Goal: Task Accomplishment & Management: Manage account settings

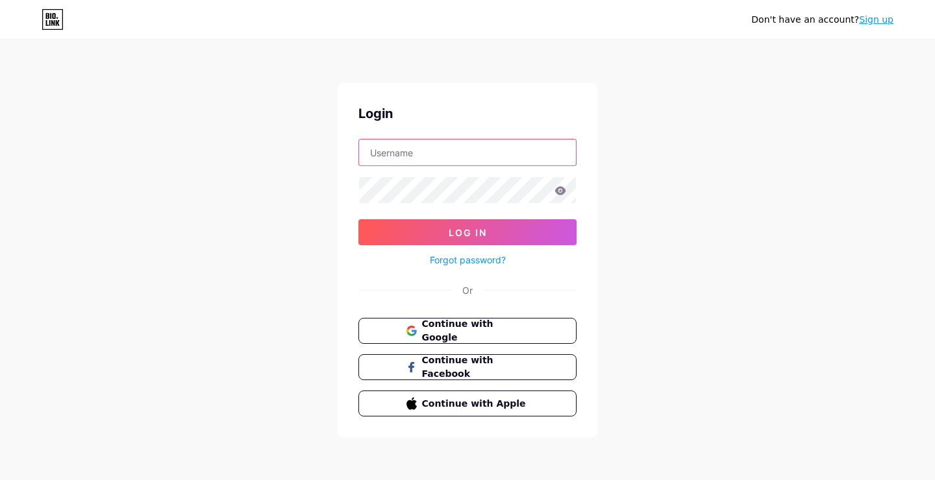
click at [484, 158] on input "text" at bounding box center [467, 153] width 217 height 26
click at [485, 158] on input "text" at bounding box center [467, 153] width 217 height 26
click at [678, 164] on div "Don't have an account? Sign up Login Log In Forgot password? Or Continue with G…" at bounding box center [467, 239] width 935 height 479
click at [552, 147] on input "text" at bounding box center [467, 153] width 217 height 26
type input "didooprimoo"
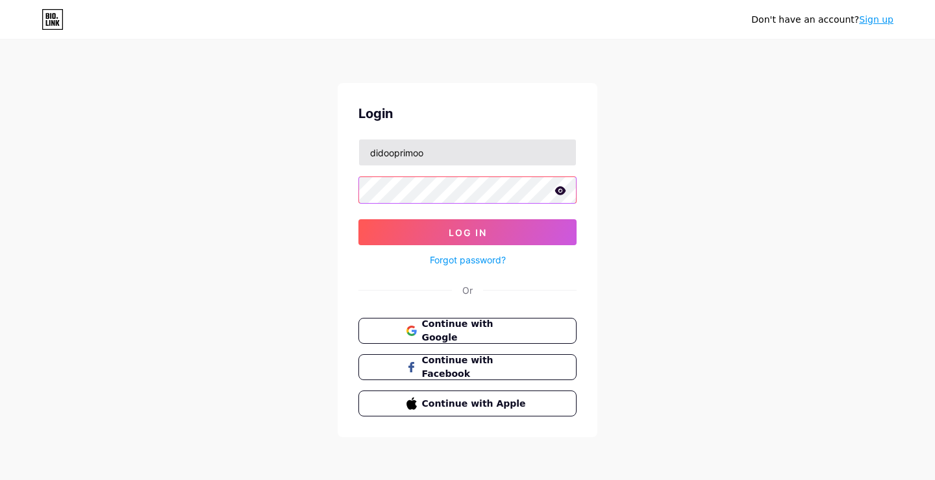
click at [358, 219] on button "Log In" at bounding box center [467, 232] width 218 height 26
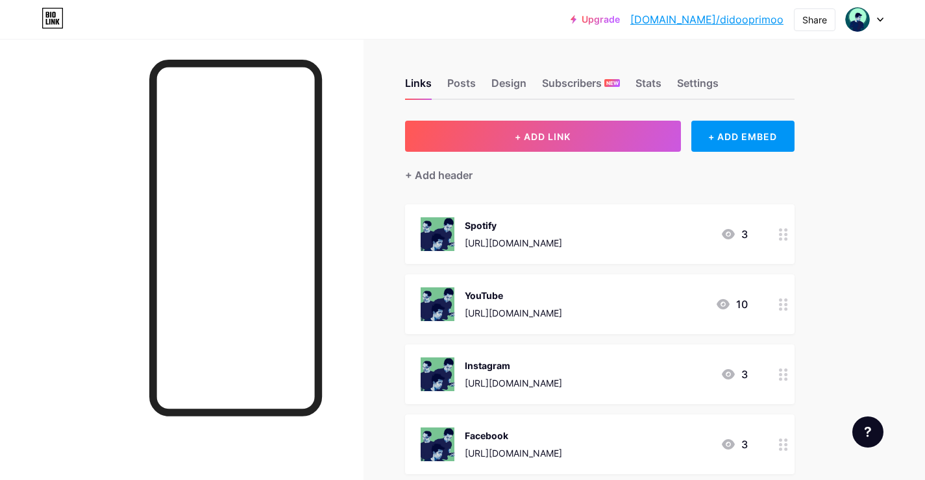
click at [395, 250] on div "Links Posts Design Subscribers NEW Stats Settings + ADD LINK + ADD EMBED + Add …" at bounding box center [424, 367] width 849 height 657
click at [582, 175] on div "+ Add header" at bounding box center [600, 168] width 390 height 32
click at [464, 110] on div "Links Posts Design Subscribers NEW Stats Settings + ADD LINK + ADD EMBED + Add …" at bounding box center [424, 367] width 849 height 657
click at [554, 45] on div "Links Posts Design Subscribers NEW Stats Settings + ADD LINK + ADD EMBED + Add …" at bounding box center [424, 367] width 849 height 657
click at [895, 18] on div "Upgrade bio.link/didoop... bio.link/didooprimoo Share Switch accounts Didoo Pri…" at bounding box center [462, 19] width 925 height 23
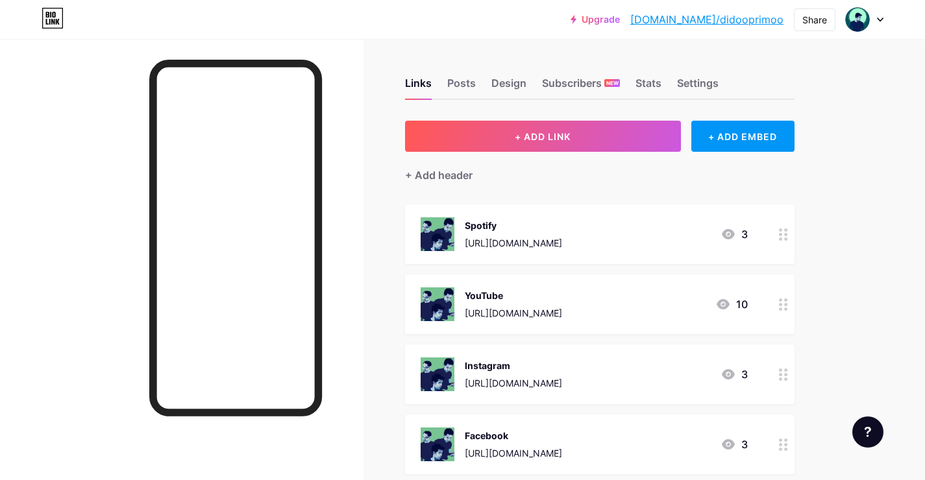
click at [872, 14] on div at bounding box center [865, 19] width 38 height 23
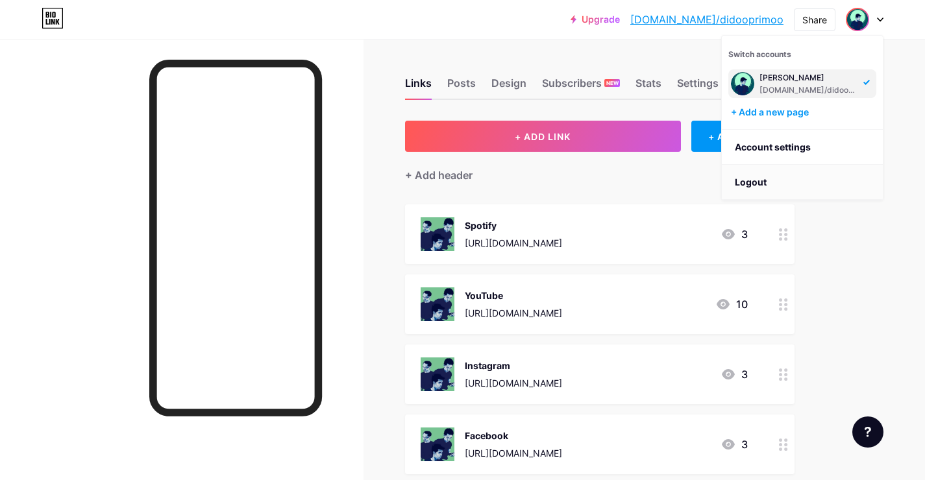
click at [802, 178] on li "Logout" at bounding box center [802, 182] width 161 height 35
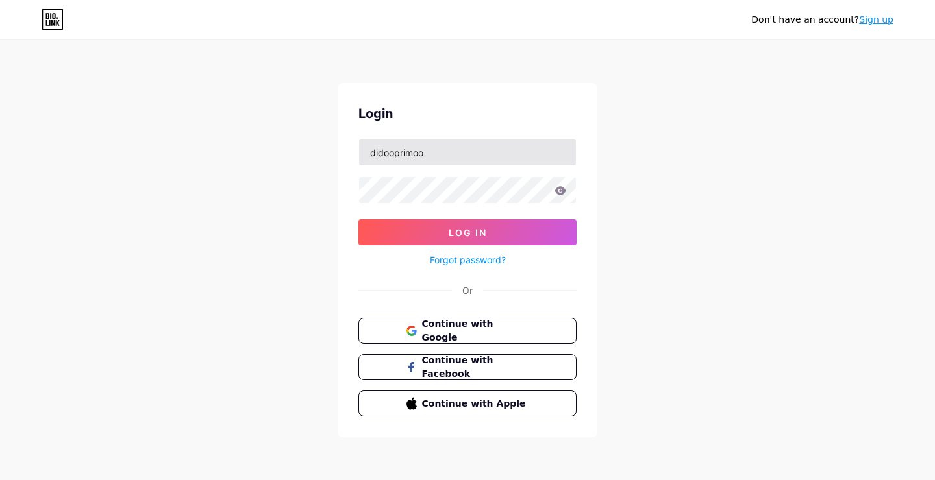
drag, startPoint x: 489, startPoint y: 166, endPoint x: 483, endPoint y: 162, distance: 7.6
click at [484, 162] on div "didooprimoo" at bounding box center [467, 152] width 218 height 27
click at [483, 162] on input "didooprimoo" at bounding box center [467, 153] width 217 height 26
click at [479, 157] on input "didooprimoo" at bounding box center [467, 153] width 217 height 26
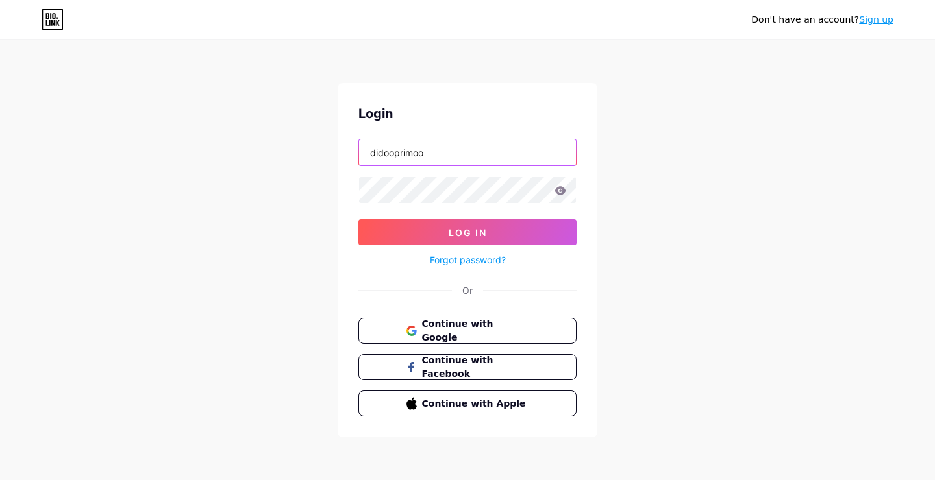
click at [479, 157] on input "didooprimoo" at bounding box center [467, 153] width 217 height 26
type input "portal082"
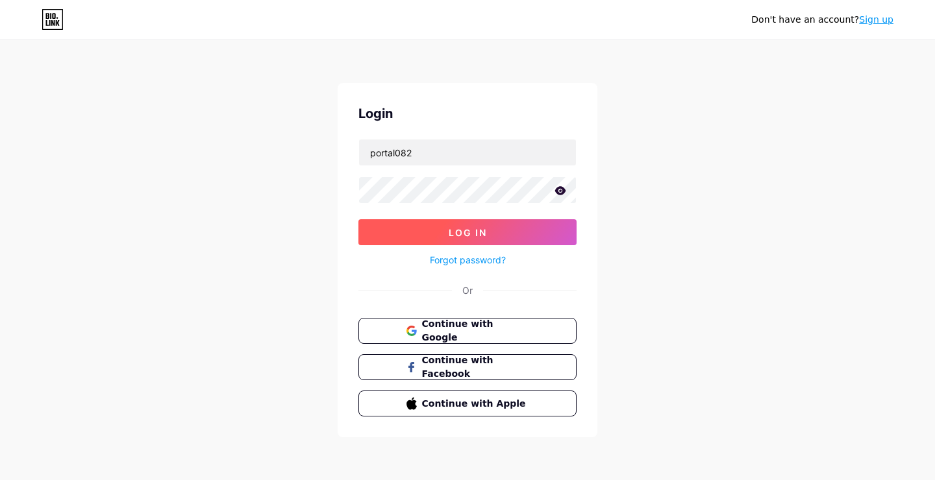
click at [484, 225] on button "Log In" at bounding box center [467, 232] width 218 height 26
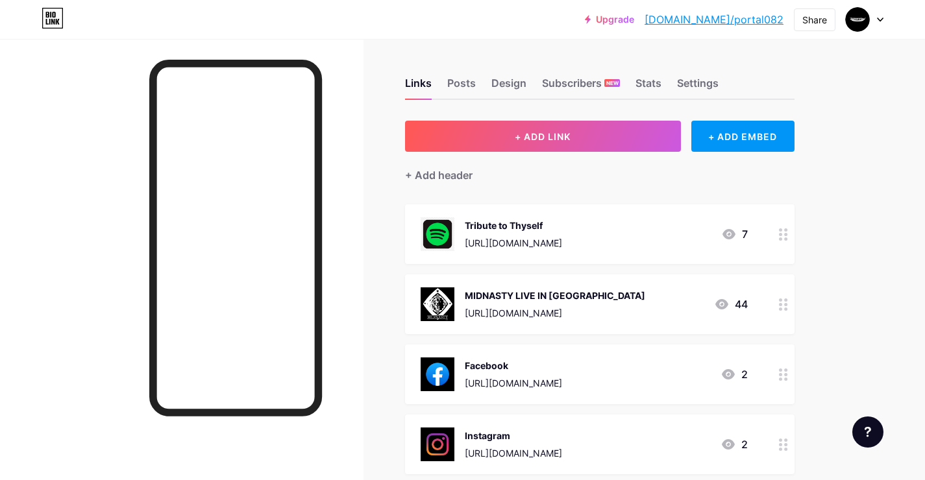
click at [678, 305] on div "MIDNASTY LIVE IN DAVAO https://forms.gle/G8VBBpVXzvuYnT2p8 44" at bounding box center [584, 305] width 327 height 34
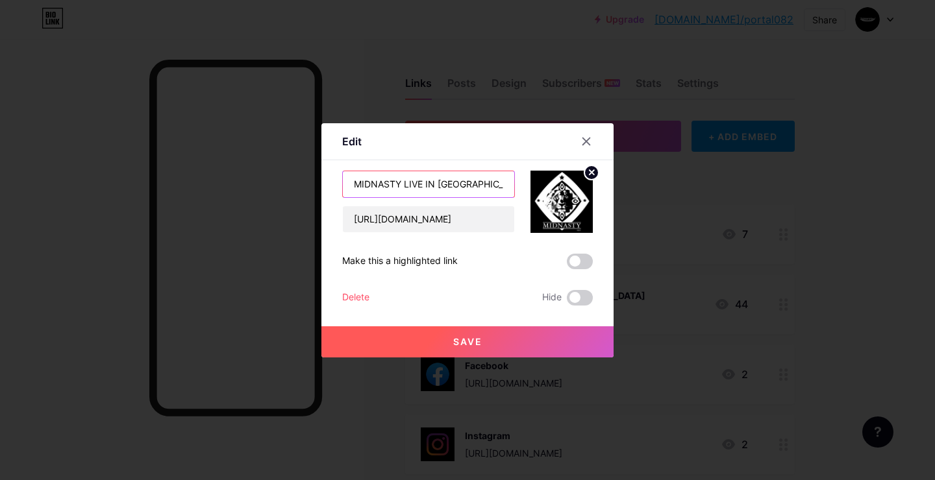
click at [447, 192] on input "MIDNASTY LIVE IN DAVAO" at bounding box center [428, 184] width 171 height 26
click at [404, 183] on input "MIDNASTY LIVE IN DAVAO" at bounding box center [428, 184] width 171 height 26
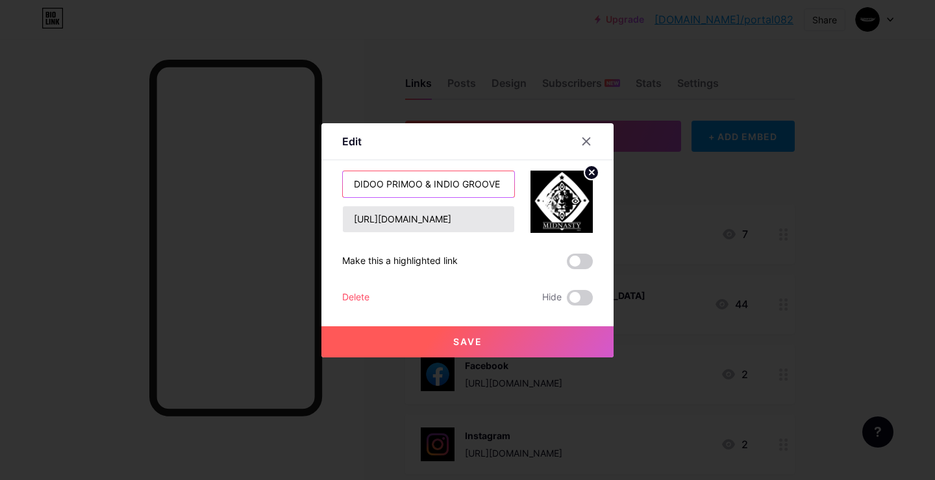
type input "DIDOO PRIMOO & INDIO GROOVE"
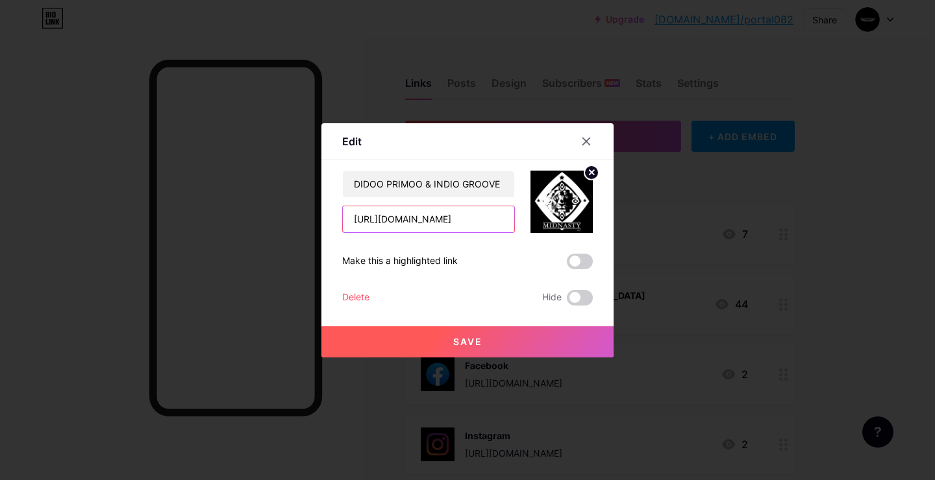
click at [379, 221] on input "https://forms.gle/G8VBBpVXzvuYnT2p8" at bounding box center [428, 219] width 171 height 26
click at [591, 175] on circle at bounding box center [591, 173] width 14 height 14
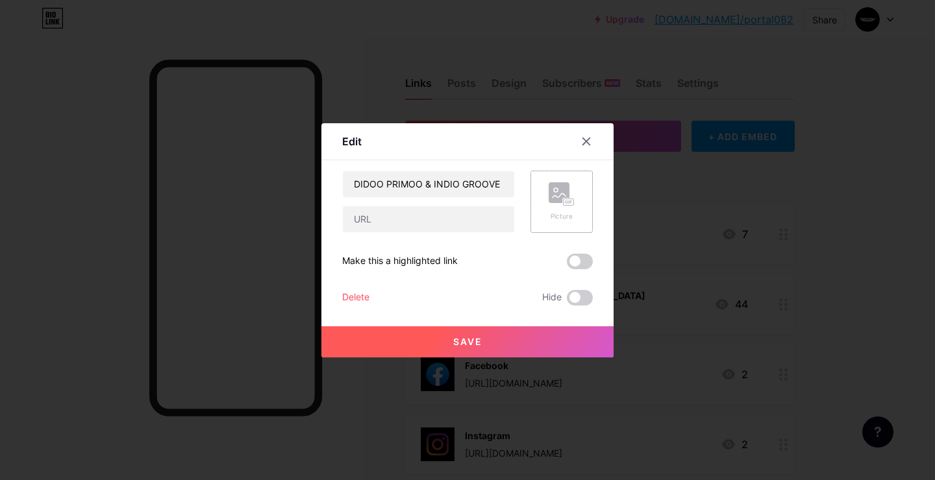
click at [568, 201] on rect at bounding box center [568, 202] width 10 height 6
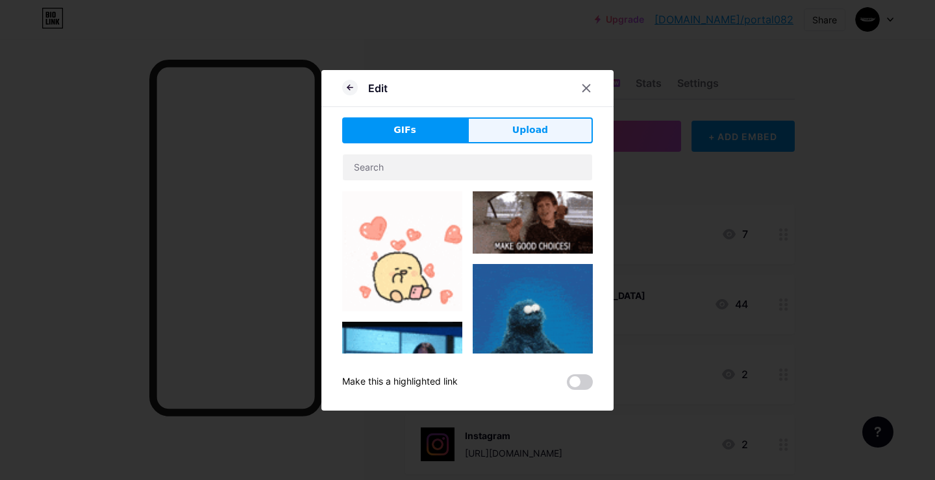
click at [513, 134] on span "Upload" at bounding box center [530, 130] width 36 height 14
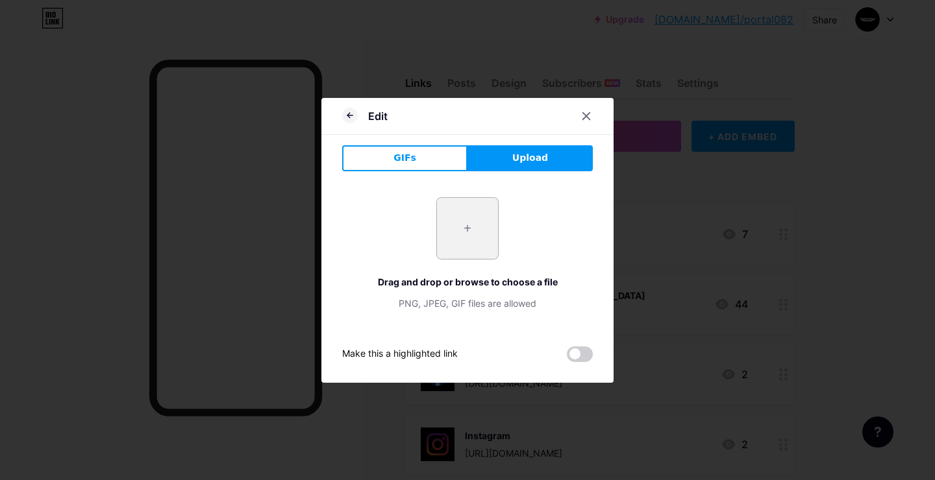
click at [464, 225] on input "file" at bounding box center [467, 228] width 61 height 61
type input "C:\fakepath\1000042378.jpg"
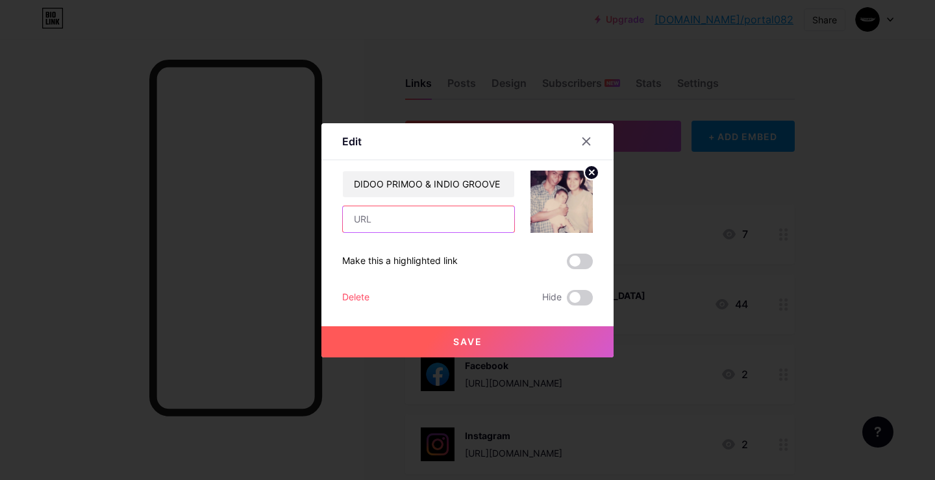
click at [468, 226] on input "text" at bounding box center [428, 219] width 171 height 26
click at [445, 225] on input "text" at bounding box center [428, 219] width 171 height 26
type input "V"
paste input "[URL][DOMAIN_NAME]"
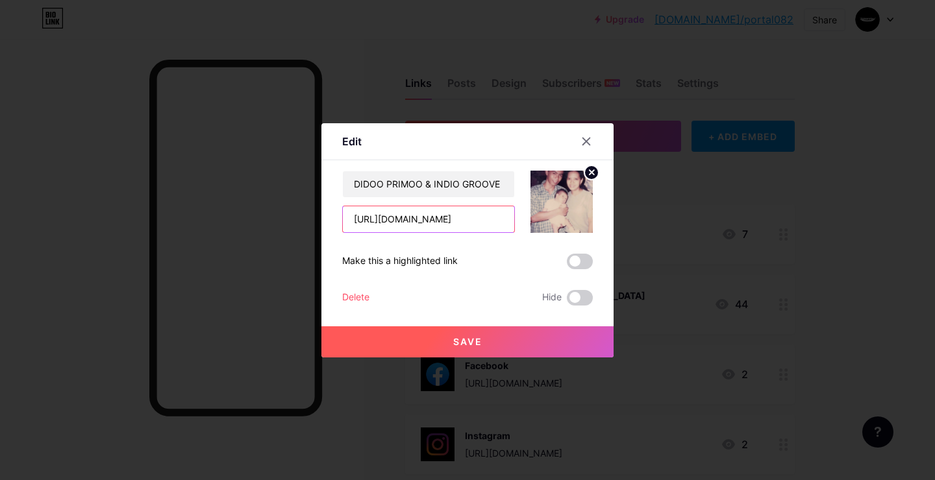
type input "[URL][DOMAIN_NAME]"
click at [494, 336] on button "Save" at bounding box center [467, 342] width 292 height 31
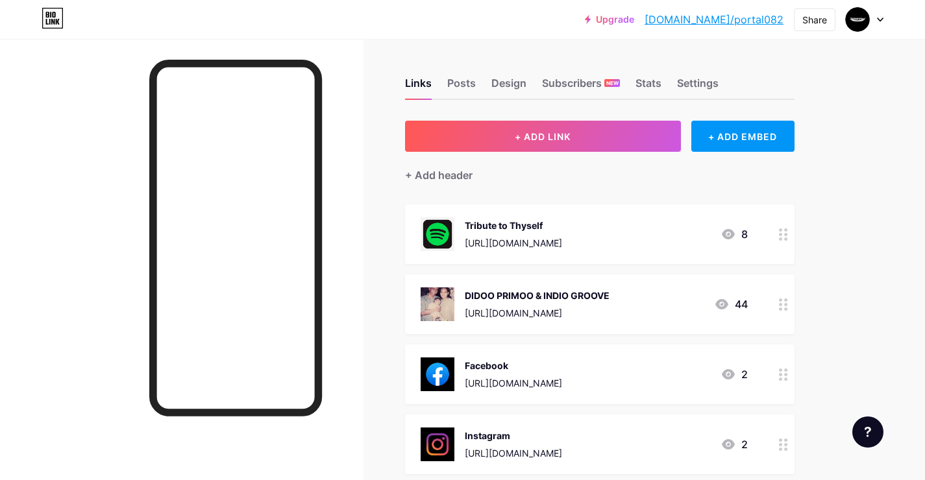
click at [610, 299] on div "DIDOO PRIMOO & INDIO GROOVE https://www.facebook.com/share/v/1AvEgpBiBi/" at bounding box center [537, 305] width 145 height 34
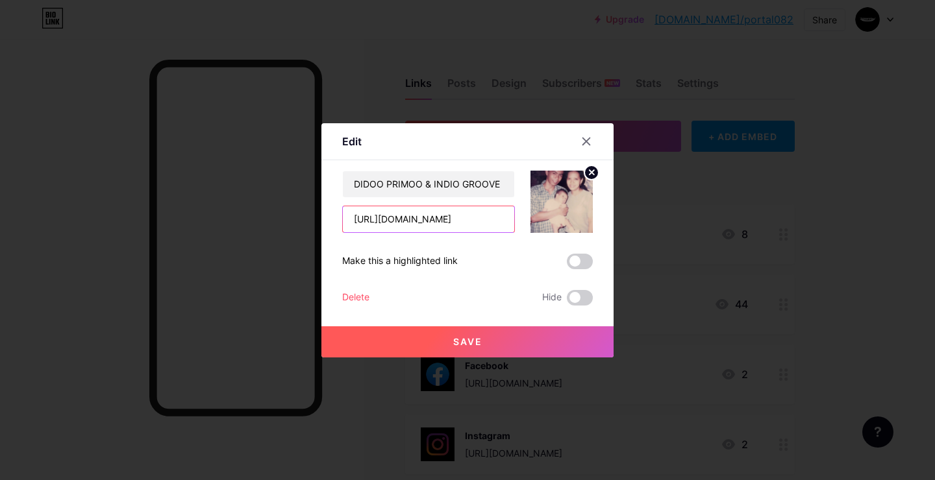
click at [493, 216] on input "[URL][DOMAIN_NAME]" at bounding box center [428, 219] width 171 height 26
click at [474, 210] on input "[URL][DOMAIN_NAME]" at bounding box center [428, 219] width 171 height 26
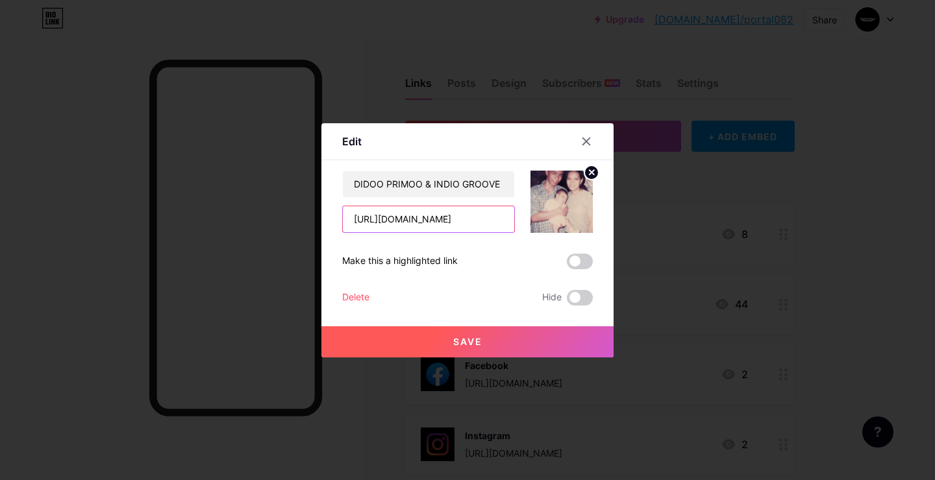
click at [474, 210] on input "[URL][DOMAIN_NAME]" at bounding box center [428, 219] width 171 height 26
click at [501, 190] on input "DIDOO PRIMOO & INDIO GROOVE" at bounding box center [428, 184] width 171 height 26
type input "DIDOO PRIMOO & INDIO GROOVE LIVE"
click at [485, 332] on button "Save" at bounding box center [467, 342] width 292 height 31
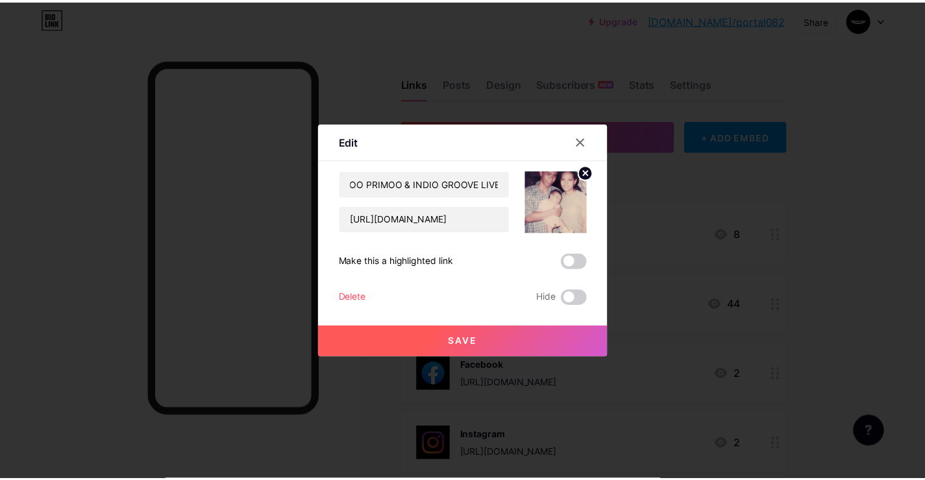
scroll to position [0, 0]
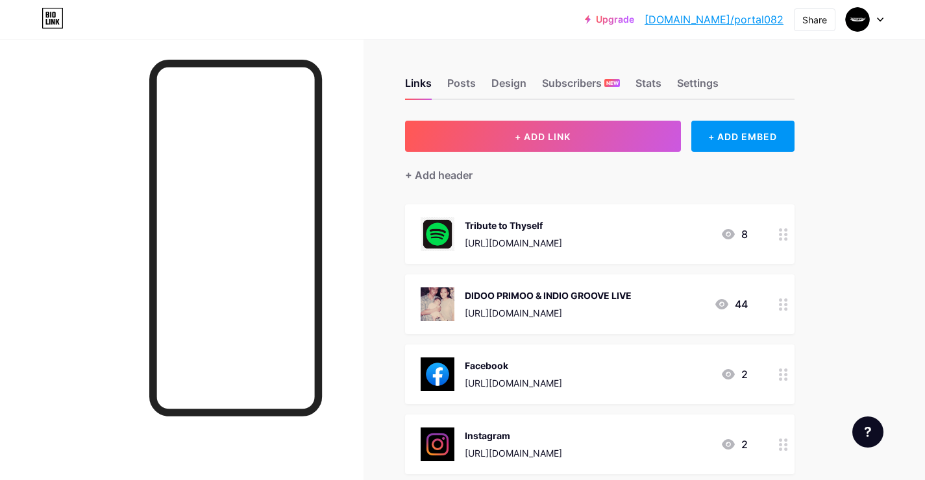
click at [562, 229] on div "Tribute to Thyself https://open.spotify.com/album/2U2amvco8WzfhSNQpzymmR?si=U28…" at bounding box center [513, 234] width 97 height 34
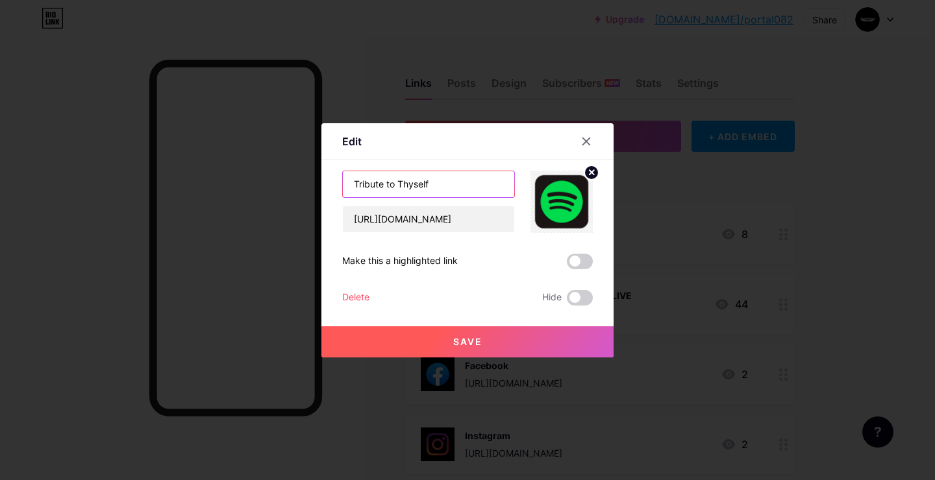
click at [439, 188] on input "Tribute to Thyself" at bounding box center [428, 184] width 171 height 26
type input "Pamilyo EP by Didoo Primoo"
click at [526, 149] on div "Edit" at bounding box center [467, 145] width 292 height 31
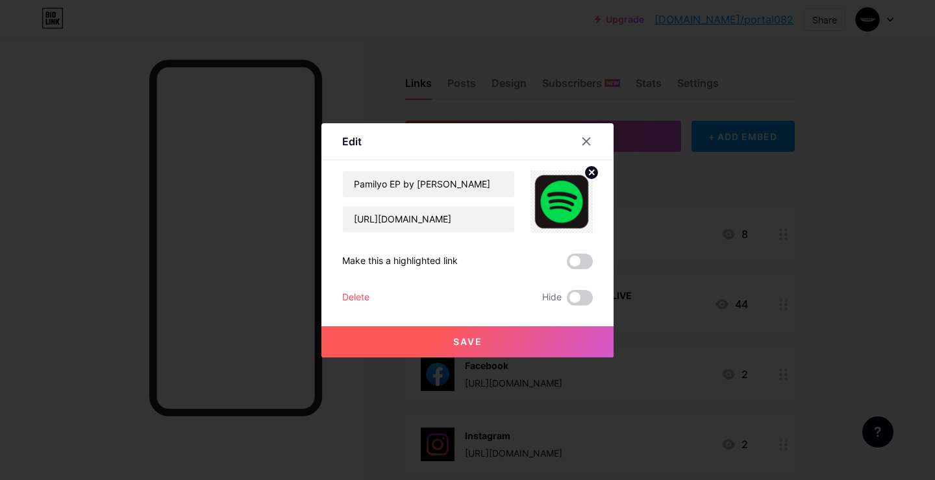
click at [522, 141] on div "Edit" at bounding box center [467, 145] width 292 height 31
click at [521, 139] on div "Edit" at bounding box center [467, 145] width 292 height 31
click at [519, 139] on div "Edit" at bounding box center [467, 145] width 292 height 31
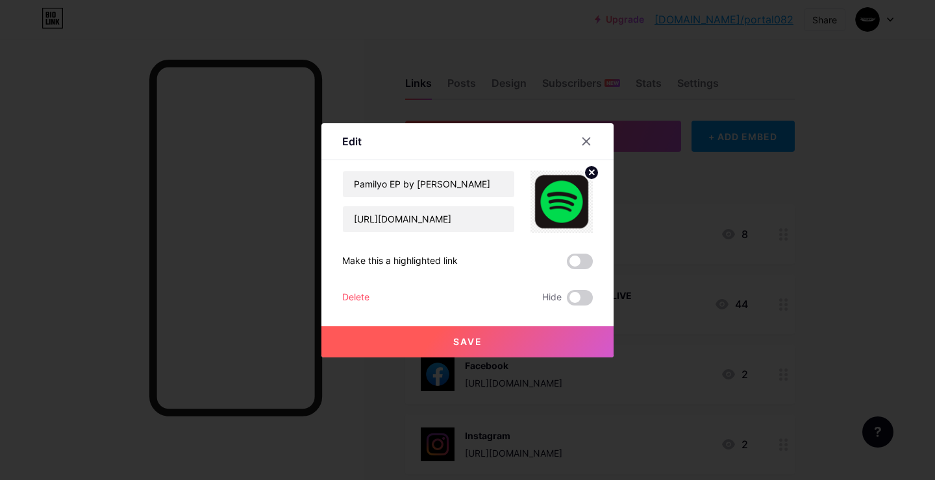
click at [527, 164] on div "Content YouTube Play YouTube video without leaving your page. ADD Vimeo Play Vi…" at bounding box center [467, 232] width 251 height 145
click at [516, 234] on div "Pamilyo EP by Didoo Primoo https://open.spotify.com/album/2U2amvco8WzfhSNQpzymm…" at bounding box center [467, 238] width 251 height 135
click at [517, 230] on div at bounding box center [554, 202] width 78 height 62
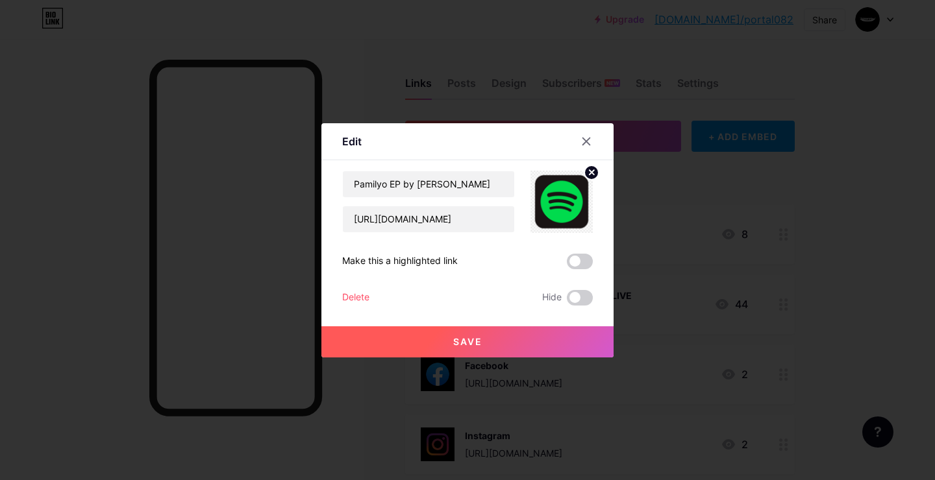
click at [517, 230] on div at bounding box center [554, 202] width 78 height 62
click at [517, 232] on div "Pamilyo EP by Didoo Primoo https://open.spotify.com/album/2U2amvco8WzfhSNQpzymm…" at bounding box center [467, 238] width 251 height 135
click at [515, 214] on div at bounding box center [554, 202] width 78 height 62
click at [506, 254] on div "Make this a highlighted link" at bounding box center [467, 262] width 251 height 16
click at [506, 329] on button "Save" at bounding box center [467, 342] width 292 height 31
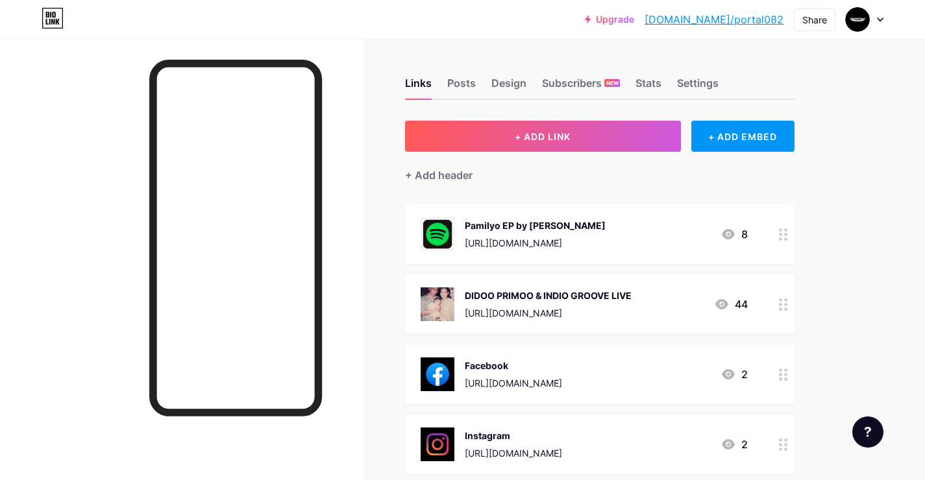
click at [606, 220] on div "Pamilyo EP by Didoo Primoo" at bounding box center [535, 226] width 141 height 14
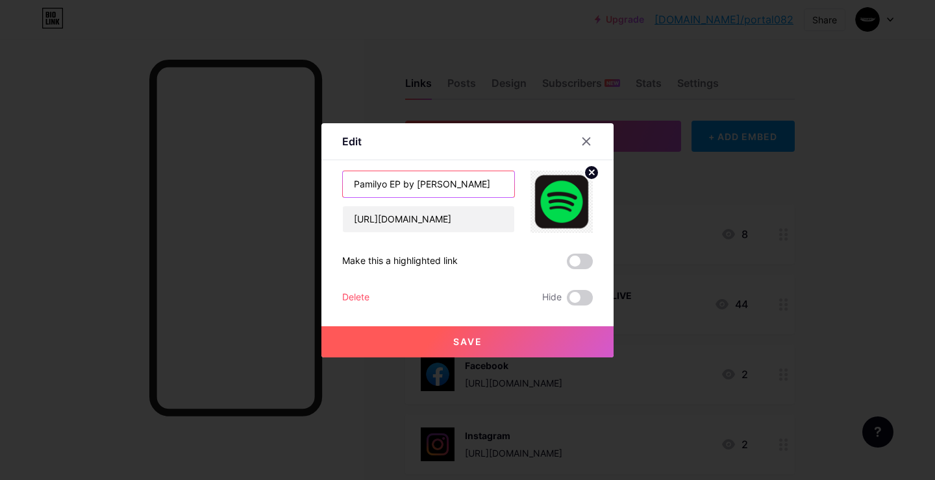
click at [397, 182] on input "Pamilyo EP by Didoo Primoo" at bounding box center [428, 184] width 171 height 26
click at [412, 184] on input "Pamilyo EP by Didoo Primoo" at bounding box center [428, 184] width 171 height 26
type input "Pamilyo EP by Didoo Primoo"
click at [455, 338] on span "Save" at bounding box center [467, 341] width 29 height 11
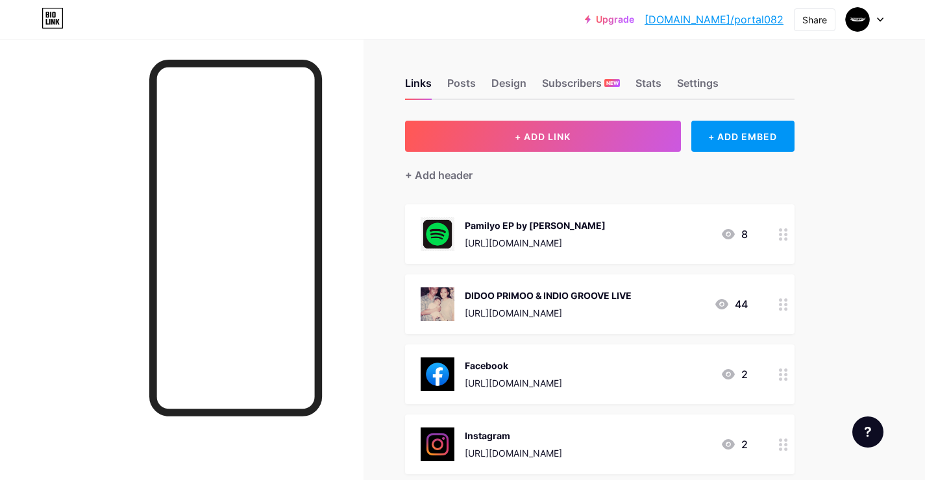
click at [544, 236] on div "https://open.spotify.com/album/2U2amvco8WzfhSNQpzymmR?si=U28QHkKgTy2KplpbMN84bw" at bounding box center [535, 243] width 141 height 14
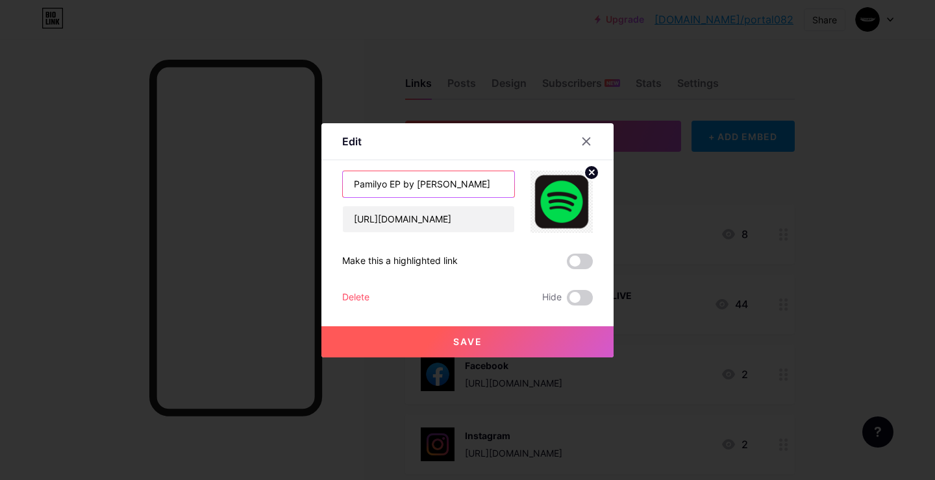
click at [379, 190] on input "Pamilyo EP by Didoo Primoo" at bounding box center [428, 184] width 171 height 26
type input "Pamilya EP by [PERSON_NAME]"
click at [397, 156] on div "Edit" at bounding box center [467, 145] width 292 height 31
click at [441, 353] on button "Save" at bounding box center [467, 342] width 292 height 31
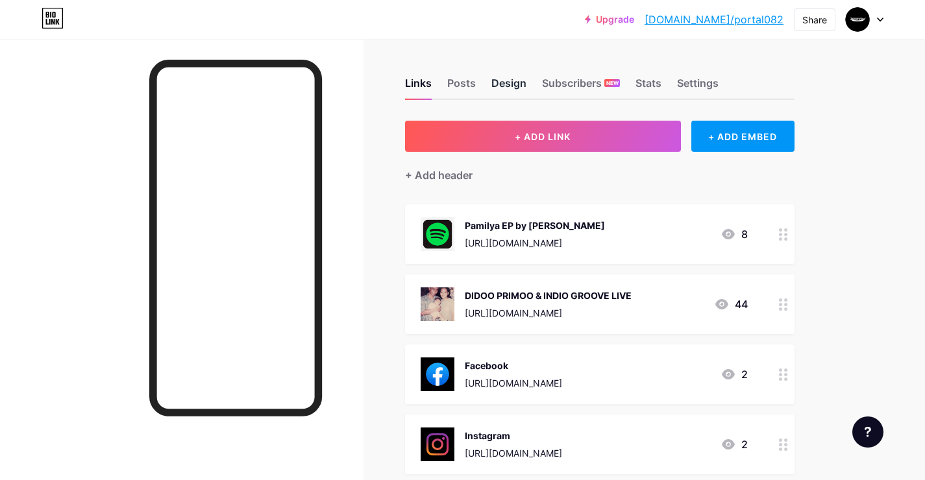
click at [491, 84] on div "Design" at bounding box center [508, 86] width 35 height 23
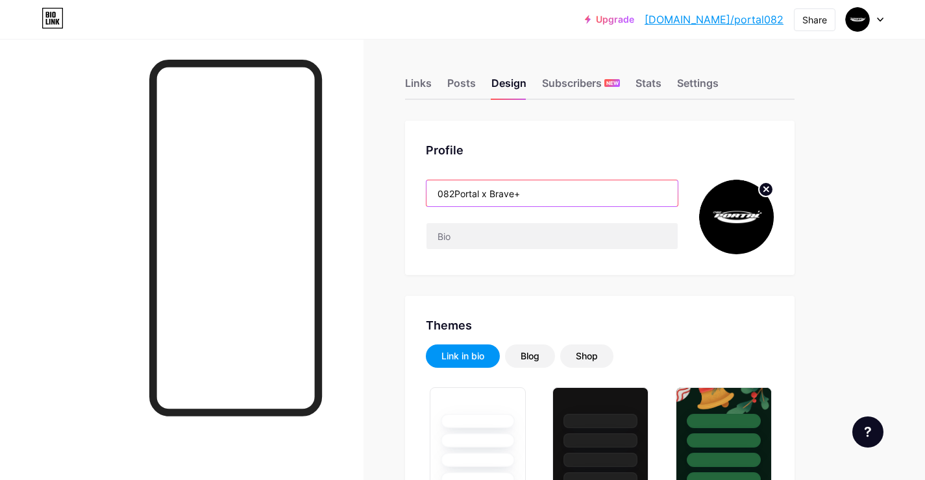
drag, startPoint x: 482, startPoint y: 195, endPoint x: 562, endPoint y: 197, distance: 79.2
click at [562, 197] on input "082Portal x Brave+" at bounding box center [552, 193] width 251 height 26
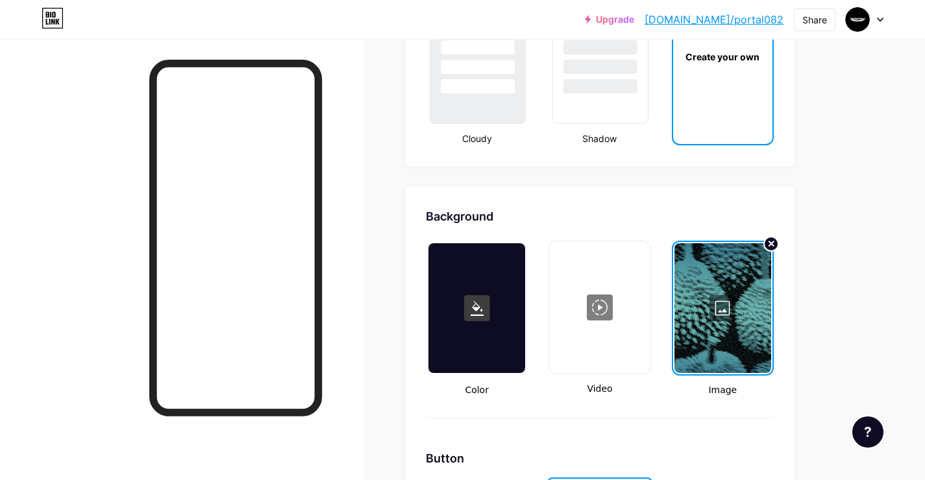
scroll to position [1635, 0]
type input "082Portal"
click at [728, 300] on div at bounding box center [722, 308] width 97 height 130
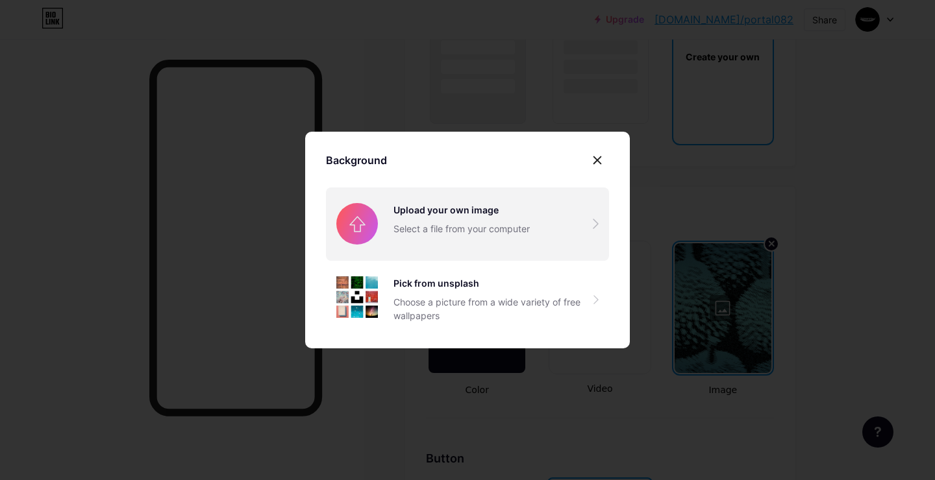
click at [521, 233] on input "file" at bounding box center [467, 224] width 283 height 73
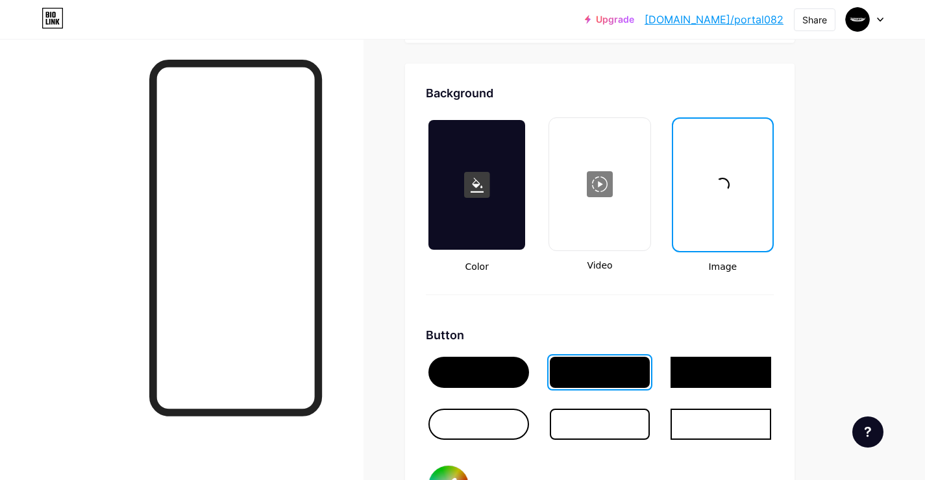
scroll to position [1815, 0]
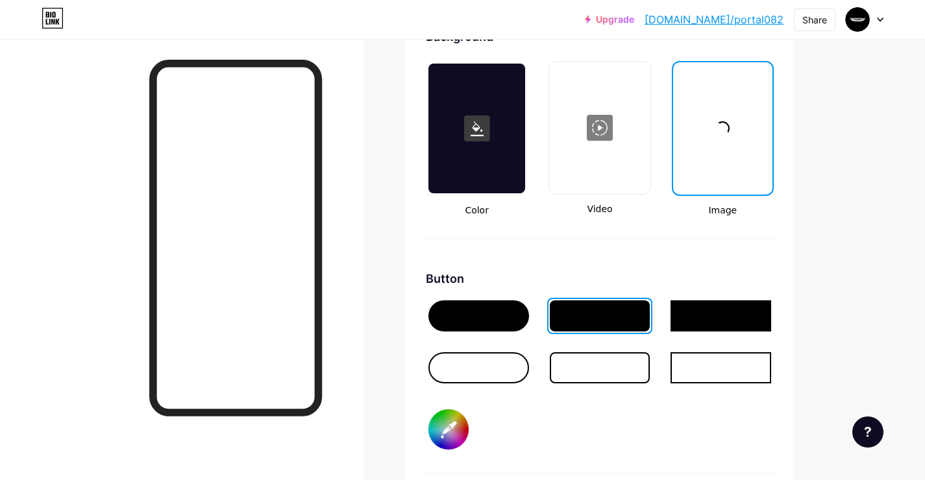
click at [701, 322] on div at bounding box center [721, 316] width 101 height 31
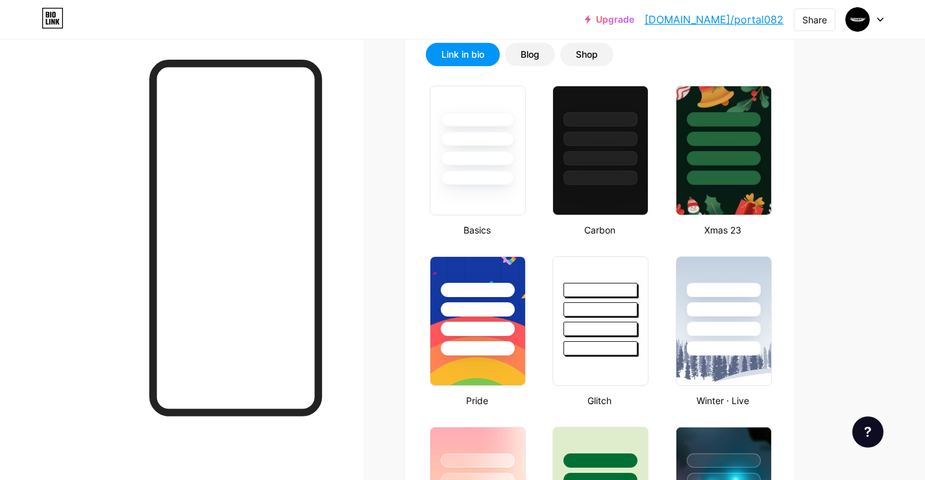
scroll to position [0, 0]
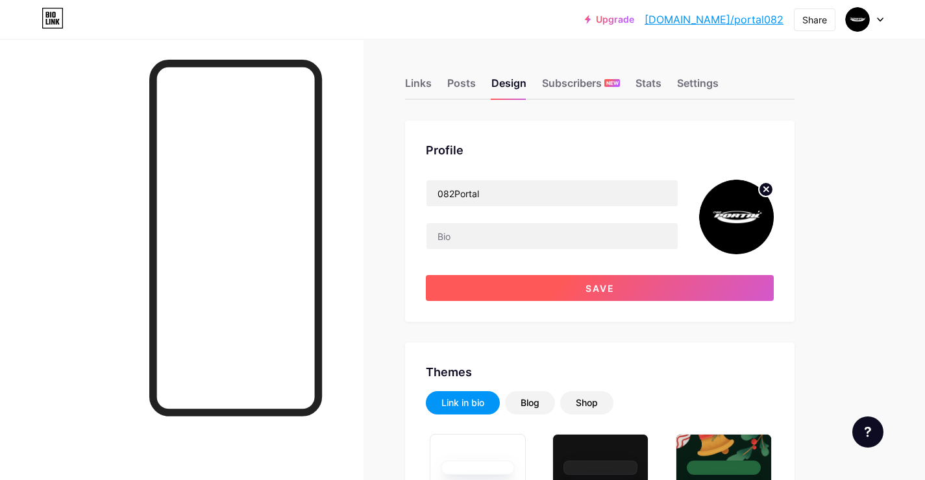
click at [604, 295] on button "Save" at bounding box center [600, 288] width 348 height 26
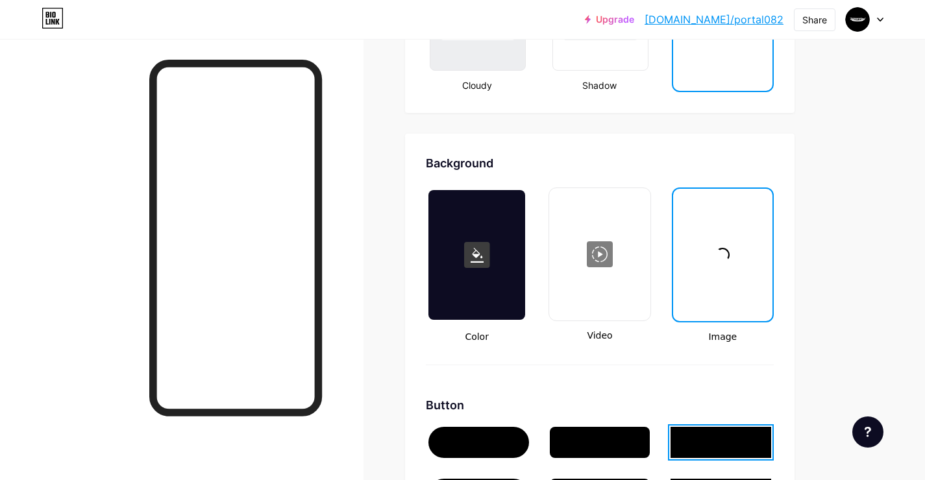
scroll to position [1460, 0]
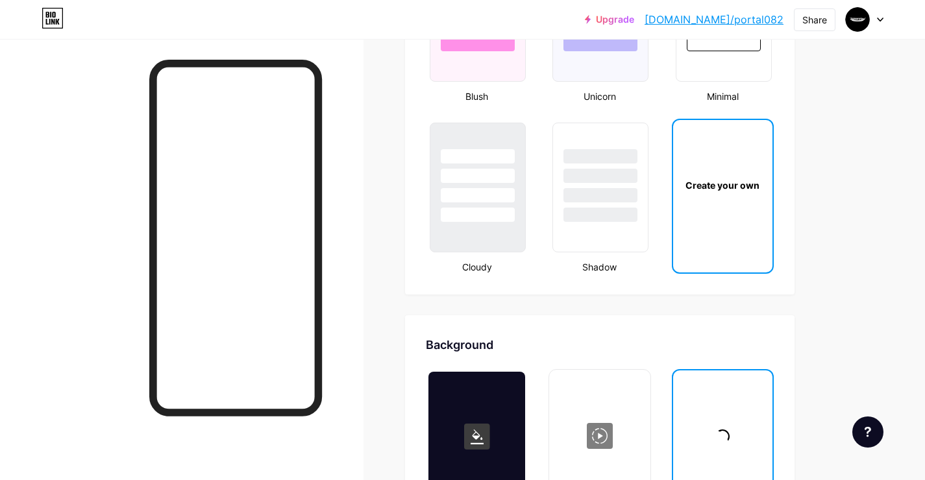
click at [733, 202] on div "Create your own" at bounding box center [722, 185] width 99 height 130
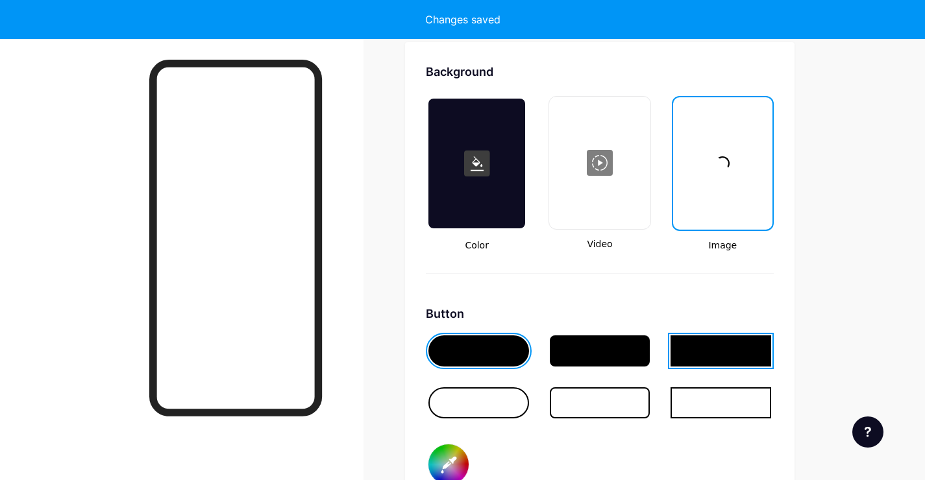
scroll to position [1724, 0]
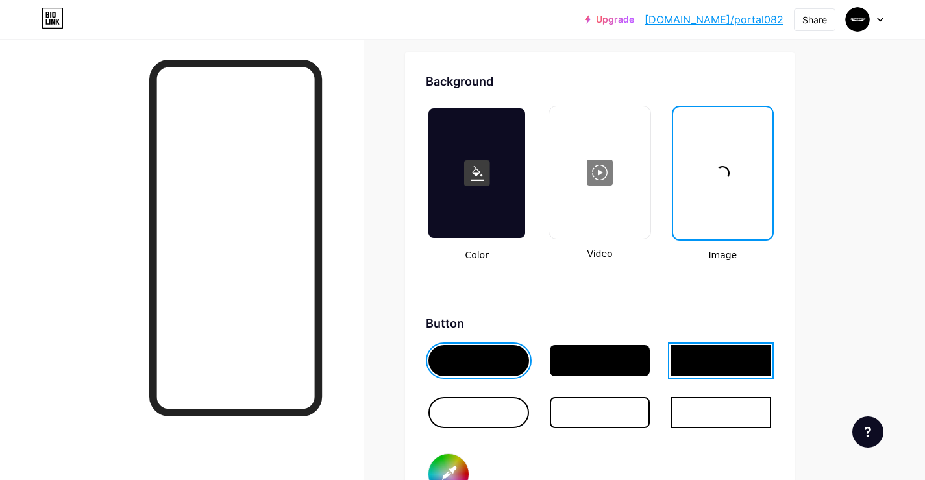
click at [726, 155] on div at bounding box center [722, 173] width 97 height 130
click at [710, 196] on div at bounding box center [722, 173] width 97 height 130
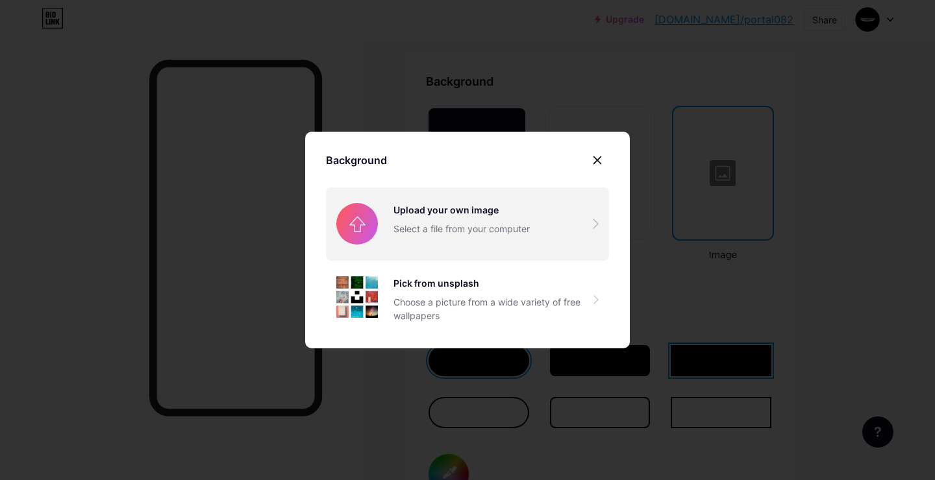
click at [511, 216] on input "file" at bounding box center [467, 224] width 283 height 73
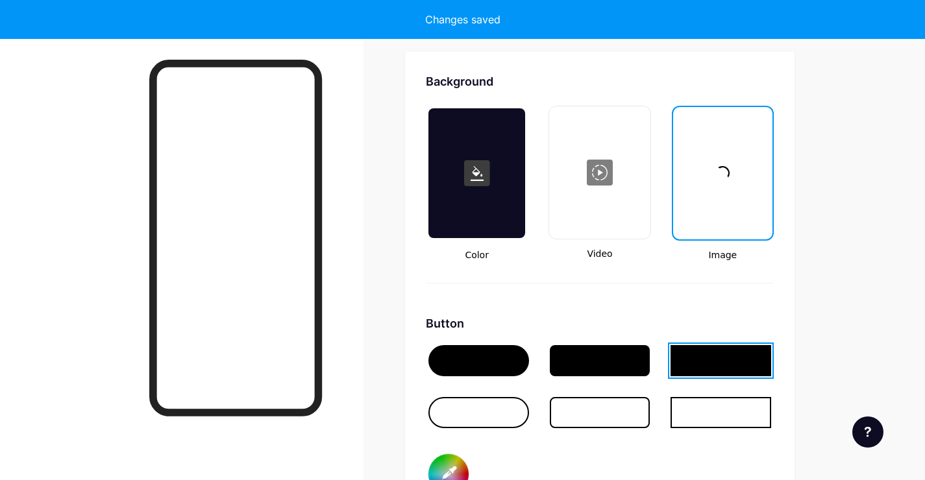
type input "#ffffff"
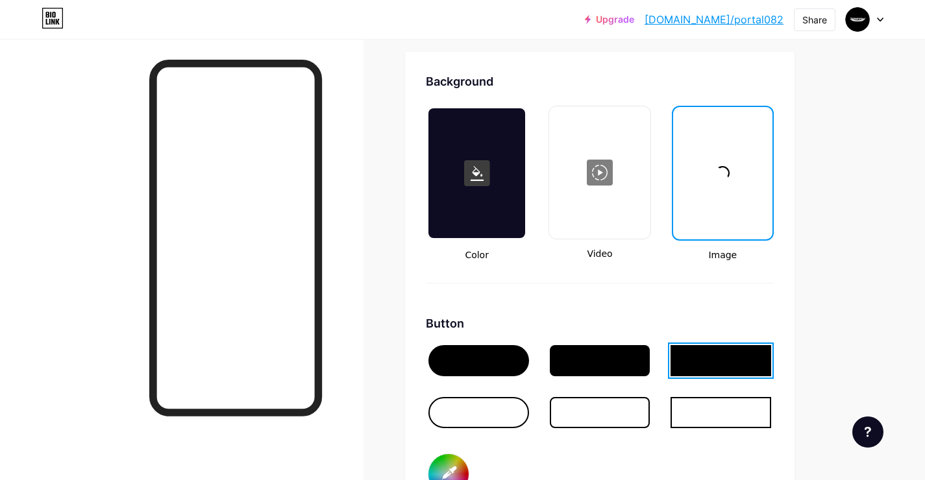
scroll to position [1855, 0]
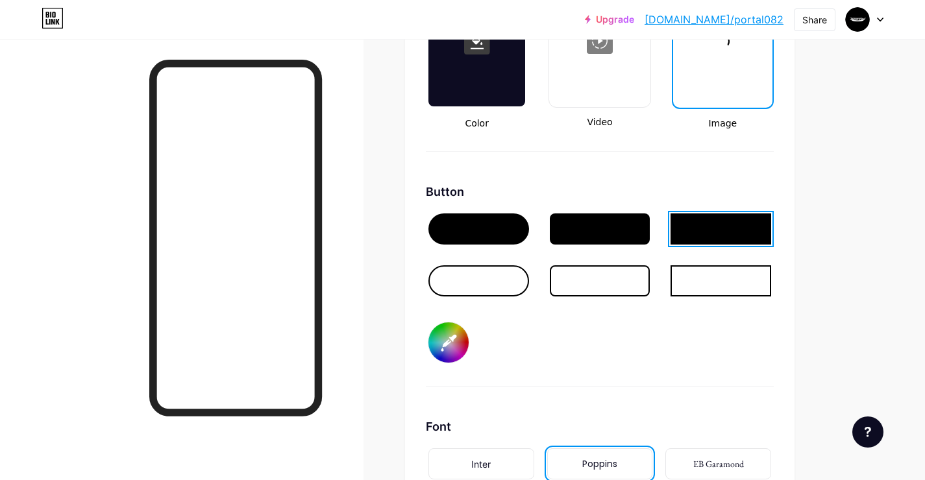
click at [476, 340] on div "Button #000000" at bounding box center [600, 285] width 348 height 204
click at [455, 343] on input "#000000" at bounding box center [448, 343] width 40 height 40
type input "#262a09"
type input "#ffffff"
type input "#2a2e0a"
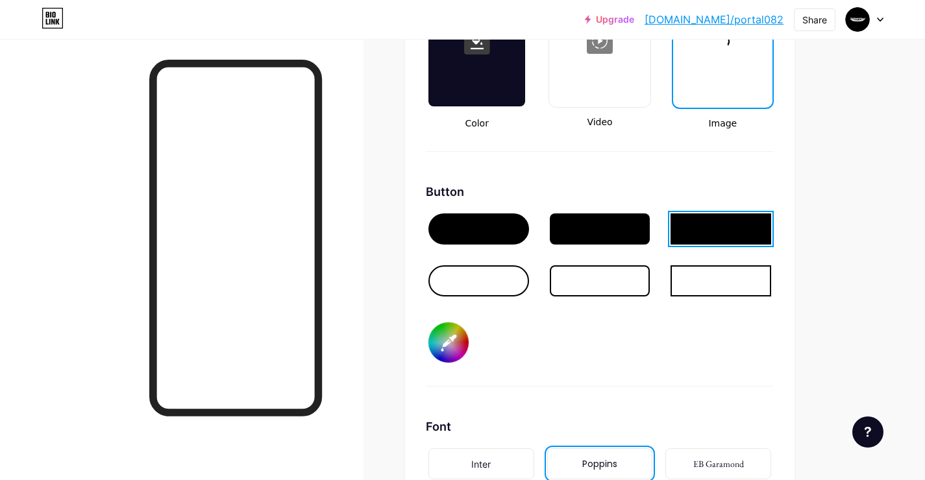
type input "#ffffff"
type input "#31360d"
type input "#ffffff"
type input "#393f0d"
type input "#ffffff"
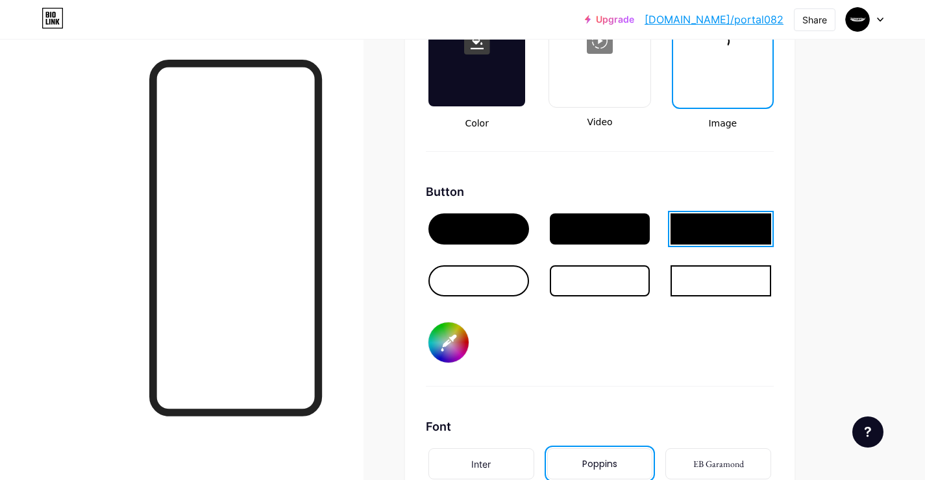
type input "#393f0e"
type input "#ffffff"
type input "#41480f"
type input "#ffffff"
type input "#525b10"
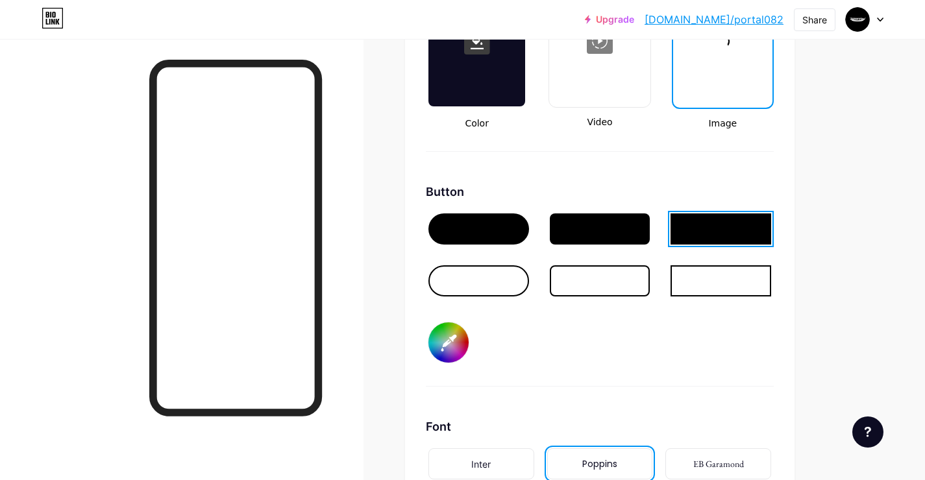
type input "#ffffff"
type input "#576010"
type input "#ffffff"
type input "#5b6510"
type input "#ffffff"
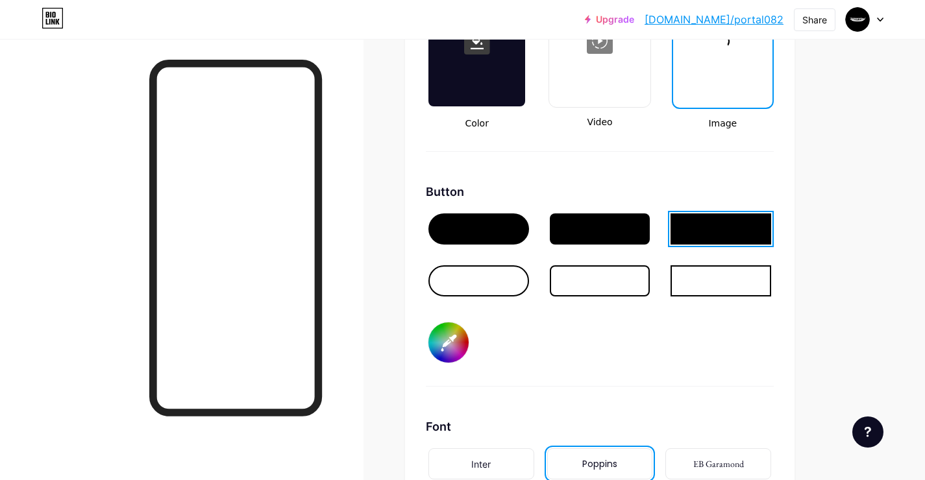
type input "#606a10"
type input "#ffffff"
type input "#647010"
type input "#ffffff"
type input "#697510"
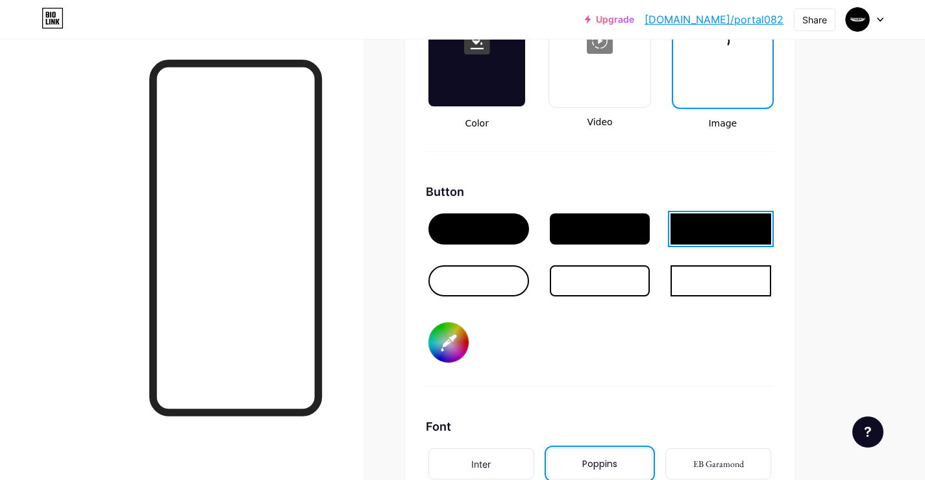
type input "#ffffff"
type input "#6a760f"
type input "#ffffff"
type input "#6a770e"
type input "#ffffff"
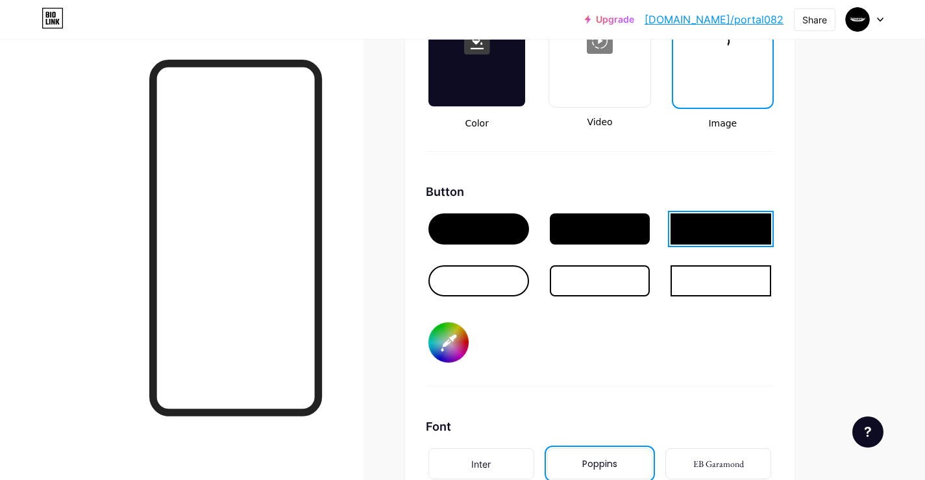
type input "#6f7c0e"
type input "#ffffff"
type input "#74820d"
type input "#ffffff"
type input "#75830c"
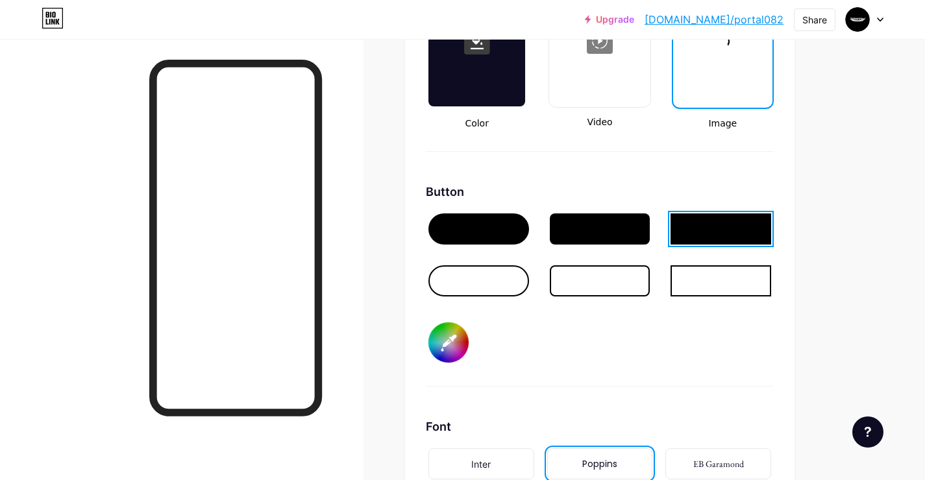
type input "#ffffff"
type input "#76840b"
type input "#ffffff"
type input "#76850a"
type input "#ffffff"
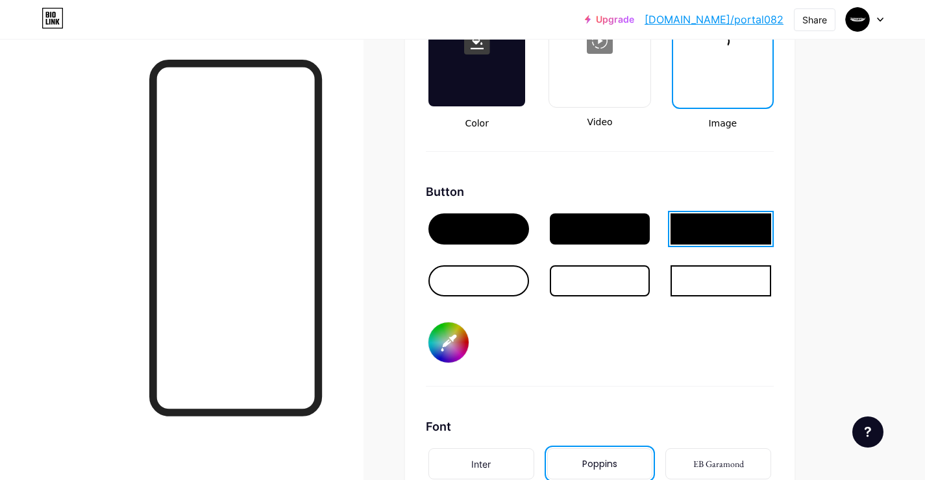
type input "#7b8a0a"
type input "#ffffff"
type input "#788609"
type input "#ffffff"
type input "#868209"
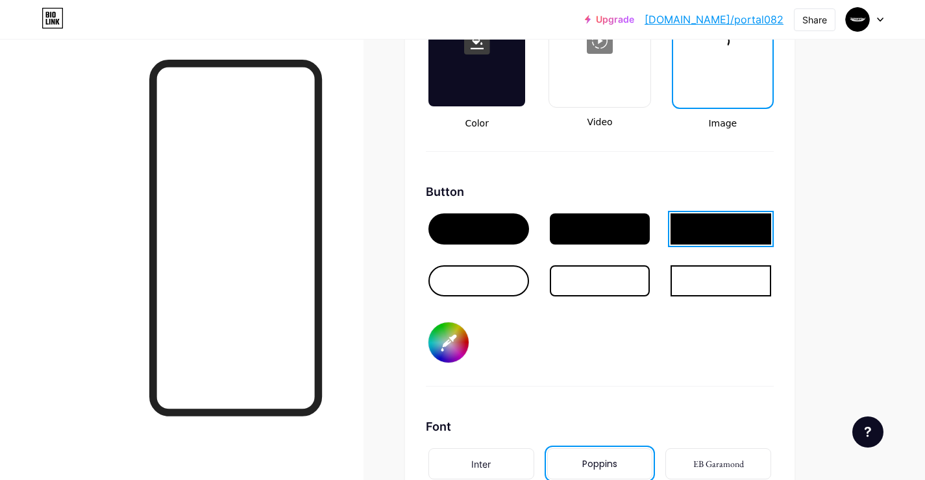
type input "#ffffff"
type input "#867c09"
type input "#ffffff"
type input "#867509"
type input "#ffffff"
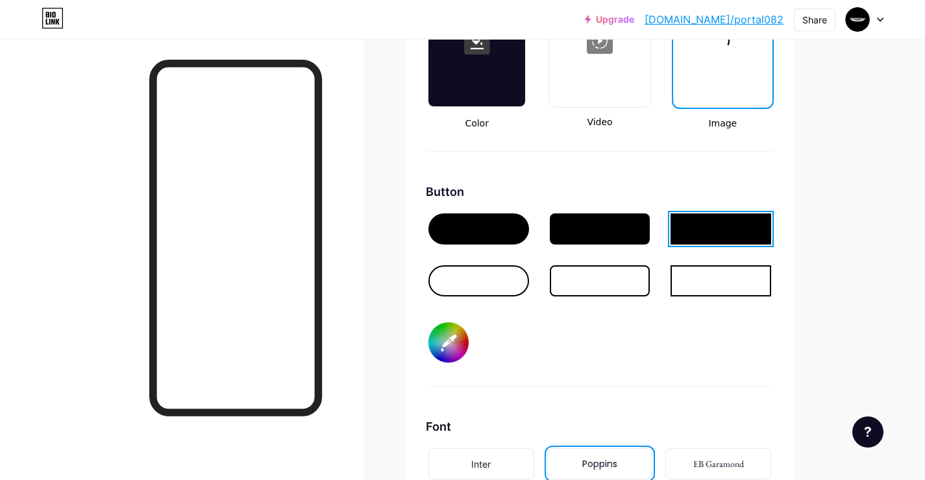
type input "#867109"
type input "#ffffff"
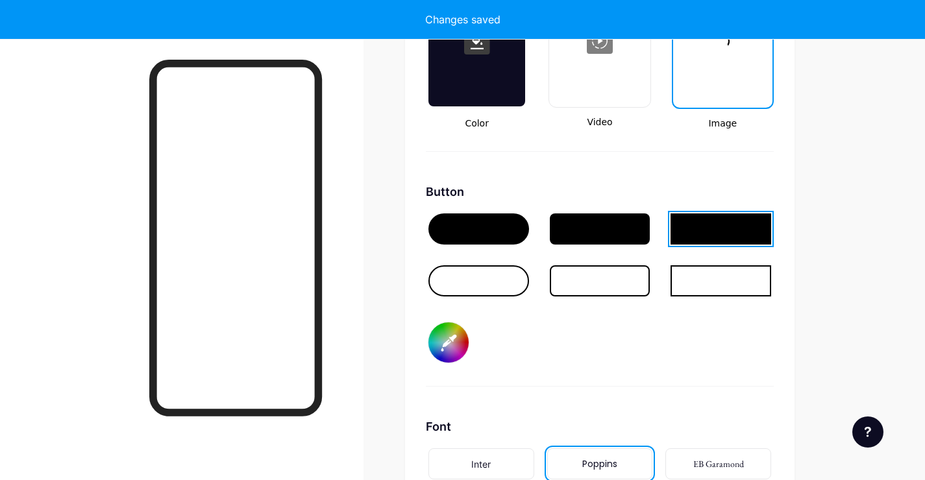
type input "#7d6a07"
type input "#ffffff"
type input "#7e6a07"
type input "#ffffff"
type input "#887207"
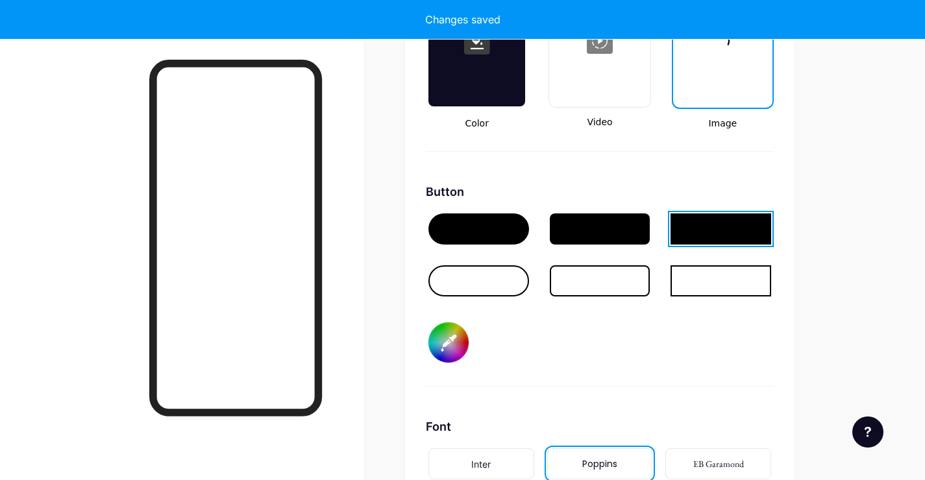
type input "#ffffff"
type input "#8c7608"
type input "#ffffff"
type input "#927b07"
type input "#ffffff"
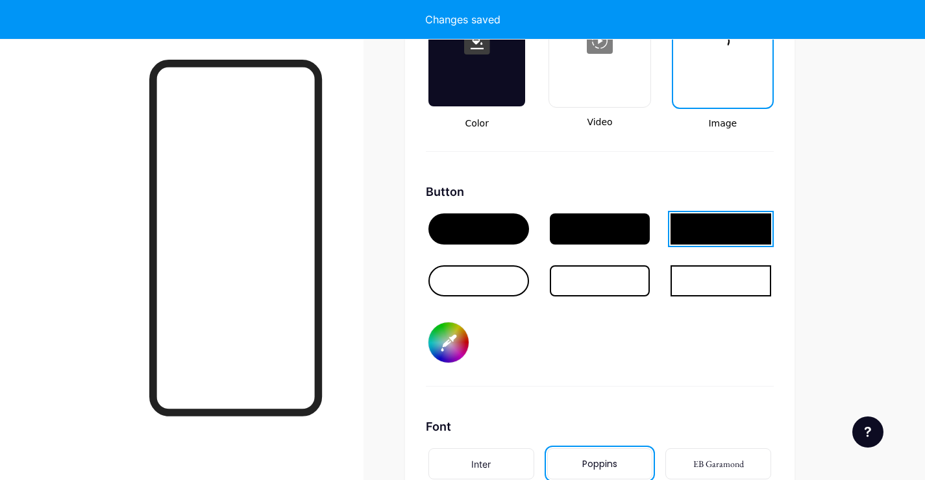
type input "#917a08"
type input "#ffffff"
type input "#9f8609"
type input "#ffffff"
type input "#a48a0a"
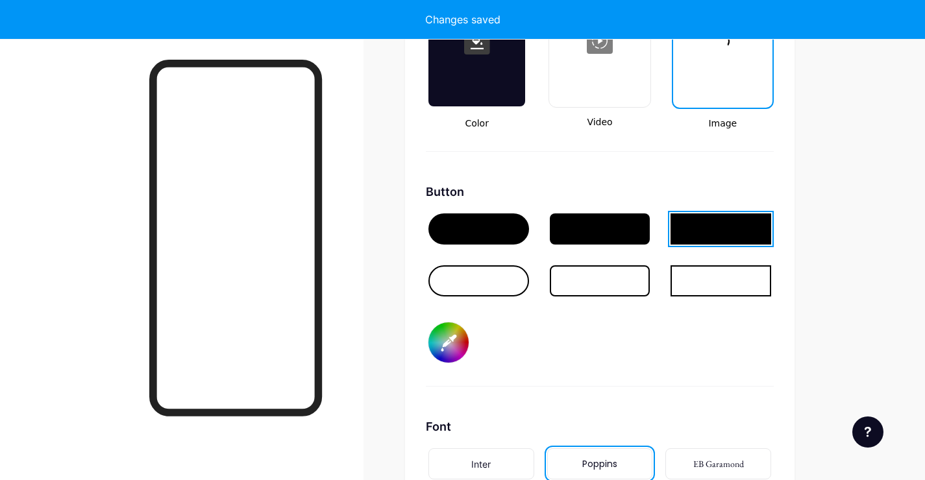
type input "#ffffff"
type input "#a58b09"
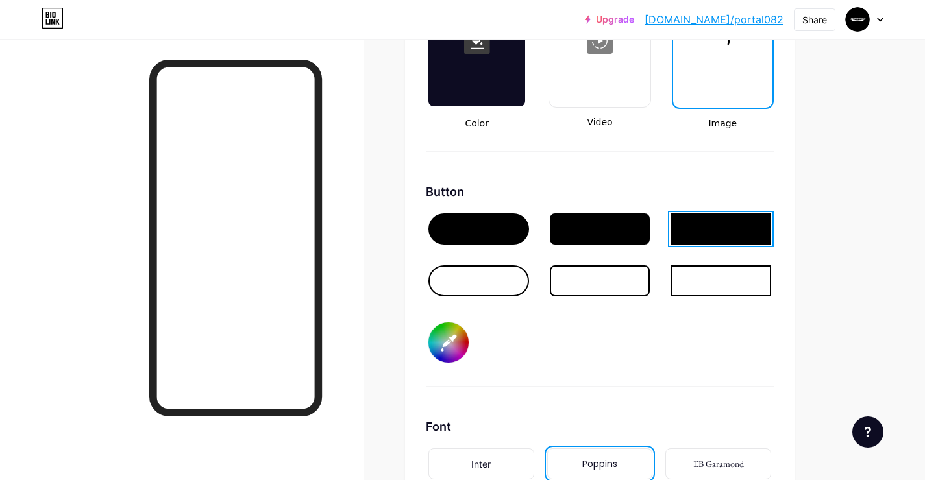
type input "#ffffff"
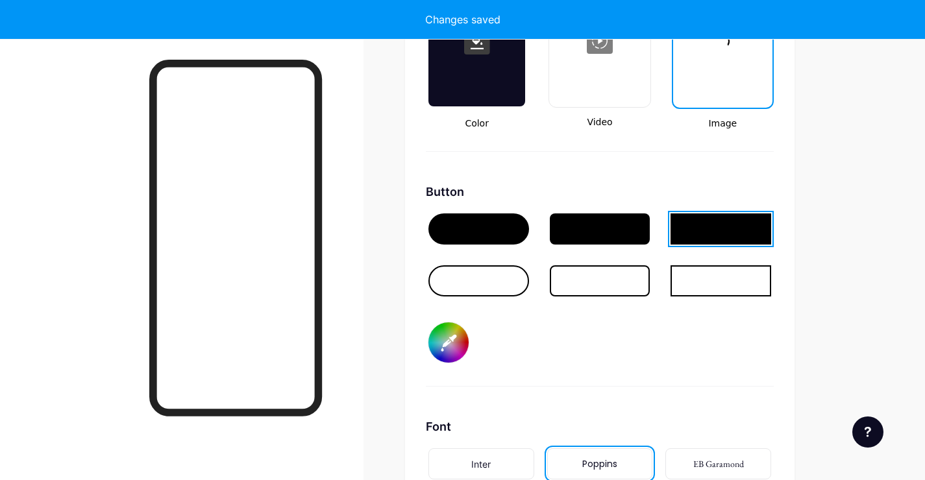
type input "#a48a0a"
type input "#ffffff"
type input "#a88e0b"
type input "#ffffff"
type input "#a2890b"
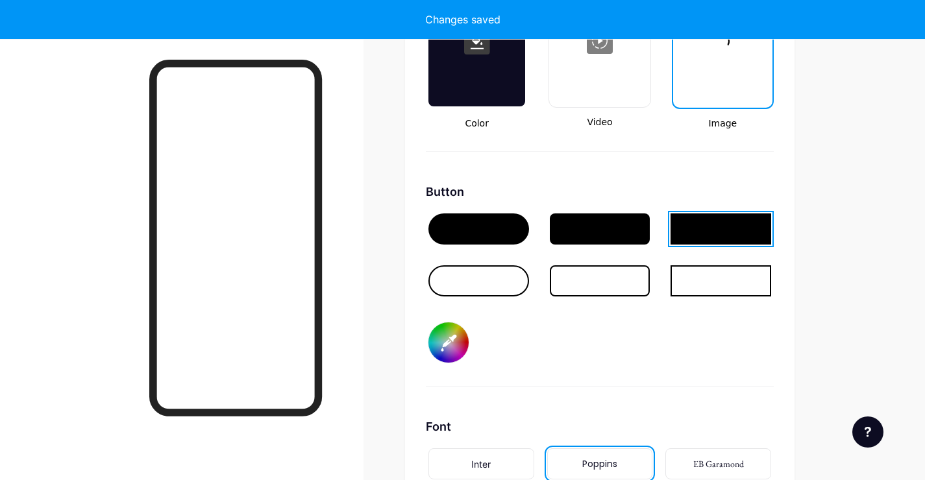
type input "#ffffff"
type input "#a1880c"
type input "#ffffff"
type input "#a0870e"
type input "#ffffff"
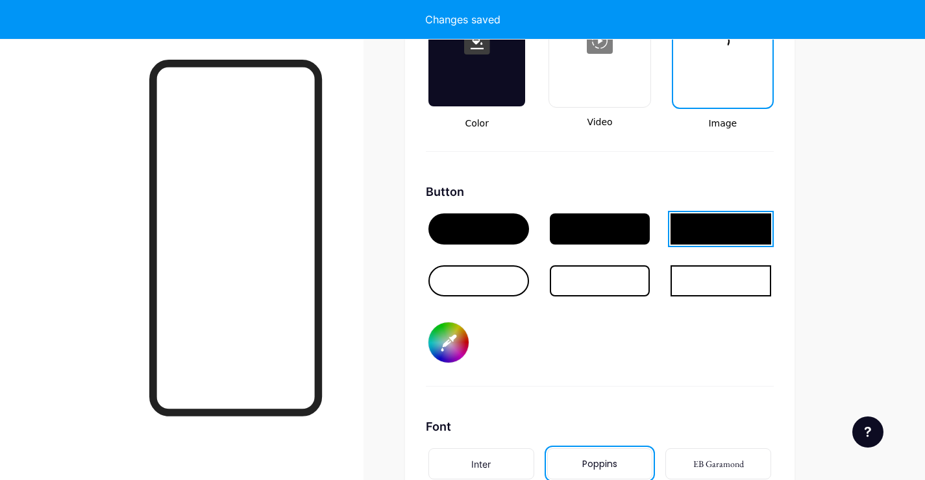
type input "#a38b0f"
type input "#ffffff"
type input "#a0870e"
type input "#ffffff"
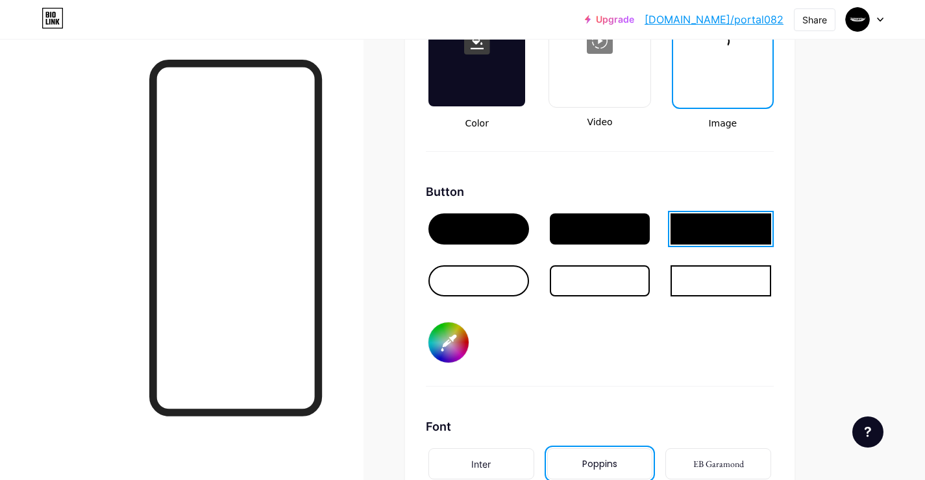
type input "#9c8511"
type input "#ffffff"
type input "#9b8412"
type input "#ffffff"
type input "#998314"
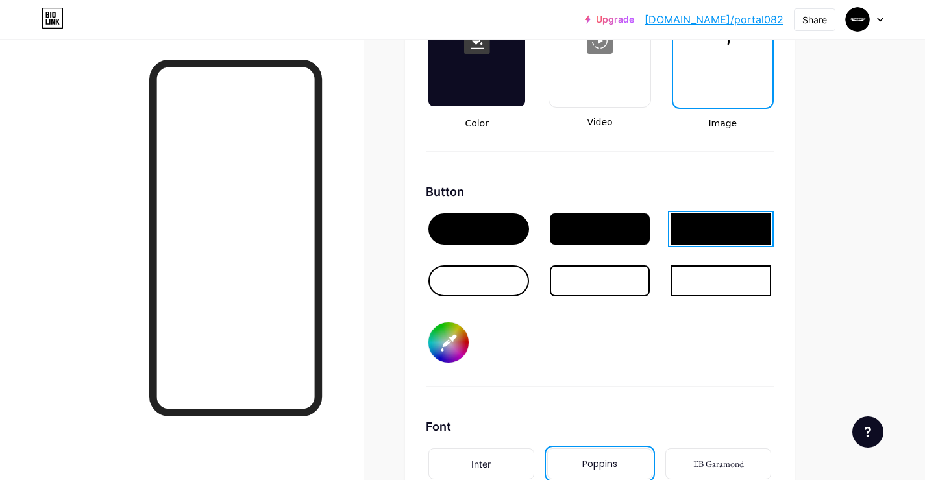
type input "#ffffff"
type input "#937e15"
type input "#ffffff"
type input "#927d17"
type input "#ffffff"
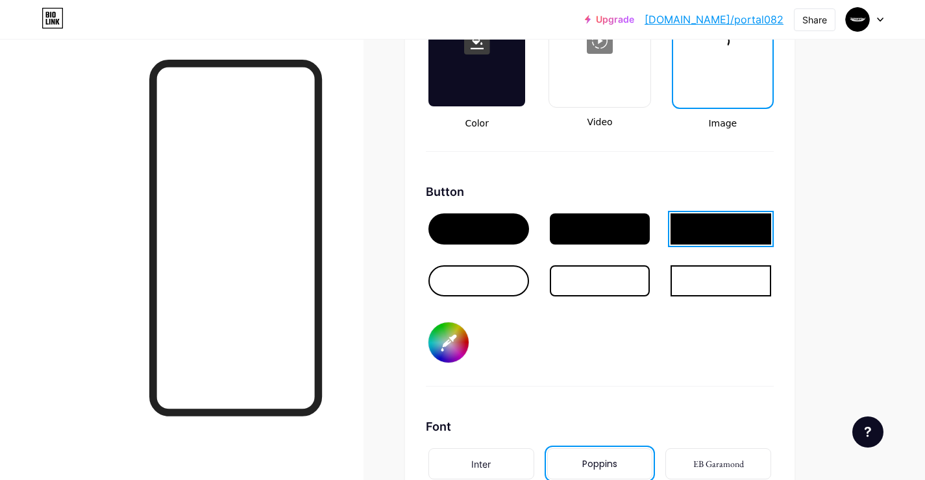
type input "#958018"
type input "#ffffff"
type input "#948019"
type input "#ffffff"
type input "#937f1a"
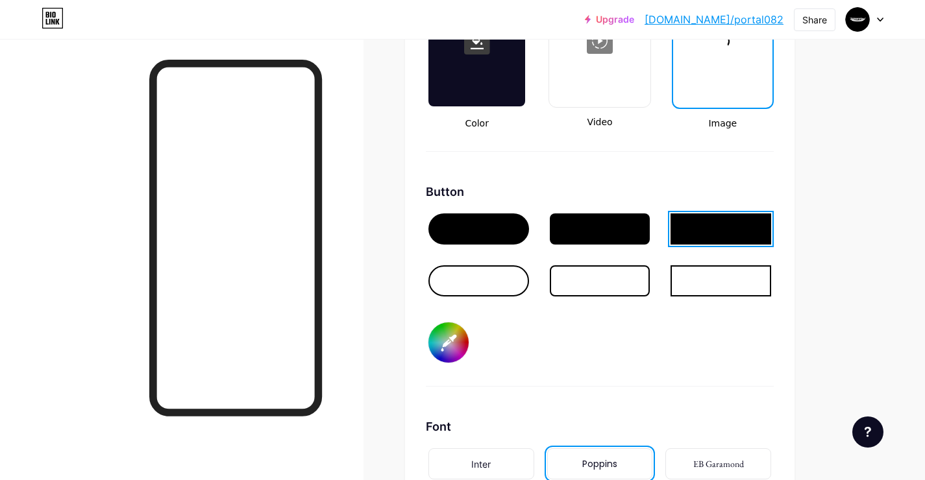
type input "#ffffff"
type input "#8e7b1a"
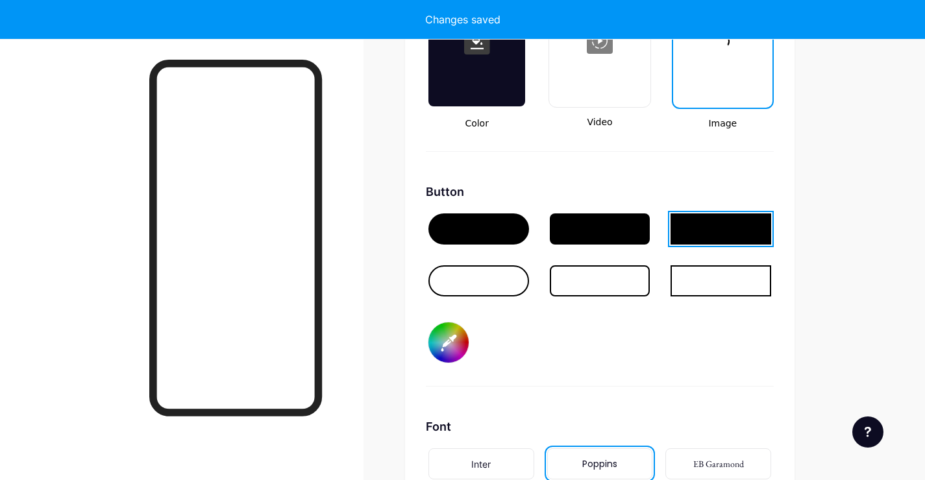
type input "#ffffff"
type input "#937f1b"
type input "#ffffff"
type input "#927e1c"
type input "#ffffff"
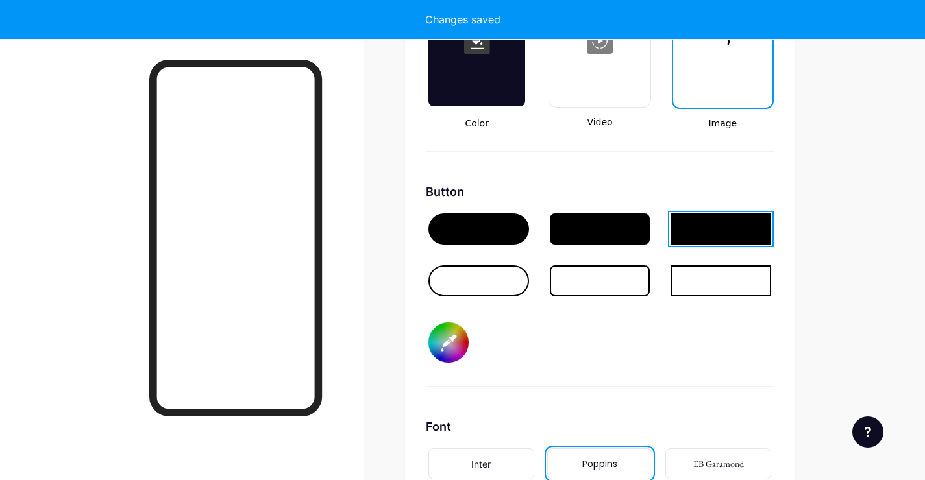
type input "#917d1d"
type input "#ffffff"
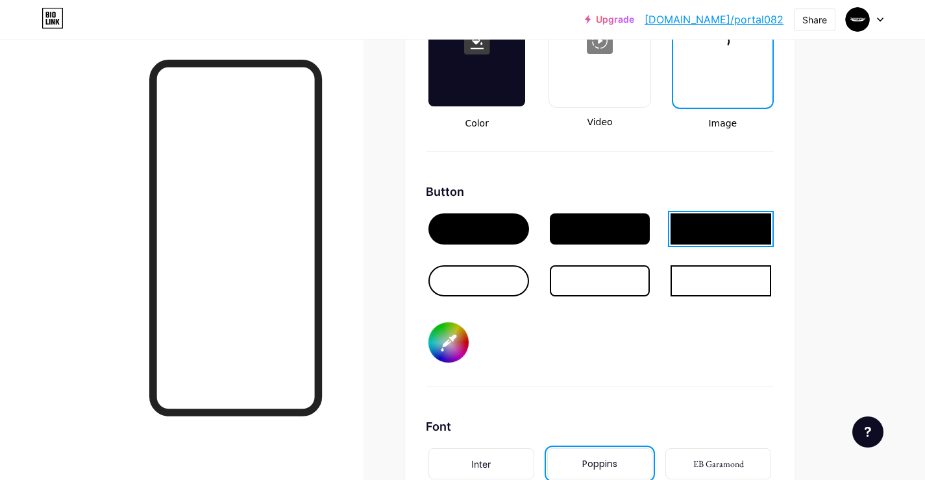
type input "#927e1c"
type input "#ffffff"
type input "#93801f"
type input "#ffffff"
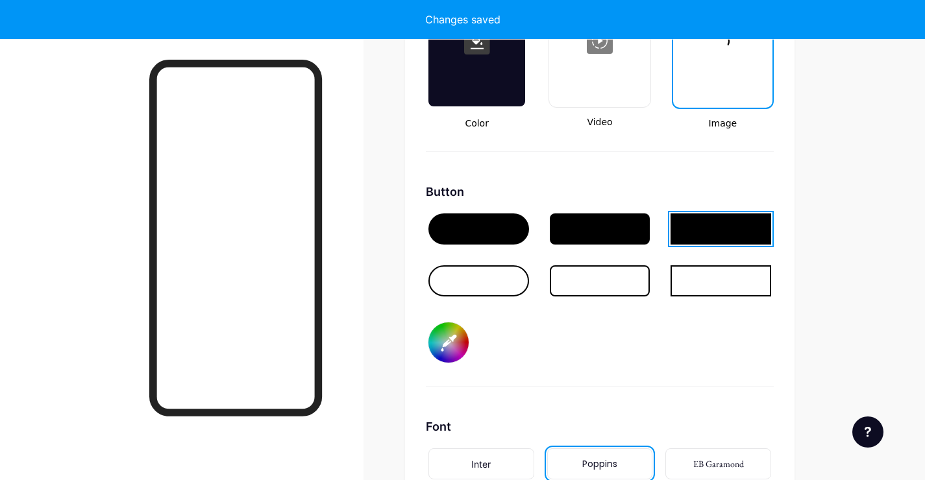
type input "#9c8721"
type input "#ffffff"
type input "#aa9422"
type input "#ffffff"
type input "#b19920"
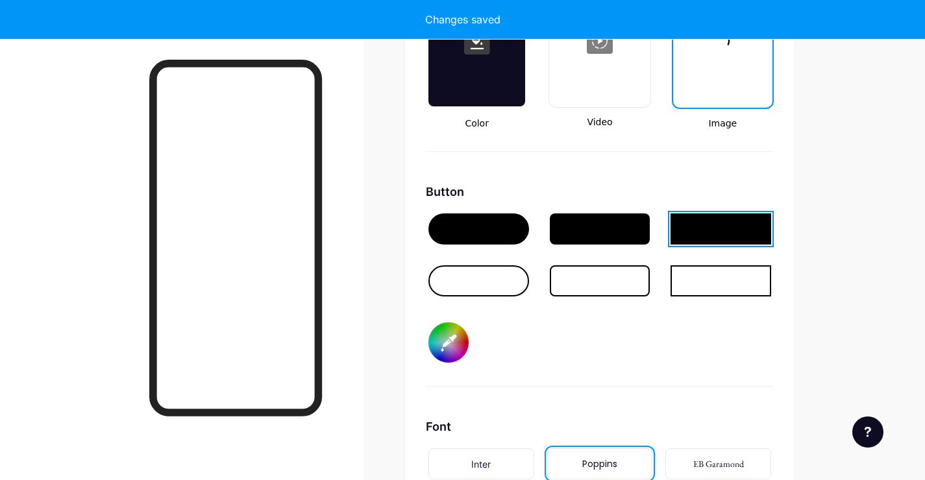
type input "#ffffff"
type input "#b49c22"
type input "#ffffff"
type input "#c1a725"
type input "#ffffff"
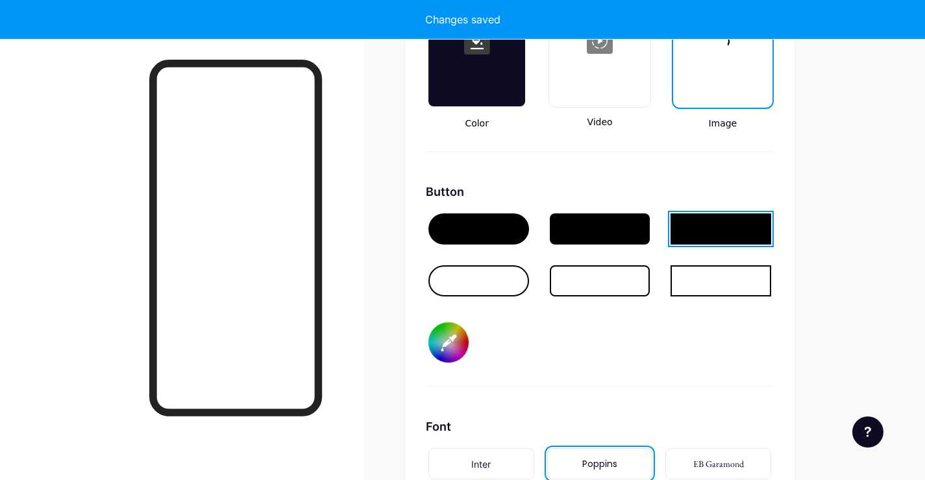
type input "#d2b628"
type input "#ffffff"
type input "#d6b929"
type input "#ffffff"
type input "#d7bb2d"
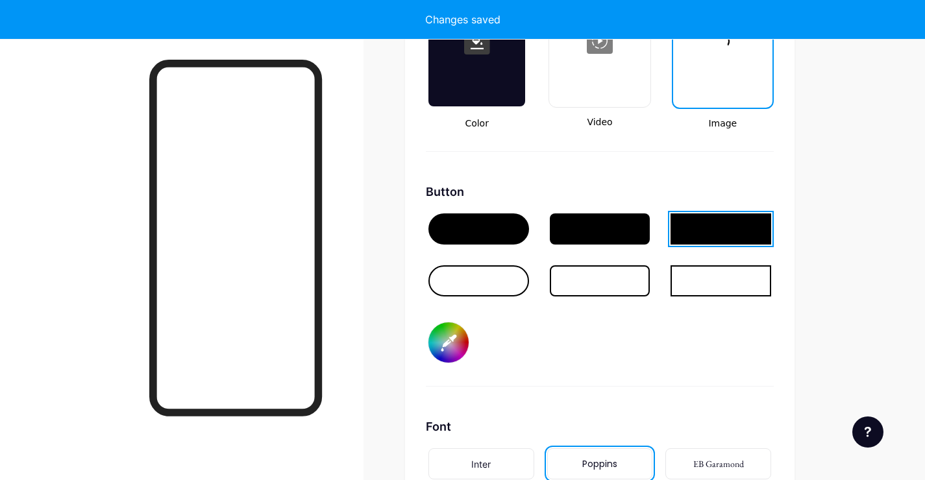
type input "#ffffff"
type input "#d8bc2c"
type input "#ffffff"
type input "#e0c22e"
type input "#ffffff"
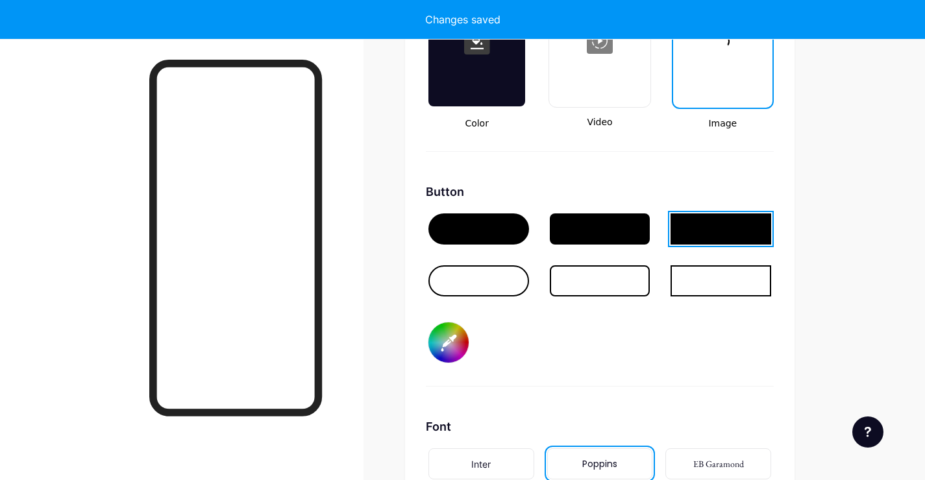
type input "#e6c833"
type input "#ffffff"
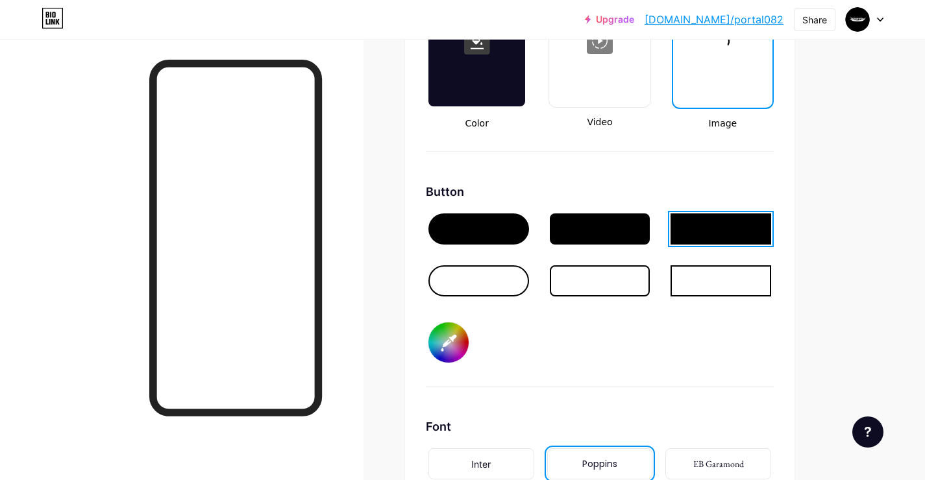
type input "#eacb34"
type input "#ffffff"
type input "#eccd32"
type input "#ffffff"
type input "#eece2f"
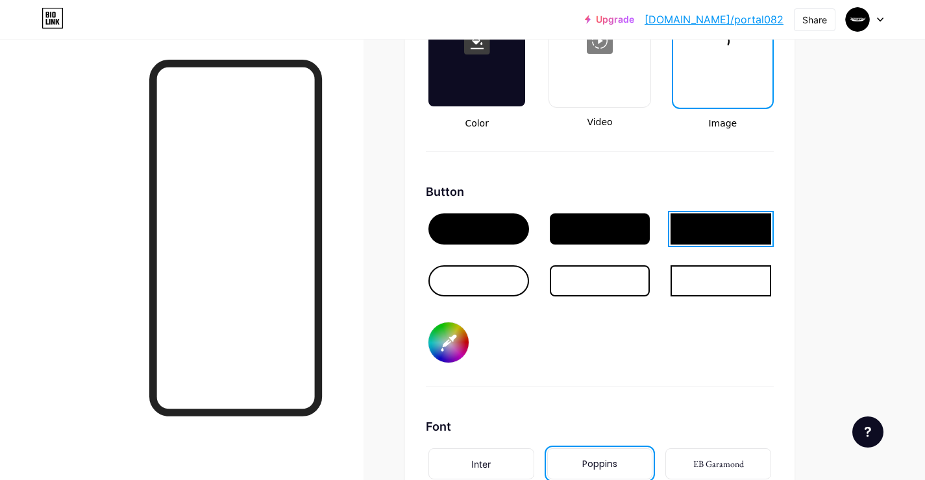
type input "#ffffff"
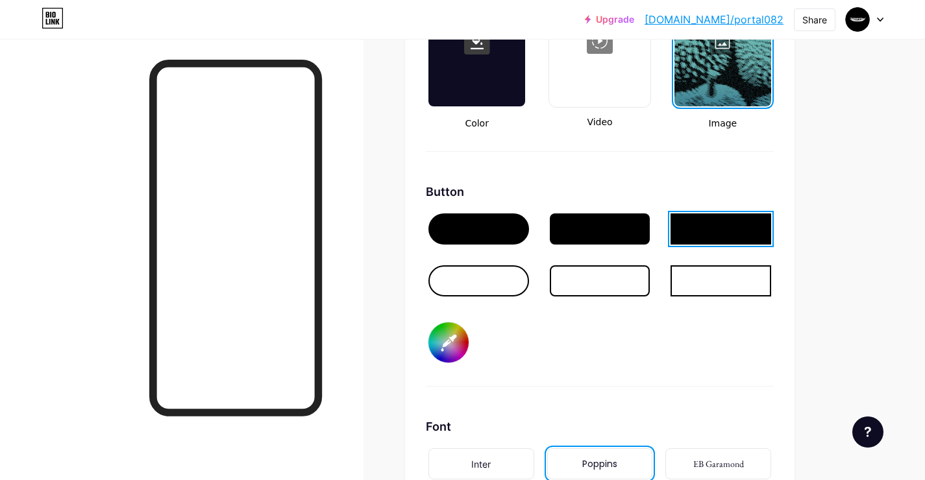
type input "#f2d336"
type input "#ffffff"
type input "#f4d434"
type input "#ffffff"
type input "#f6d637"
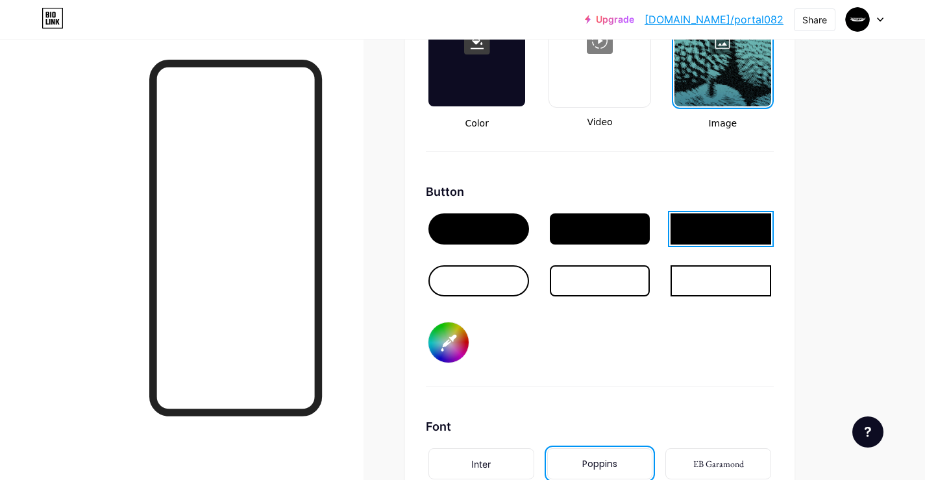
type input "#ffffff"
type input "#f8d735"
type input "#ffffff"
type input "#f9d939"
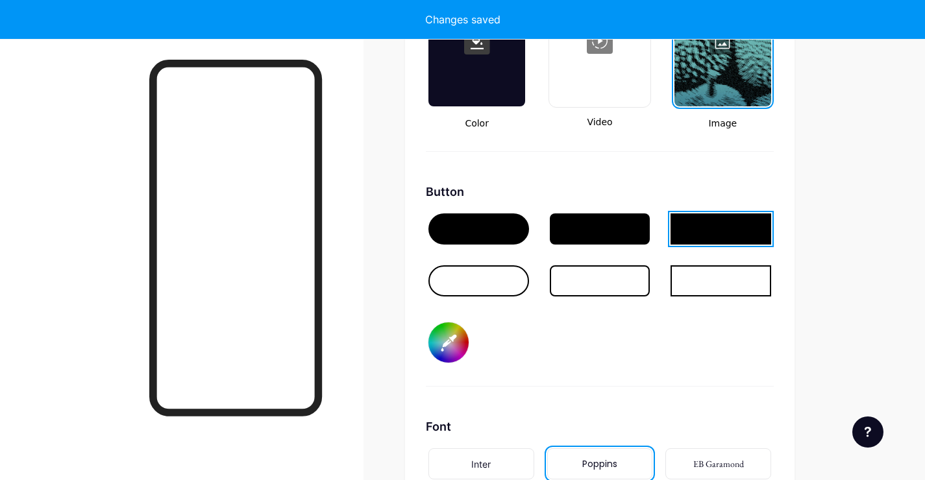
type input "#ffffff"
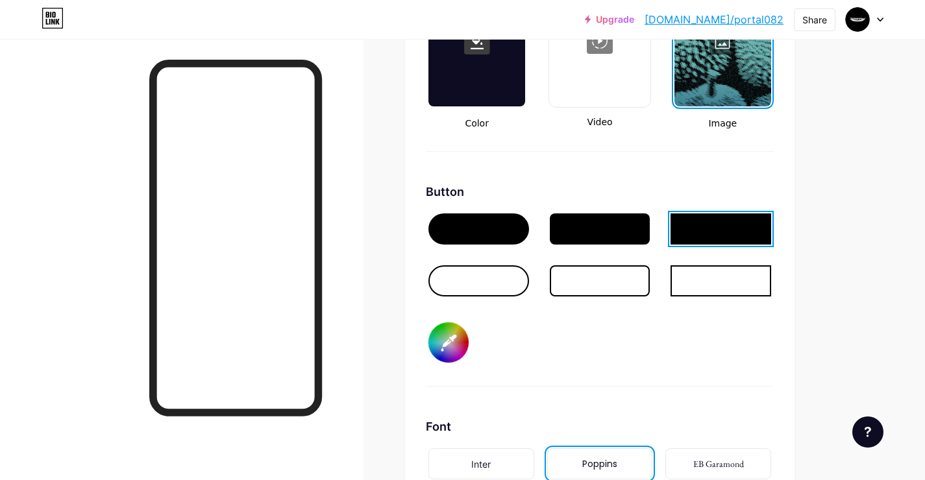
type input "#f9c639"
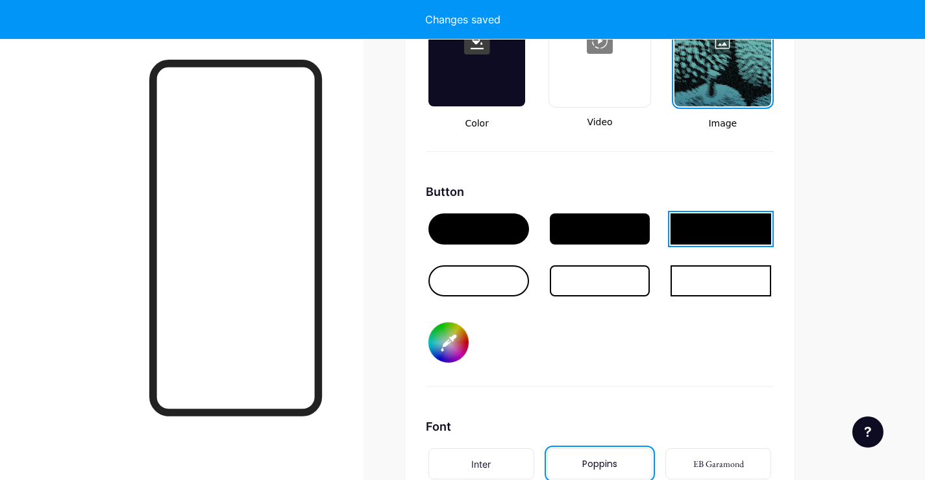
type input "#ffffff"
type input "#dcaf32"
type input "#ffffff"
type input "#dbaa24"
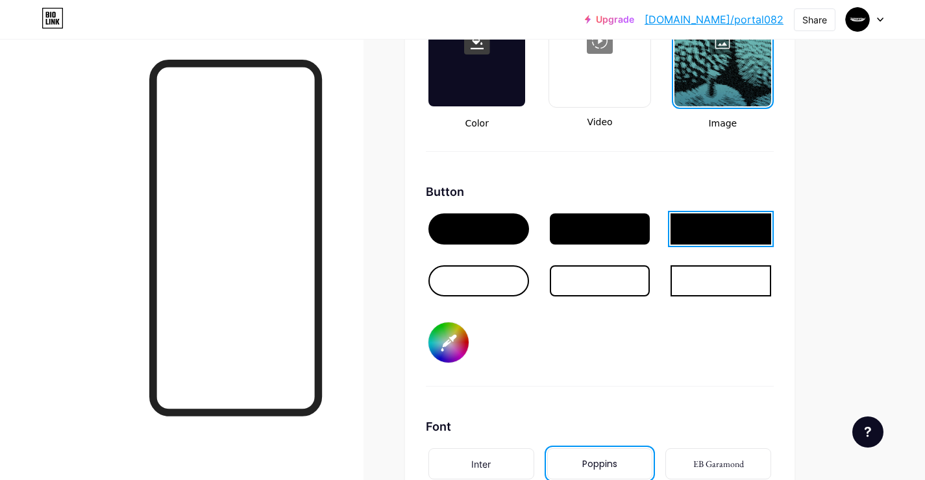
type input "#ffffff"
type input "#f0b924"
type input "#ffffff"
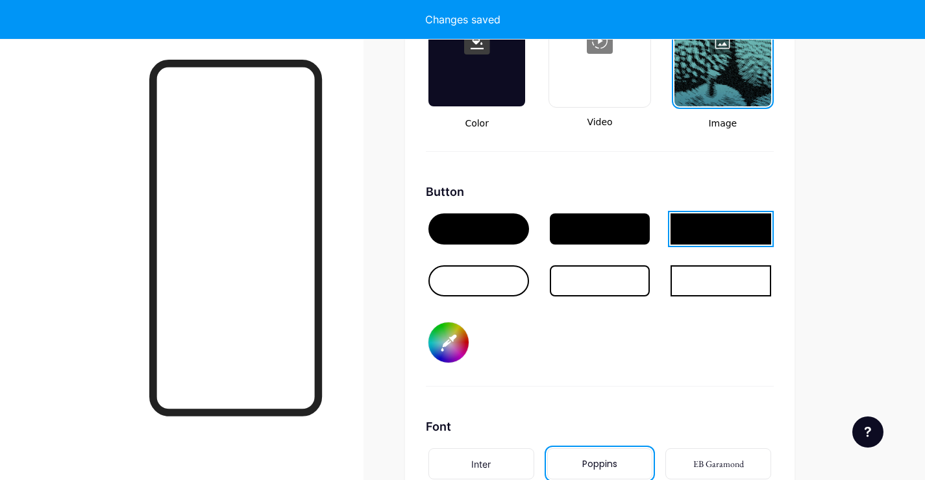
type input "#f2bc26"
type input "#ffffff"
type input "#f4be2a"
type input "#ffffff"
type input "#f5c02e"
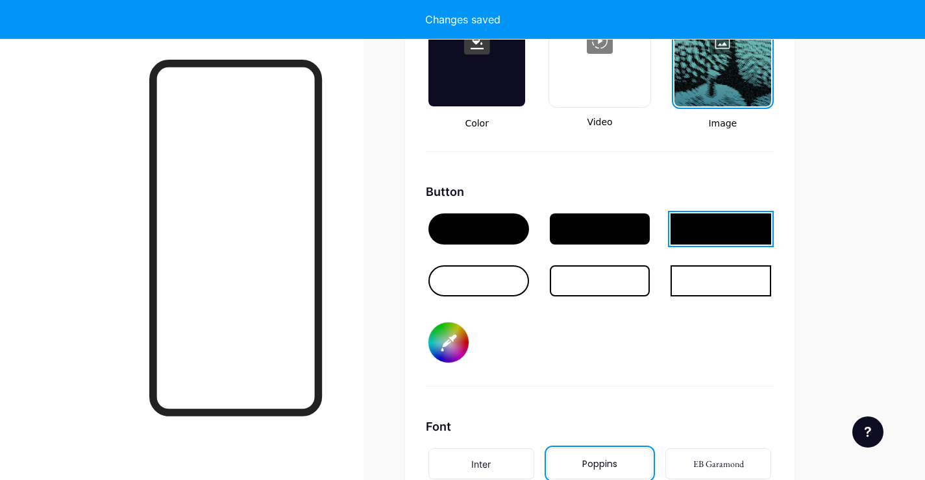
type input "#ffffff"
type input "#f5c132"
type input "#ffffff"
type input "#f8c435"
type input "#ffffff"
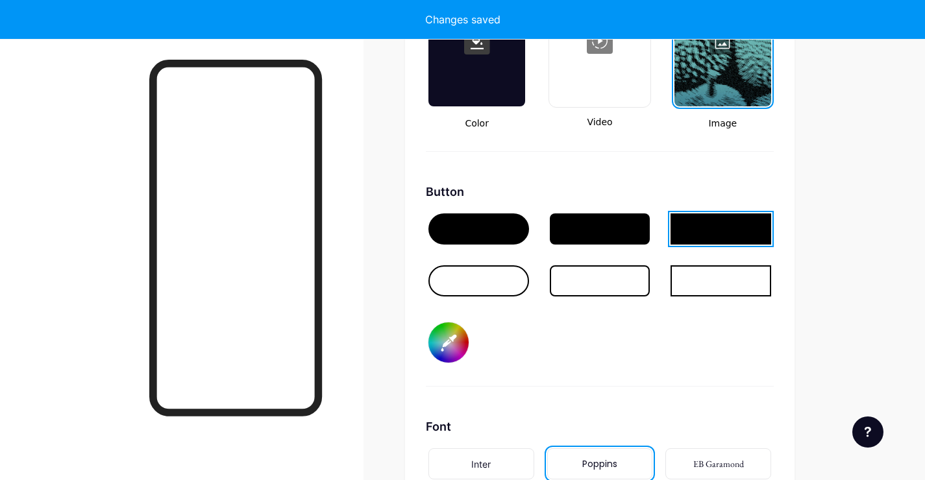
type input "#f7c53b"
type input "#ffffff"
type input "#f9c73e"
type input "#ffffff"
type input "#f9c943"
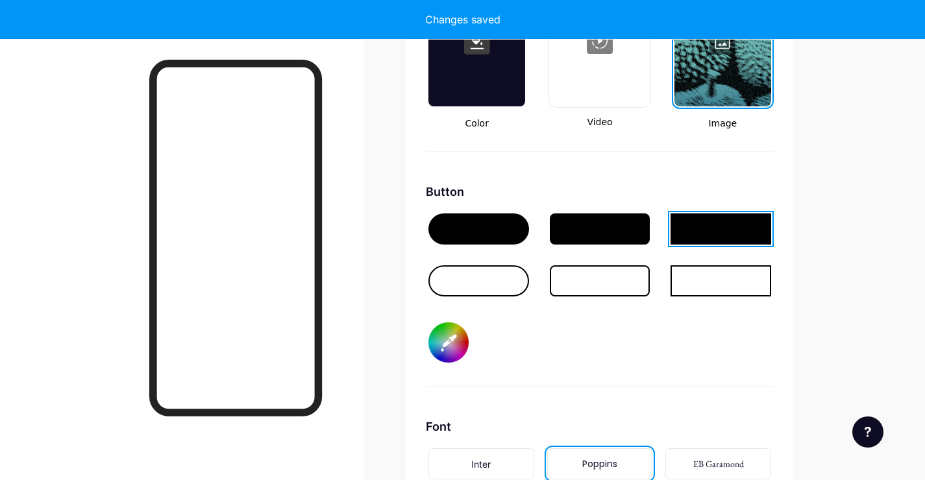
type input "#ffffff"
type input "#f9ca48"
type input "#ffffff"
type input "#f9cb4e"
type input "#ffffff"
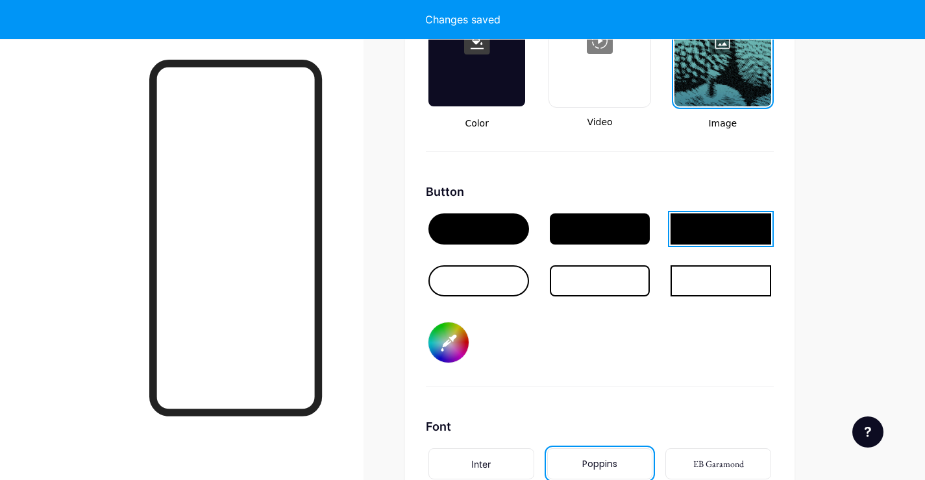
type input "#f9cc53"
type input "#ffffff"
type input "#f9ce58"
type input "#ffffff"
type input "#f9cf5d"
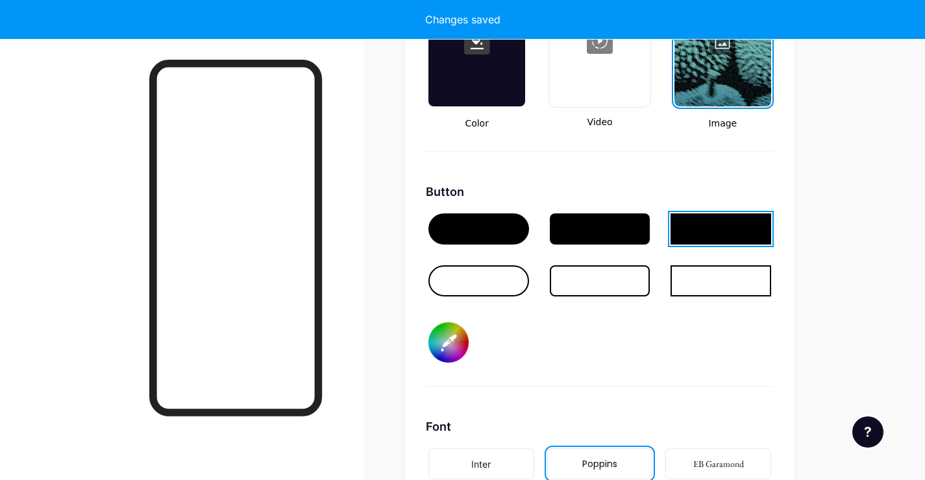
type input "#ffffff"
type input "#f7ce5f"
type input "#ffffff"
type input "#f5cd61"
type input "#ffffff"
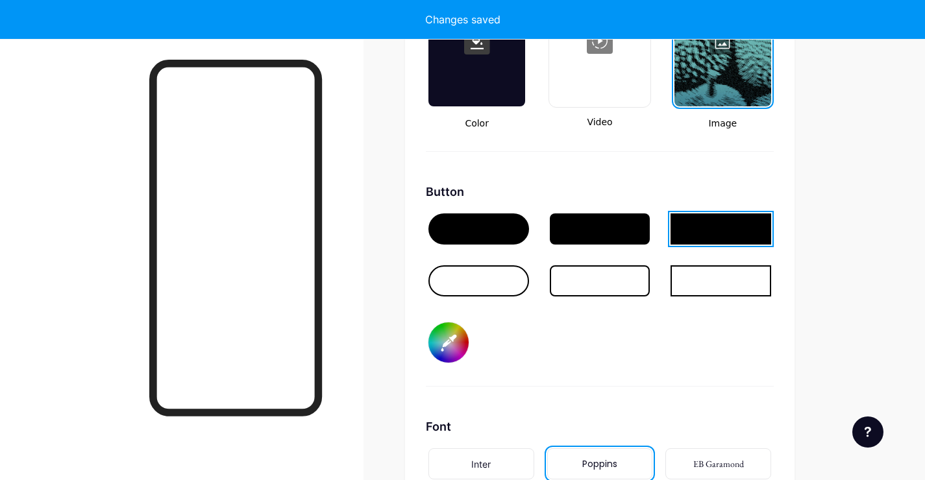
type input "#f2cc64"
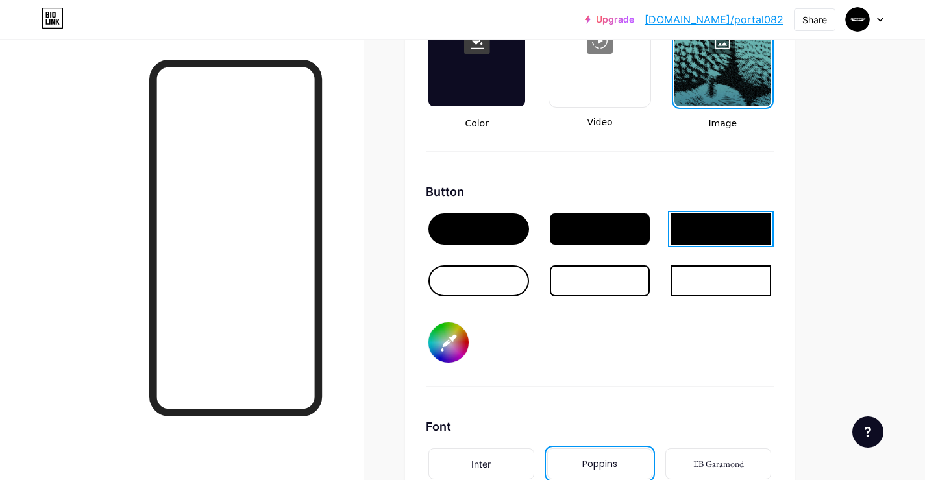
click at [614, 343] on div "Button #ffac38" at bounding box center [600, 285] width 348 height 204
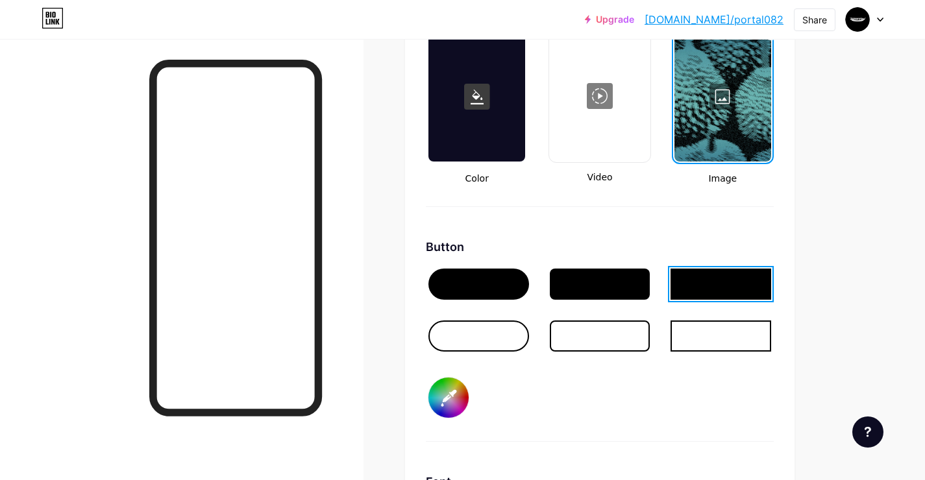
scroll to position [1661, 0]
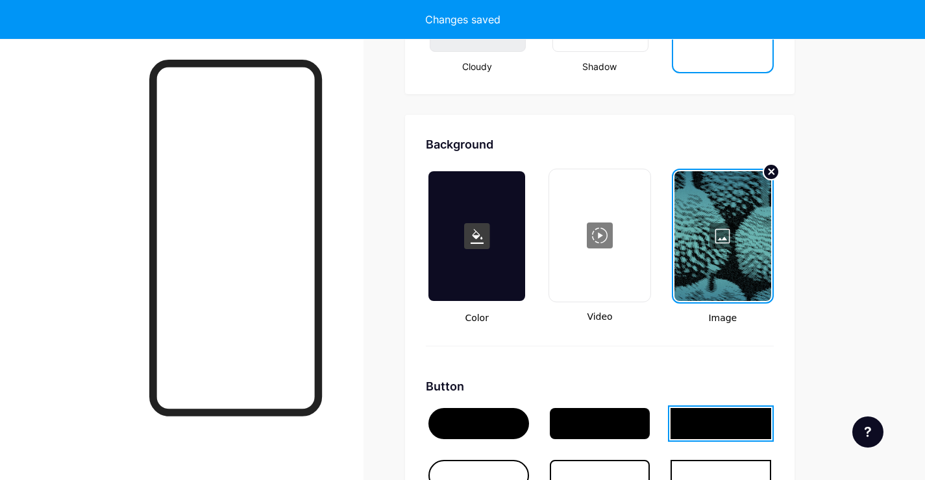
click at [770, 171] on icon at bounding box center [771, 171] width 5 height 5
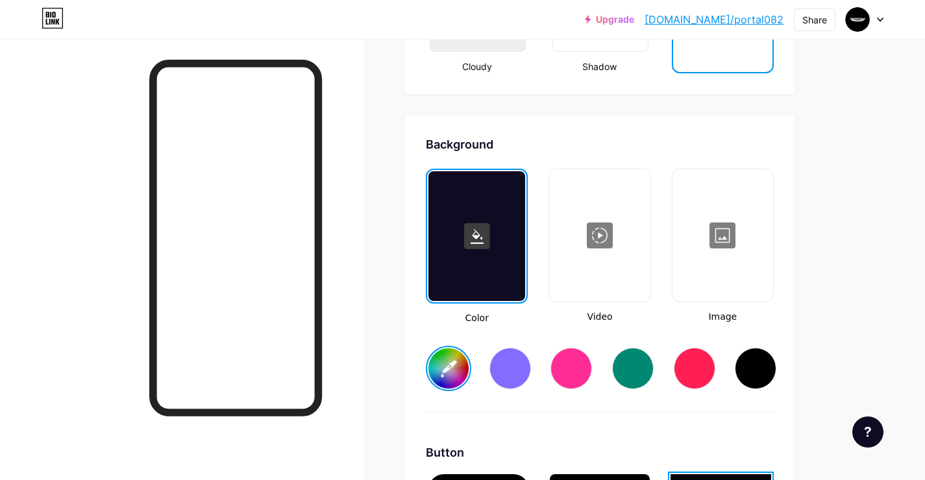
click at [717, 236] on div at bounding box center [723, 236] width 98 height 130
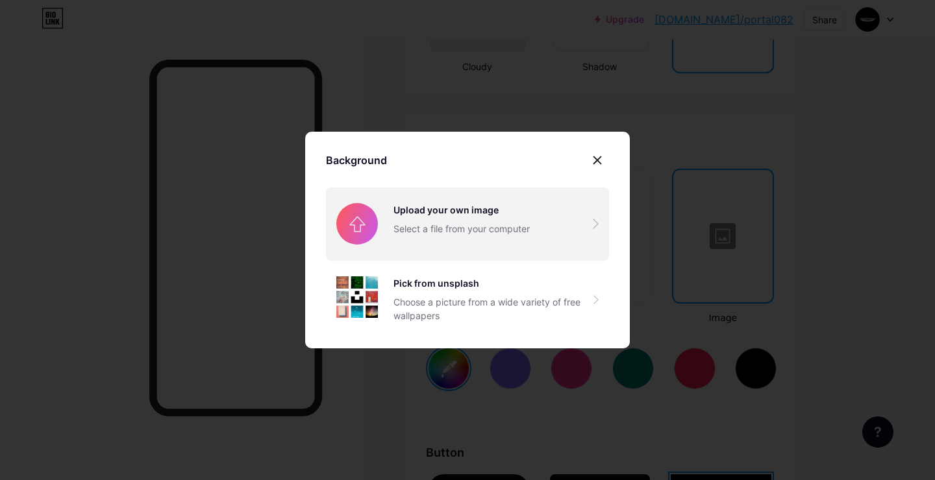
click at [540, 231] on input "file" at bounding box center [467, 224] width 283 height 73
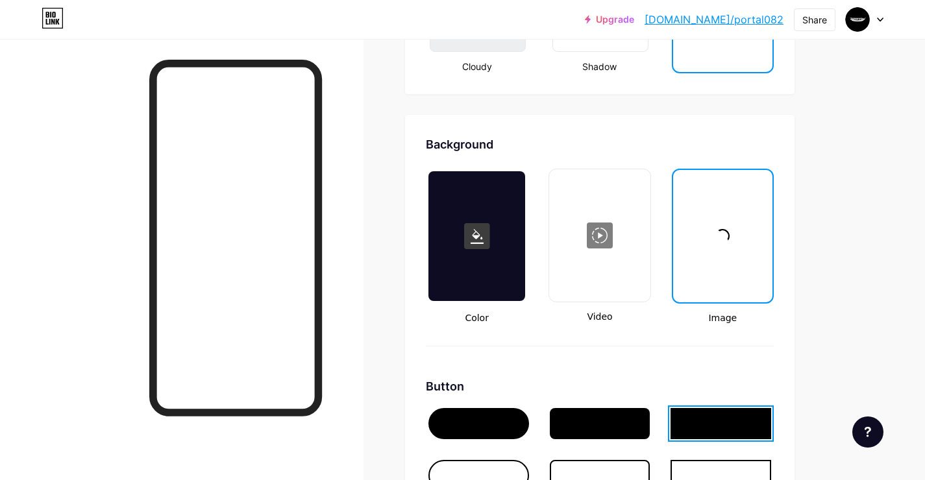
scroll to position [1782, 0]
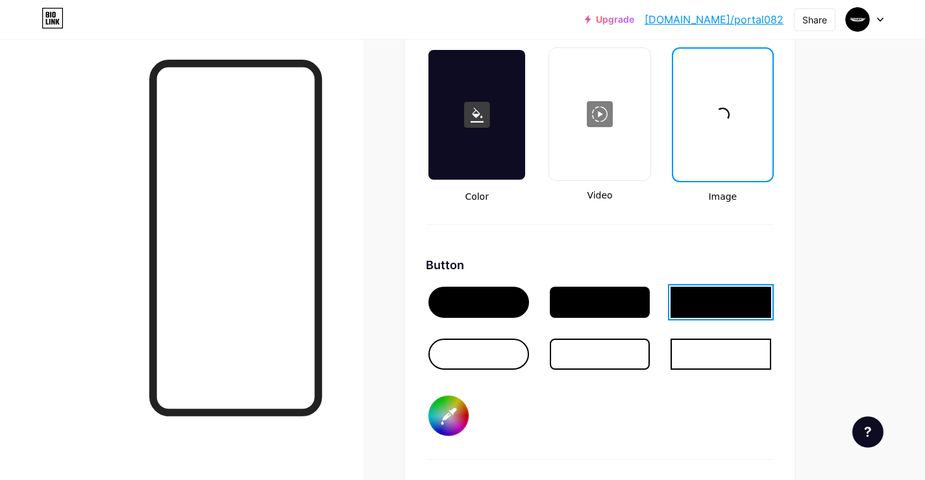
click at [717, 359] on div at bounding box center [721, 354] width 101 height 31
click at [713, 301] on div at bounding box center [721, 302] width 101 height 31
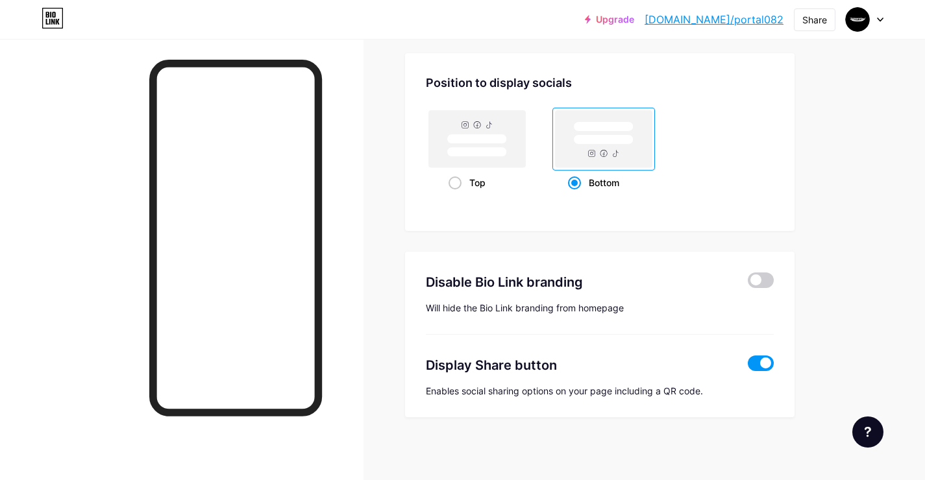
scroll to position [2490, 0]
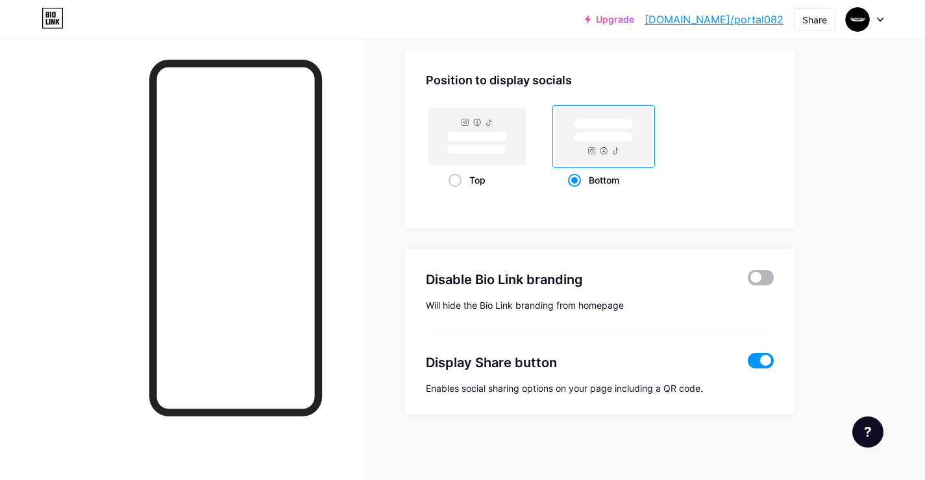
click at [752, 274] on span at bounding box center [761, 278] width 26 height 16
click at [748, 281] on input "checkbox" at bounding box center [748, 281] width 0 height 0
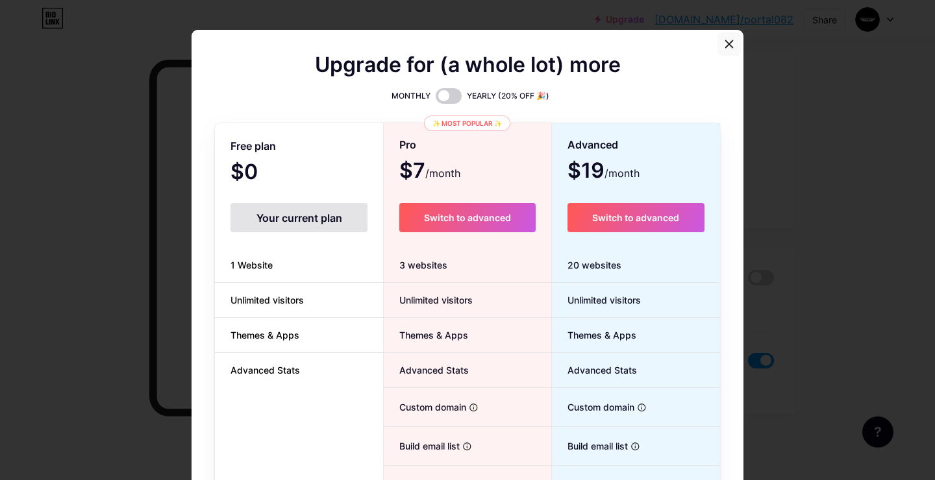
click at [724, 47] on icon at bounding box center [729, 44] width 10 height 10
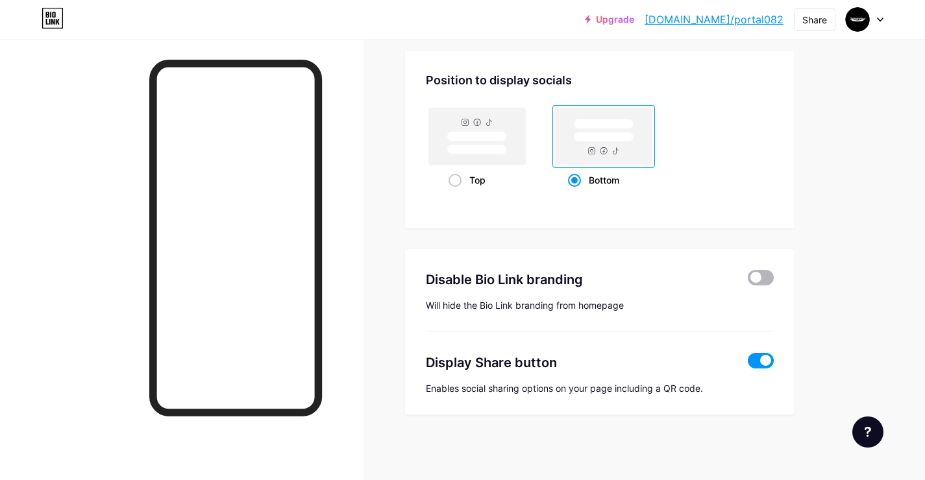
click at [767, 272] on span at bounding box center [761, 278] width 26 height 16
click at [748, 281] on input "checkbox" at bounding box center [748, 281] width 0 height 0
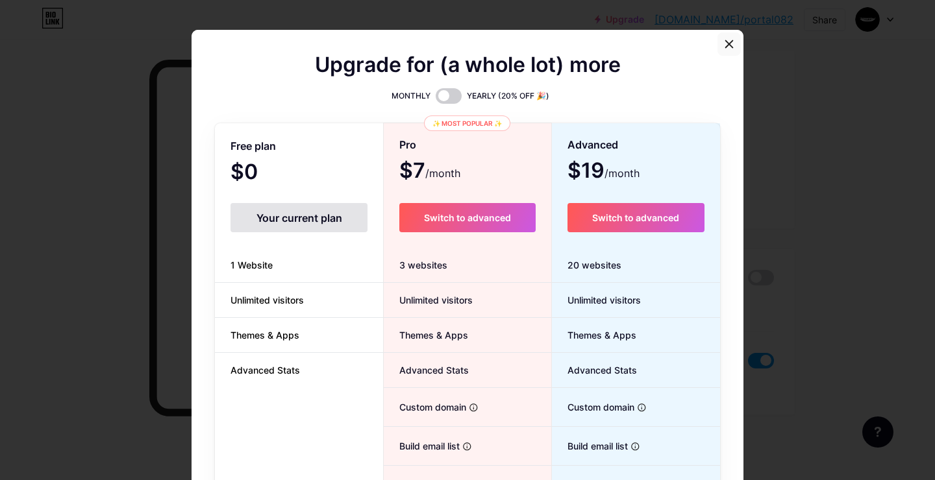
click at [730, 47] on div at bounding box center [728, 43] width 23 height 23
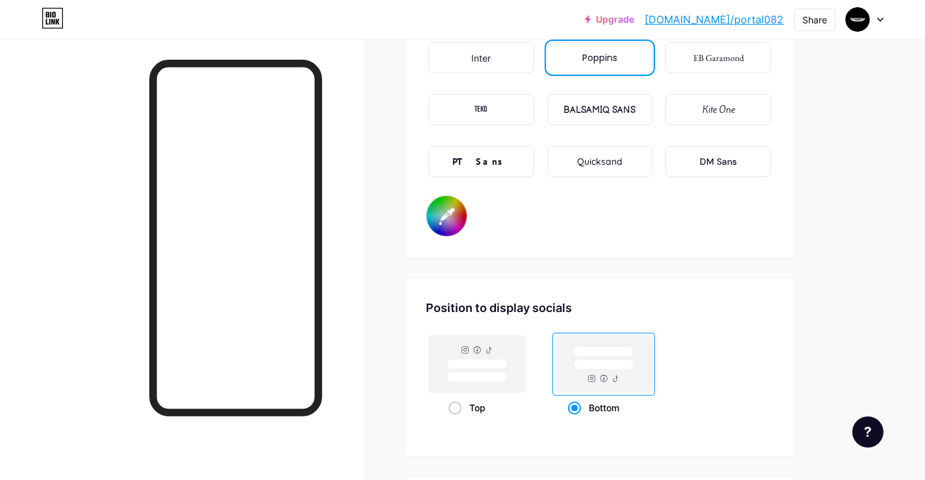
scroll to position [2235, 0]
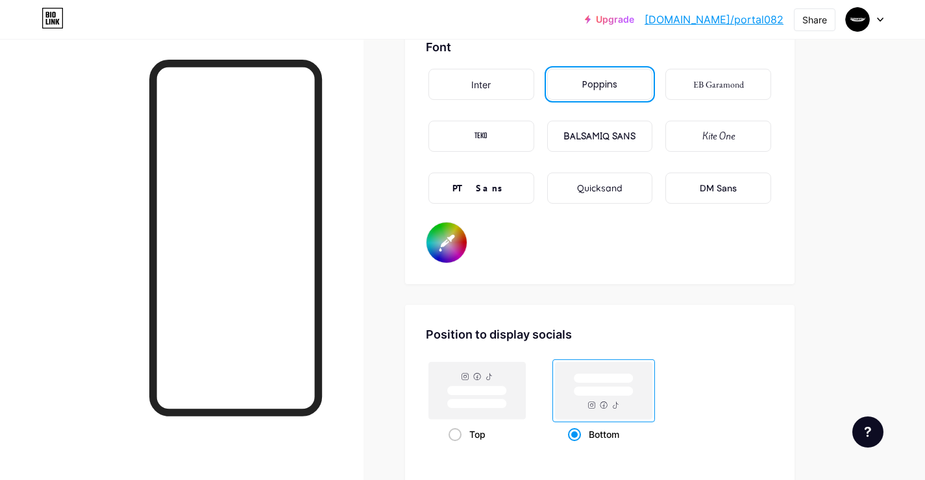
click at [499, 88] on div "Inter" at bounding box center [481, 84] width 106 height 31
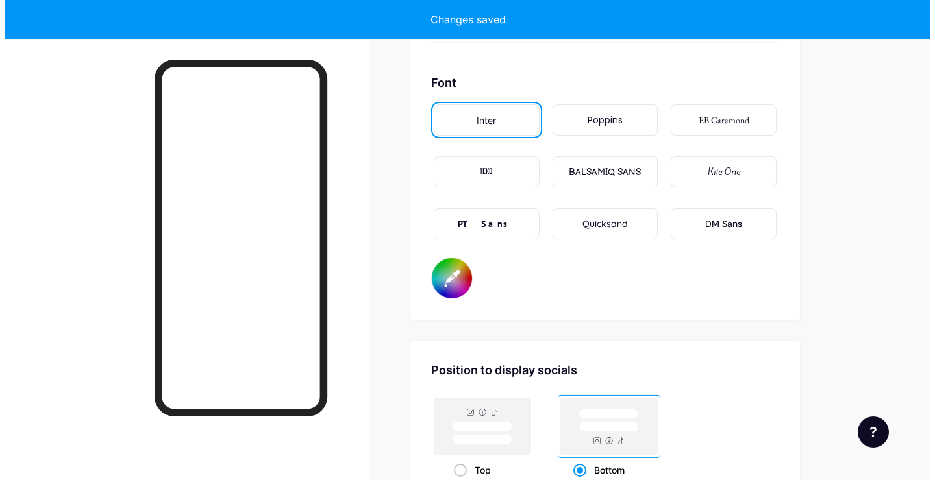
scroll to position [1779, 0]
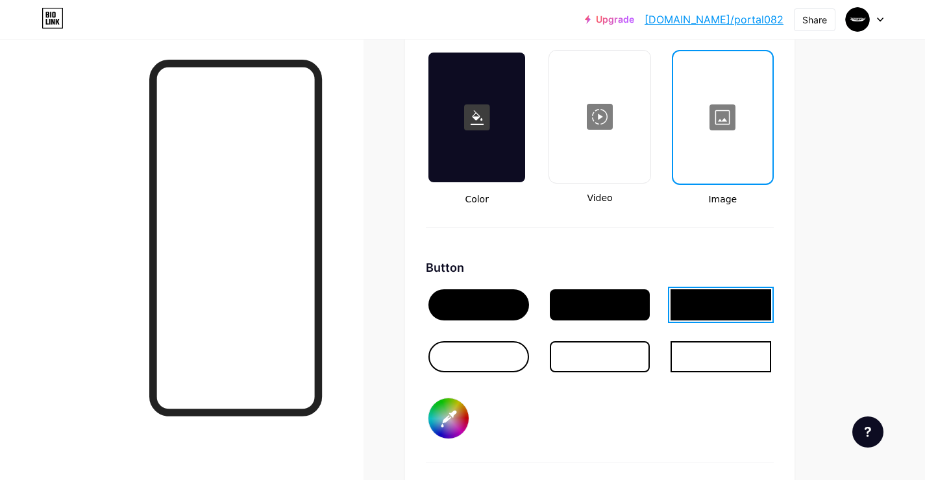
click at [717, 149] on div at bounding box center [722, 118] width 97 height 130
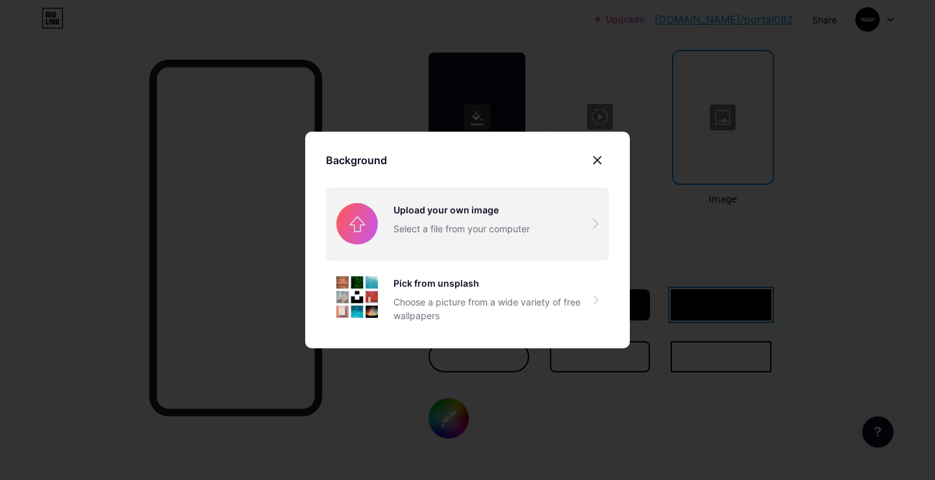
click at [525, 224] on input "file" at bounding box center [467, 224] width 283 height 73
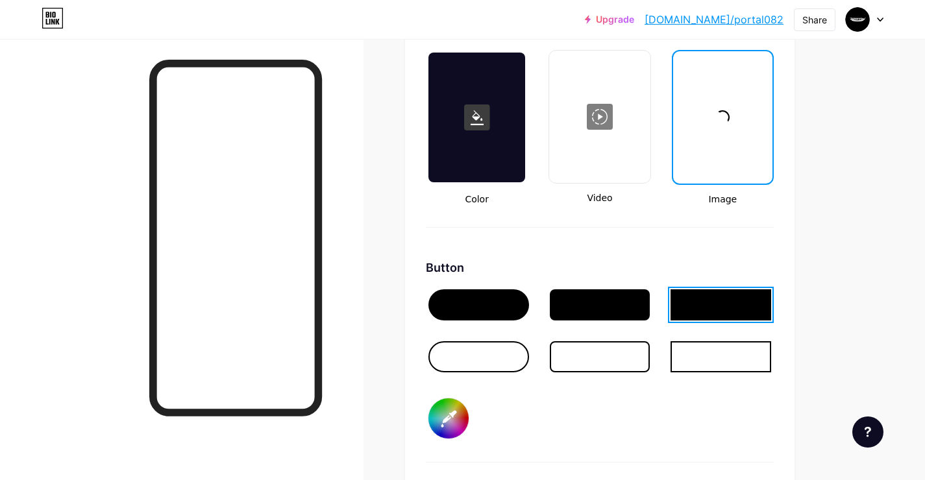
click at [729, 144] on div at bounding box center [722, 118] width 97 height 130
click at [612, 123] on div at bounding box center [600, 117] width 98 height 130
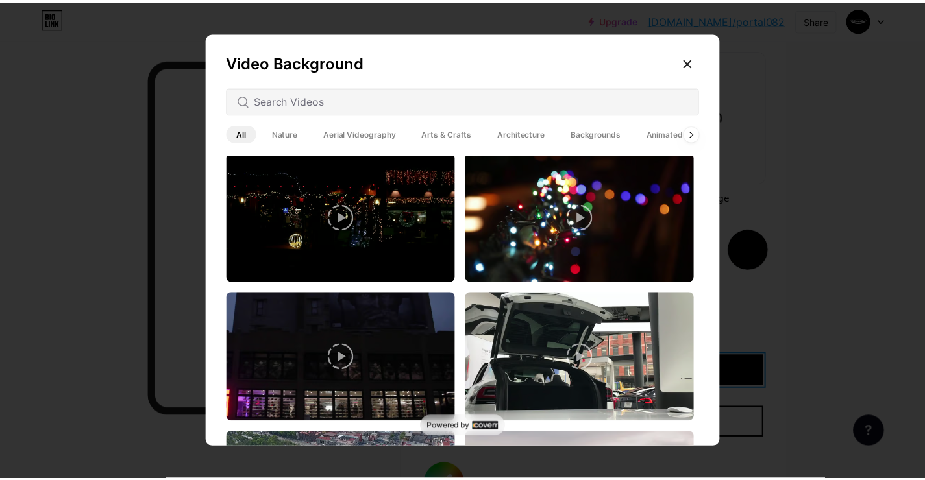
scroll to position [0, 0]
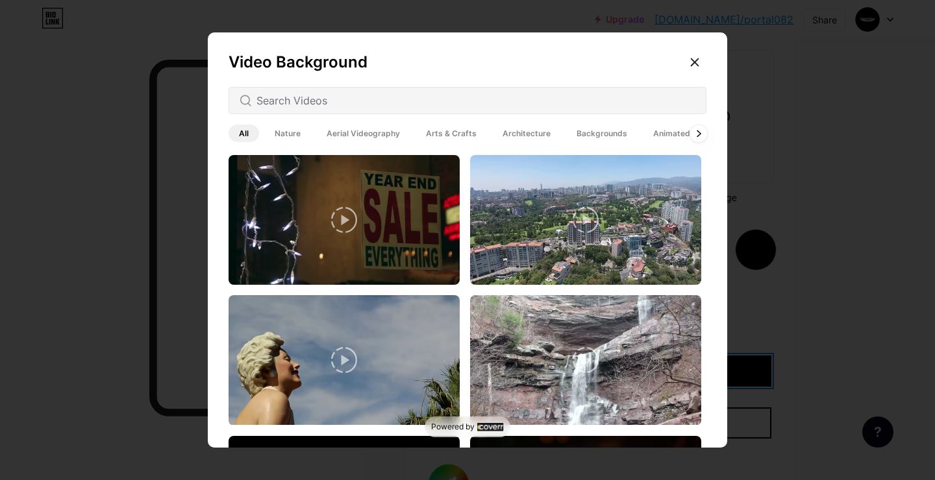
click at [690, 127] on div at bounding box center [698, 133] width 17 height 17
click at [690, 130] on div at bounding box center [698, 133] width 17 height 17
click at [692, 62] on icon at bounding box center [694, 62] width 10 height 10
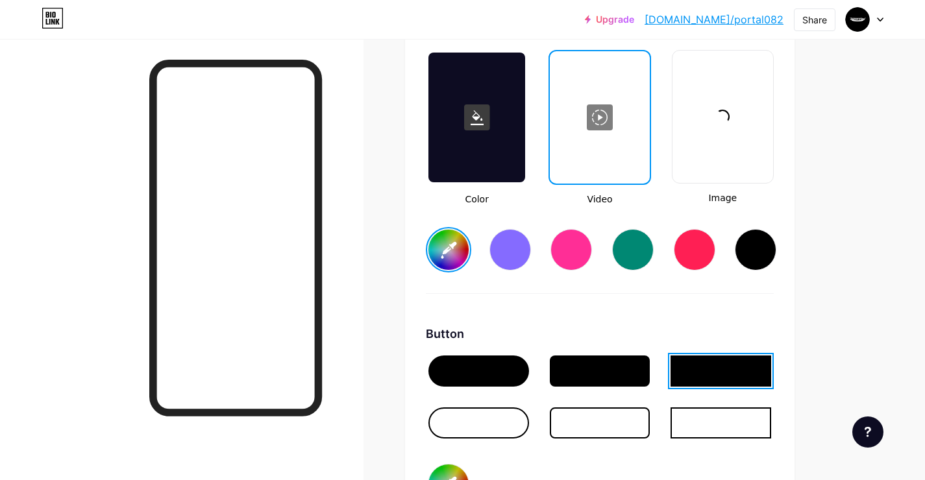
click at [713, 130] on div at bounding box center [723, 117] width 98 height 130
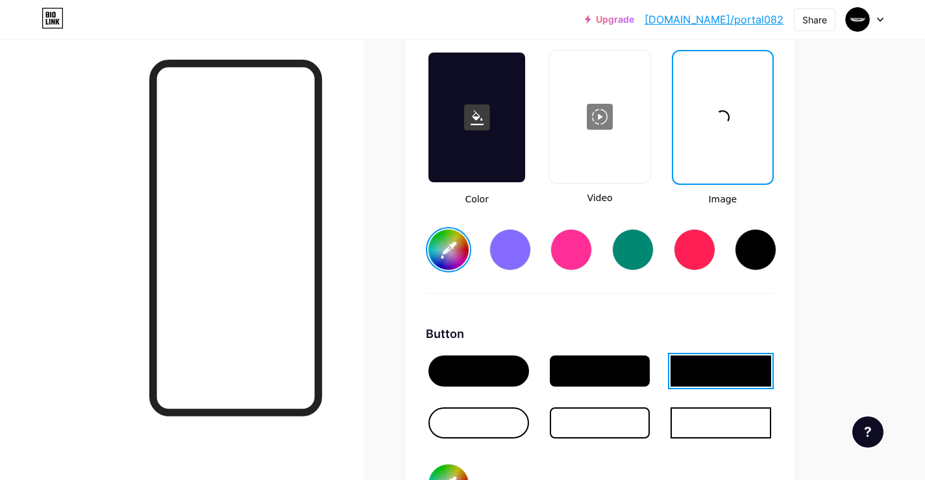
click at [713, 130] on div at bounding box center [722, 118] width 97 height 130
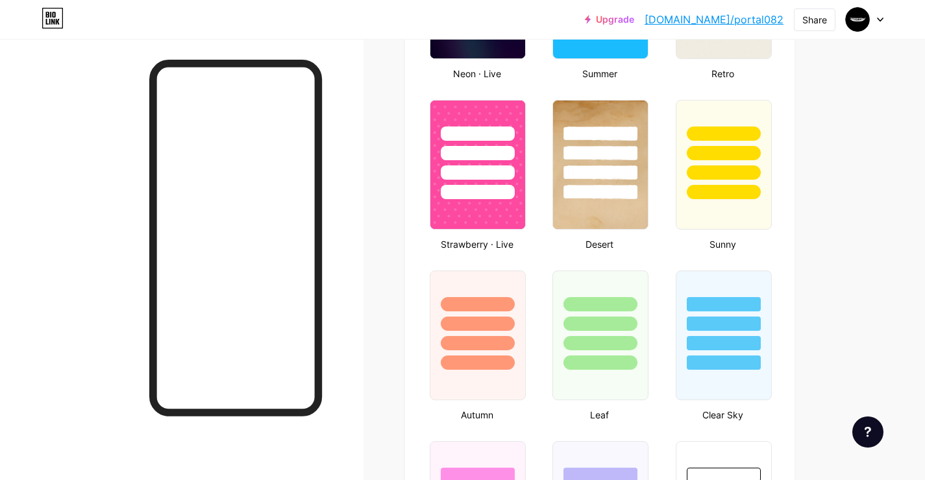
type input "#ffac38"
type input "#000000"
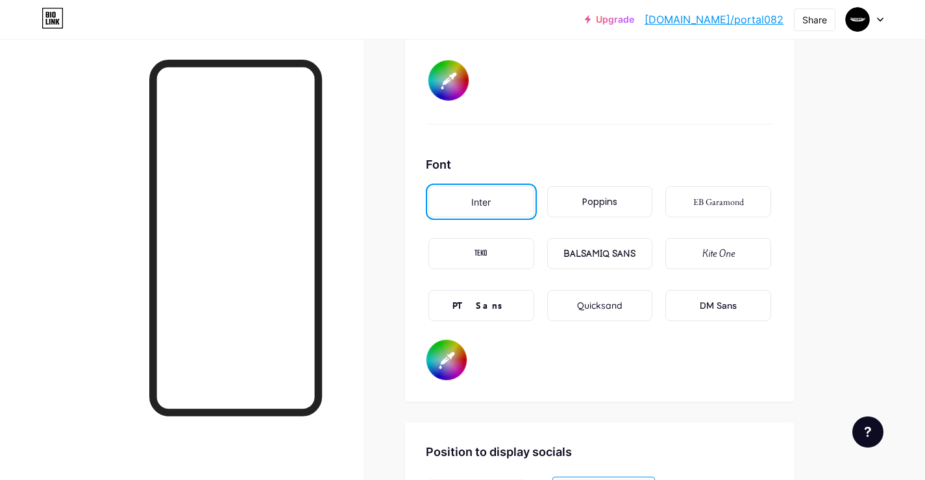
scroll to position [1659, 0]
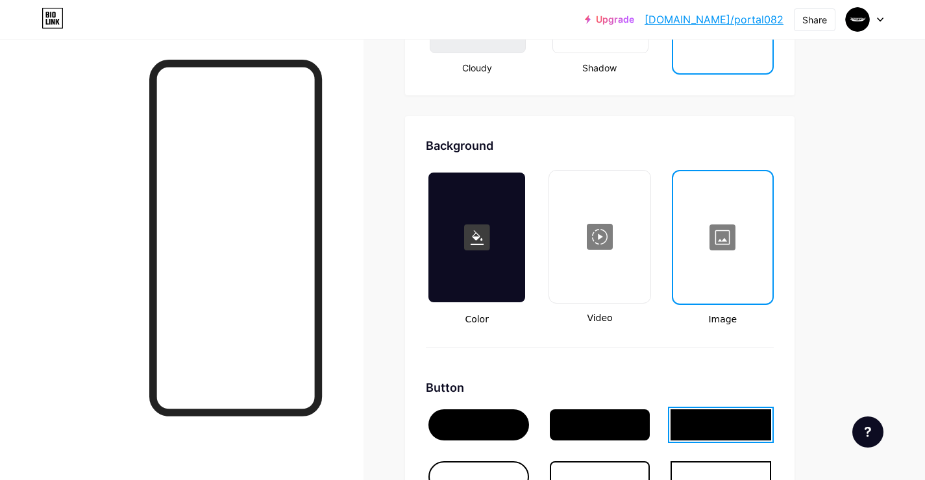
click at [712, 231] on div at bounding box center [722, 238] width 97 height 130
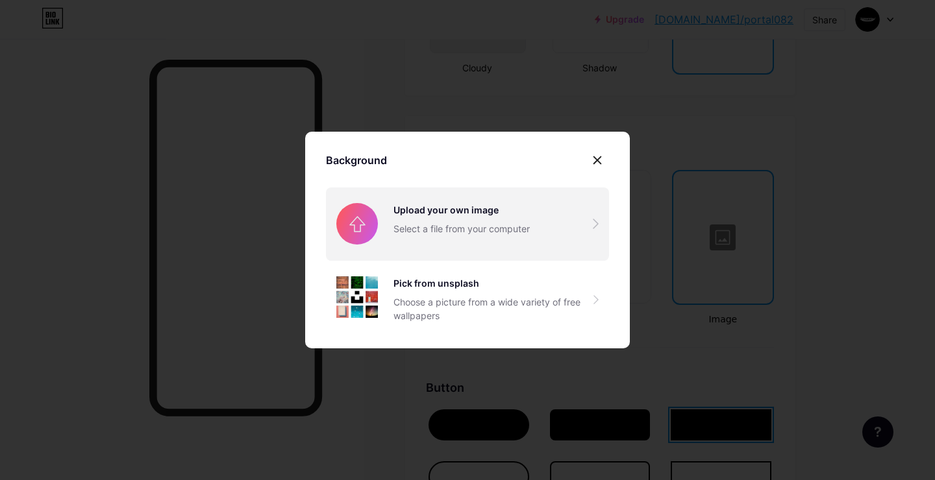
click at [508, 210] on input "file" at bounding box center [467, 224] width 283 height 73
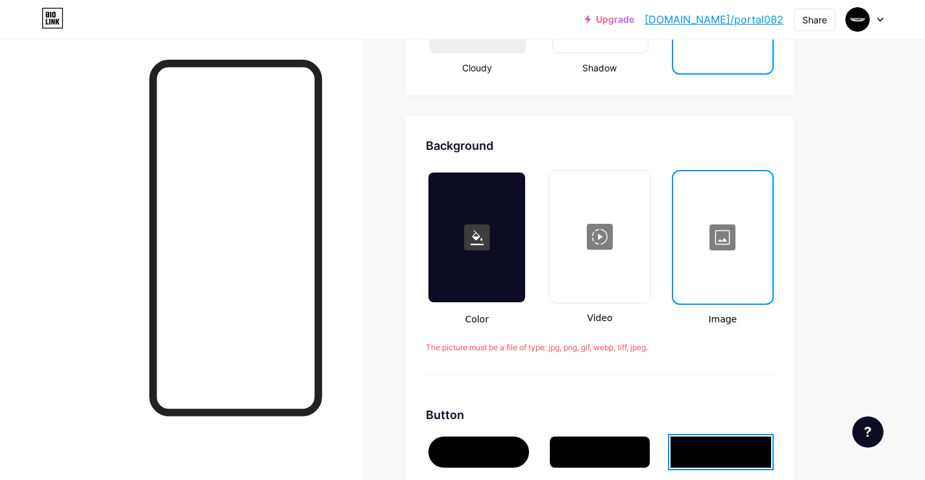
click at [700, 245] on div at bounding box center [722, 238] width 97 height 130
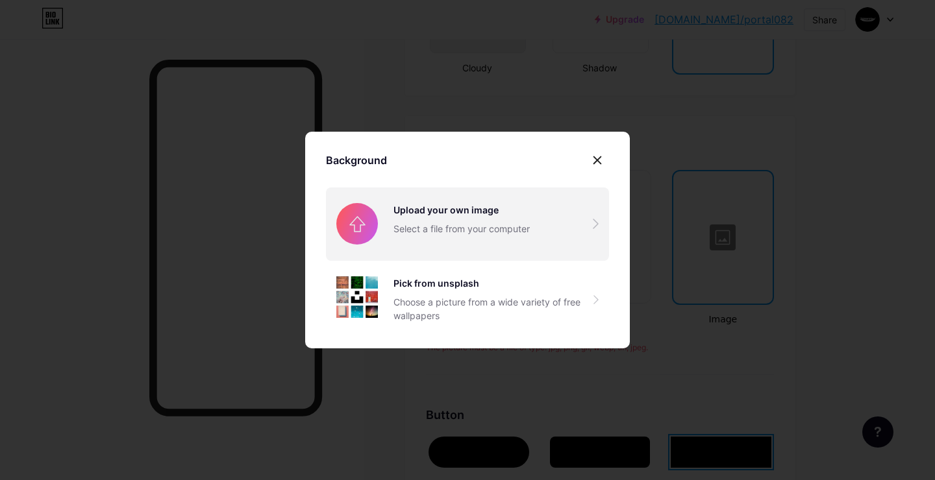
click at [520, 236] on input "file" at bounding box center [467, 224] width 283 height 73
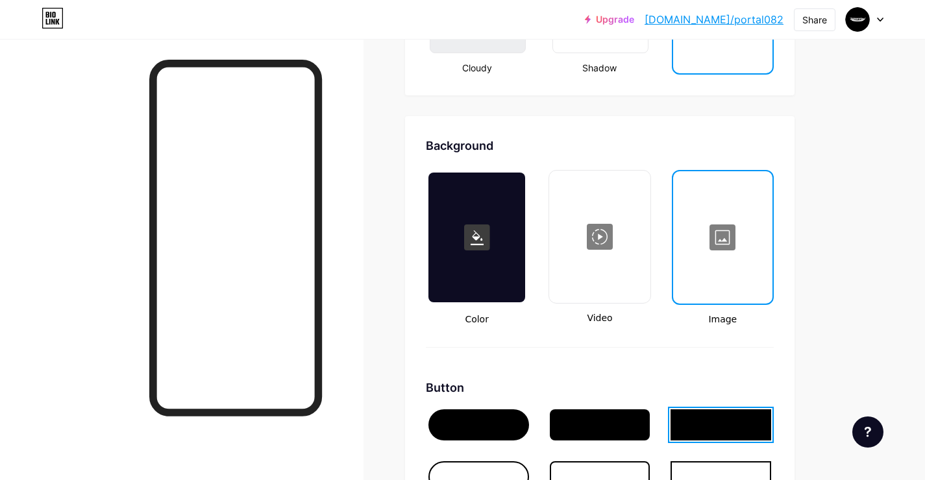
click at [705, 232] on div at bounding box center [722, 238] width 97 height 130
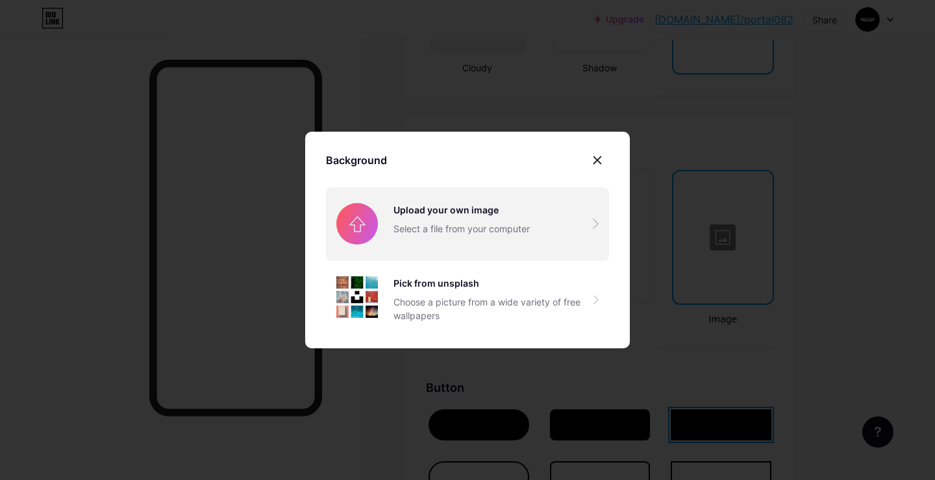
click at [476, 220] on input "file" at bounding box center [467, 224] width 283 height 73
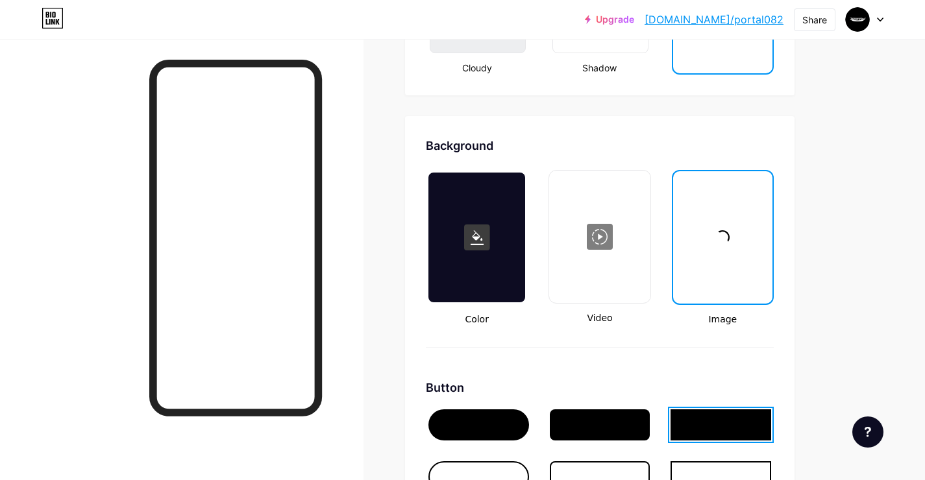
click at [747, 272] on div at bounding box center [722, 238] width 97 height 130
click at [723, 240] on span at bounding box center [723, 238] width 20 height 20
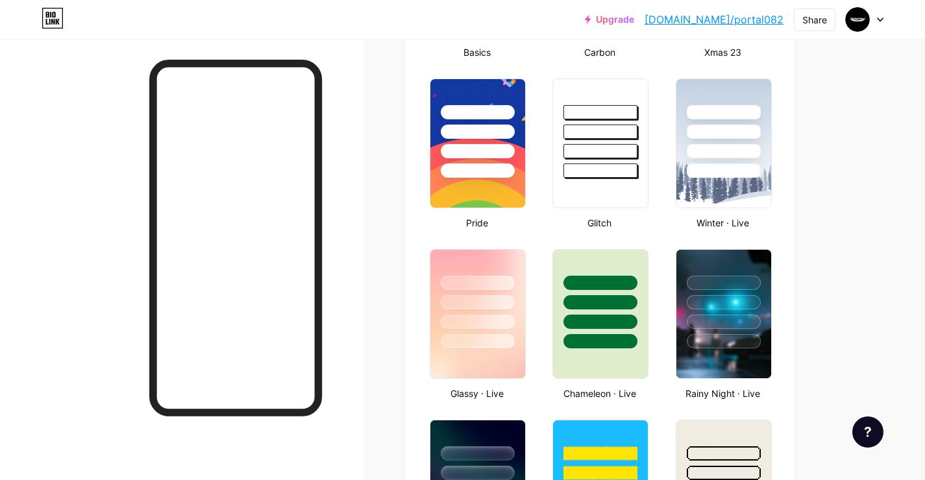
type input "#ffac38"
type input "#000000"
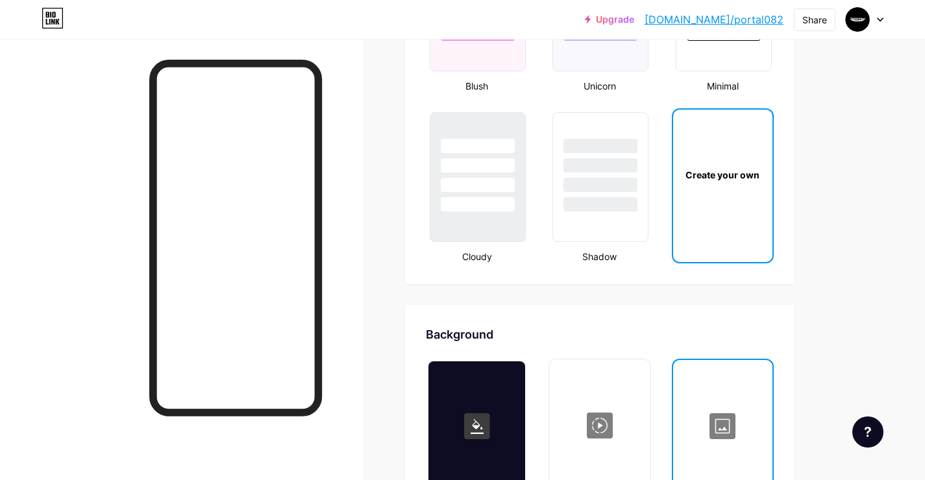
scroll to position [1494, 0]
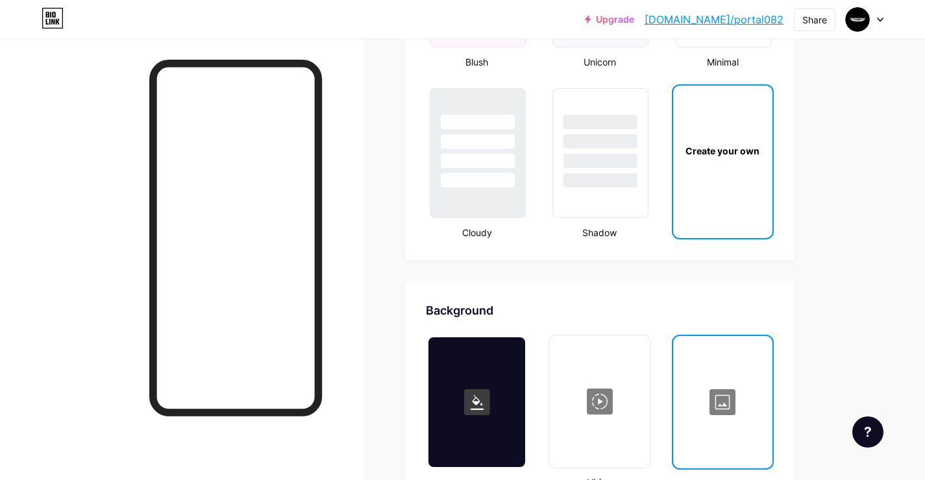
click at [726, 358] on div at bounding box center [722, 403] width 97 height 130
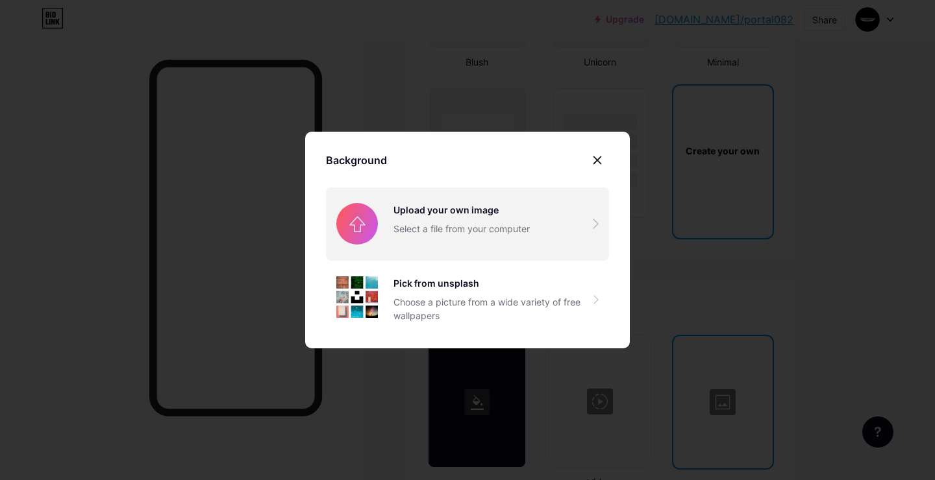
click at [526, 219] on input "file" at bounding box center [467, 224] width 283 height 73
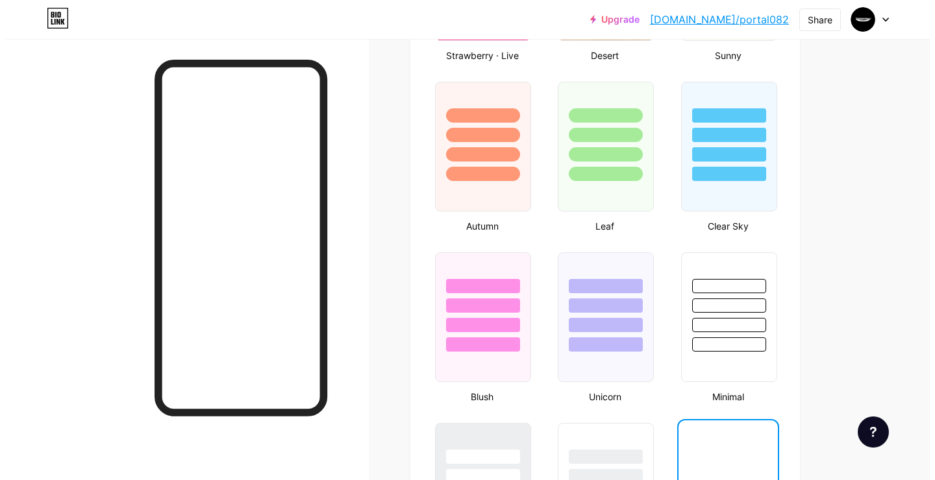
scroll to position [0, 0]
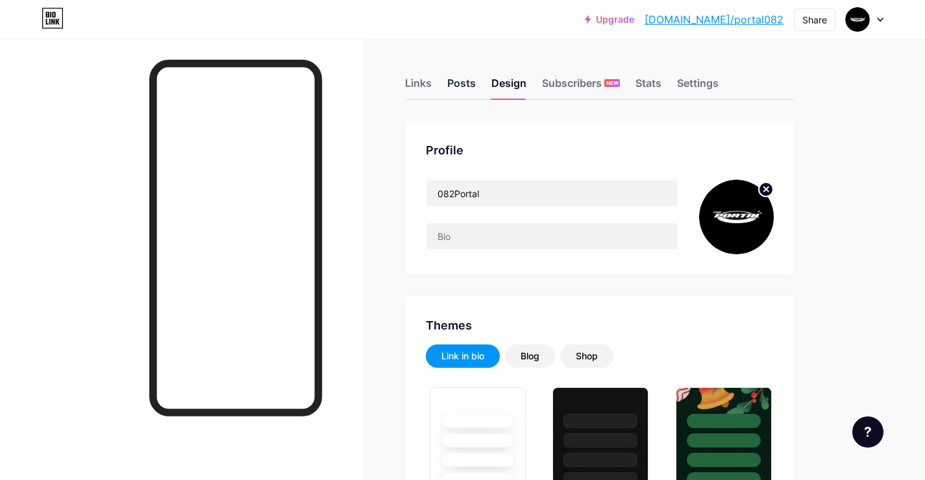
click at [458, 90] on div "Posts" at bounding box center [461, 86] width 29 height 23
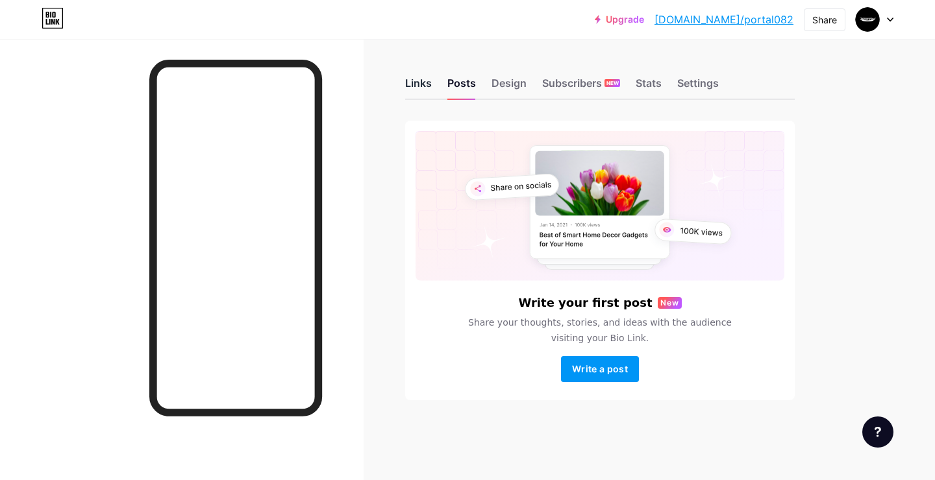
click at [425, 86] on div "Links" at bounding box center [418, 86] width 27 height 23
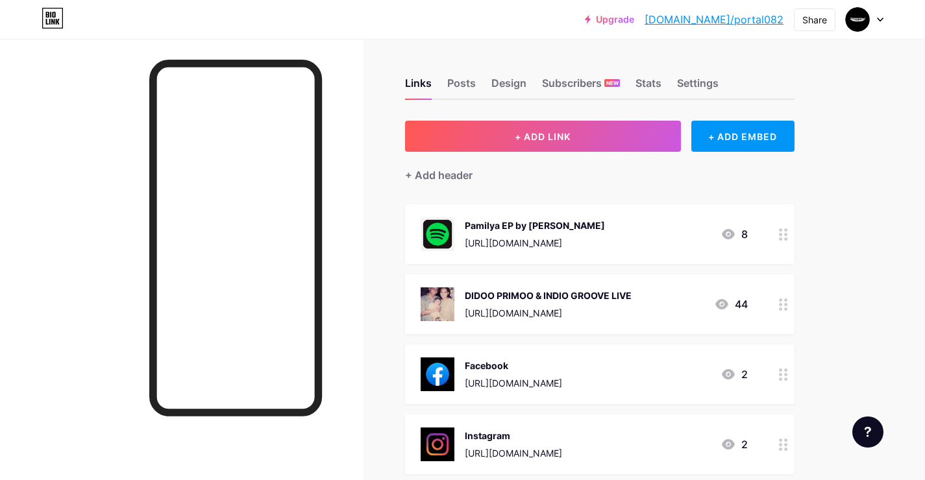
click at [530, 240] on div "https://open.spotify.com/album/2U2amvco8WzfhSNQpzymmR?si=U28QHkKgTy2KplpbMN84bw" at bounding box center [535, 243] width 140 height 14
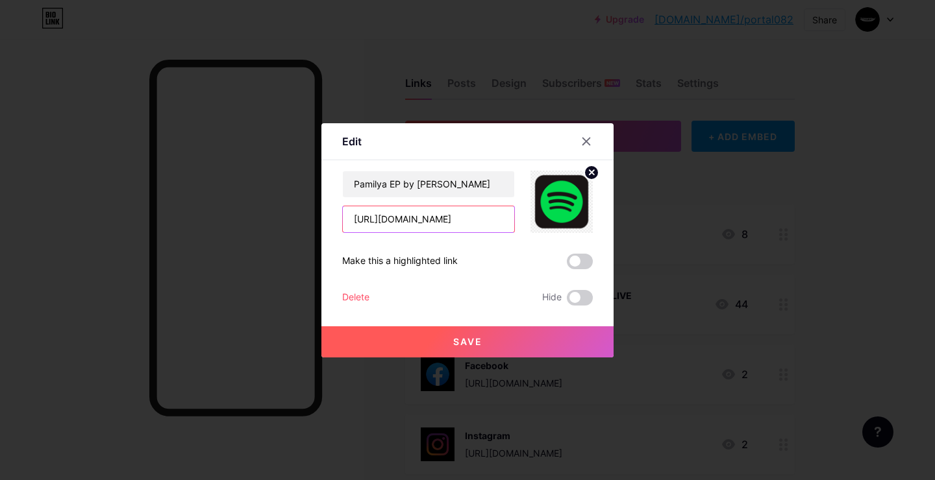
click at [436, 219] on input "https://open.spotify.com/album/2U2amvco8WzfhSNQpzymmR?si=U28QHkKgTy2KplpbMN84bw" at bounding box center [428, 219] width 171 height 26
paste input "0YoZOBojifR01whyHCQixY?si=92lOcUV9TOixQ_0Vqy5JeQ"
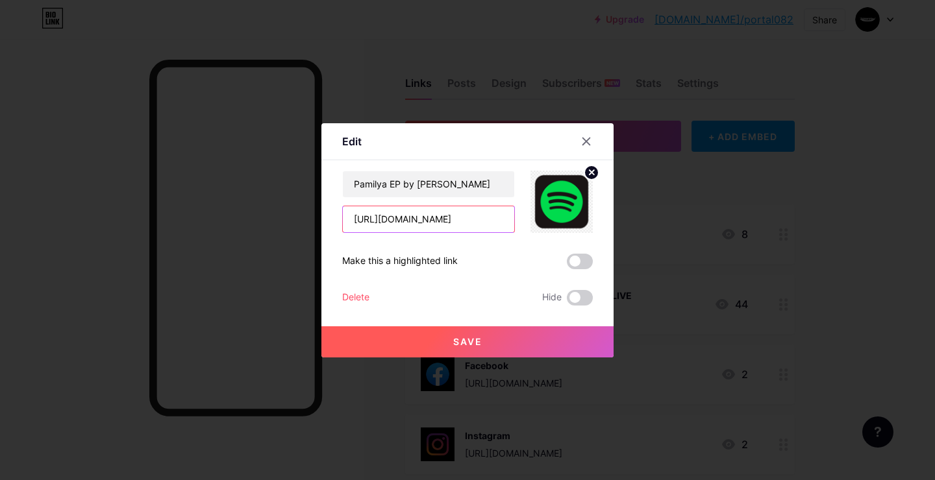
type input "[URL][DOMAIN_NAME]"
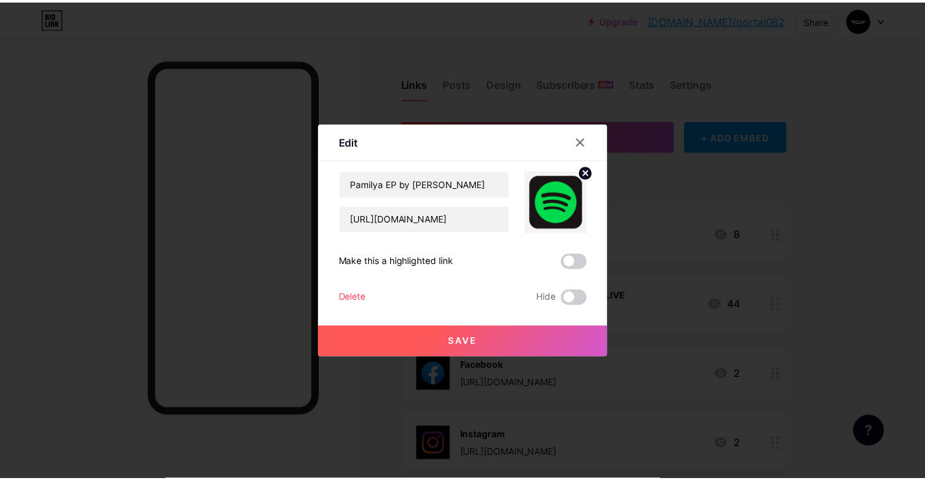
scroll to position [0, 0]
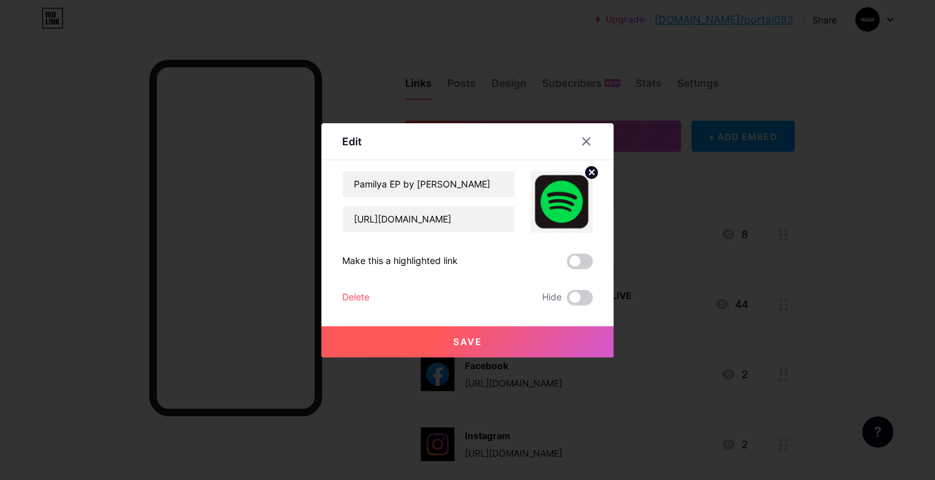
click at [459, 249] on div "Pamilya EP by Didoo Primoo https://open.spotify.com/album/0YoZOBojifR01whyHCQix…" at bounding box center [467, 238] width 251 height 135
click at [489, 345] on button "Save" at bounding box center [467, 342] width 292 height 31
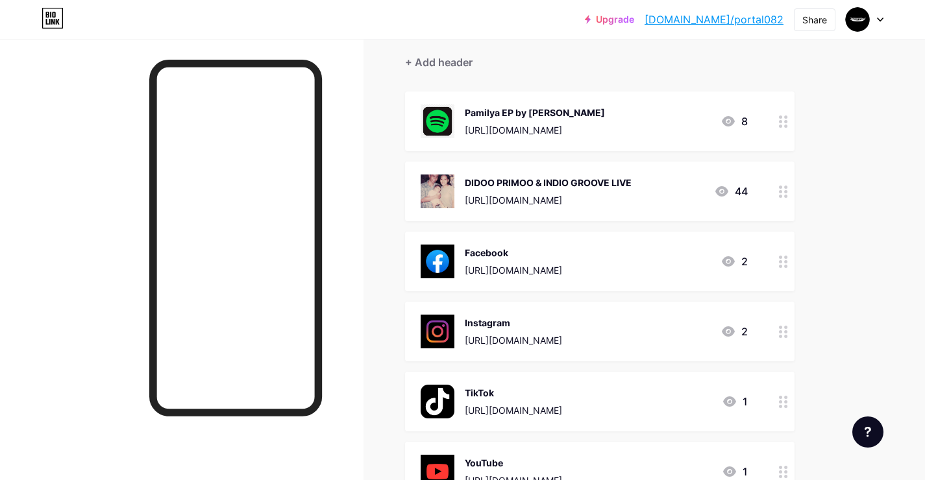
scroll to position [264, 0]
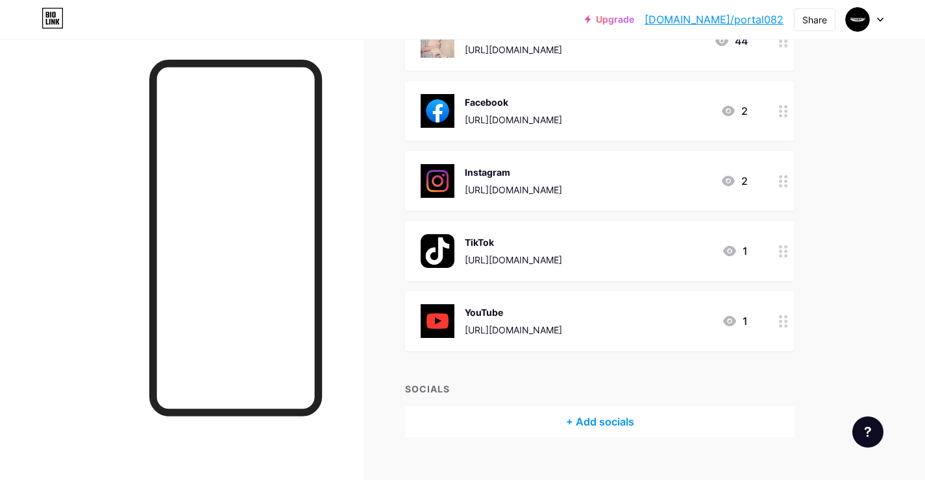
click at [631, 238] on div "TikTok https://tiktok.com/@082portal 1" at bounding box center [584, 251] width 327 height 34
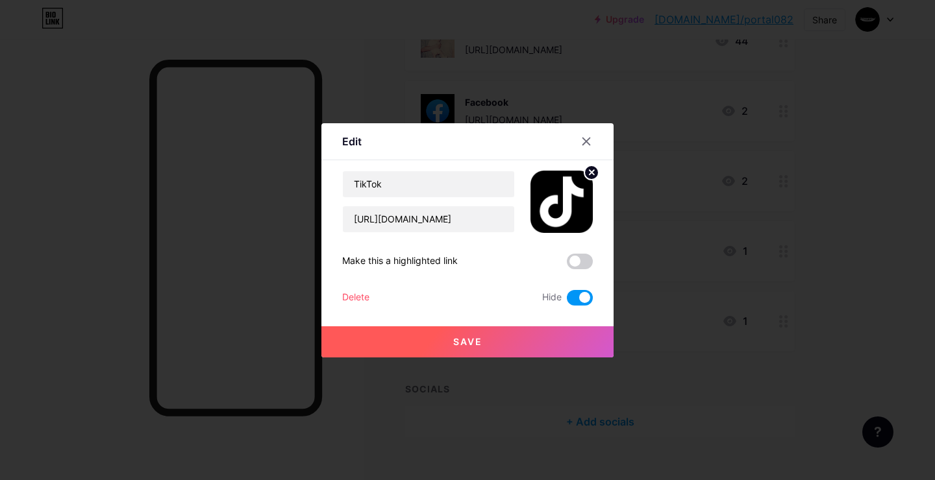
click at [576, 294] on span at bounding box center [580, 298] width 26 height 16
click at [567, 301] on input "checkbox" at bounding box center [567, 301] width 0 height 0
click at [575, 290] on span at bounding box center [580, 298] width 26 height 16
click at [567, 301] on input "checkbox" at bounding box center [567, 301] width 0 height 0
click at [581, 140] on icon at bounding box center [586, 141] width 10 height 10
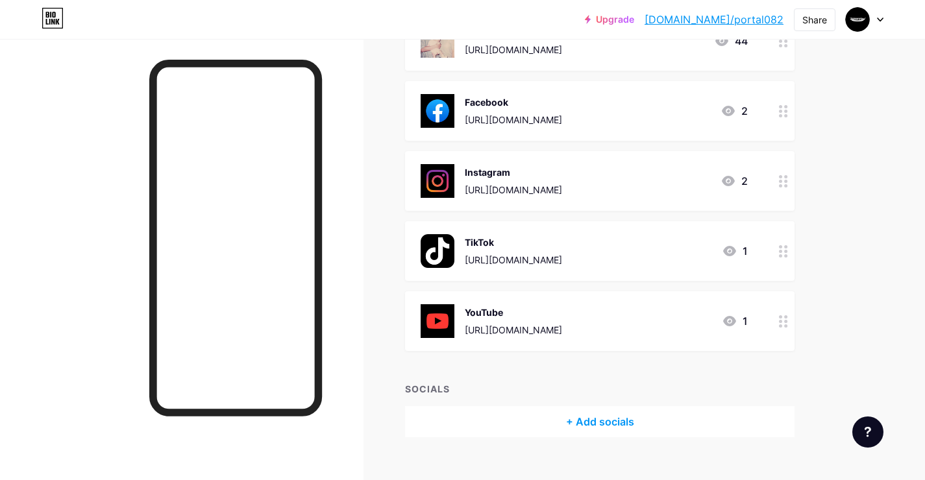
click at [658, 169] on div "Instagram https://www.instagram.com/portal082/ 2" at bounding box center [584, 181] width 327 height 34
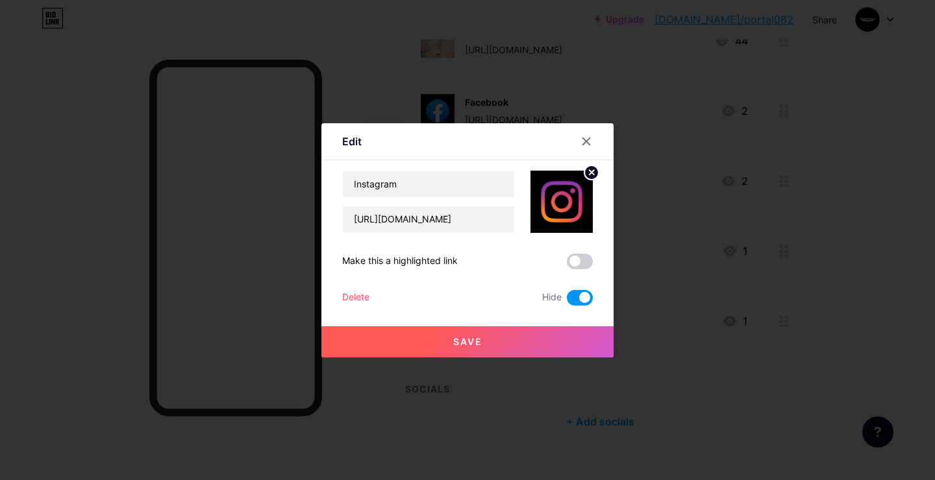
click at [580, 297] on span at bounding box center [580, 298] width 26 height 16
click at [567, 301] on input "checkbox" at bounding box center [567, 301] width 0 height 0
click at [523, 341] on button "Save" at bounding box center [467, 342] width 292 height 31
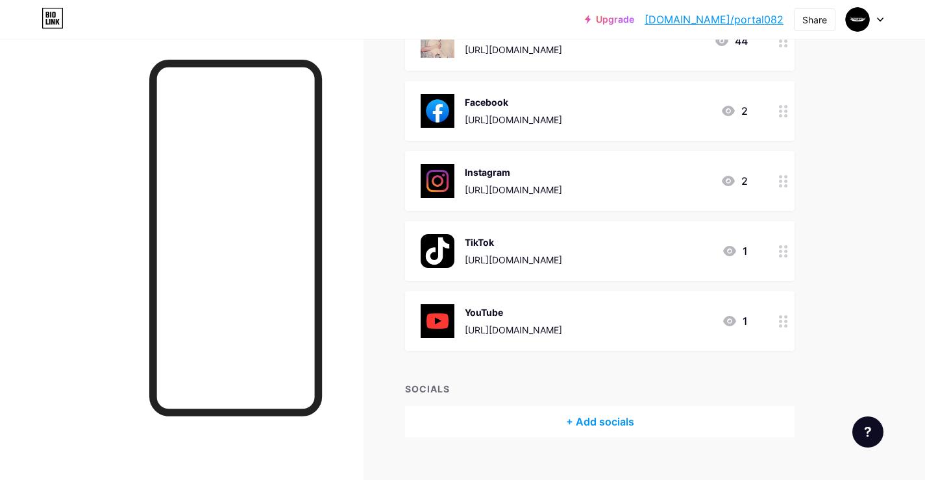
drag, startPoint x: 739, startPoint y: 317, endPoint x: 737, endPoint y: 339, distance: 21.6
click at [737, 339] on div "YouTube https://www.youtube.com/@portal082 1" at bounding box center [600, 321] width 390 height 60
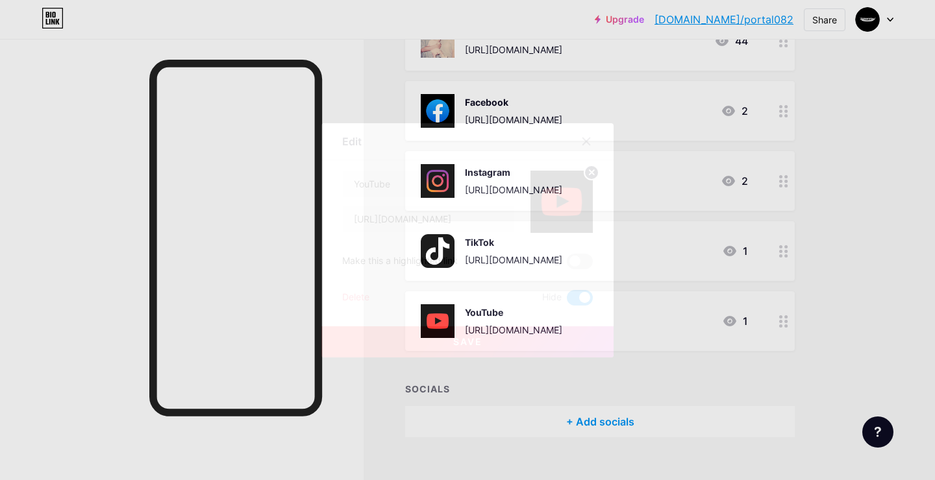
click at [583, 142] on icon at bounding box center [586, 141] width 7 height 7
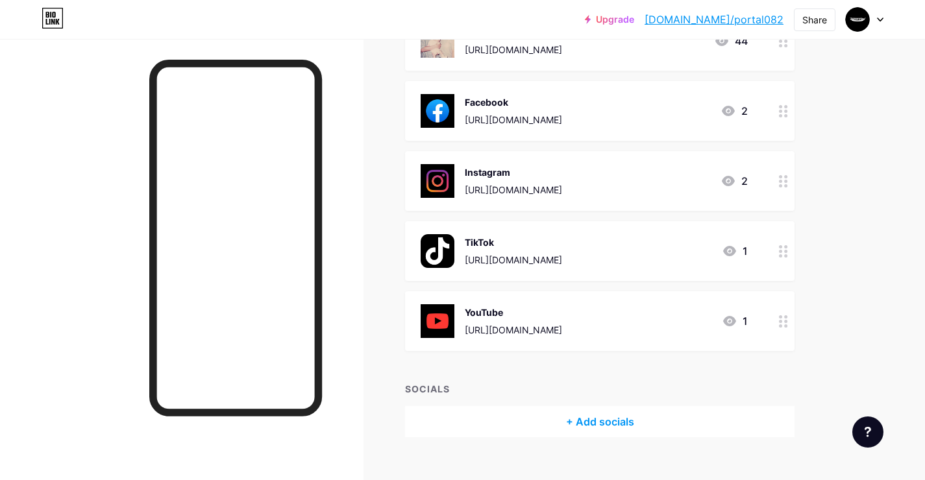
click at [723, 106] on icon at bounding box center [728, 111] width 13 height 10
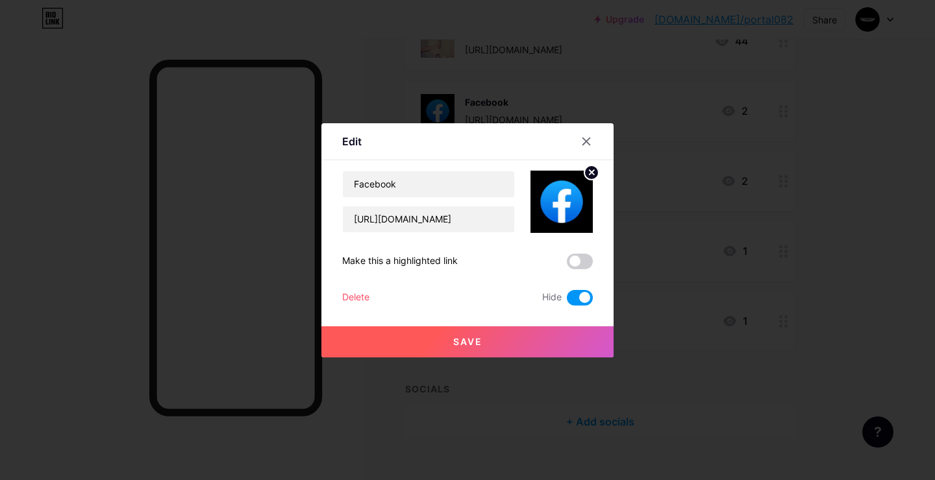
click at [578, 300] on span at bounding box center [580, 298] width 26 height 16
click at [567, 301] on input "checkbox" at bounding box center [567, 301] width 0 height 0
click at [559, 340] on button "Save" at bounding box center [467, 342] width 292 height 31
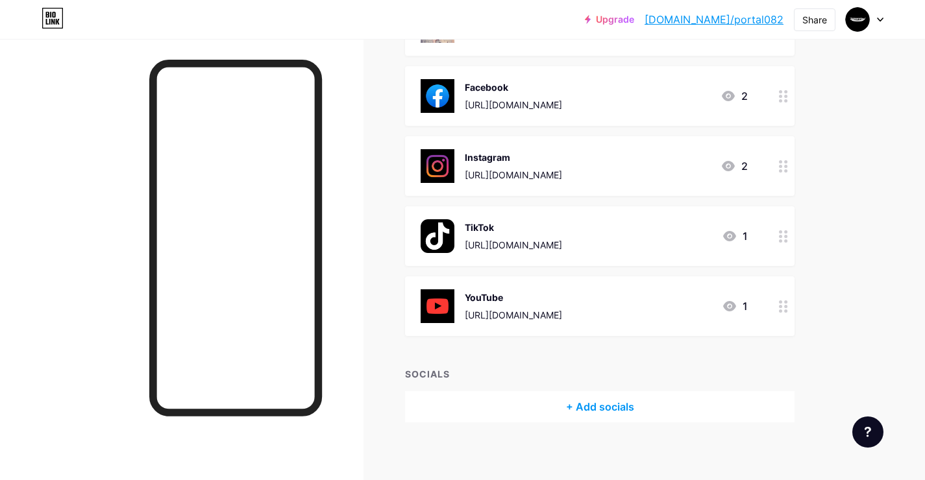
scroll to position [0, 0]
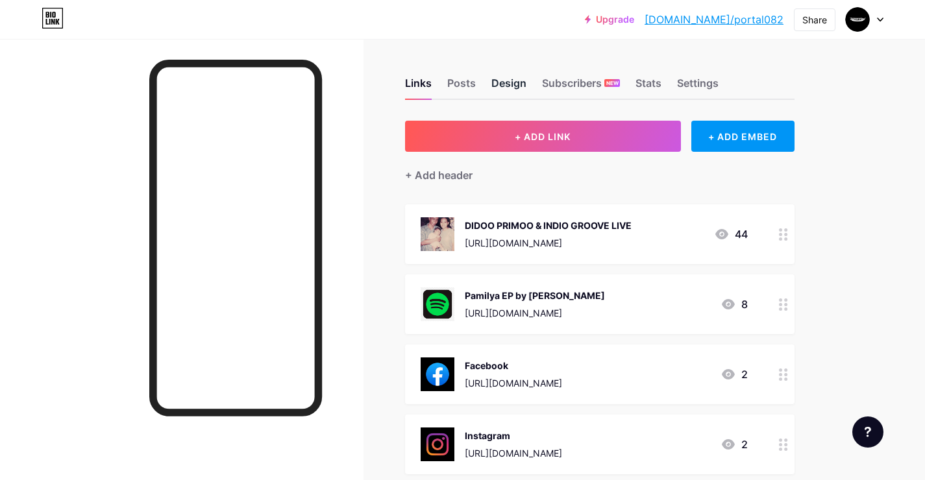
click at [519, 80] on div "Design" at bounding box center [508, 86] width 35 height 23
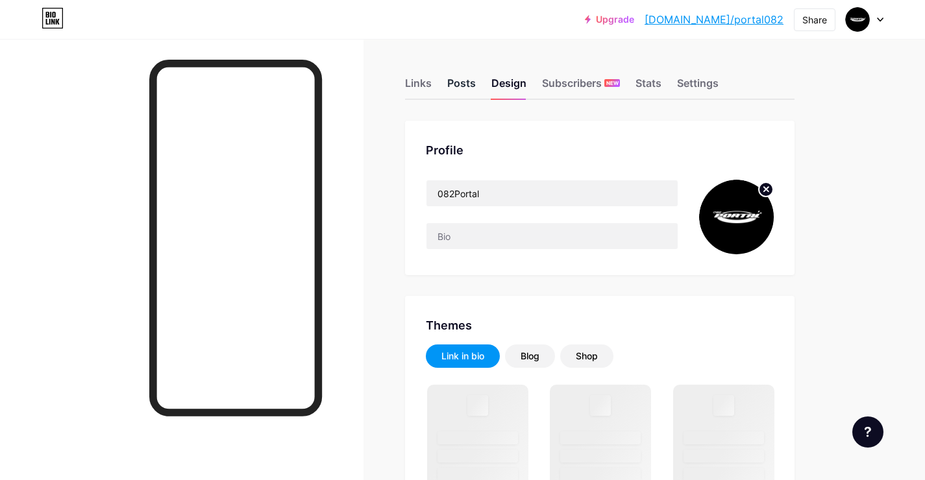
click at [462, 92] on div "Posts" at bounding box center [461, 86] width 29 height 23
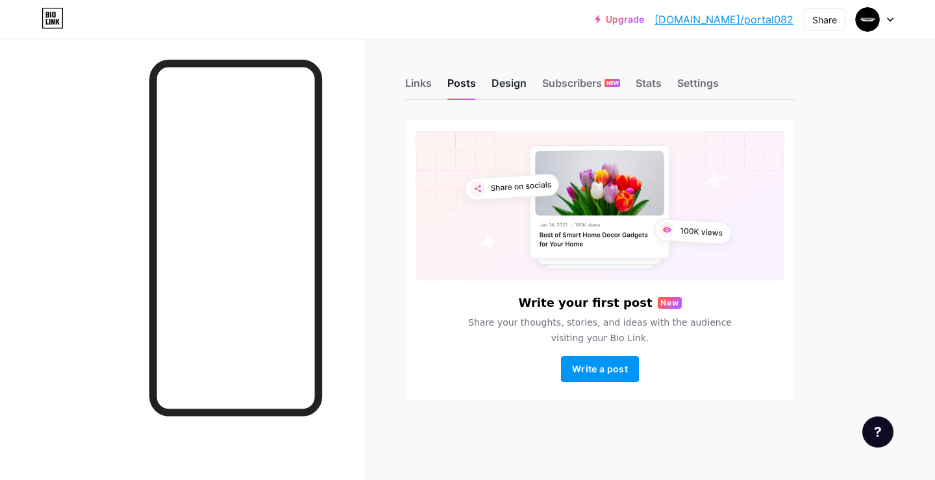
click at [515, 81] on div "Design" at bounding box center [508, 86] width 35 height 23
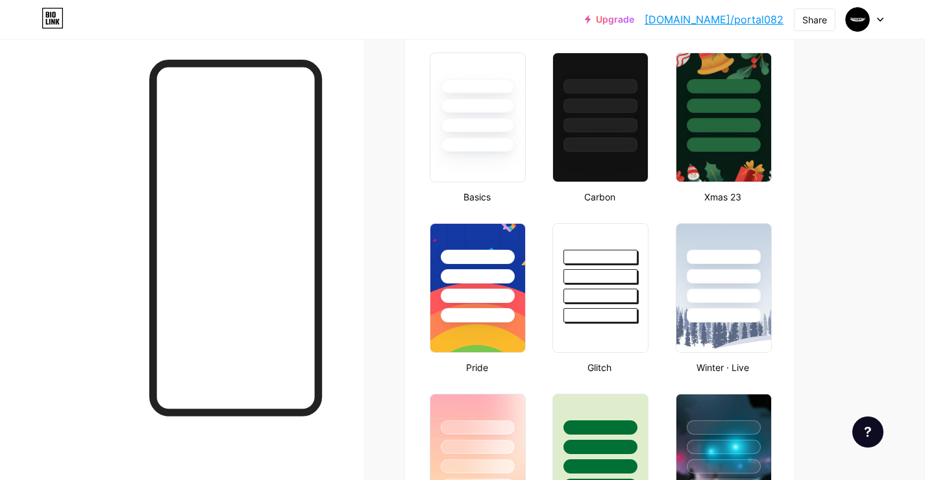
type input "#ffac38"
type input "#000000"
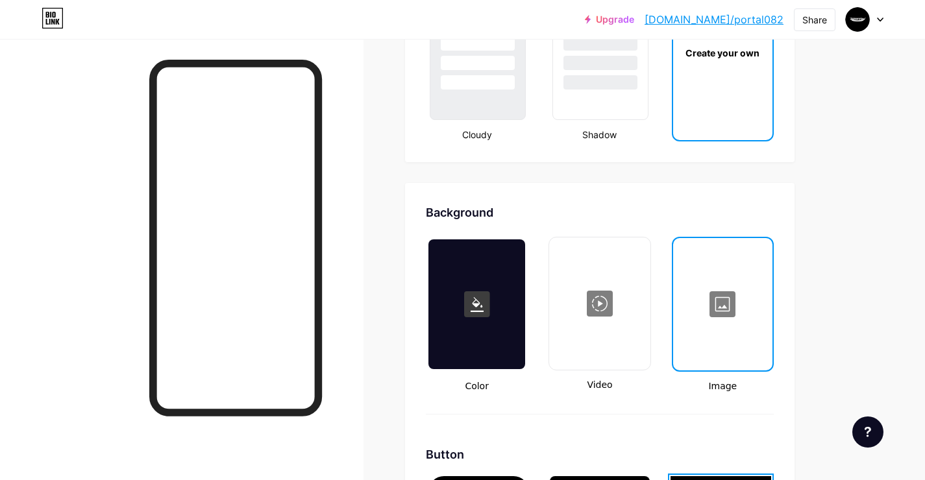
scroll to position [1871, 0]
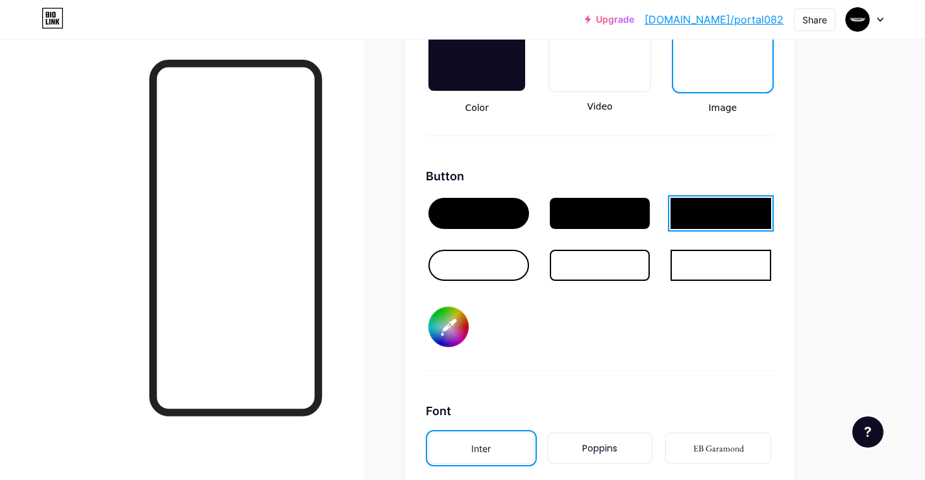
click at [706, 275] on div at bounding box center [721, 265] width 101 height 31
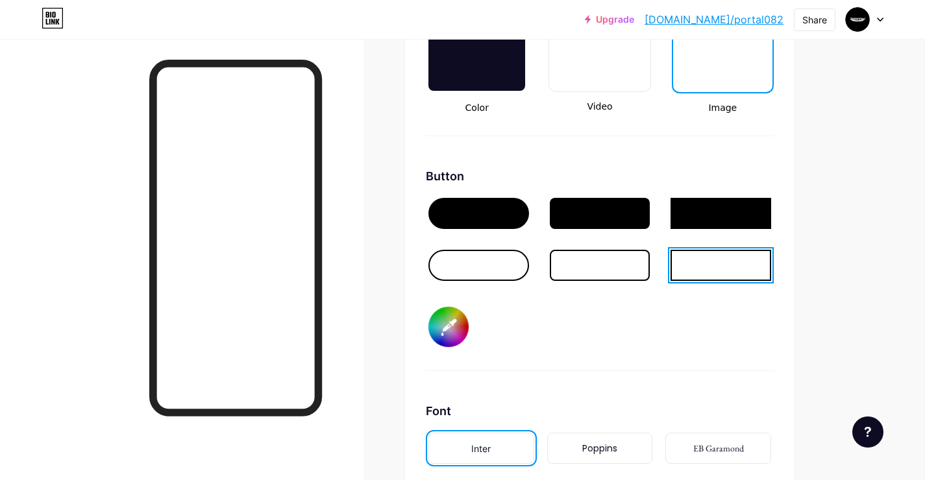
click at [711, 74] on div at bounding box center [722, 26] width 97 height 130
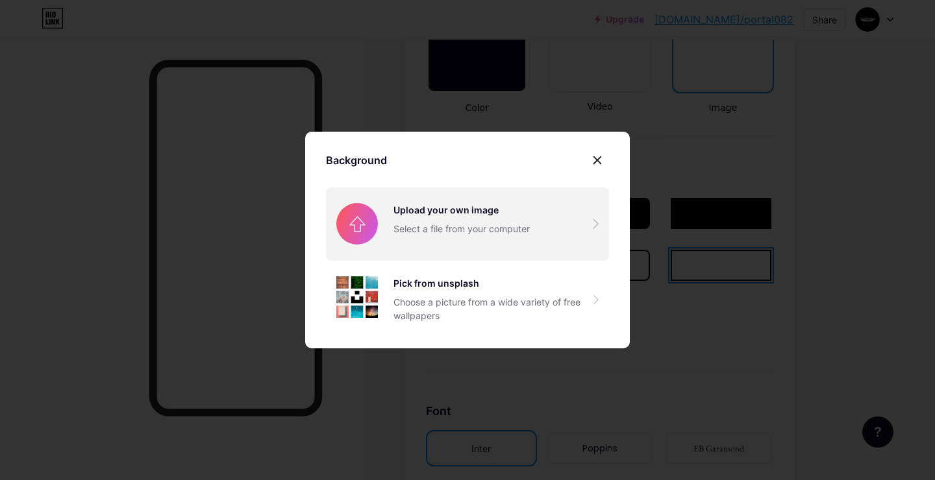
click at [497, 213] on input "file" at bounding box center [467, 224] width 283 height 73
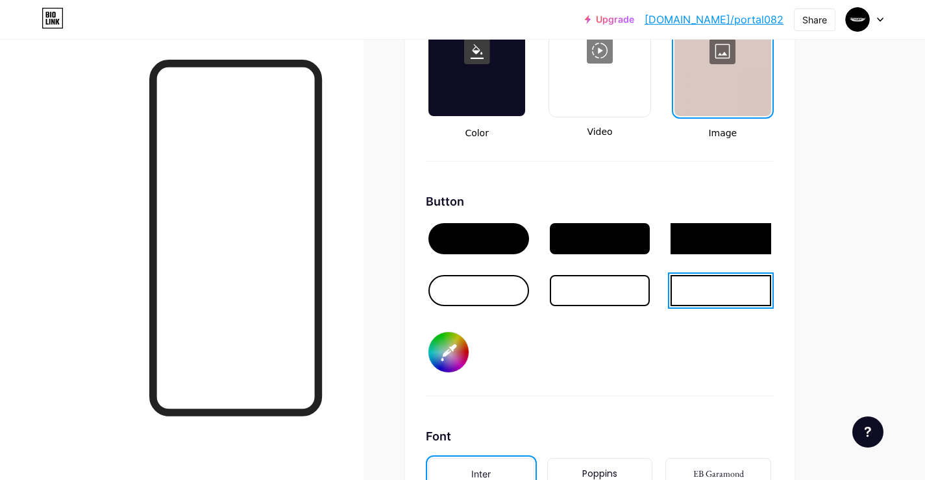
scroll to position [1844, 0]
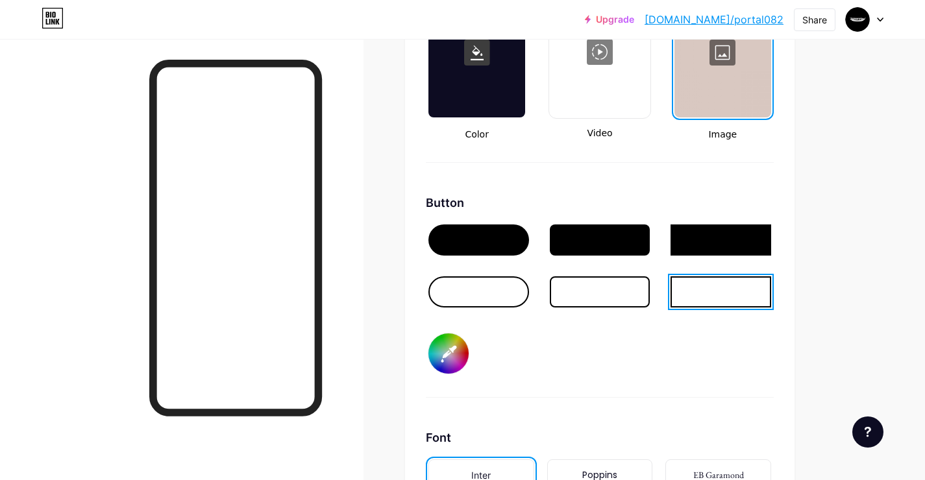
click at [702, 97] on div at bounding box center [722, 53] width 97 height 130
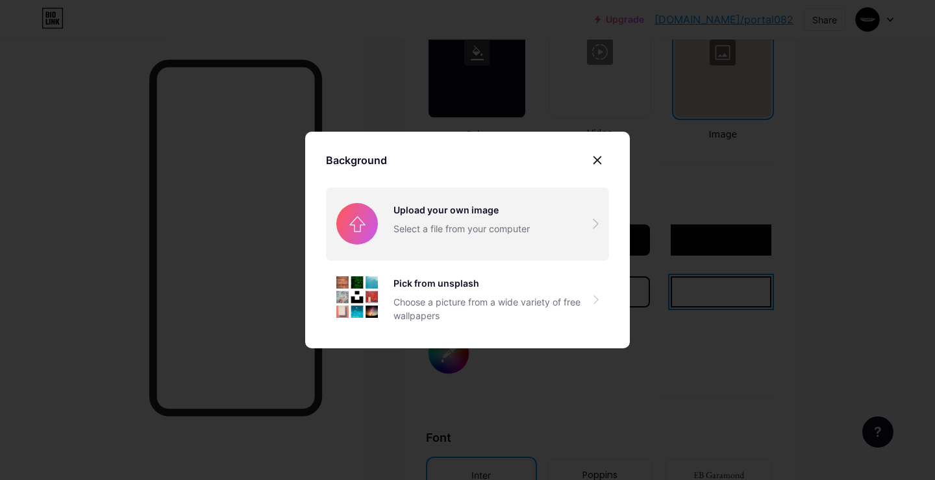
click at [549, 213] on input "file" at bounding box center [467, 224] width 283 height 73
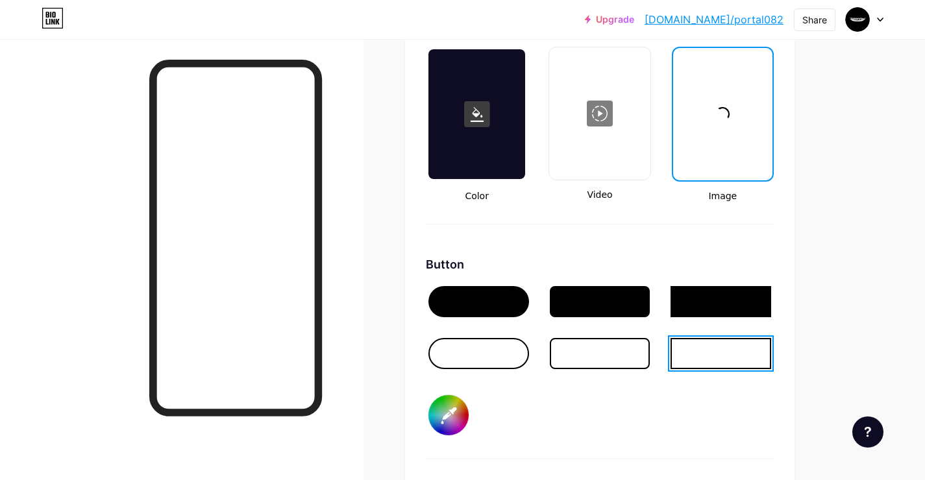
scroll to position [1782, 0]
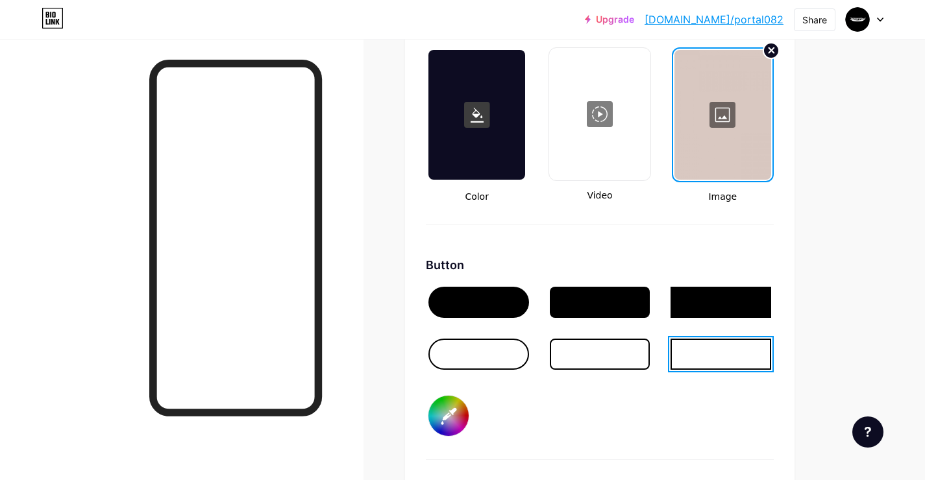
click at [770, 55] on circle at bounding box center [771, 51] width 16 height 16
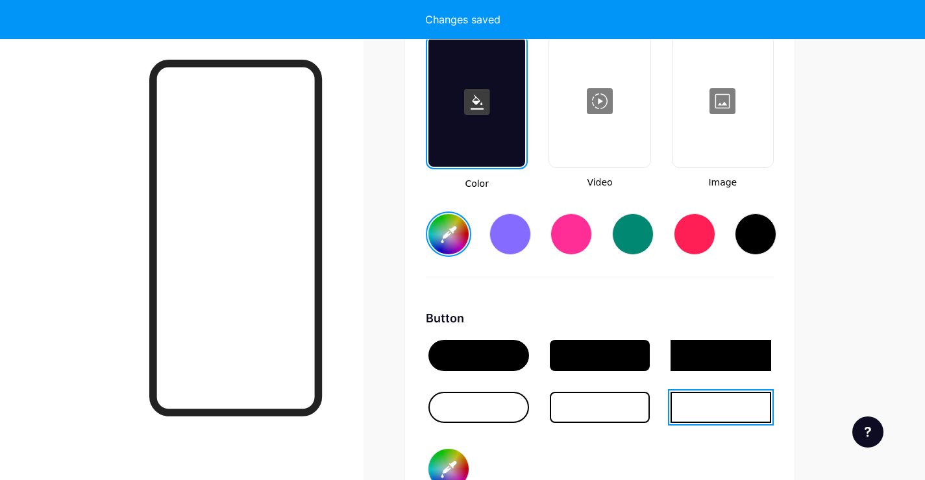
scroll to position [1806, 0]
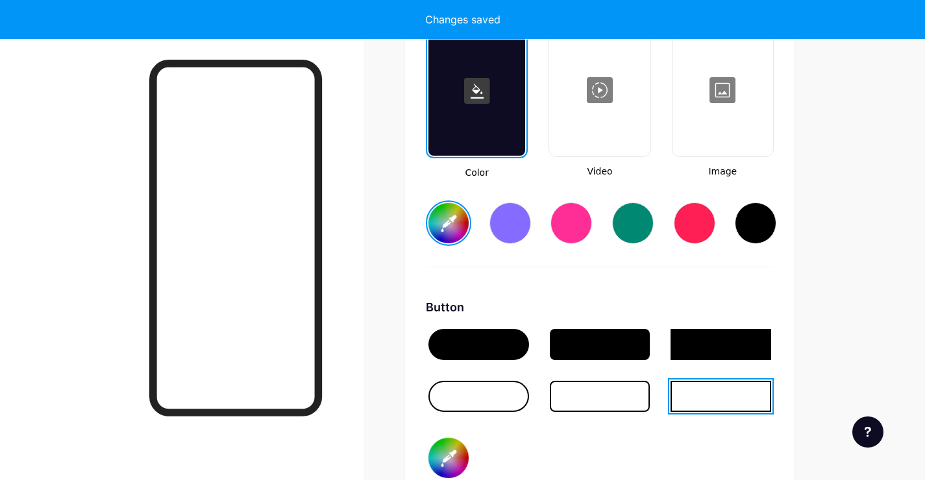
click at [724, 118] on div at bounding box center [723, 90] width 98 height 130
type input "#ecd76f"
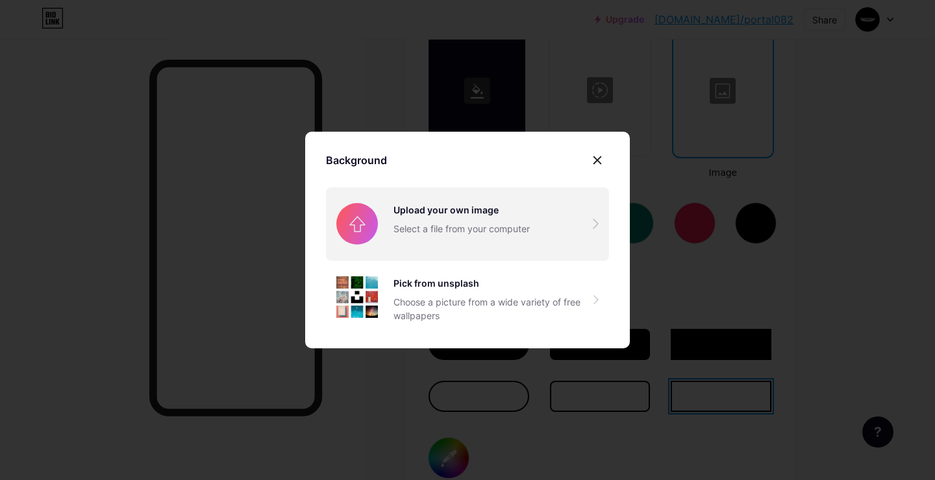
click at [534, 201] on input "file" at bounding box center [467, 224] width 283 height 73
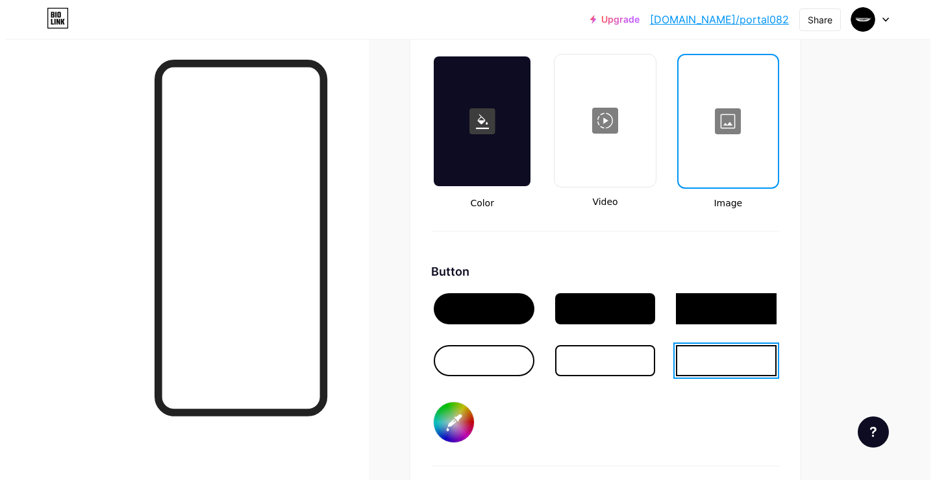
scroll to position [1766, 0]
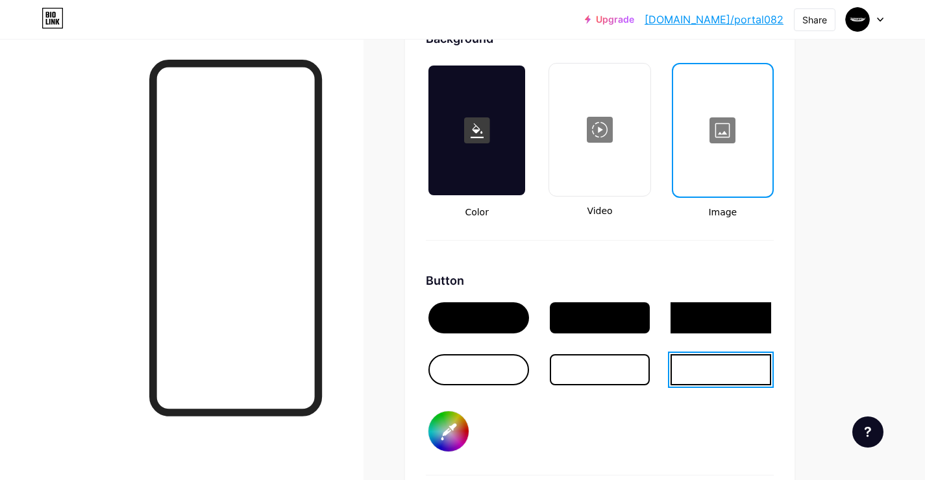
click at [720, 127] on div at bounding box center [722, 131] width 97 height 130
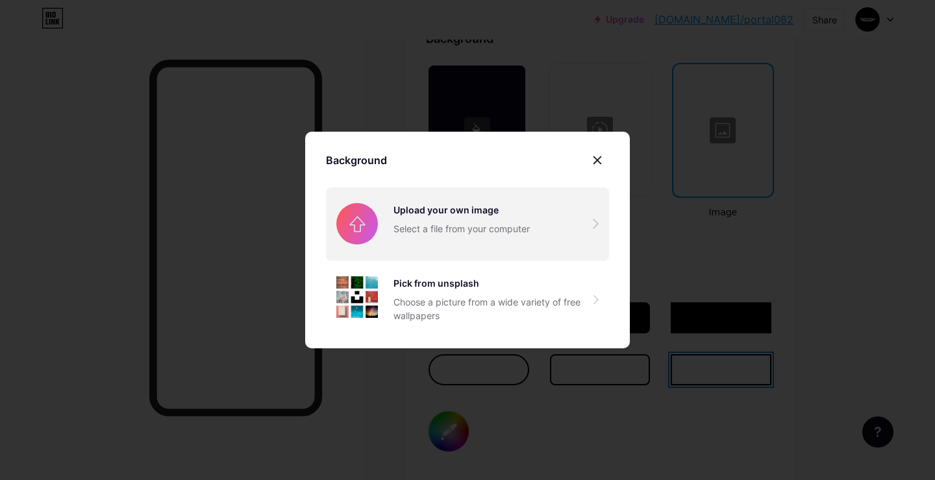
click at [540, 220] on input "file" at bounding box center [467, 224] width 283 height 73
click at [458, 232] on input "file" at bounding box center [467, 224] width 283 height 73
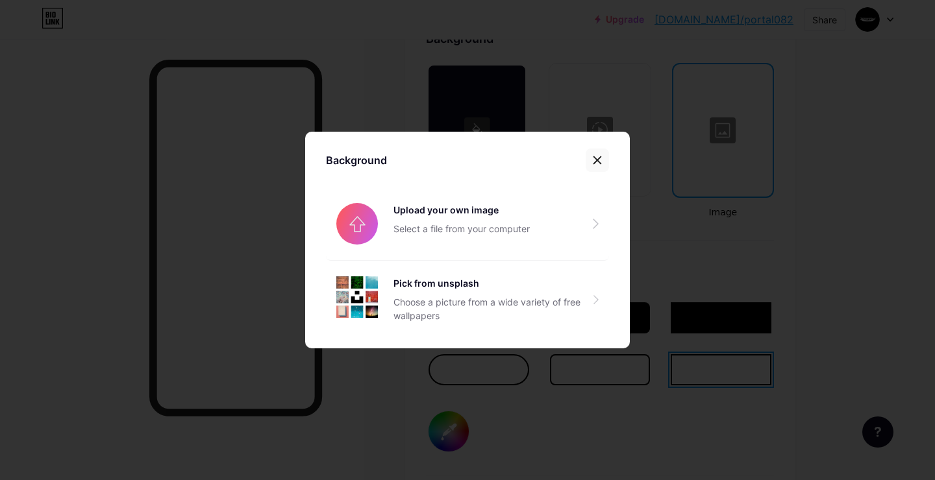
click at [596, 160] on icon at bounding box center [597, 160] width 10 height 10
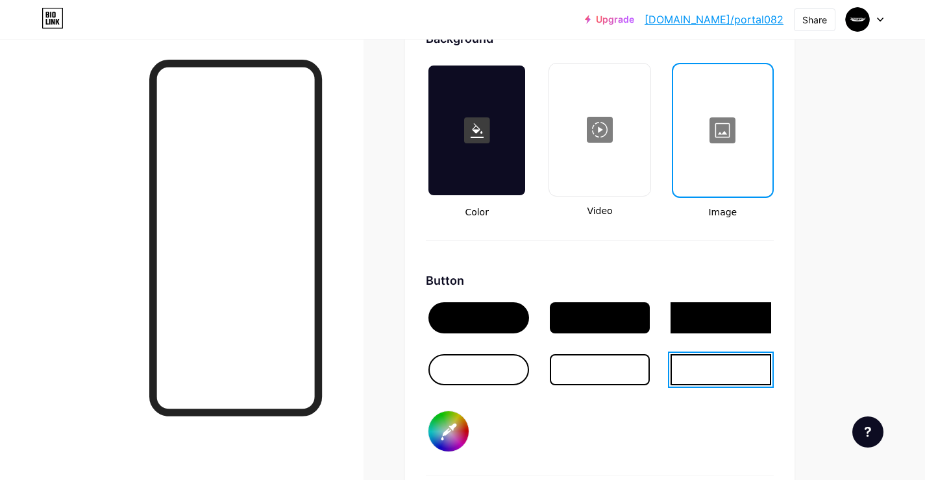
click at [599, 136] on div at bounding box center [600, 130] width 98 height 130
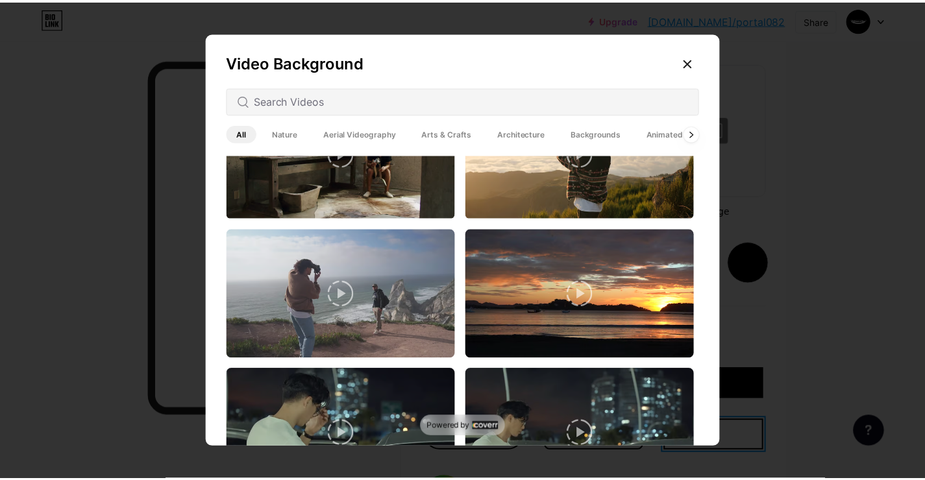
scroll to position [1881, 0]
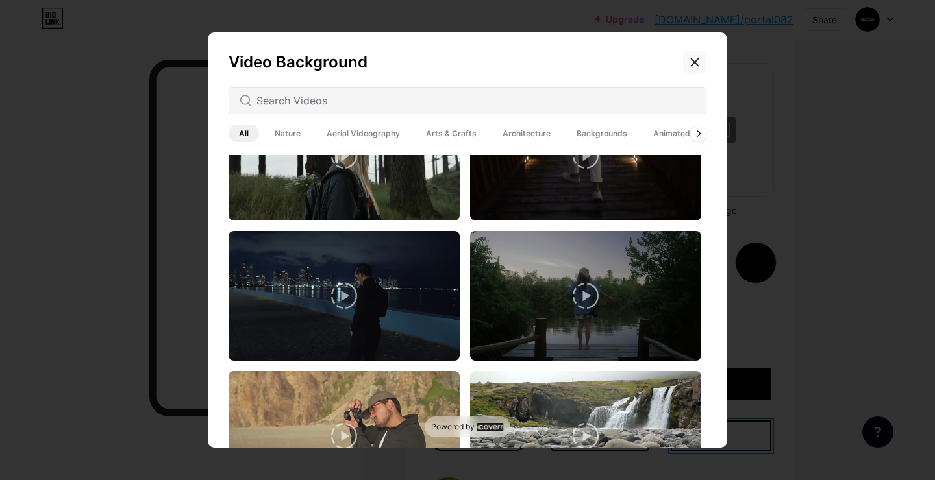
click at [683, 55] on div at bounding box center [694, 62] width 23 height 23
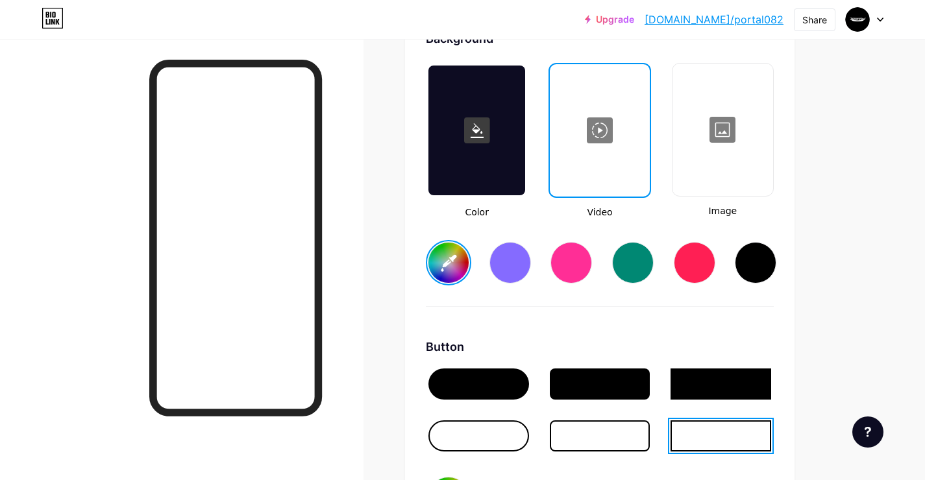
click at [732, 142] on div at bounding box center [723, 130] width 98 height 130
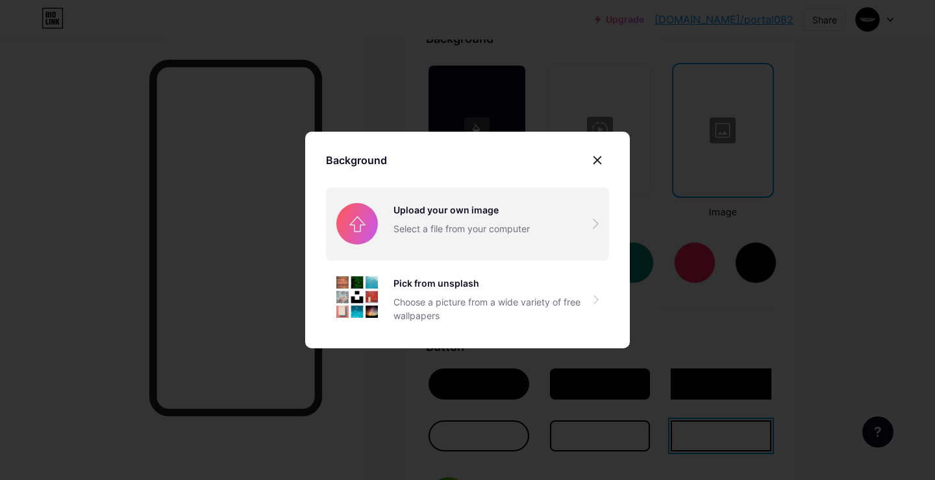
click at [382, 214] on input "file" at bounding box center [467, 224] width 283 height 73
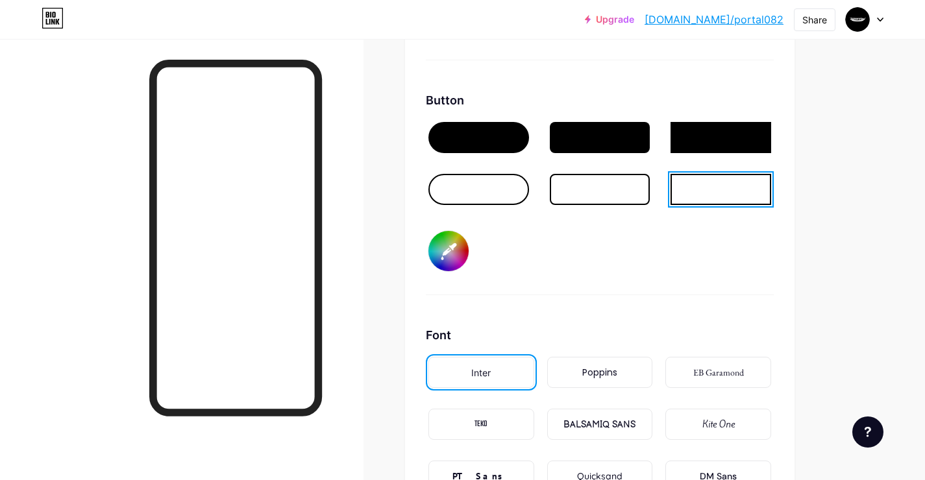
scroll to position [1663, 0]
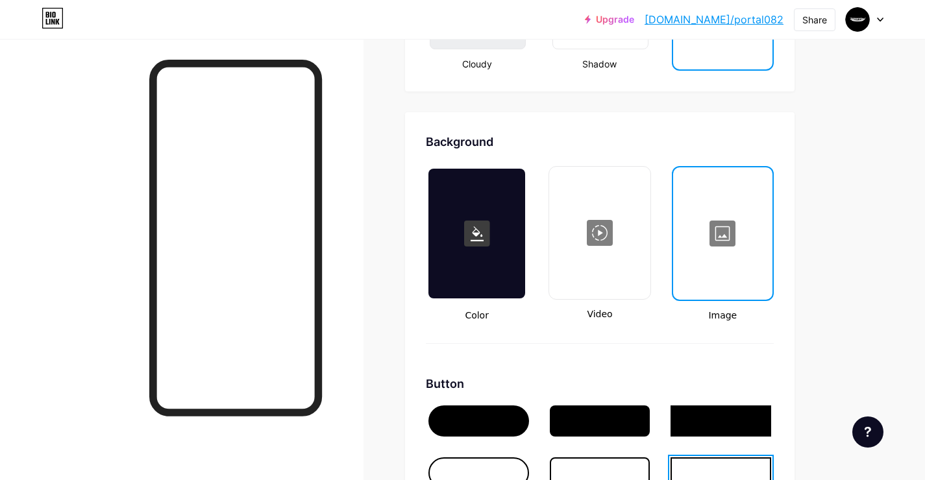
click at [728, 234] on div at bounding box center [722, 234] width 97 height 130
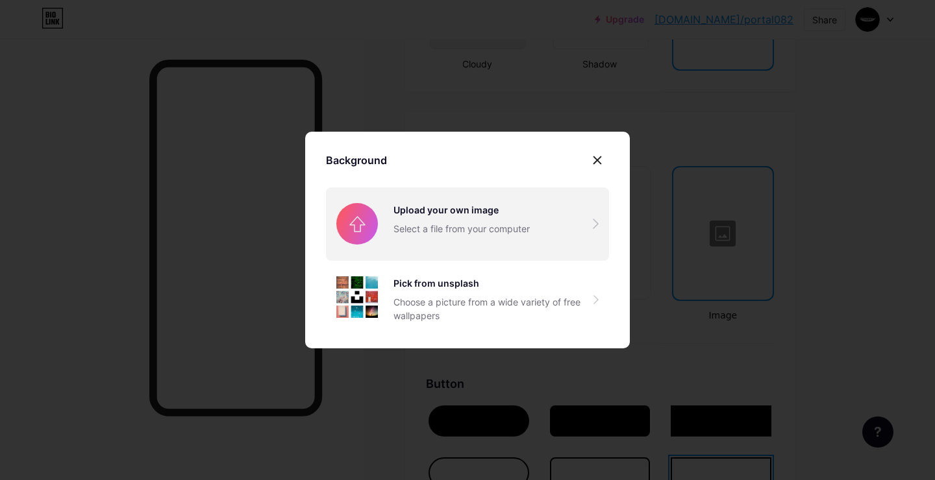
click at [531, 234] on input "file" at bounding box center [467, 224] width 283 height 73
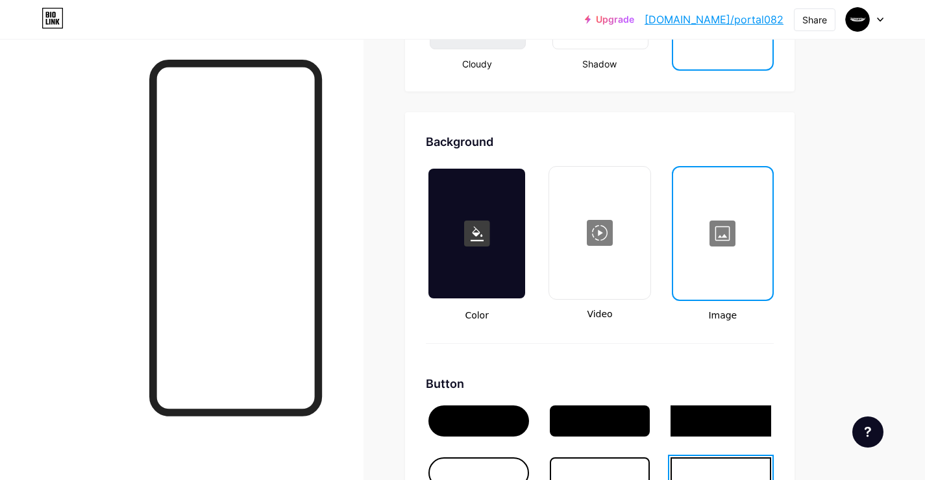
click at [473, 237] on rect at bounding box center [477, 234] width 26 height 26
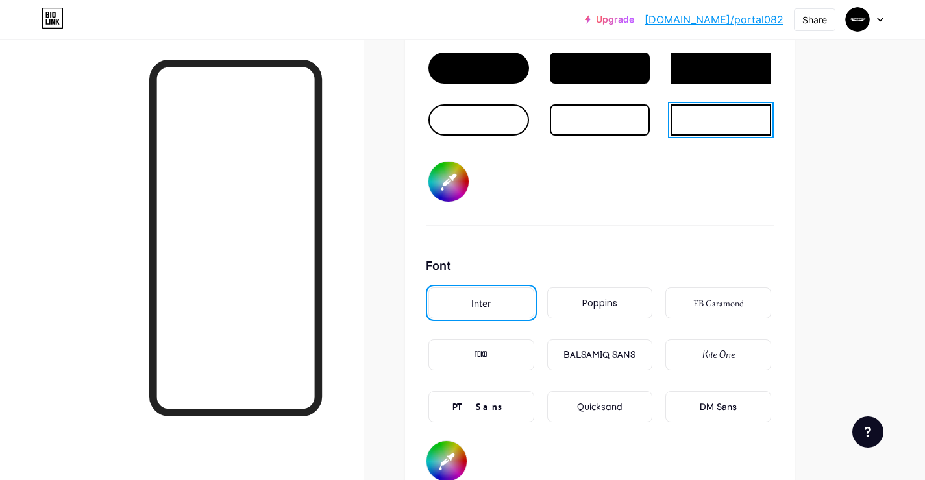
scroll to position [1818, 0]
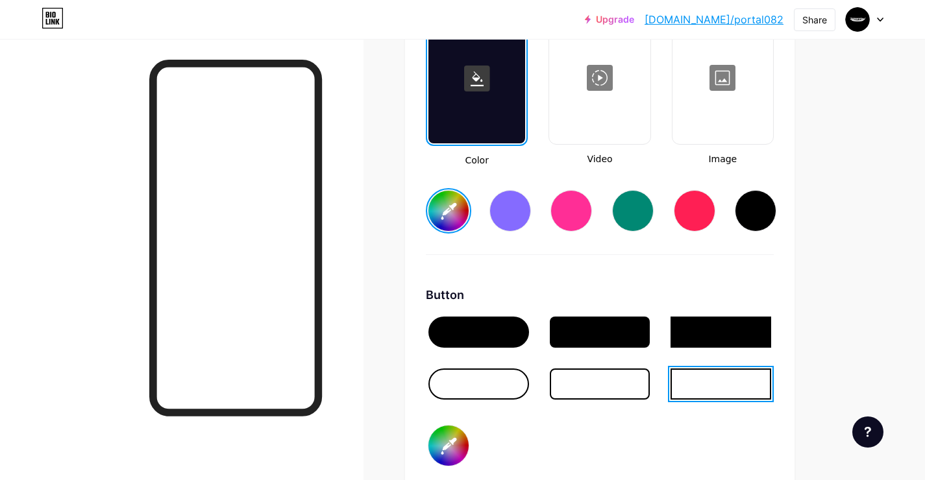
click at [447, 223] on input "#ecd76f" at bounding box center [448, 211] width 40 height 40
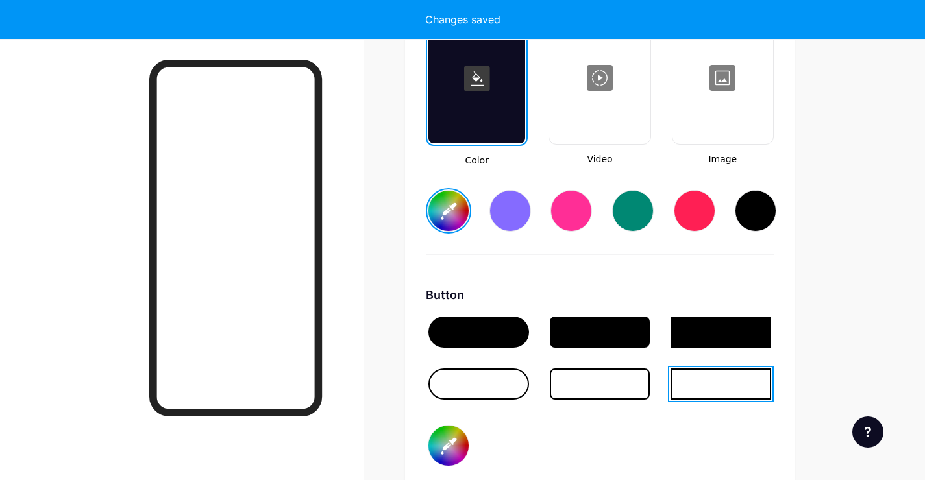
click at [669, 292] on div "Button" at bounding box center [600, 295] width 348 height 18
type input "#e0ac3e"
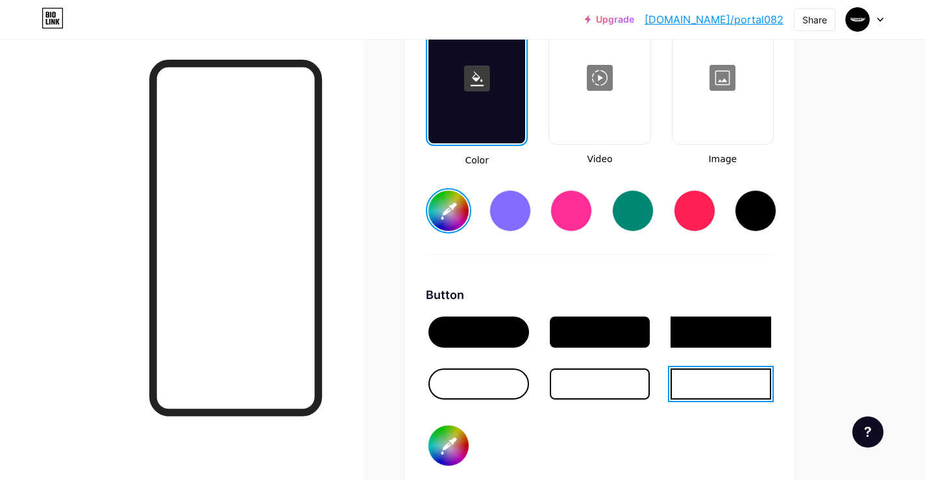
click at [441, 445] on input "#ffac38" at bounding box center [448, 446] width 40 height 40
type input "#be8637"
type input "#e0ac3e"
type input "#bc8538"
type input "#e0ac3e"
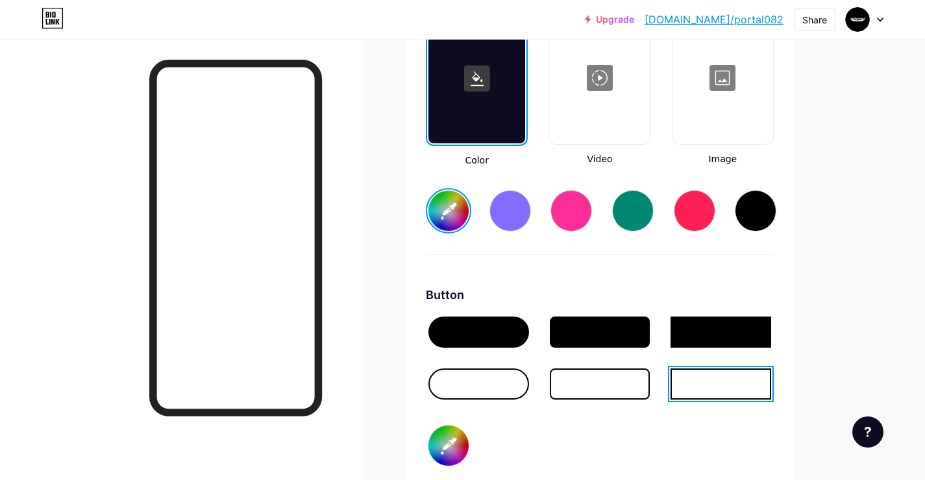
type input "#ba853b"
type input "#e0ac3e"
type input "#b4823c"
type input "#e0ac3e"
type input "#ae7f3d"
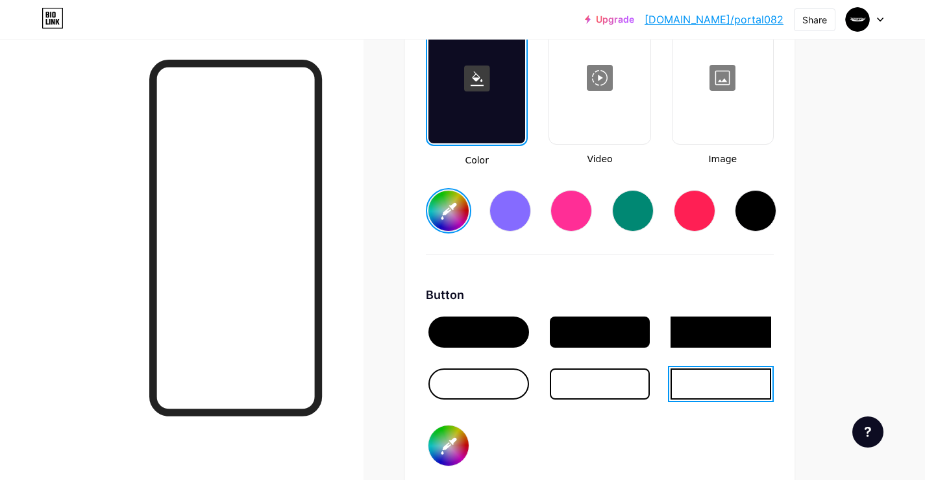
type input "#e0ac3e"
type input "#a87c3e"
type input "#e0ac3e"
type input "#9e763d"
type input "#e0ac3e"
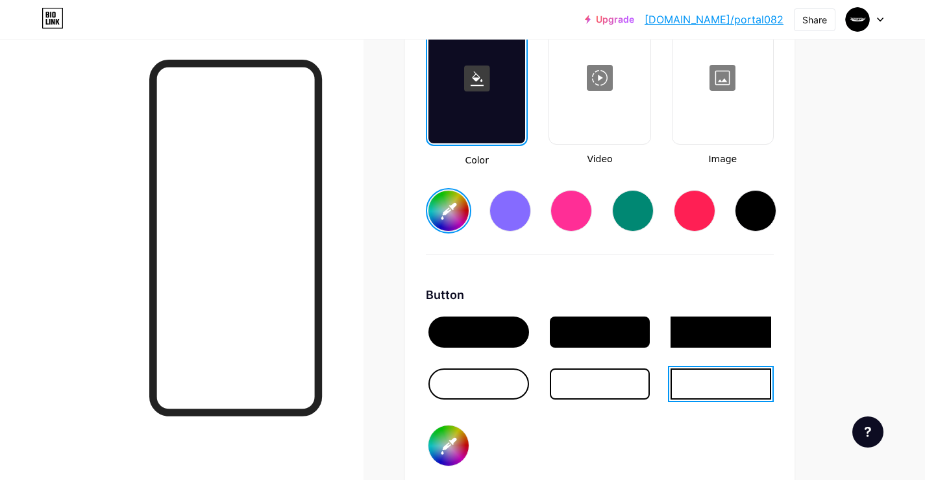
type input "#94703d"
type input "#e0ac3e"
type input "#906d3c"
type input "#e0ac3e"
type input "#88673a"
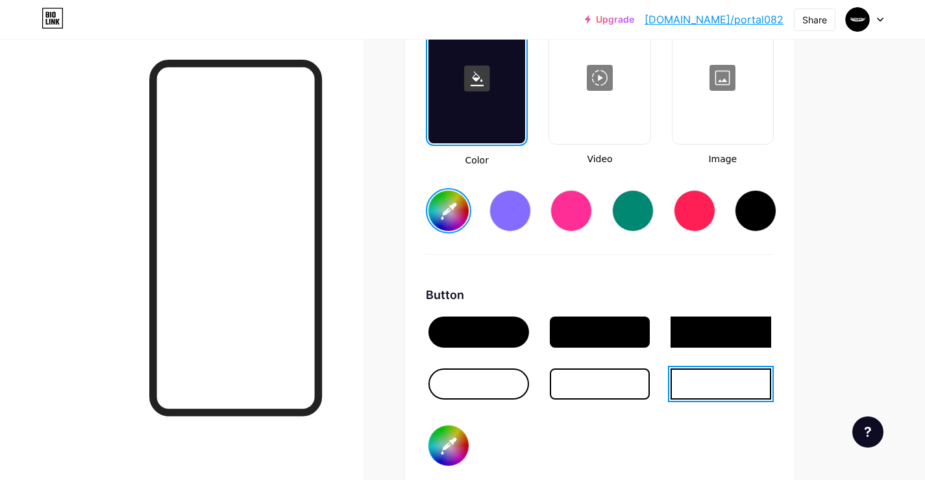
type input "#e0ac3e"
type input "#7f6239"
type input "#e0ac3e"
type input "#7a5f38"
type input "#e0ac3e"
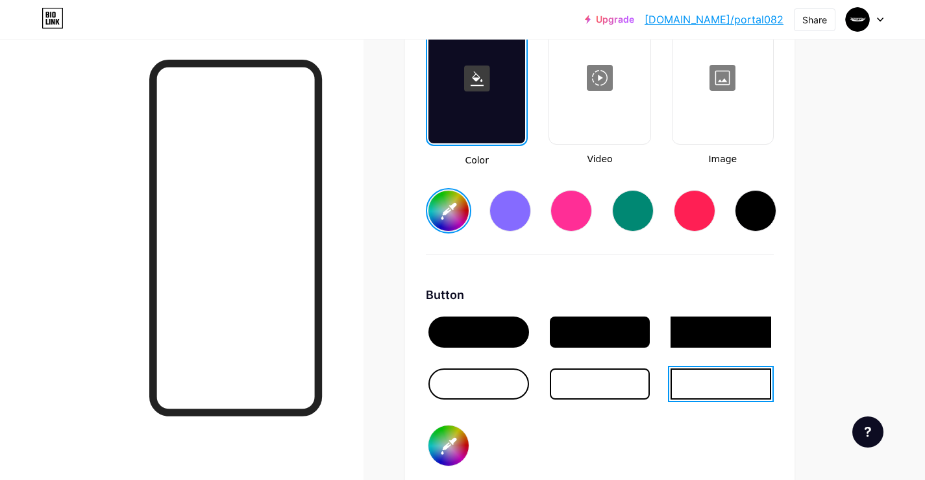
type input "#775c37"
type input "#e0ac3e"
type input "#725936"
type input "#e0ac3e"
type input "#6b5433"
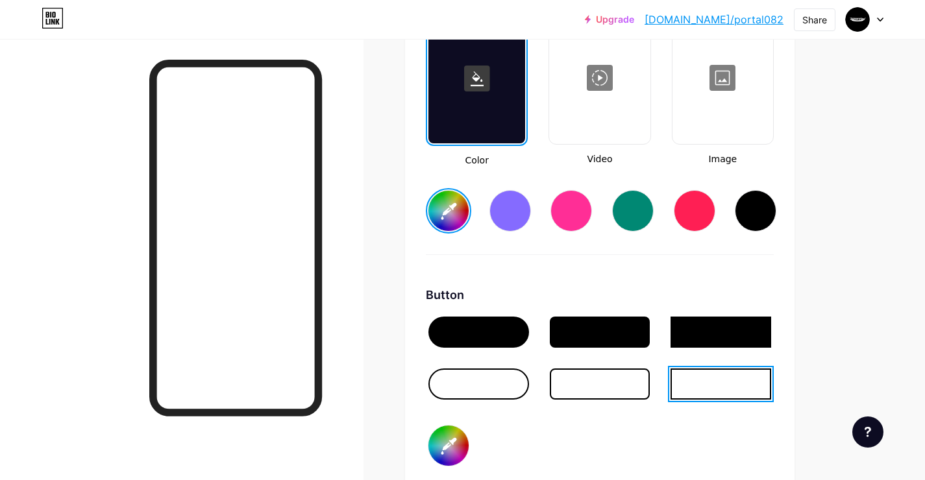
type input "#e0ac3e"
type input "#5e4b31"
type input "#e0ac3e"
type input "#56462e"
type input "#e0ac3e"
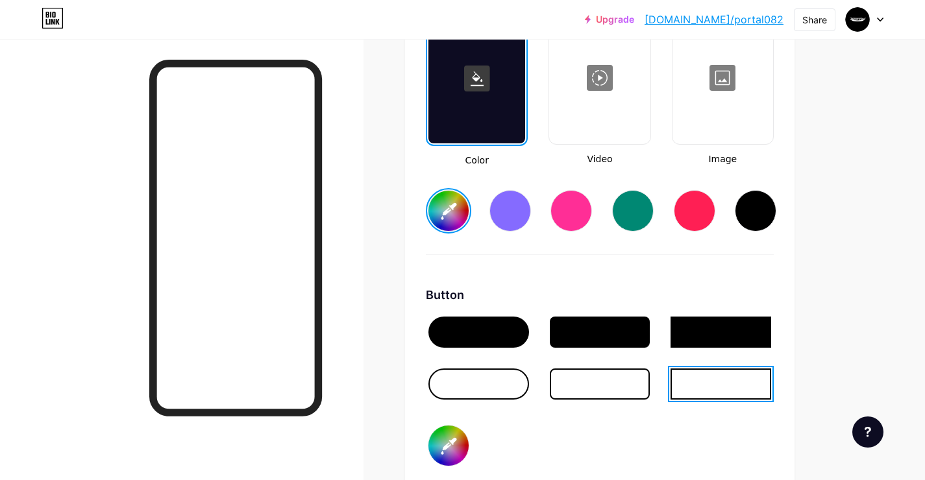
type input "#4b3d2a"
type input "#e0ac3e"
type input "#3d3324"
type input "#e0ac3e"
type input "#2f281d"
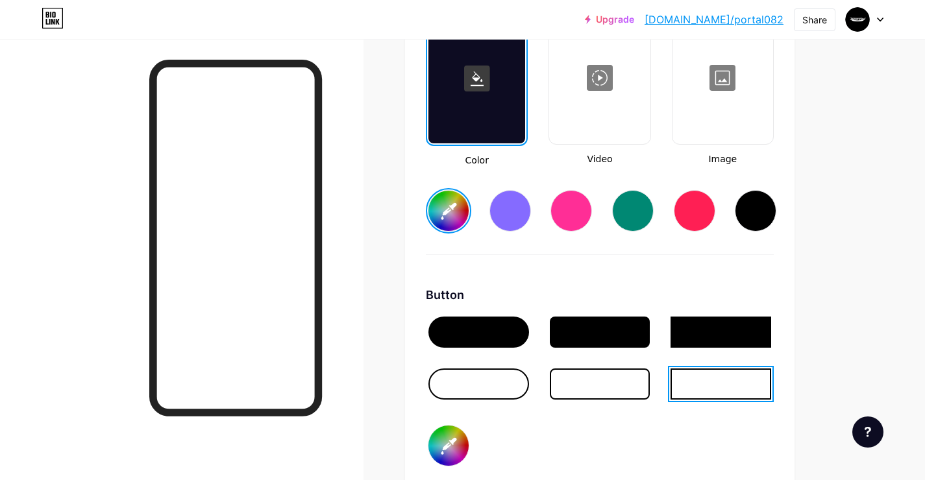
type input "#e0ac3e"
type input "#252018"
type input "#e0ac3e"
type input "#1e1a15"
type input "#e0ac3e"
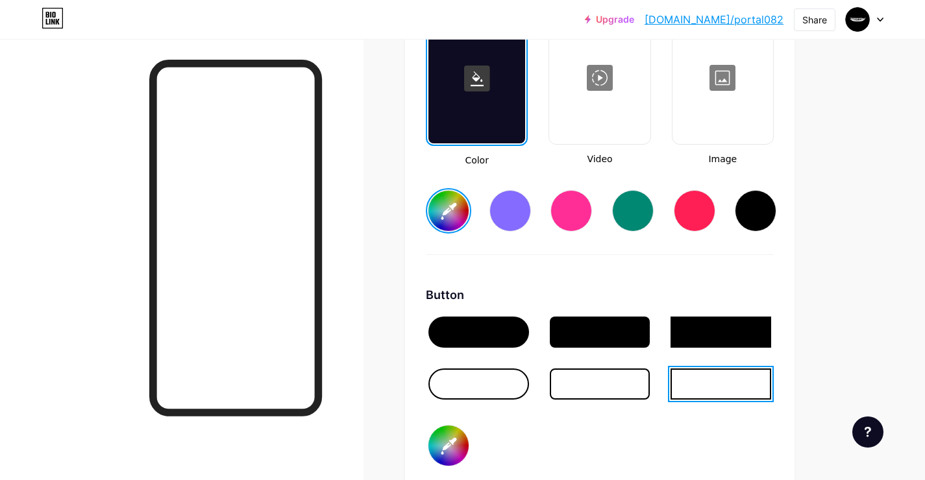
type input "#181511"
type input "#e0ac3e"
type input "#12100d"
type input "#e0ac3e"
type input "#0b0a09"
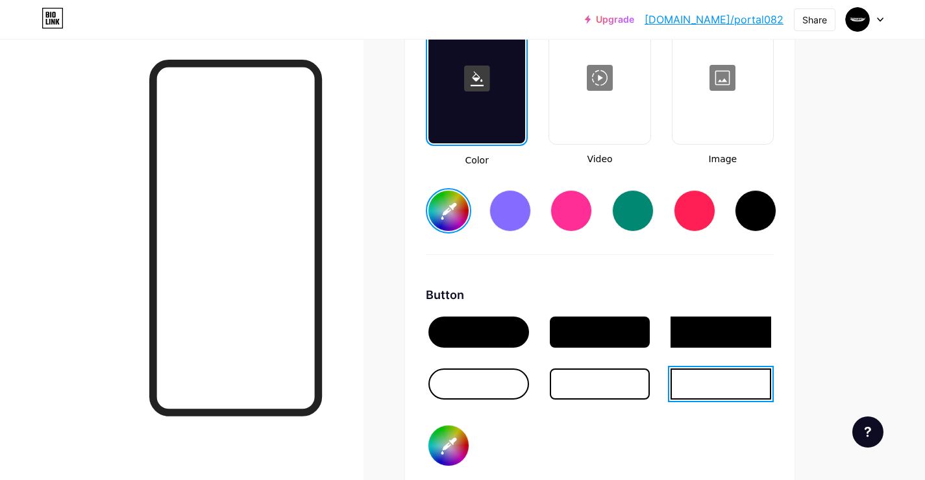
type input "#e0ac3e"
type input "#030303"
type input "#e0ac3e"
type input "#000000"
type input "#e0ac3e"
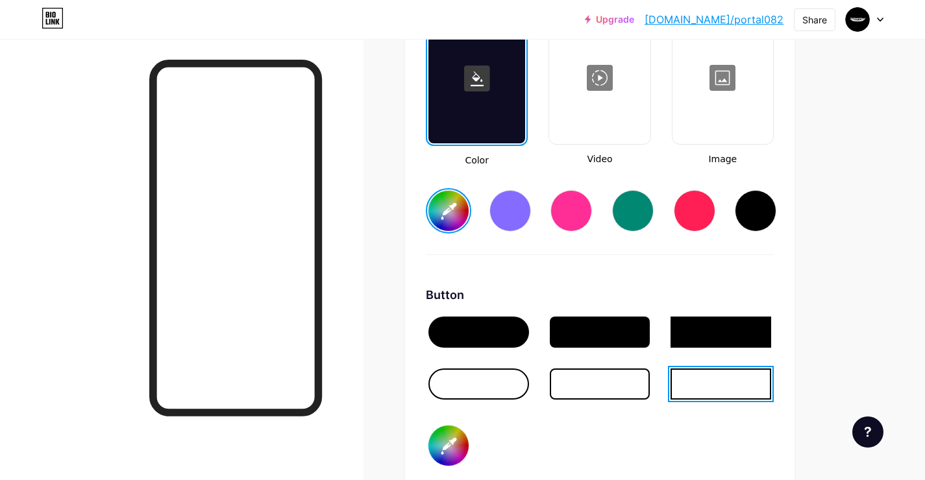
type input "#000000"
click at [608, 282] on div "Background Color Video Image #e0ac3e Button #000000 Font Inter Poppins EB Garam…" at bounding box center [600, 362] width 348 height 769
click at [685, 334] on div at bounding box center [721, 332] width 101 height 31
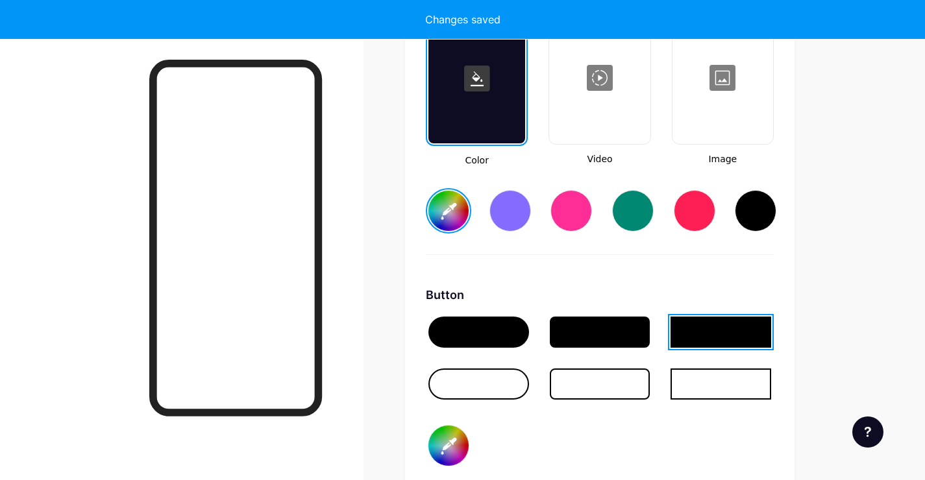
click at [685, 334] on div at bounding box center [721, 332] width 101 height 31
type input "#e0ac3e"
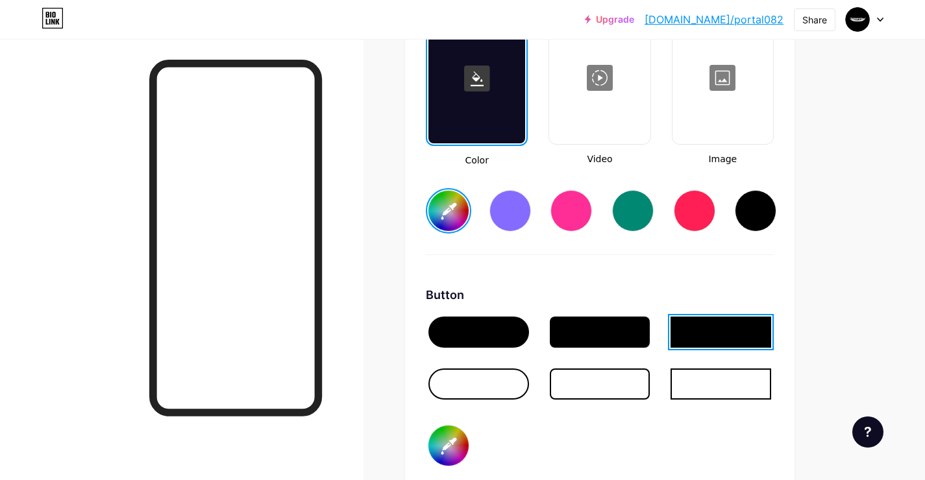
click at [525, 282] on div "Background Color Video Image #e0ac3e Button #000000 Font Inter Poppins EB Garam…" at bounding box center [600, 362] width 348 height 769
click at [465, 448] on input "#000000" at bounding box center [448, 446] width 40 height 40
type input "#544a4a"
type input "#e0ac3e"
type input "#564d4d"
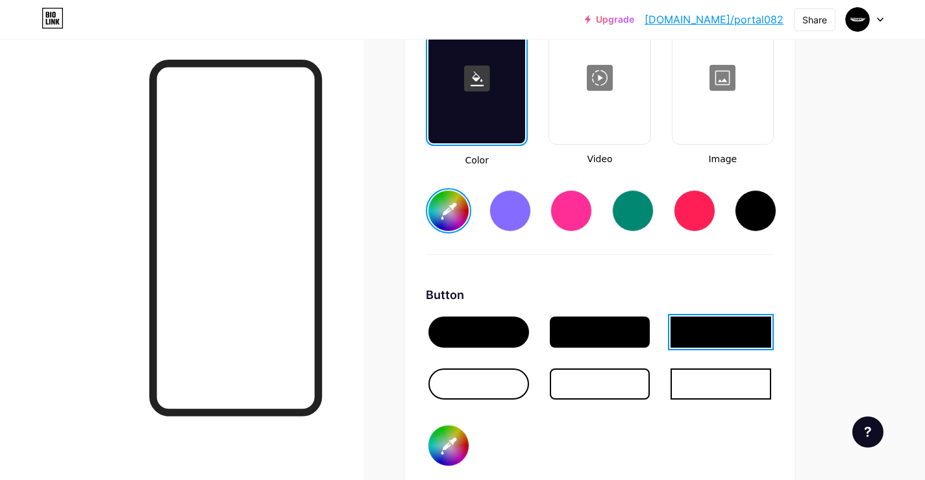
type input "#e0ac3e"
type input "#5f5454"
type input "#e0ac3e"
type input "#6f6262"
type input "#e0ac3e"
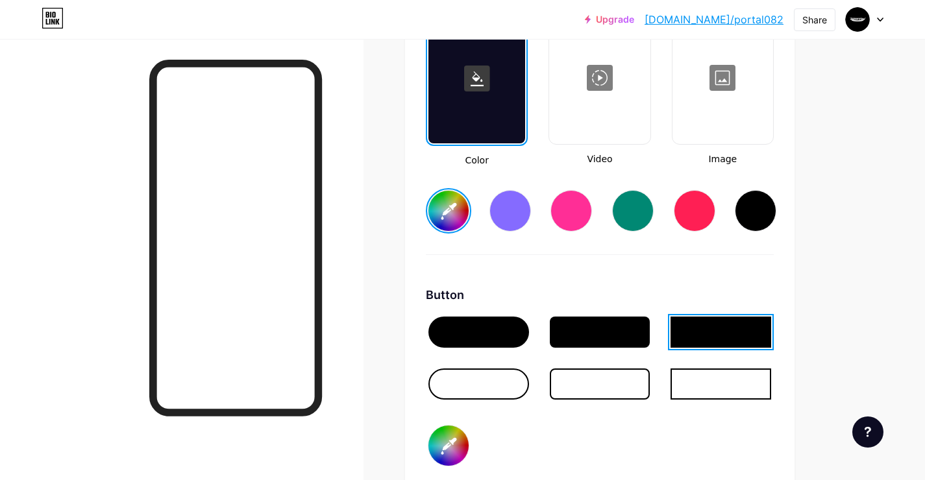
type input "#786d6d"
type input "#e0ac3e"
type input "#837777"
type input "#e0ac3e"
type input "#918383"
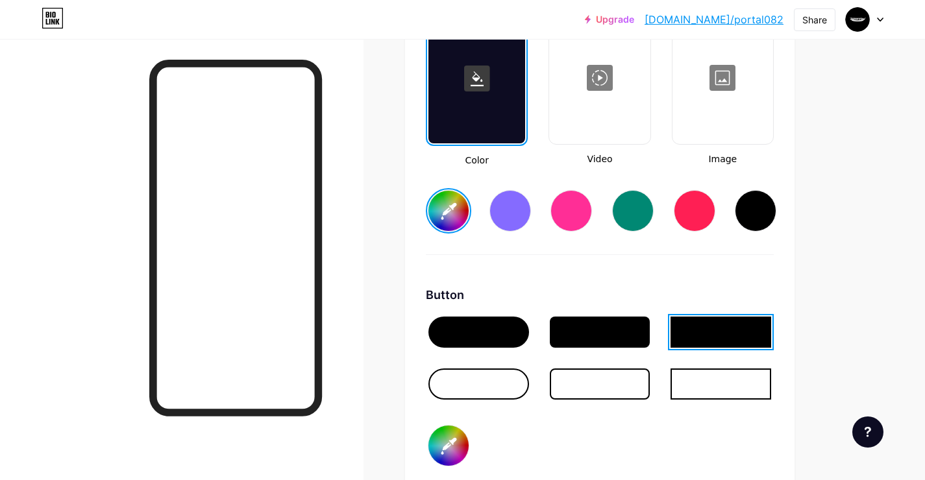
type input "#e0ac3e"
type input "#9d9090"
type input "#e0ac3e"
type input "#aa9d9d"
type input "#e0ac3e"
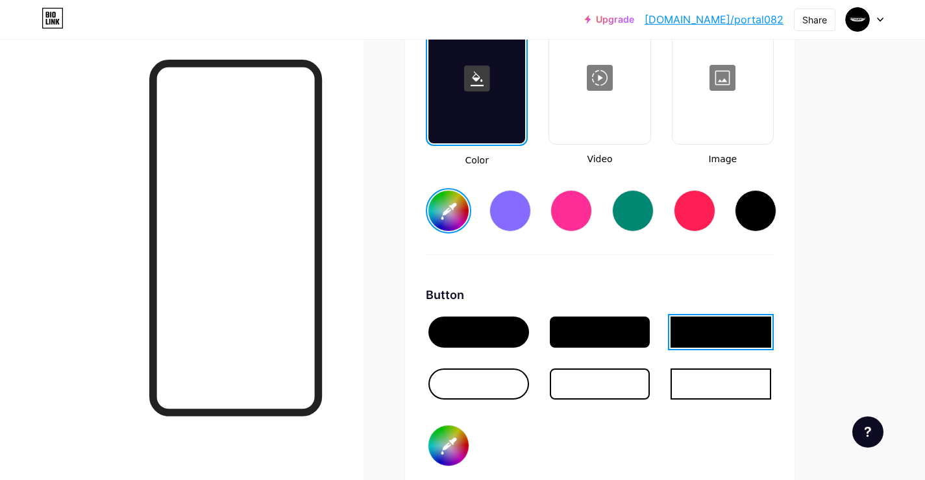
type input "#b8adad"
type input "#e0ac3e"
type input "#c4baba"
type input "#e0ac3e"
type input "#d2cbcb"
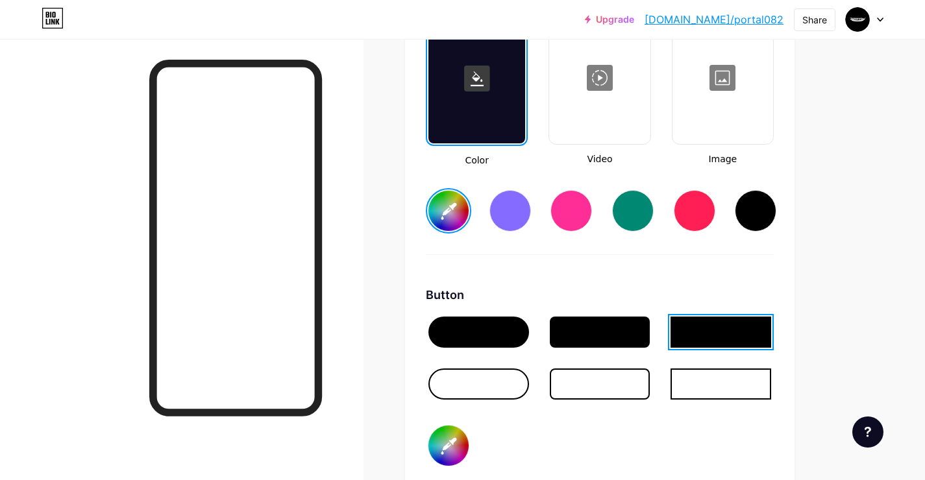
type input "#e0ac3e"
type input "#dfd8d8"
type input "#e0ac3e"
type input "#eceaea"
type input "#e0ac3e"
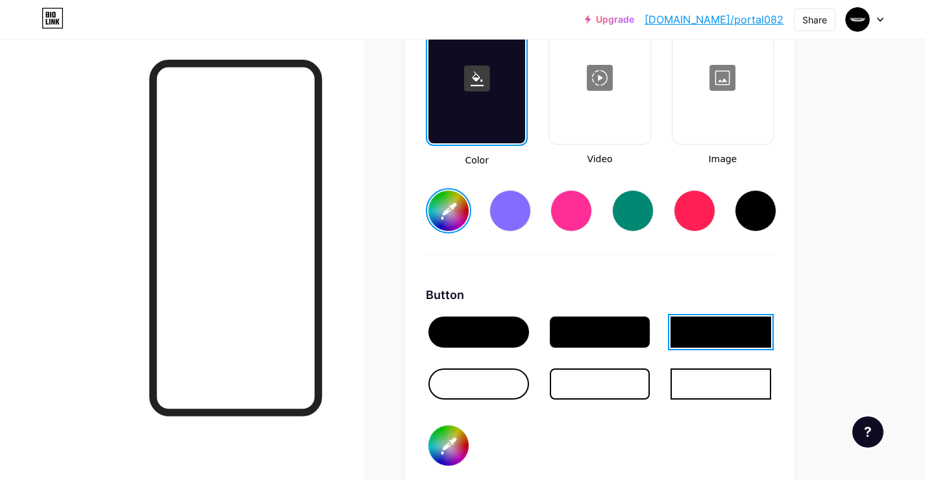
type input "#fafafa"
type input "#e0ac3e"
type input "#ffffff"
type input "#e0ac3e"
type input "#ffffff"
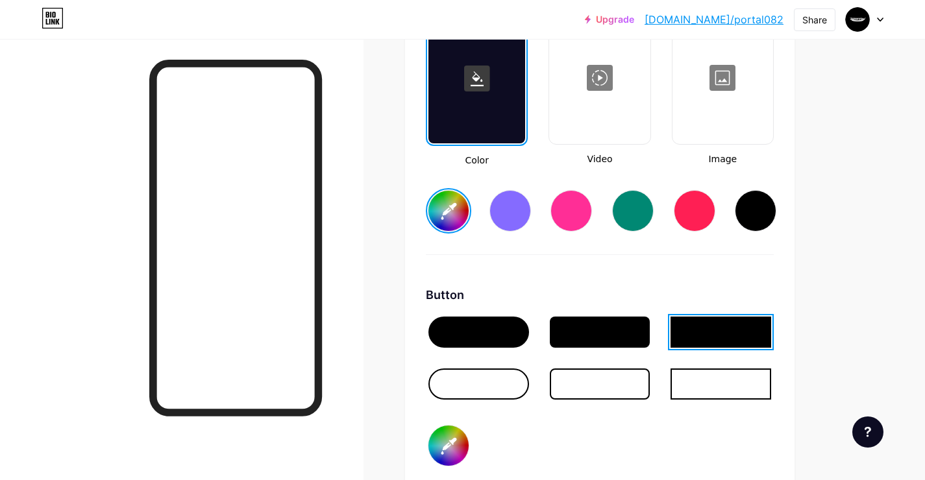
click at [665, 292] on div "Button" at bounding box center [600, 295] width 348 height 18
click at [497, 330] on div at bounding box center [478, 332] width 101 height 31
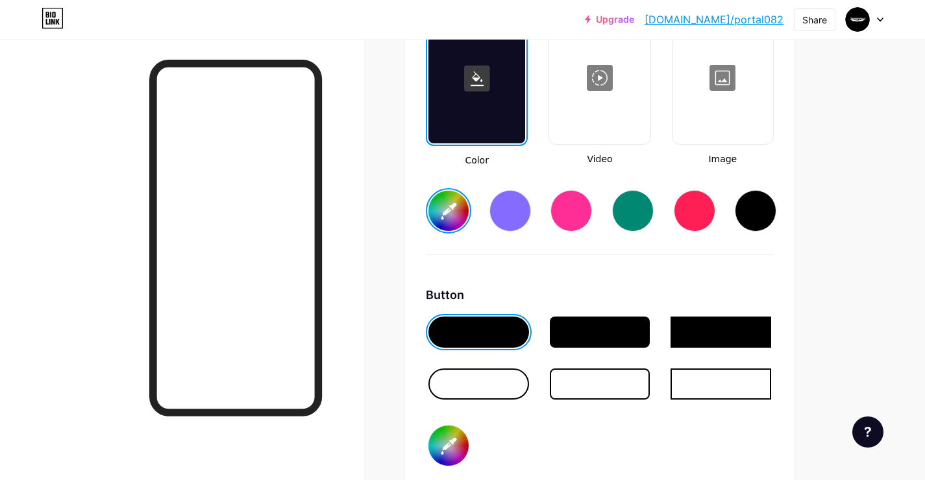
click at [600, 343] on div at bounding box center [600, 332] width 101 height 31
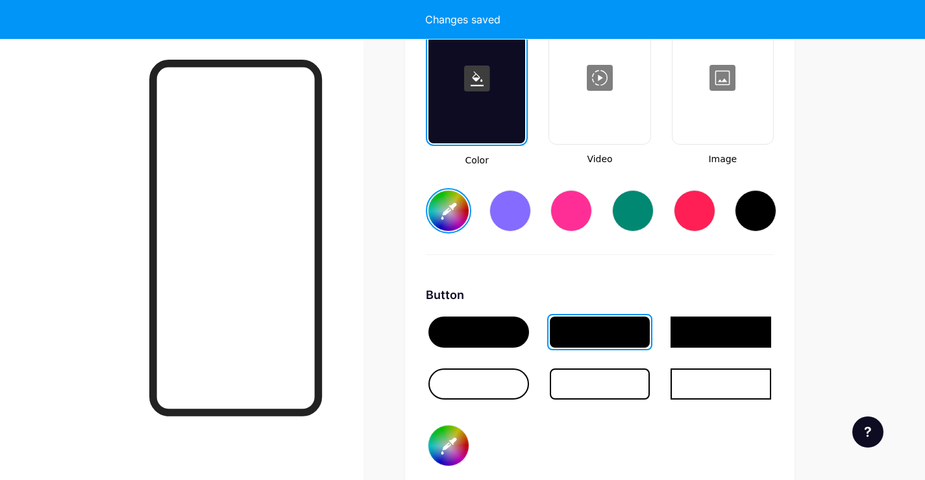
type input "#e0ac3e"
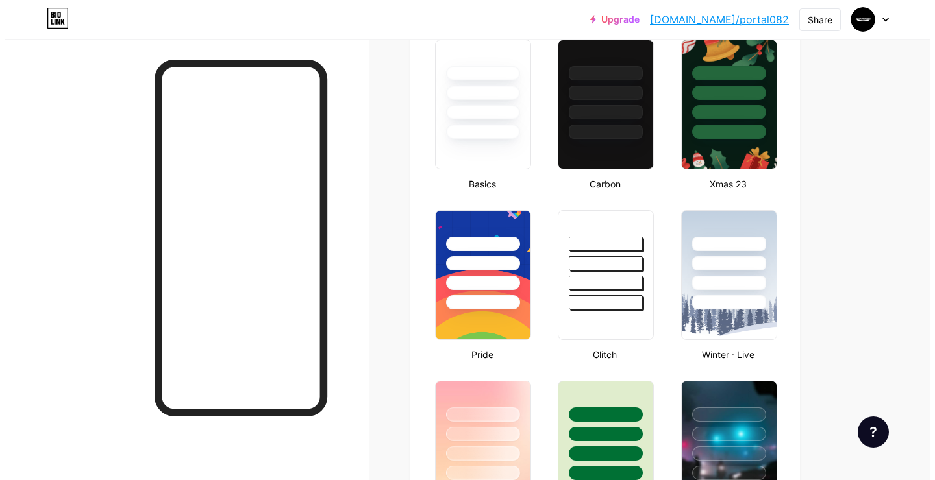
scroll to position [0, 0]
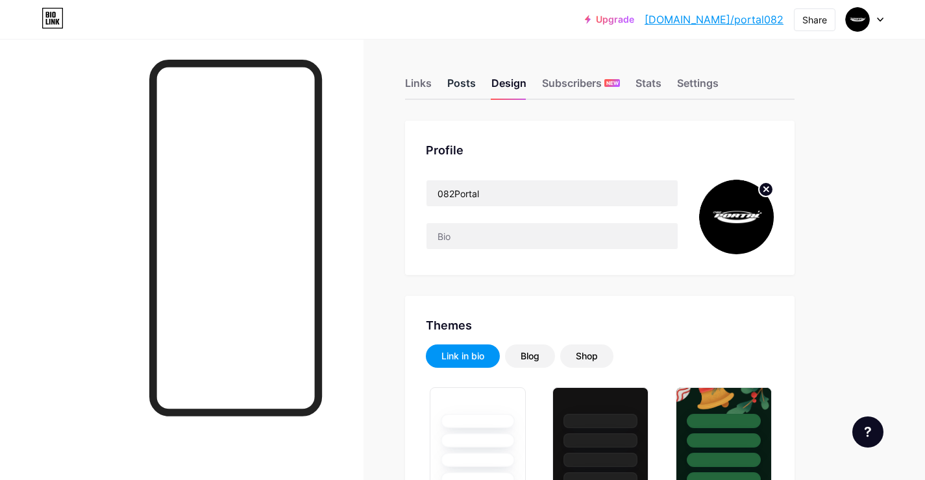
click at [459, 82] on div "Posts" at bounding box center [461, 86] width 29 height 23
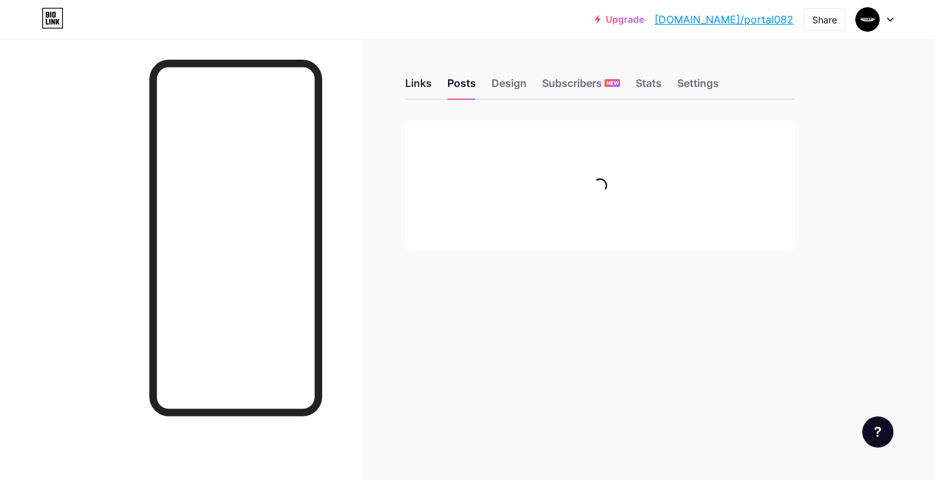
click at [417, 90] on div "Links" at bounding box center [418, 86] width 27 height 23
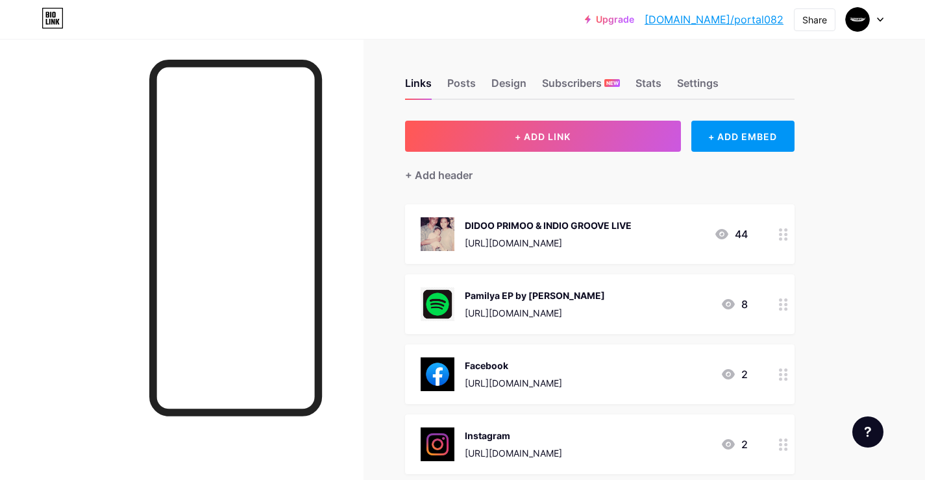
click at [588, 243] on div "[URL][DOMAIN_NAME]" at bounding box center [548, 243] width 167 height 14
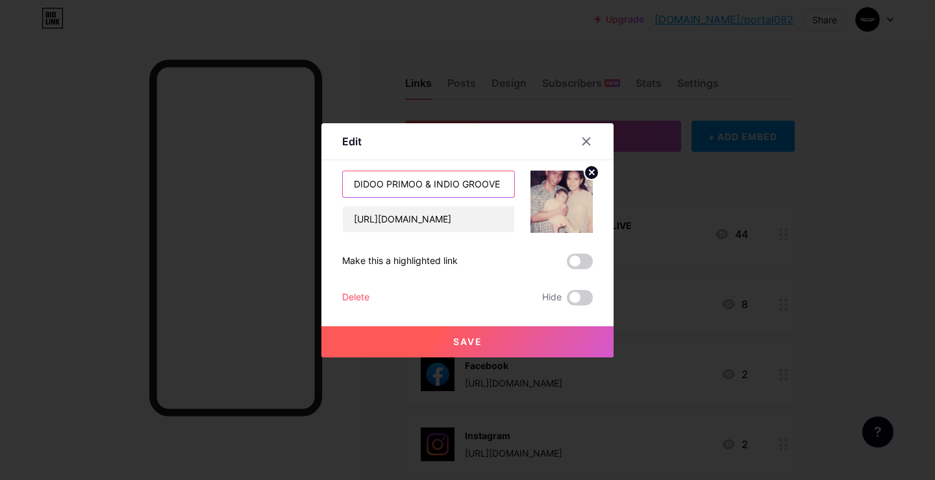
click at [486, 188] on input "DIDOO PRIMOO & INDIO GROOVE LIVE" at bounding box center [428, 184] width 171 height 26
drag, startPoint x: 486, startPoint y: 188, endPoint x: 547, endPoint y: 189, distance: 60.4
click at [547, 189] on div "DIDOO PRIMOO & INDIO GROOVE LIVE https://www.facebook.com/share/v/1AvEgpBiBi/" at bounding box center [467, 202] width 251 height 62
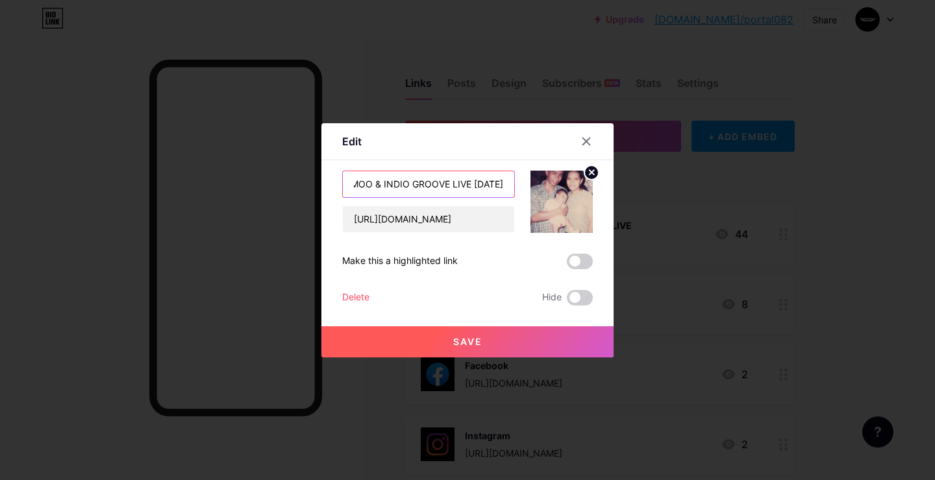
click at [465, 186] on input "DIDOO PRIMOO & INDIO GROOVE LIVE AUG 18" at bounding box center [428, 184] width 171 height 26
type input "DIDOO PRIMOO & INDIO GROOVE LIVE @ LA HERENCIA AUG 18"
drag, startPoint x: 493, startPoint y: 332, endPoint x: 486, endPoint y: 330, distance: 7.6
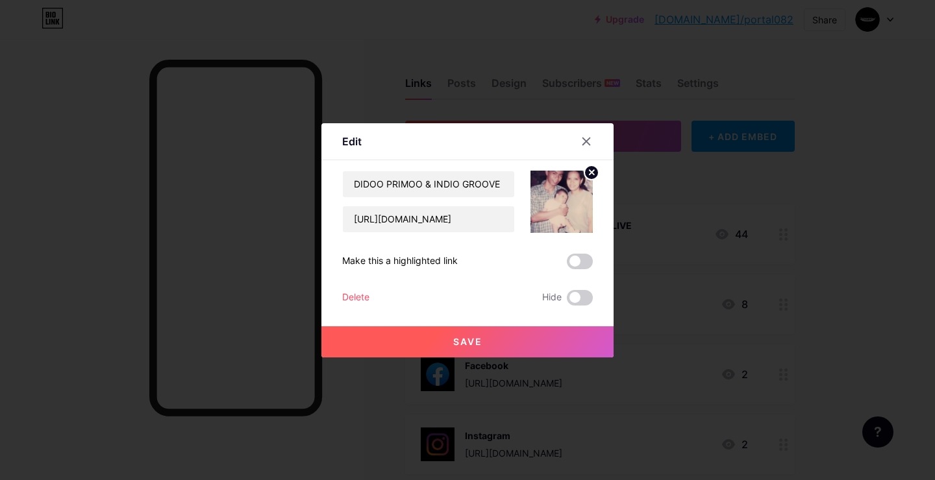
click at [493, 332] on button "Save" at bounding box center [467, 342] width 292 height 31
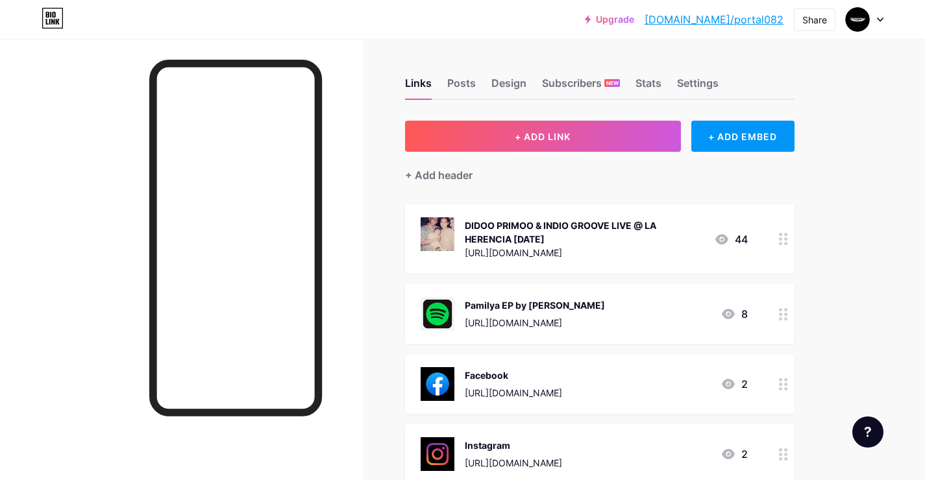
click at [560, 228] on div "DIDOO PRIMOO & INDIO GROOVE LIVE @ LA HERENCIA AUG 18" at bounding box center [584, 232] width 239 height 27
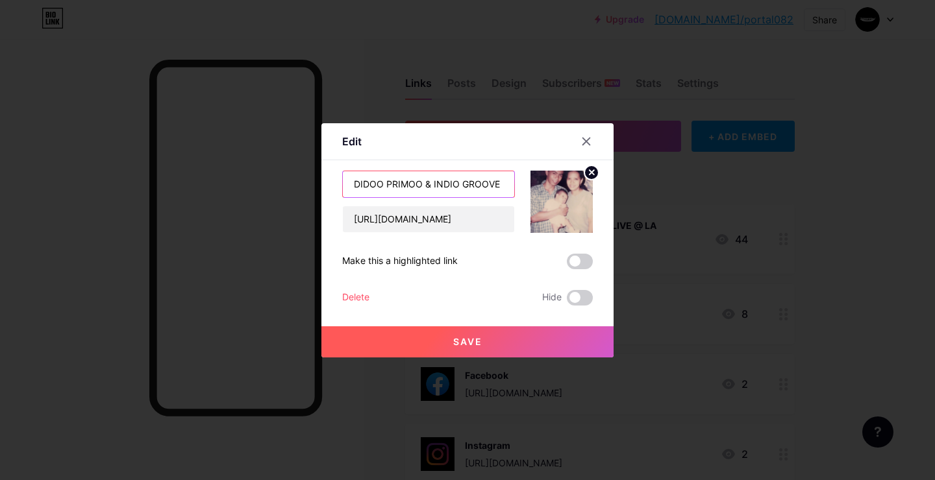
drag, startPoint x: 467, startPoint y: 191, endPoint x: 503, endPoint y: 189, distance: 36.4
click at [504, 191] on input "DIDOO PRIMOO & INDIO GROOVE LIVE @ LA HERENCIA AUG 18" at bounding box center [428, 184] width 171 height 26
click at [502, 188] on input "DIDOO PRIMOO & INDIO GROOVE LIVE @ LA HERENCIA AUG 18" at bounding box center [428, 184] width 171 height 26
type input "DIDOO PRIMOO & INDIO GROOVE LIVE @ LA HERENCIA AUG 18"
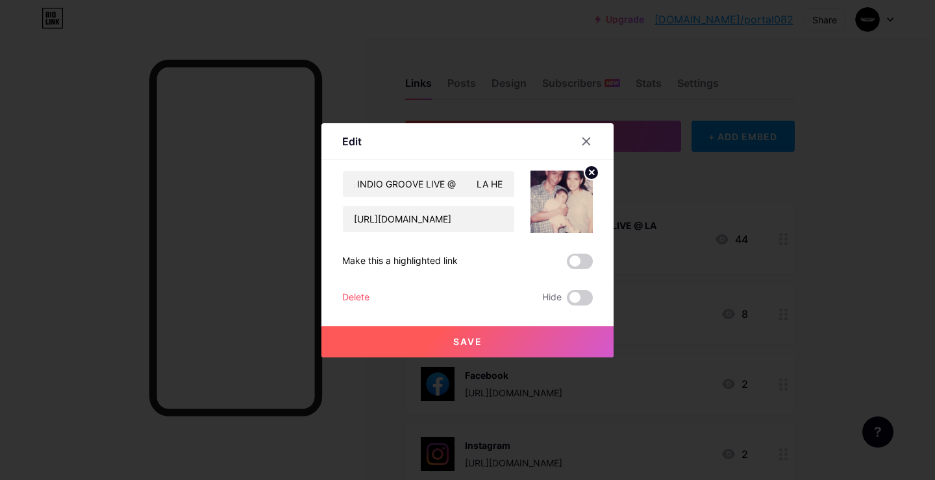
scroll to position [0, 0]
click at [471, 341] on span "Save" at bounding box center [467, 341] width 29 height 11
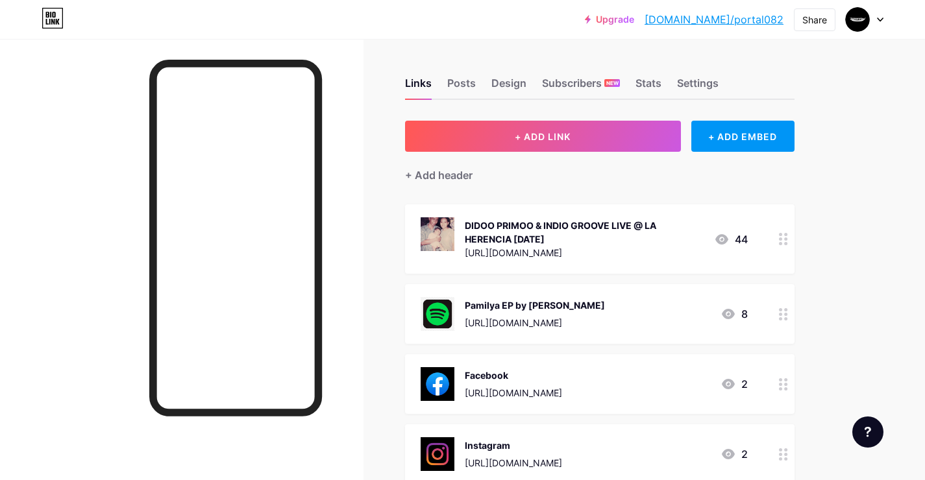
click at [591, 232] on div "DIDOO PRIMOO & INDIO GROOVE LIVE @ LA HERENCIA AUG 18" at bounding box center [584, 232] width 239 height 27
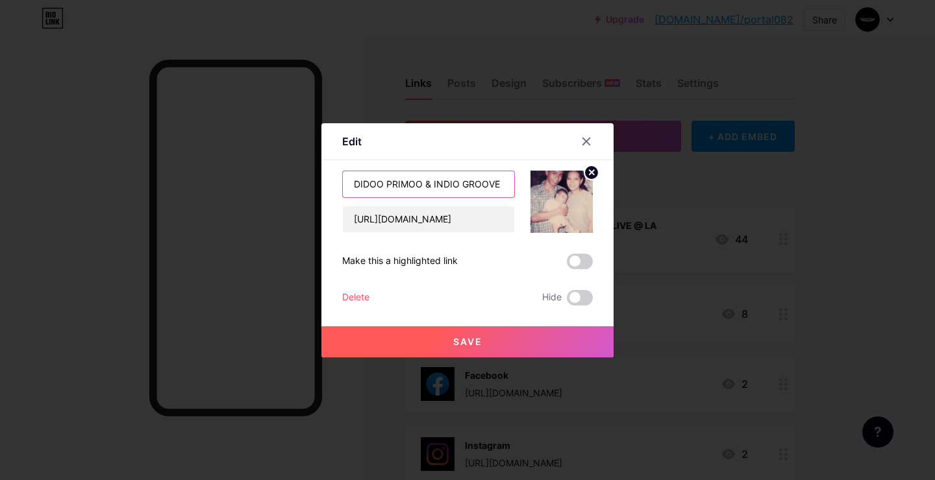
scroll to position [0, 142]
drag, startPoint x: 493, startPoint y: 184, endPoint x: 572, endPoint y: 192, distance: 78.9
click at [572, 192] on div "DIDOO PRIMOO & INDIO GROOVE LIVE @ LA HERENCIA AUG 18 https://www.facebook.com/…" at bounding box center [467, 202] width 251 height 62
click at [414, 187] on input "DIDOO PRIMOO & INDIO GROOVE LIVE @ LA HERENCIA AUG 18" at bounding box center [428, 184] width 171 height 26
drag, startPoint x: 378, startPoint y: 186, endPoint x: 473, endPoint y: 188, distance: 94.2
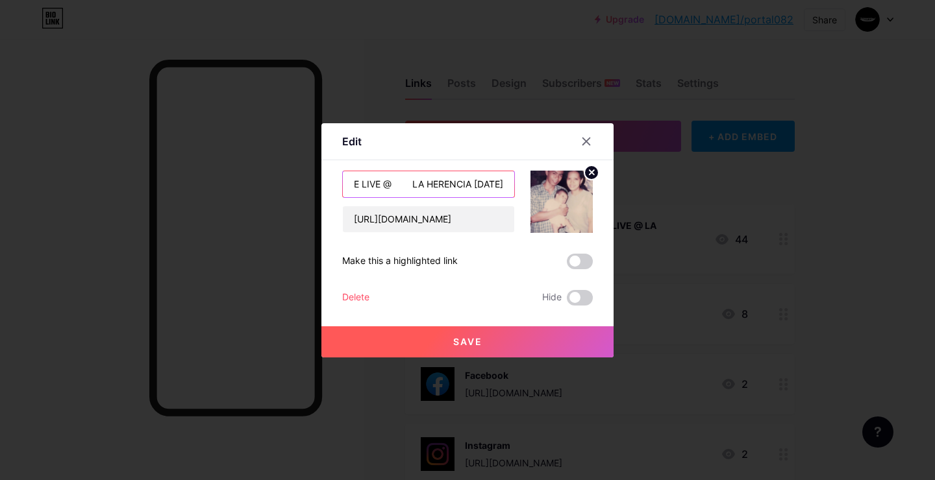
click at [473, 188] on input "DIDOO PRIMOO & INDIO GROOVE LIVE @ LA HERENCIA AUG 18" at bounding box center [428, 184] width 171 height 26
type input "DIDOO PRIMOO & INDIO GROOVE LIVE AUG 18 @LA HERENCIA"
click at [470, 339] on span "Save" at bounding box center [467, 341] width 29 height 11
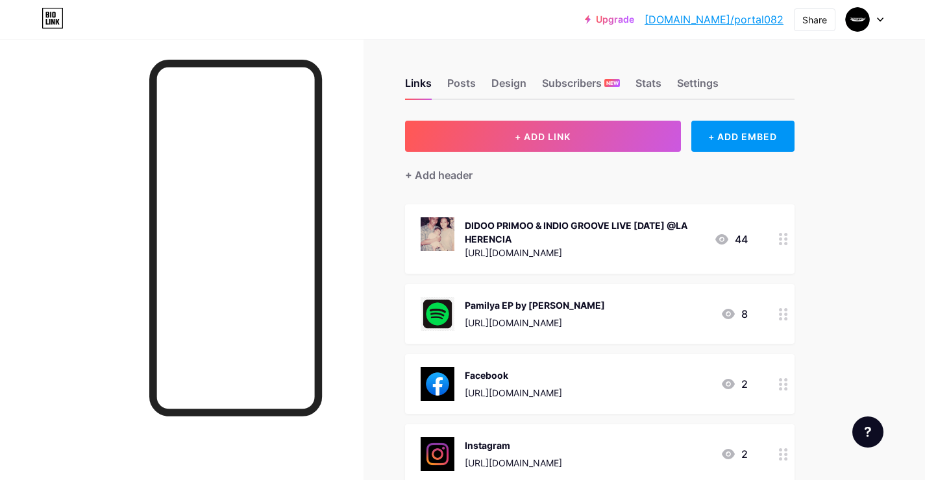
click at [523, 233] on div "DIDOO PRIMOO & INDIO GROOVE LIVE AUG 18 @LA HERENCIA" at bounding box center [584, 232] width 239 height 27
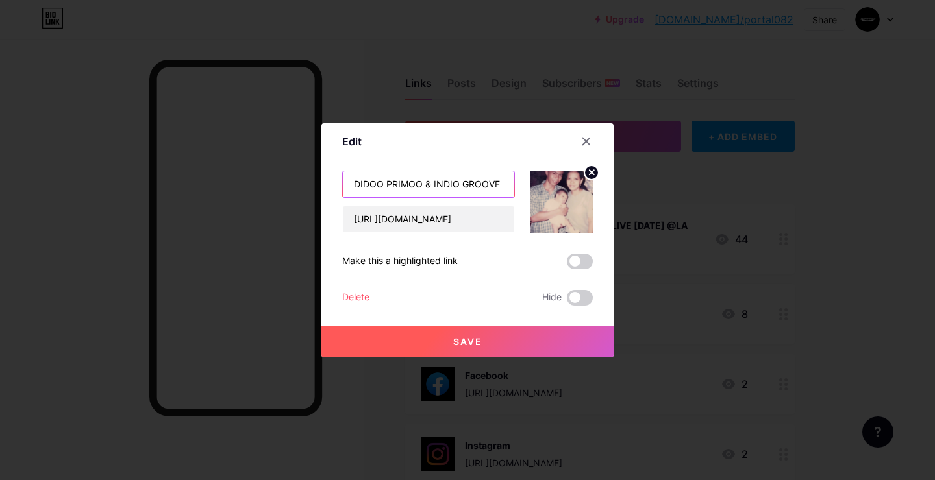
click at [478, 189] on input "DIDOO PRIMOO & INDIO GROOVE LIVE AUG 18 @LA HERENCIA" at bounding box center [428, 184] width 171 height 26
click at [497, 187] on input "DIDOO PRIMOO & INDIO GROOVE LIVE AUG 18 @LA HERENCIA" at bounding box center [428, 184] width 171 height 26
drag, startPoint x: 496, startPoint y: 188, endPoint x: 558, endPoint y: 186, distance: 62.4
click at [558, 186] on div "DIDOO PRIMOO & INDIO GROOVE LIVE AUG 18 @LA HERENCIA https://www.facebook.com/s…" at bounding box center [467, 202] width 251 height 62
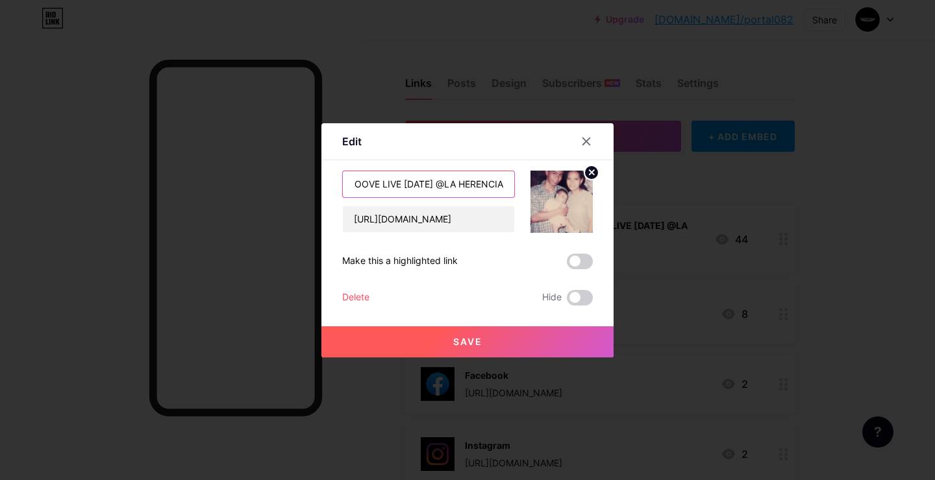
scroll to position [0, 119]
type input "DIDOO PRIMOO & INDIO GROOVE LIVE [DATE] @LA HERENCIA"
click at [463, 348] on button "Save" at bounding box center [467, 342] width 292 height 31
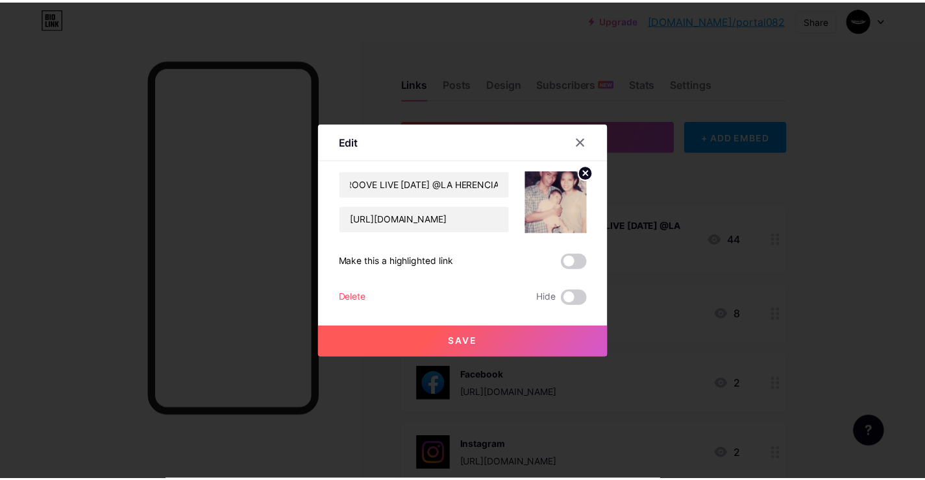
scroll to position [0, 0]
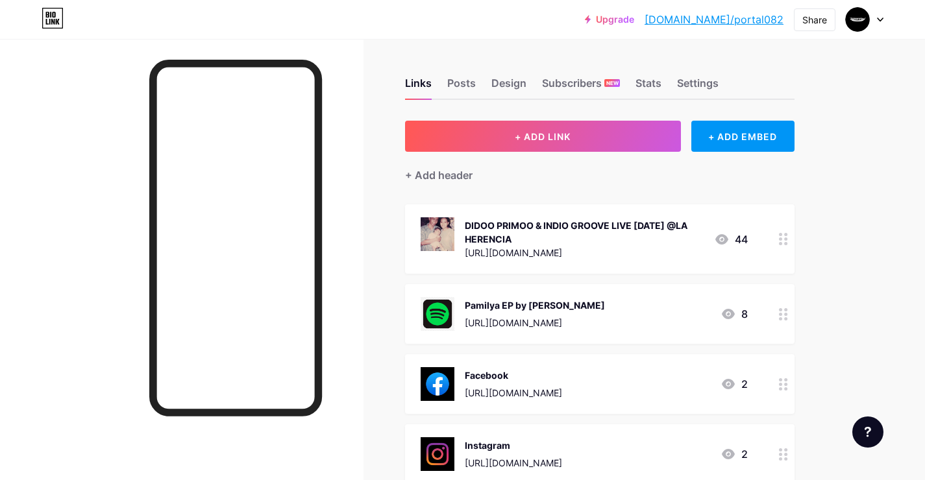
click at [870, 16] on div at bounding box center [865, 19] width 38 height 23
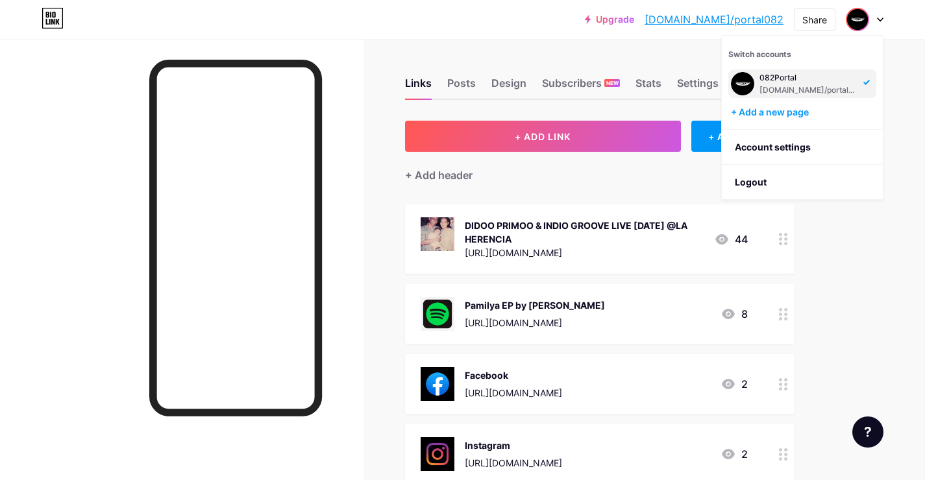
click at [915, 34] on div "Upgrade bio.link/portal... bio.link/portal082 Share Switch accounts 082Portal b…" at bounding box center [462, 19] width 925 height 39
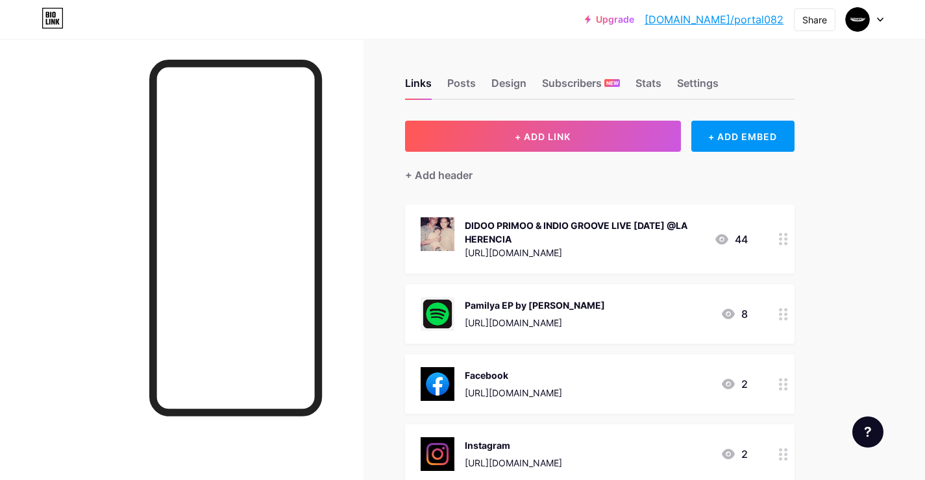
click at [530, 88] on div "Links Posts Design Subscribers NEW Stats Settings" at bounding box center [600, 77] width 390 height 45
click at [513, 82] on div "Design" at bounding box center [508, 86] width 35 height 23
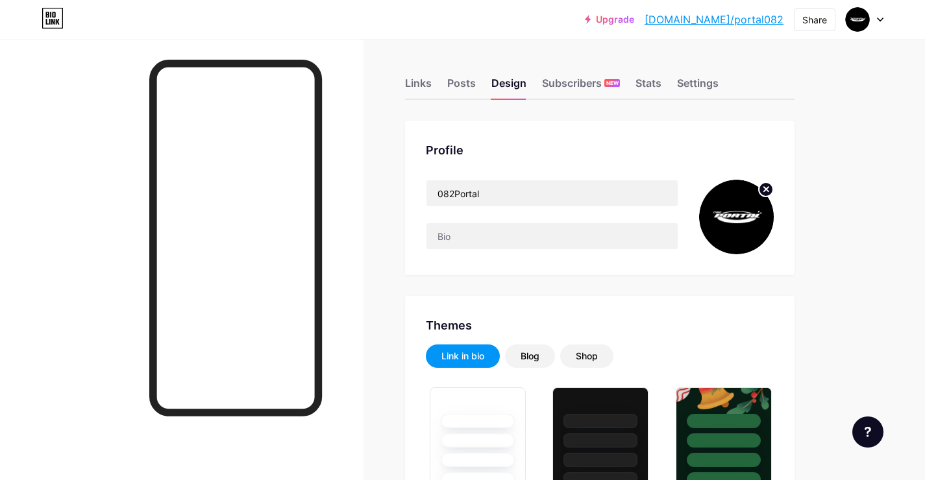
type input "#e0ac3e"
type input "#ffffff"
type input "#000000"
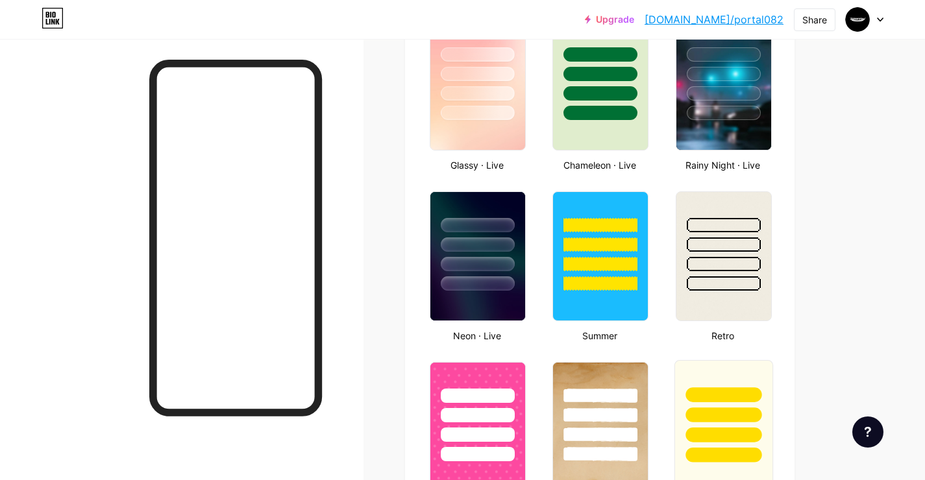
scroll to position [676, 0]
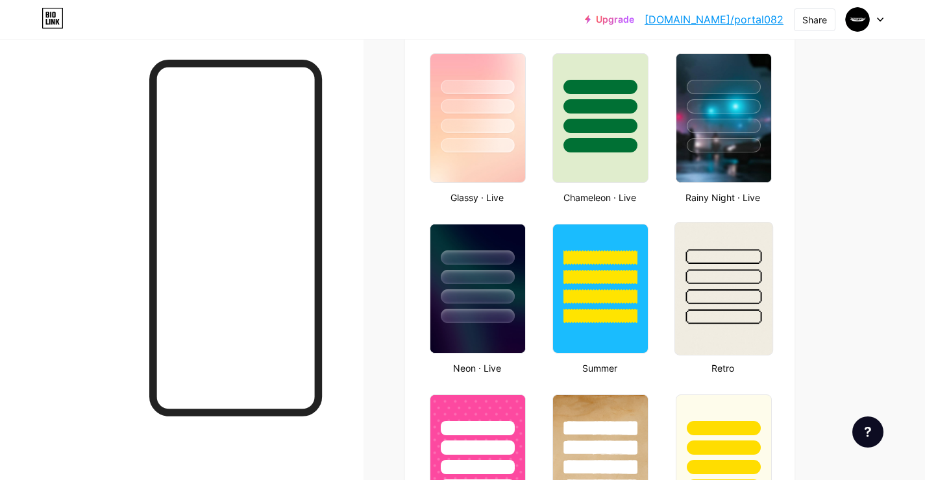
click at [727, 282] on div at bounding box center [724, 276] width 76 height 15
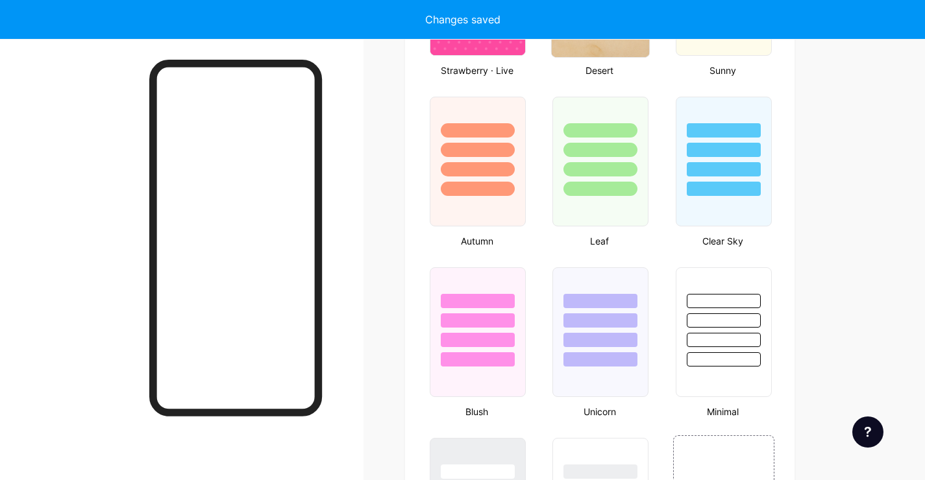
scroll to position [875, 0]
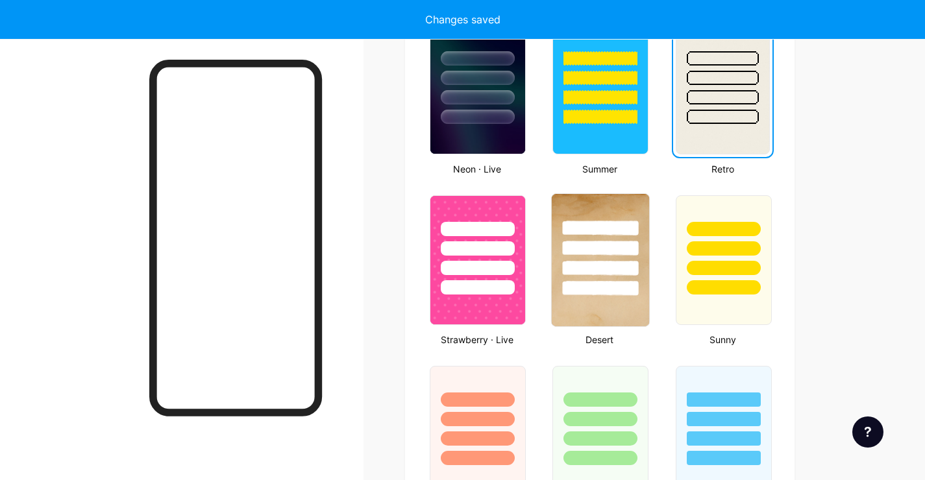
click at [613, 261] on div at bounding box center [601, 268] width 76 height 15
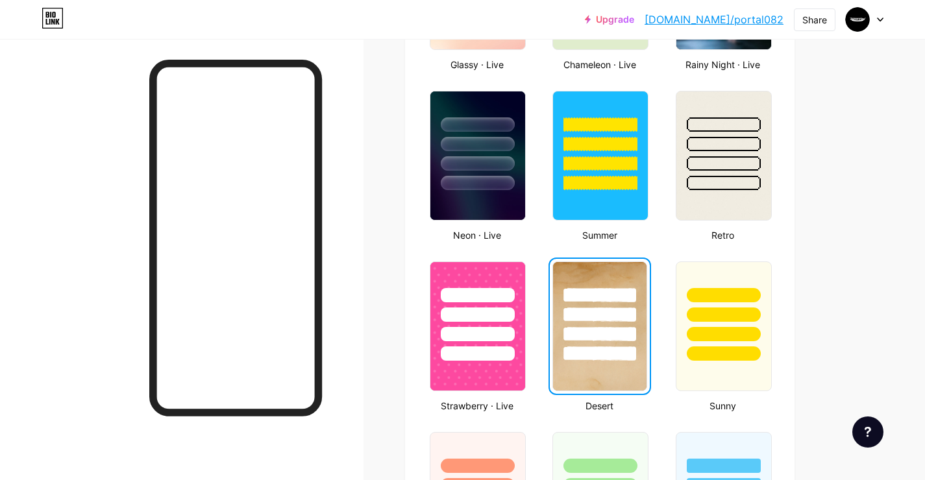
scroll to position [601, 0]
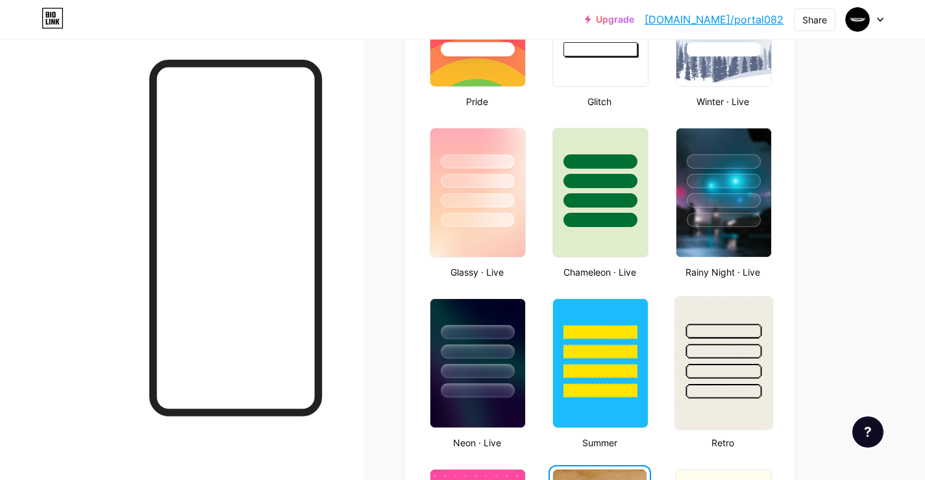
click at [722, 356] on div at bounding box center [724, 351] width 76 height 15
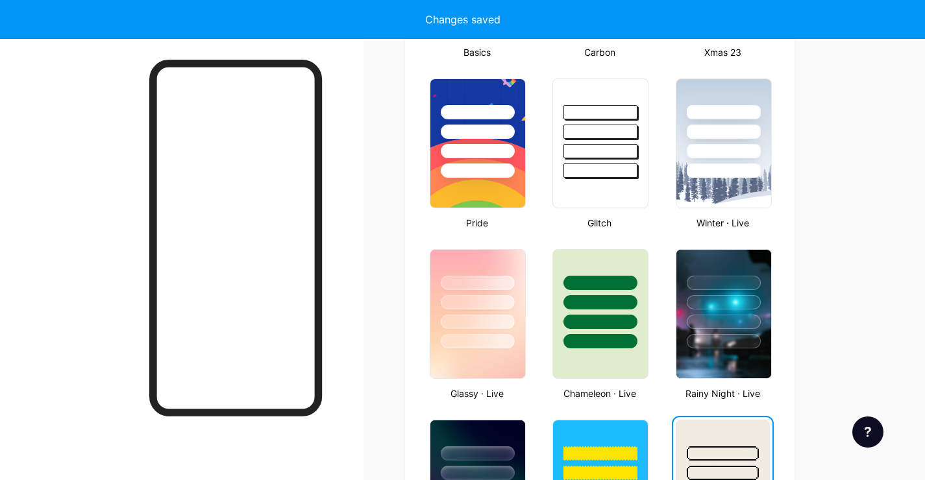
scroll to position [332, 0]
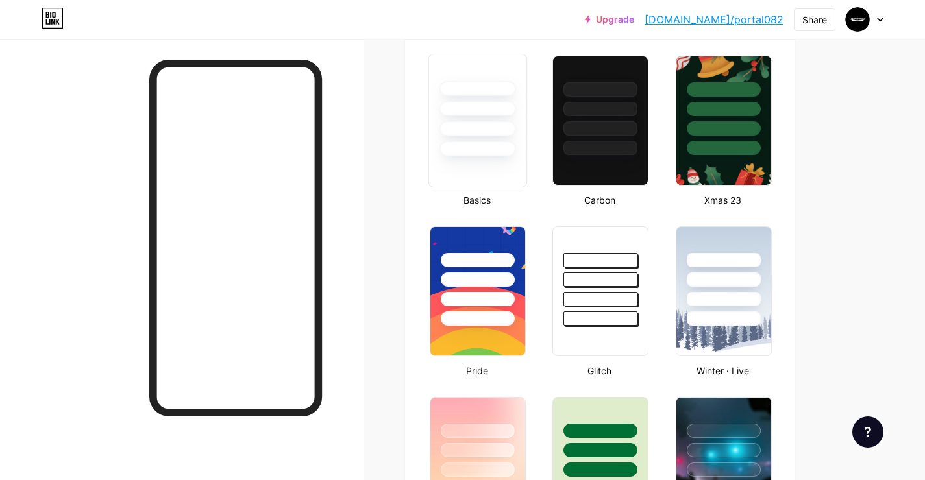
click at [478, 147] on div at bounding box center [477, 149] width 76 height 15
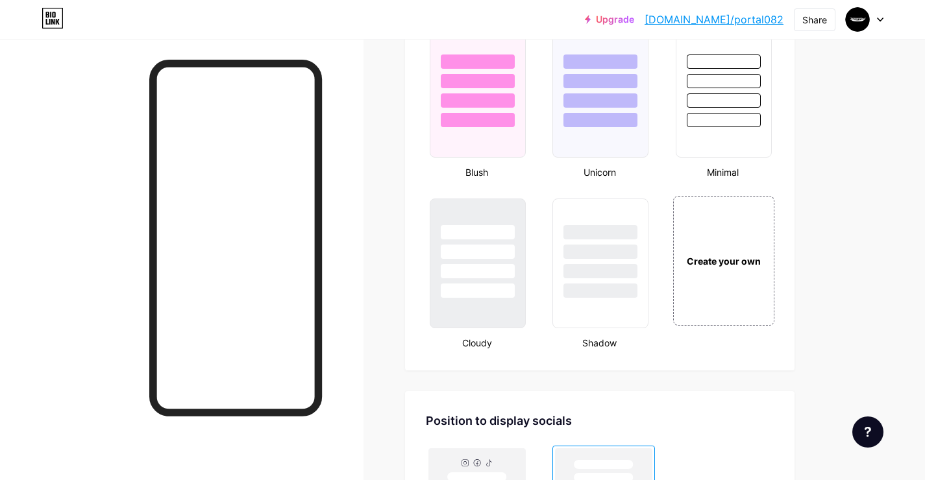
scroll to position [1445, 0]
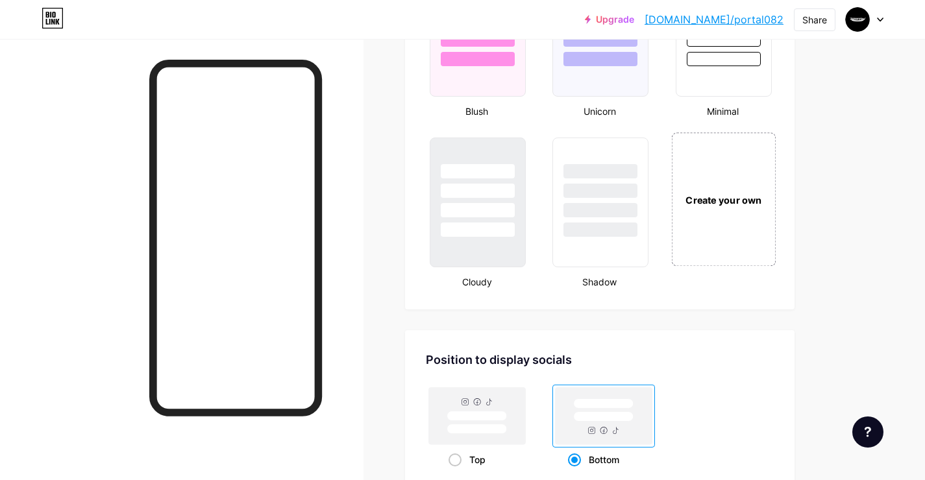
click at [702, 241] on div "Create your own" at bounding box center [723, 199] width 105 height 134
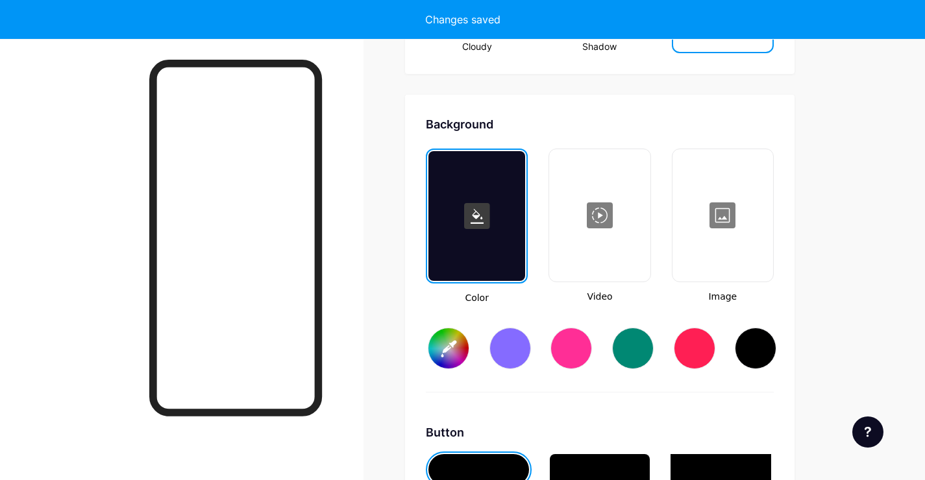
scroll to position [1724, 0]
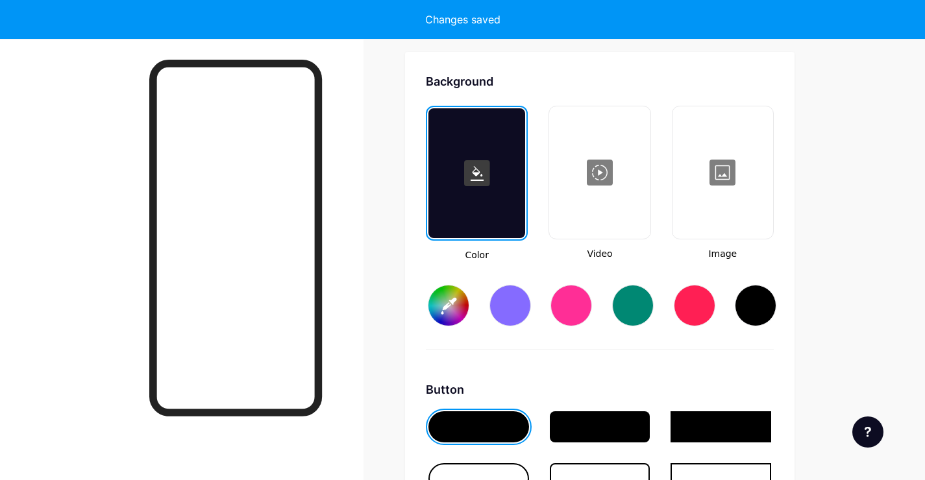
type input "#ffffff"
type input "#000000"
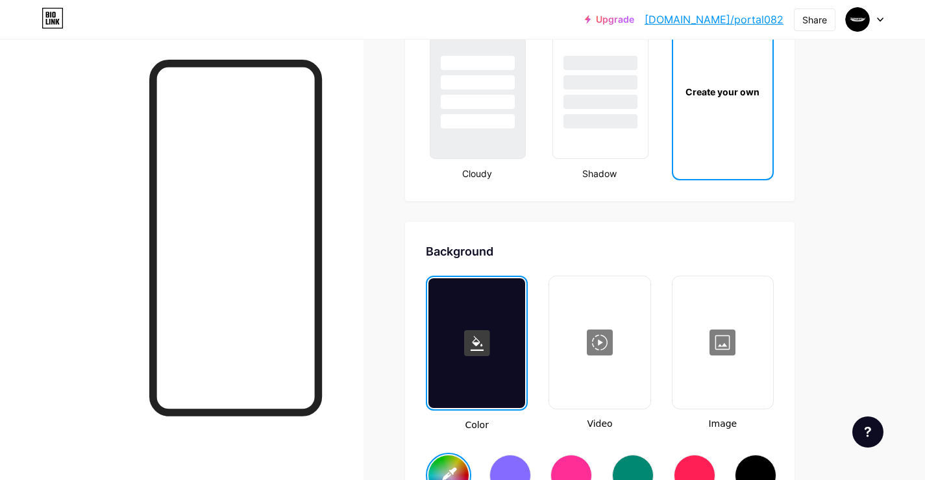
scroll to position [1604, 0]
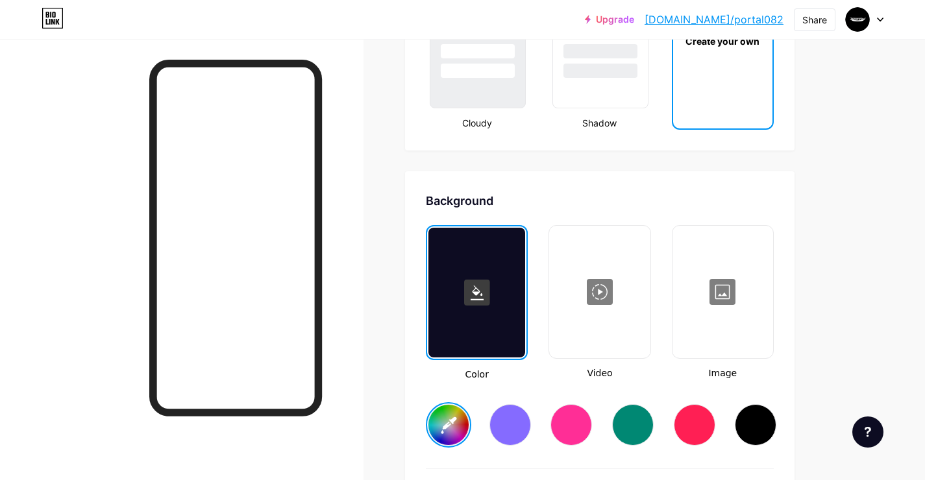
click at [724, 269] on div at bounding box center [723, 292] width 98 height 130
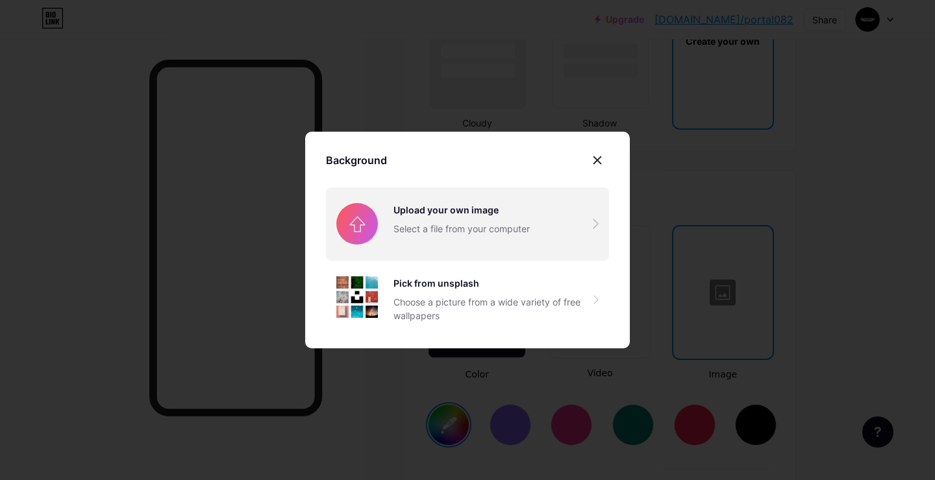
click at [493, 240] on input "file" at bounding box center [467, 224] width 283 height 73
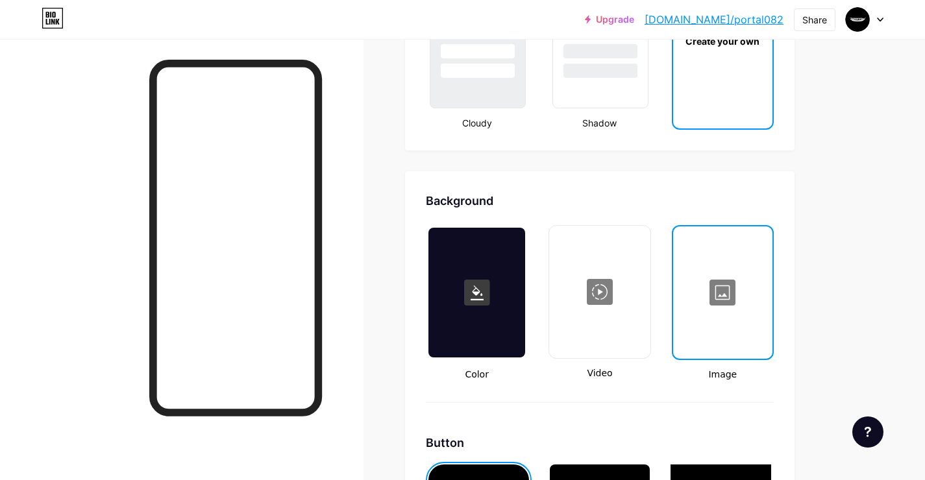
click at [452, 279] on div at bounding box center [476, 293] width 97 height 130
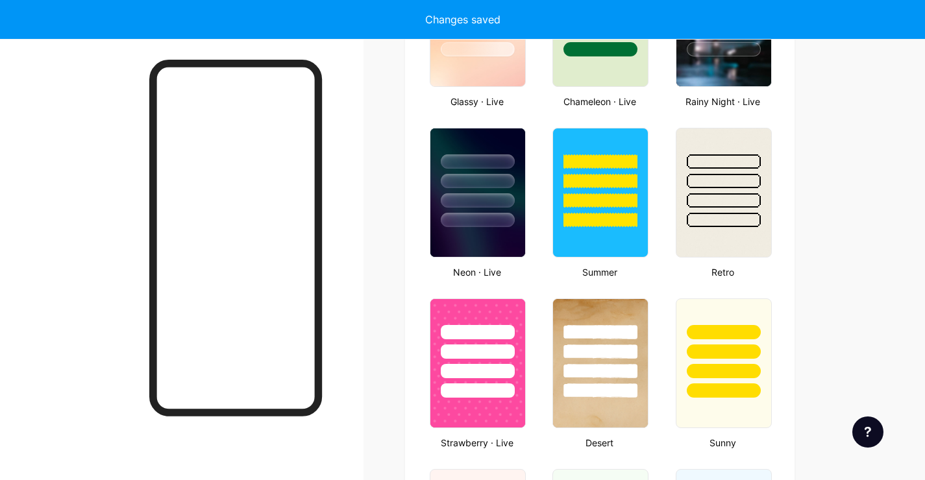
type input "#ffffff"
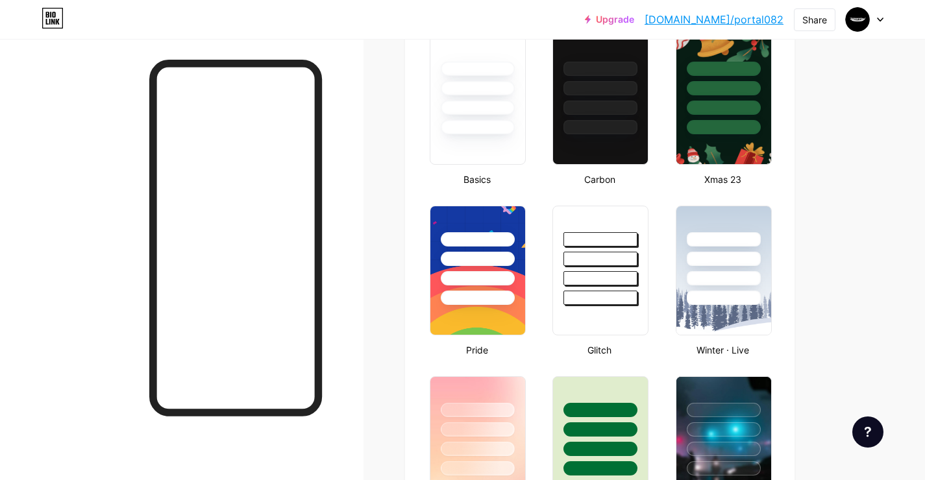
scroll to position [217, 0]
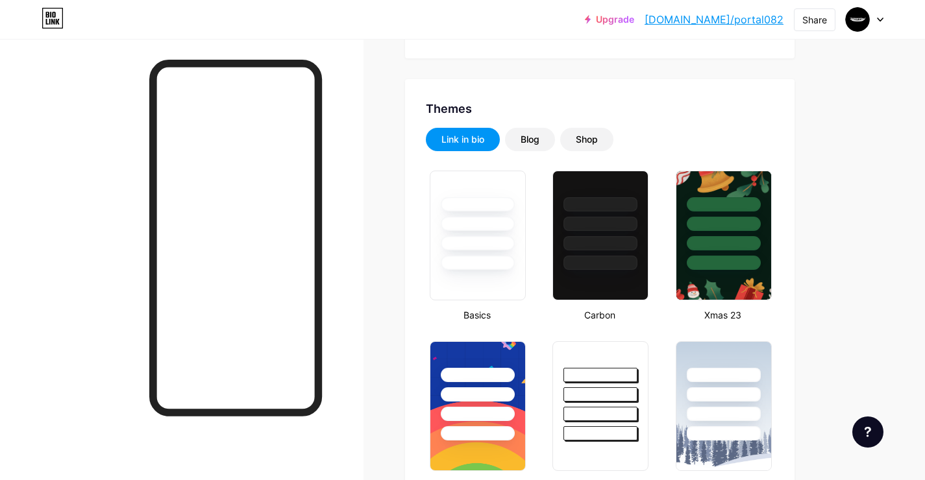
click at [521, 142] on div "Blog" at bounding box center [530, 139] width 19 height 13
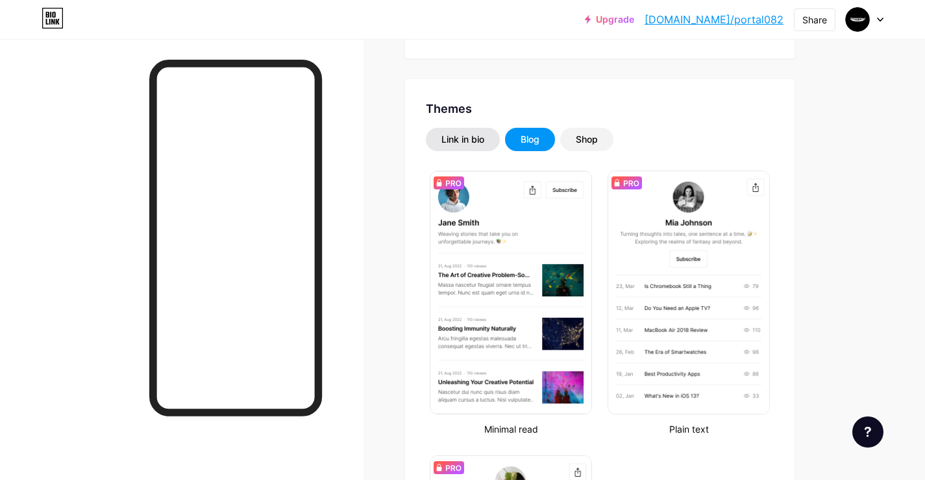
click at [478, 139] on div "Link in bio" at bounding box center [463, 139] width 74 height 23
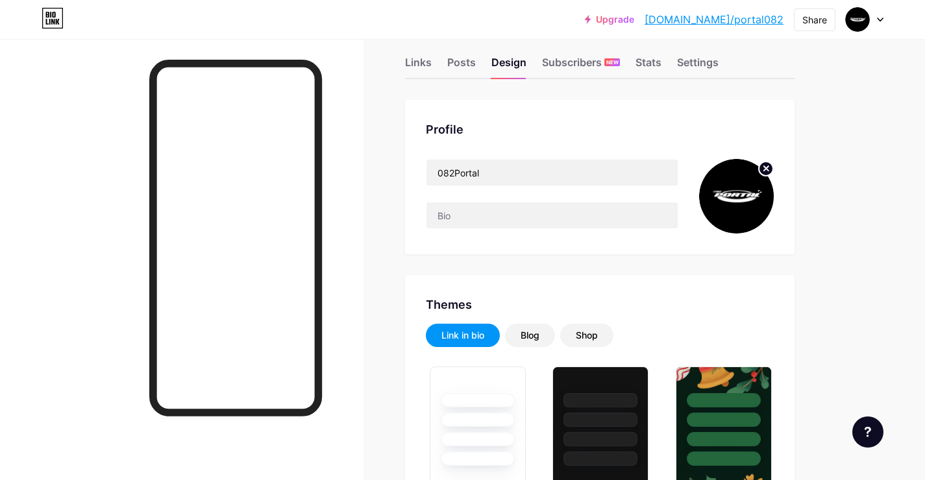
scroll to position [0, 0]
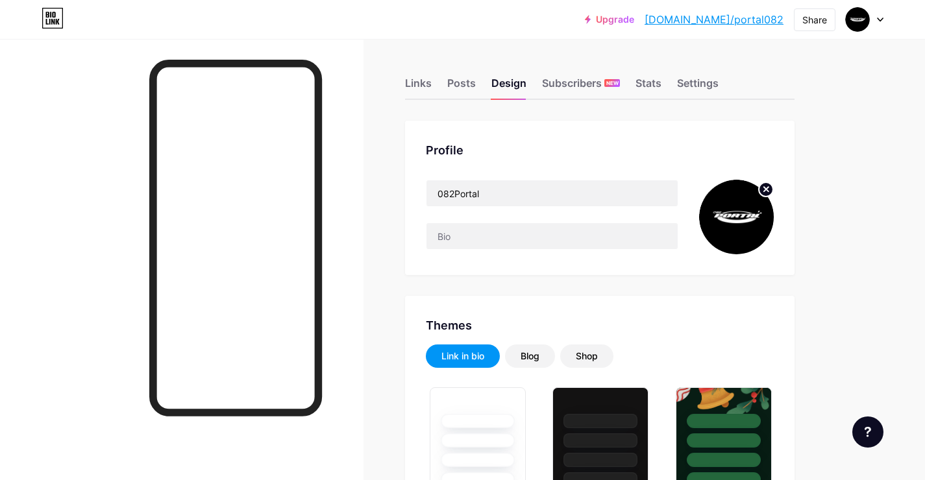
click at [663, 92] on div "Links Posts Design Subscribers NEW Stats Settings" at bounding box center [600, 77] width 390 height 45
click at [659, 87] on div "Stats" at bounding box center [649, 86] width 26 height 23
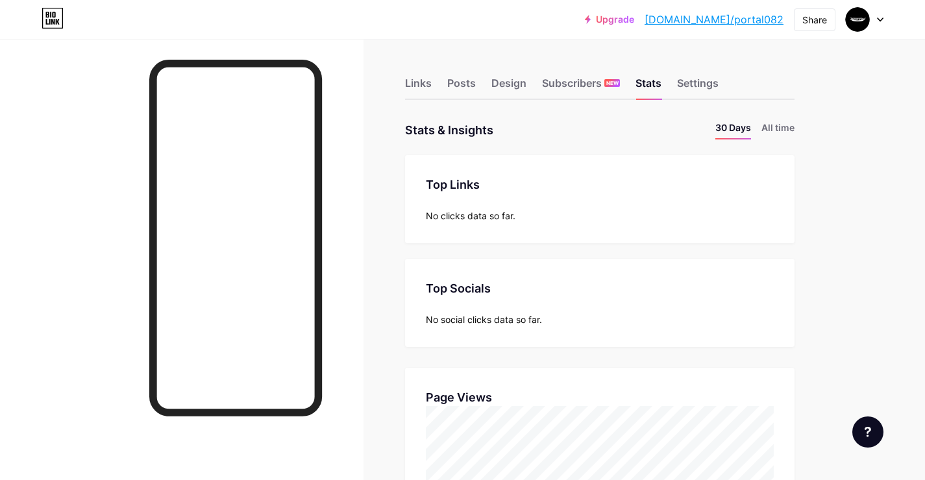
scroll to position [480, 925]
click at [767, 128] on li "All time" at bounding box center [777, 130] width 33 height 19
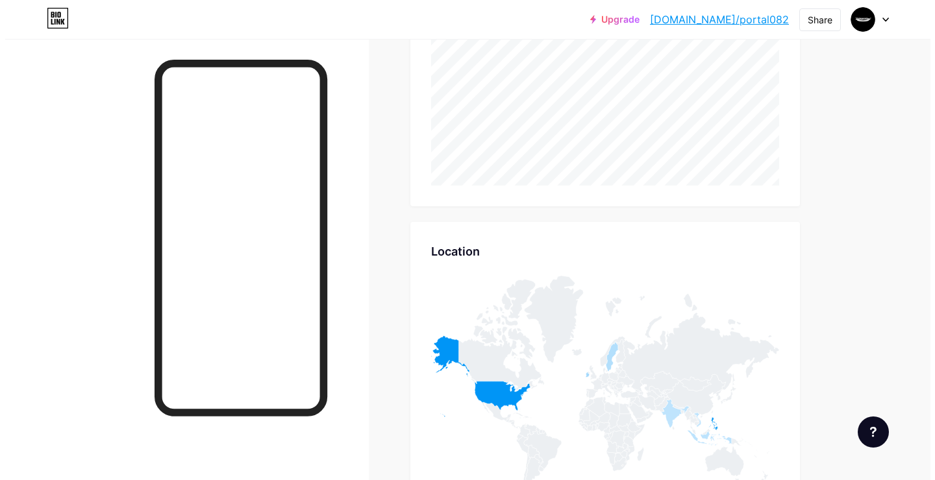
scroll to position [0, 0]
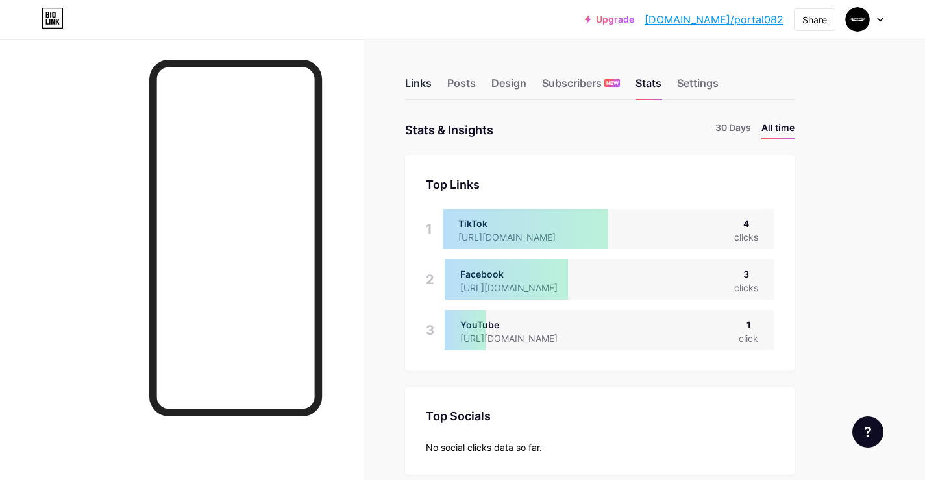
click at [422, 84] on div "Links" at bounding box center [418, 86] width 27 height 23
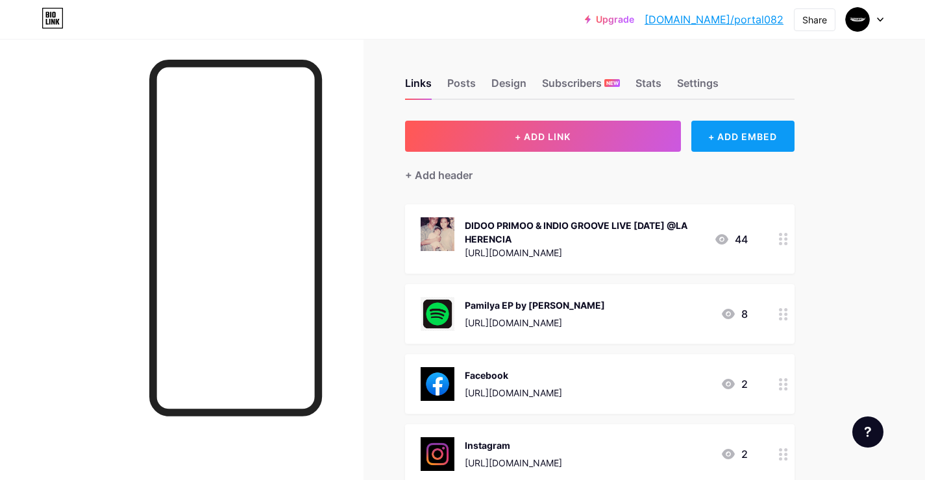
click at [746, 138] on div "+ ADD EMBED" at bounding box center [742, 136] width 103 height 31
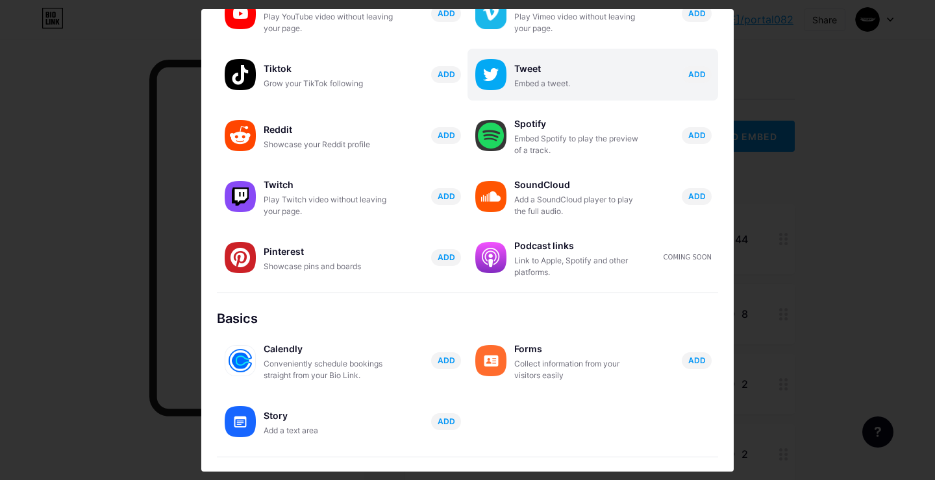
scroll to position [112, 0]
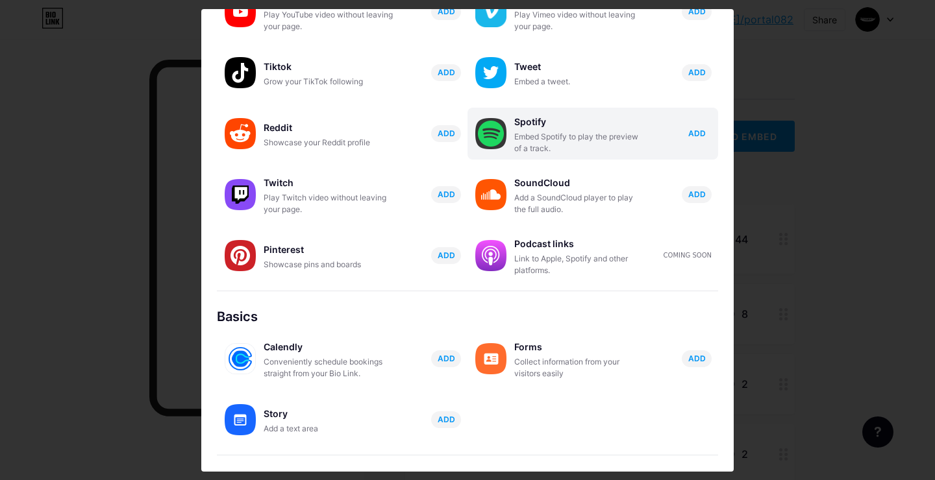
click at [692, 132] on span "ADD" at bounding box center [697, 133] width 18 height 11
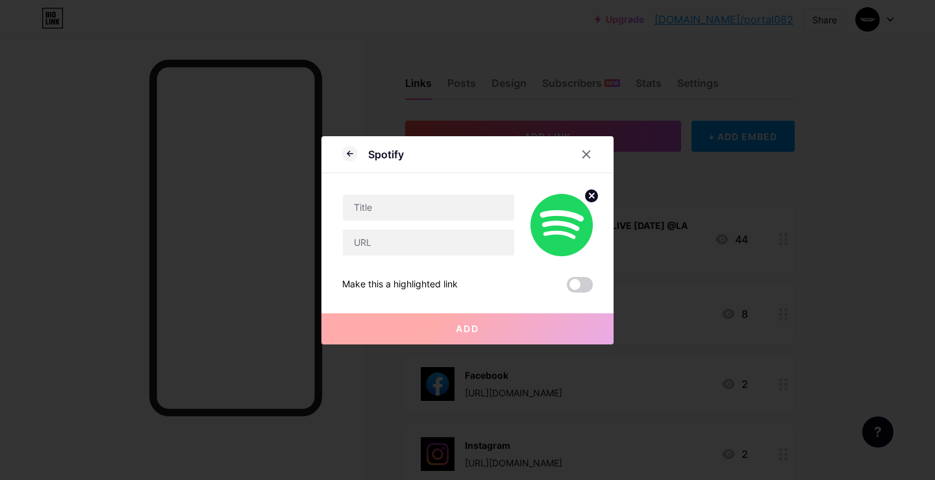
scroll to position [0, 0]
click at [408, 217] on input "text" at bounding box center [428, 208] width 171 height 26
click at [409, 237] on input "text" at bounding box center [428, 243] width 171 height 26
paste input "<iframe data-testid="embed-iframe" style="border-radius:12px" src="https://open…"
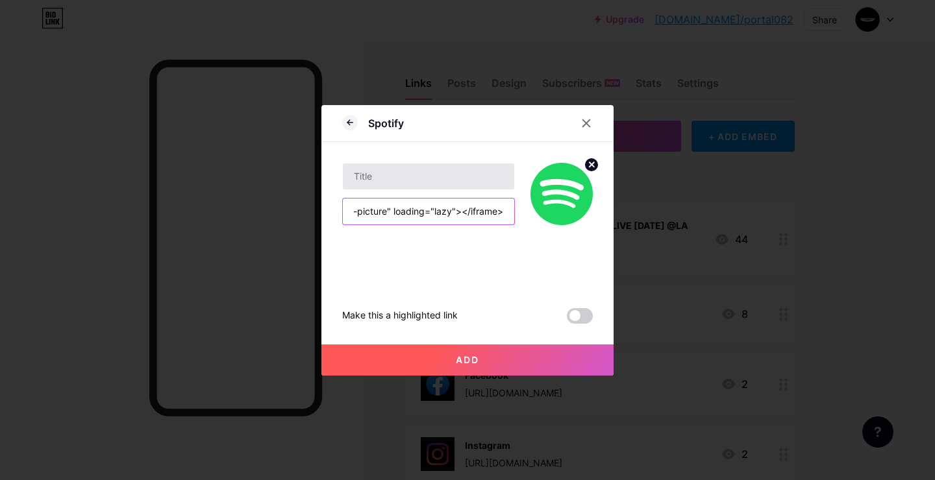
type input "<iframe data-testid="embed-iframe" style="border-radius:12px" src="https://open…"
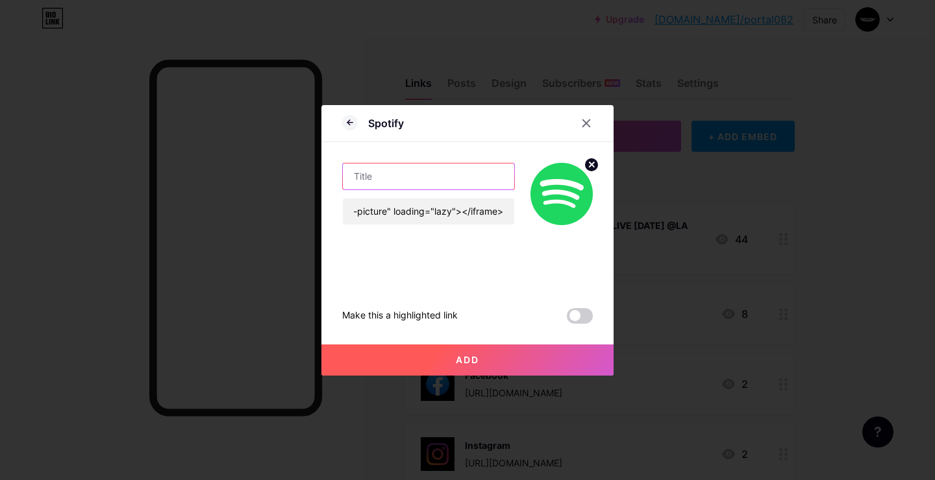
click at [388, 179] on input "text" at bounding box center [428, 177] width 171 height 26
drag, startPoint x: 388, startPoint y: 180, endPoint x: 333, endPoint y: 179, distance: 55.2
click at [333, 179] on div "Spotify PAMILYA EP by Didoo Primoo <iframe data-testid="embed-iframe" style="bo…" at bounding box center [467, 240] width 292 height 271
type input "Pamilya EP by [PERSON_NAME]"
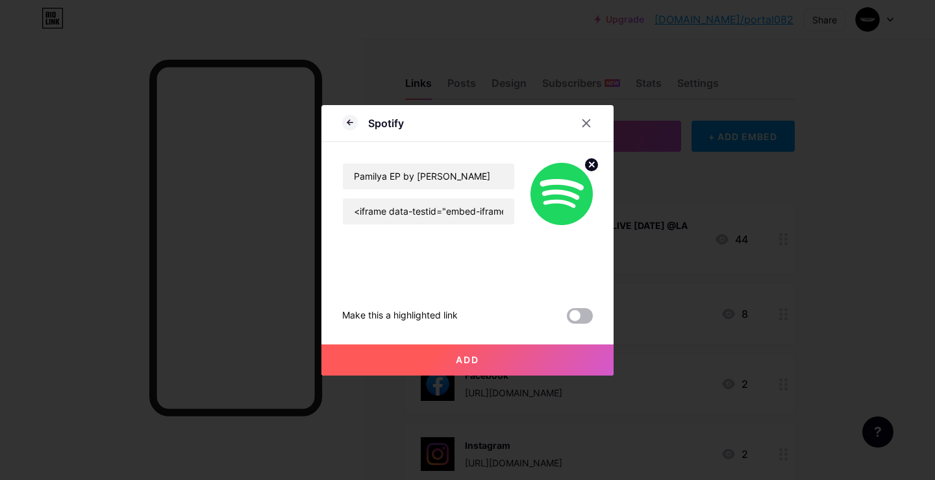
click at [572, 313] on span at bounding box center [580, 316] width 26 height 16
click at [567, 319] on input "checkbox" at bounding box center [567, 319] width 0 height 0
click at [551, 355] on button "Add" at bounding box center [467, 360] width 292 height 31
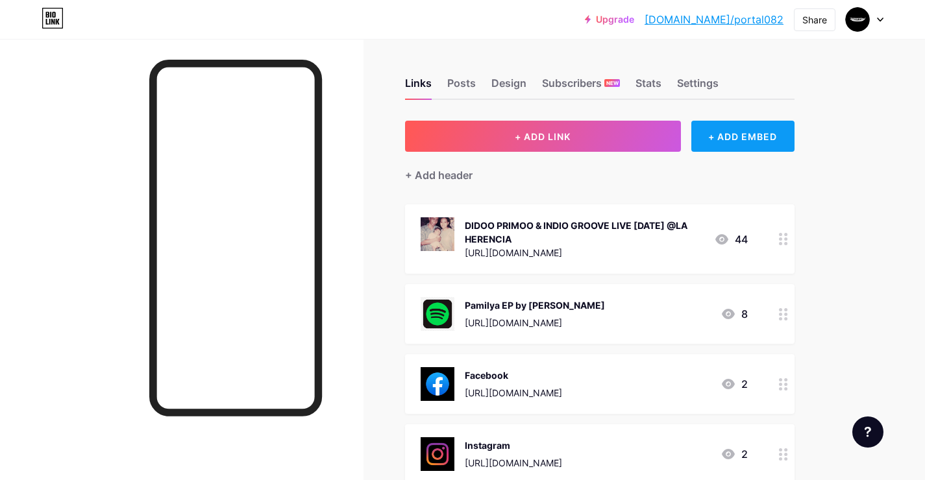
click at [733, 130] on div "+ ADD EMBED" at bounding box center [742, 136] width 103 height 31
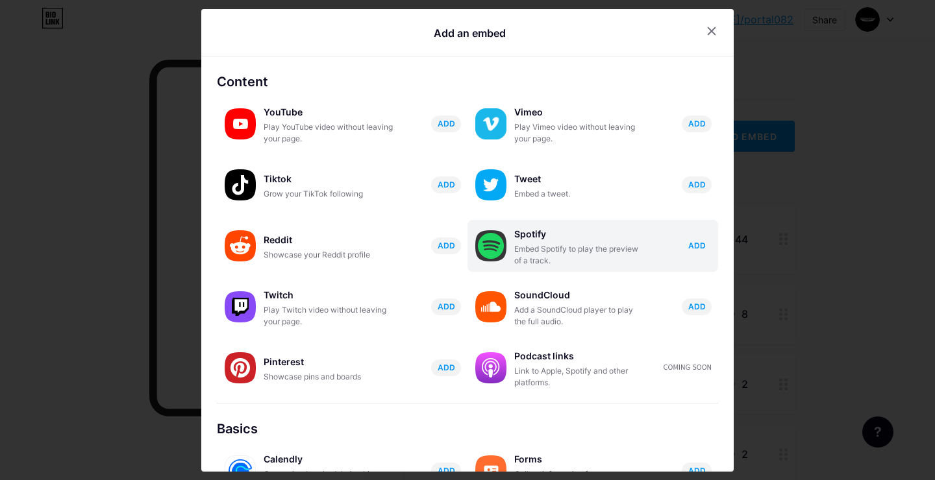
click at [690, 245] on span "ADD" at bounding box center [697, 245] width 18 height 11
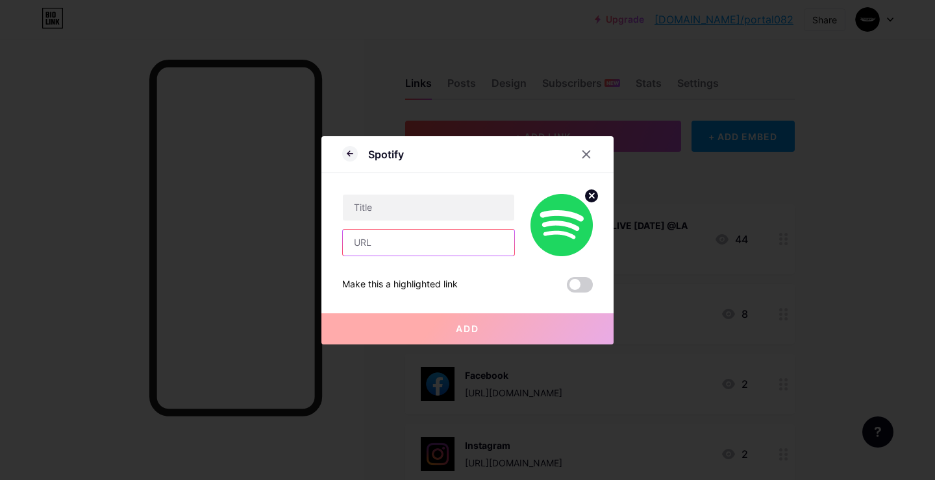
click at [458, 243] on input "text" at bounding box center [428, 243] width 171 height 26
paste input "<iframe data-testid="embed-iframe" style="border-radius:12px" src="[URL][DOMAIN…"
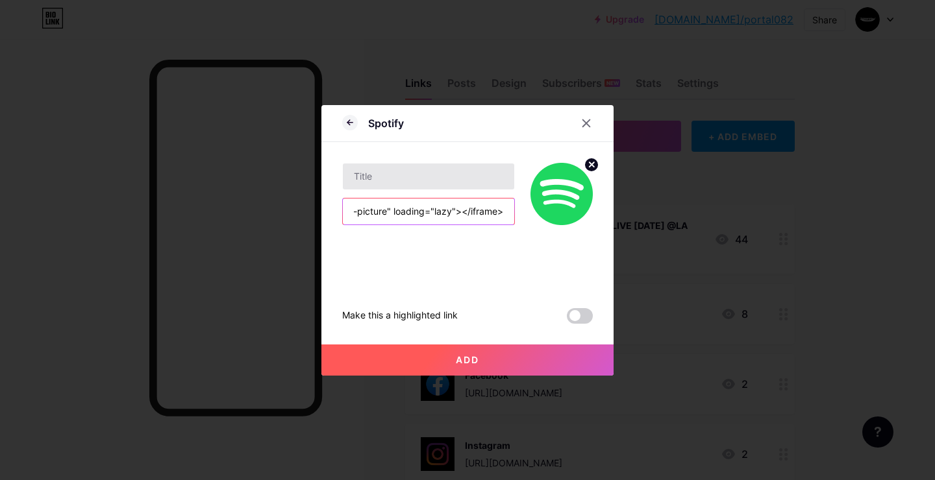
type input "<iframe data-testid="embed-iframe" style="border-radius:12px" src="[URL][DOMAIN…"
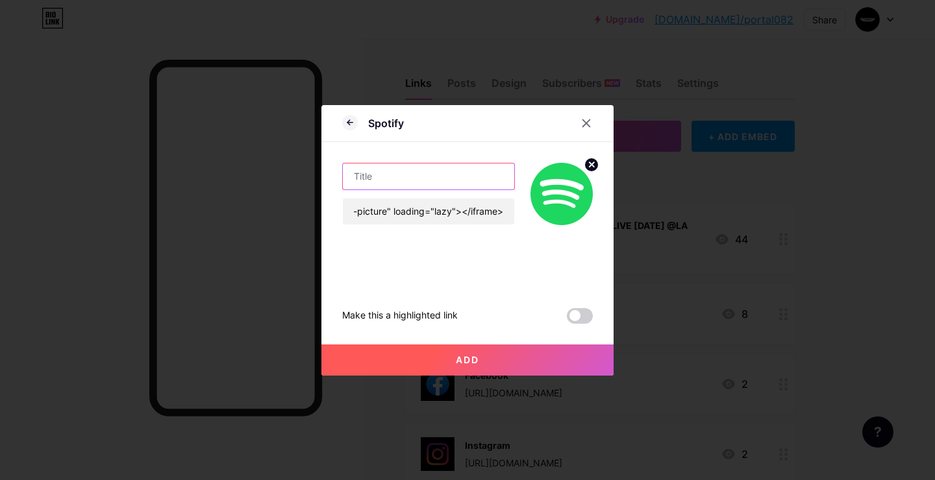
click at [417, 177] on input "text" at bounding box center [428, 177] width 171 height 26
type input "Pamilya EP by [PERSON_NAME]"
click at [515, 363] on button "Add" at bounding box center [467, 360] width 292 height 31
click at [569, 316] on span at bounding box center [580, 316] width 26 height 16
click at [567, 319] on input "checkbox" at bounding box center [567, 319] width 0 height 0
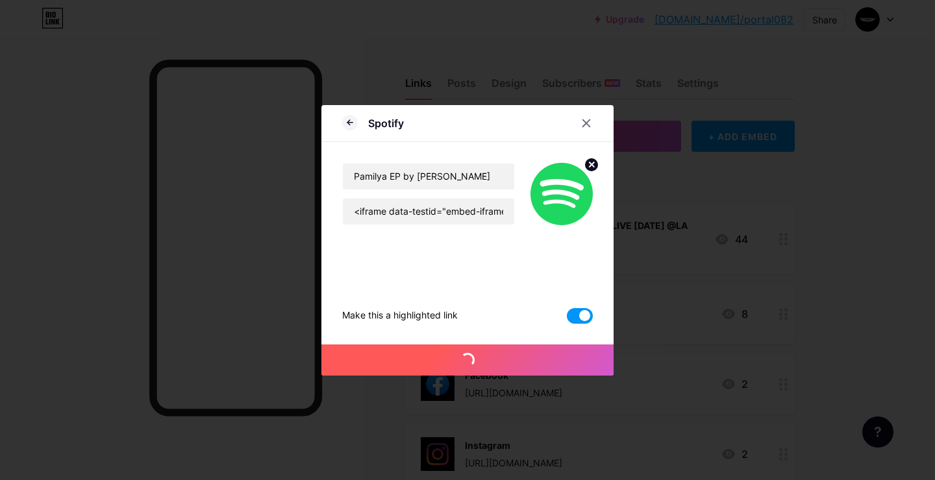
click at [508, 288] on div "Make this a highlighted link Add" at bounding box center [467, 274] width 251 height 99
click at [552, 208] on img at bounding box center [561, 194] width 62 height 62
click at [462, 208] on input "<iframe data-testid="embed-iframe" style="border-radius:12px" src="https://open…" at bounding box center [428, 212] width 171 height 26
click at [581, 125] on icon at bounding box center [586, 123] width 10 height 10
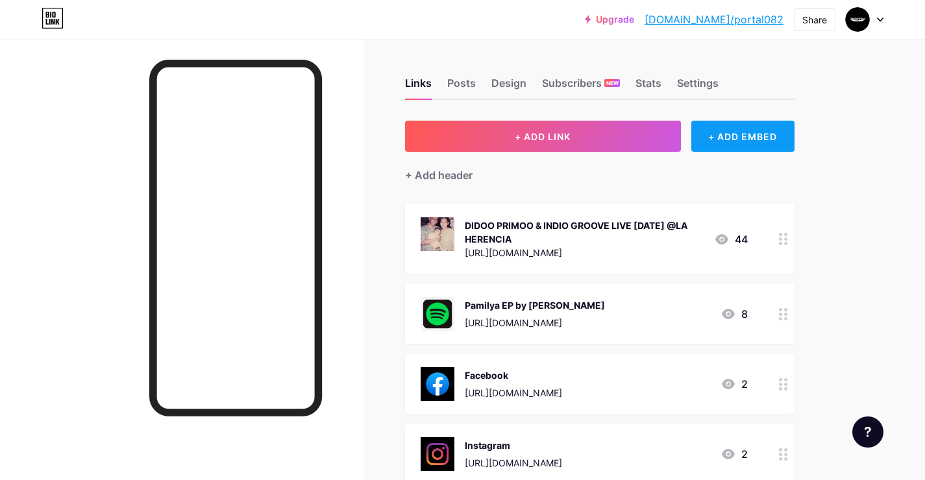
click at [747, 136] on div "+ ADD EMBED" at bounding box center [742, 136] width 103 height 31
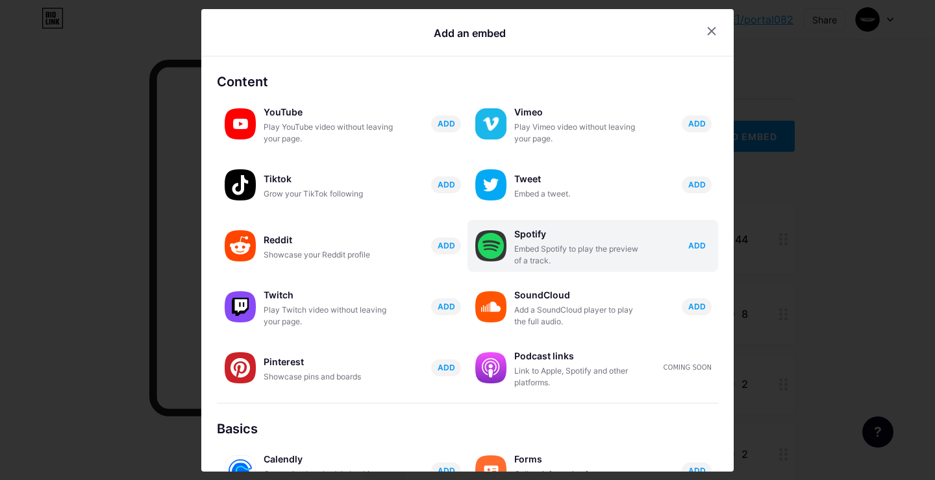
click at [688, 247] on span "ADD" at bounding box center [697, 245] width 18 height 11
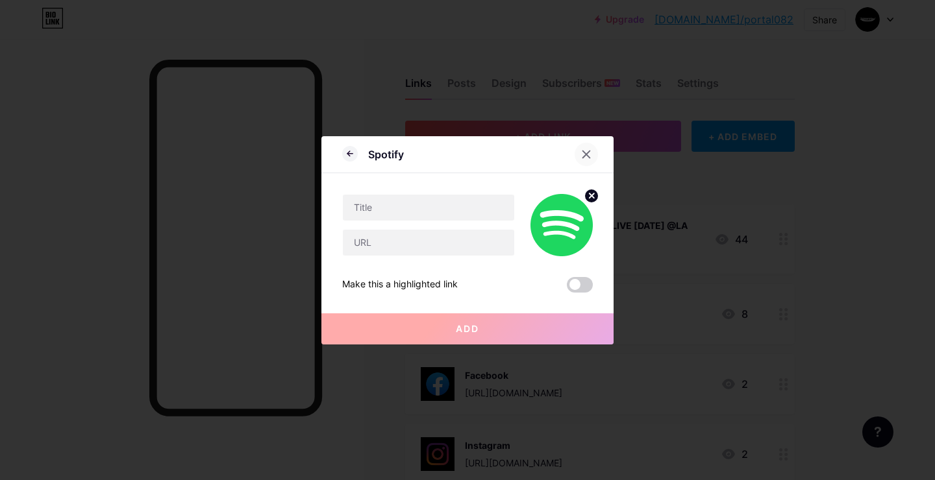
click at [583, 154] on icon at bounding box center [586, 154] width 10 height 10
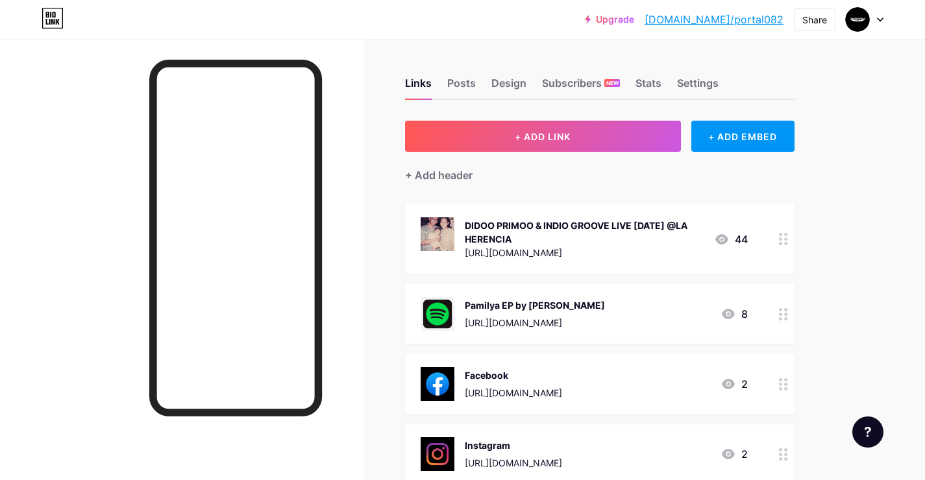
click at [581, 316] on div "[URL][DOMAIN_NAME]" at bounding box center [535, 323] width 140 height 14
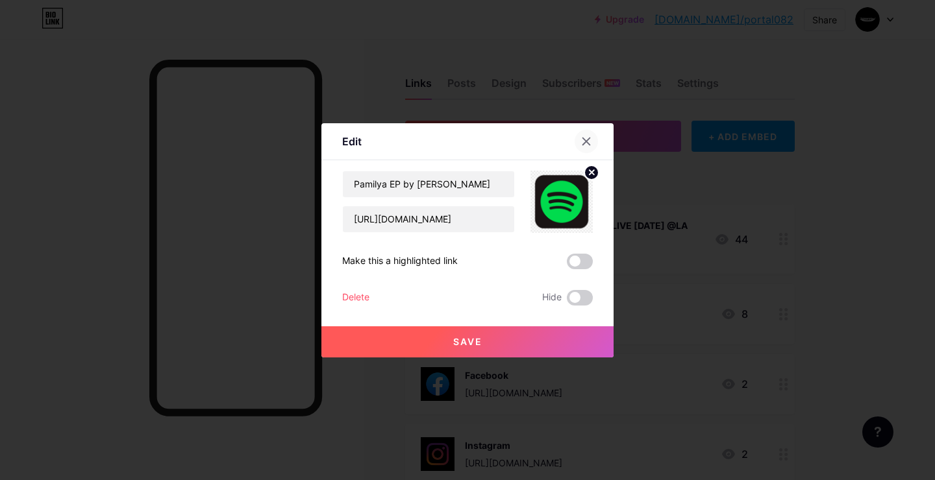
click at [584, 143] on icon at bounding box center [586, 141] width 7 height 7
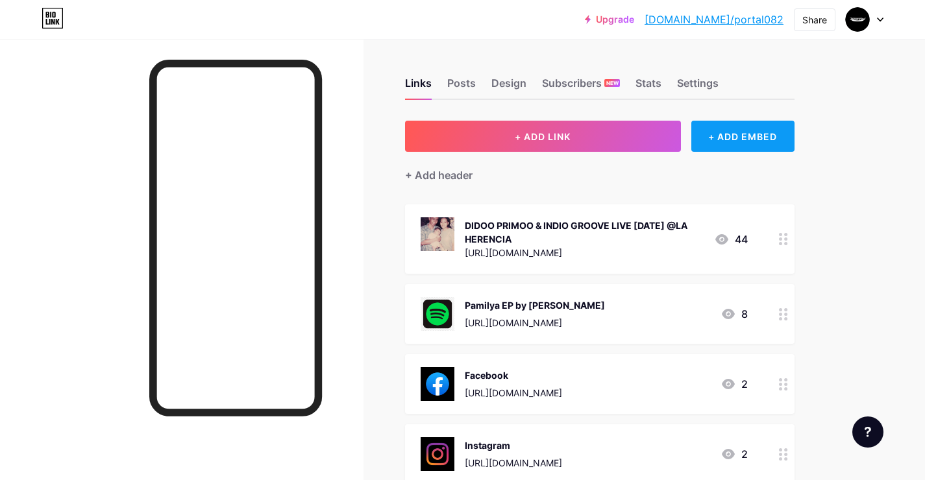
click at [714, 143] on div "+ ADD EMBED" at bounding box center [742, 136] width 103 height 31
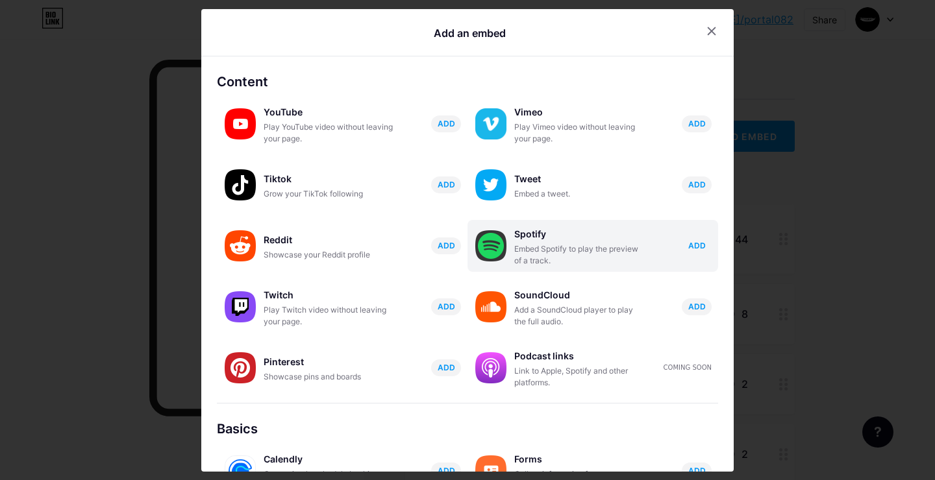
click at [702, 246] on button "ADD" at bounding box center [697, 246] width 30 height 17
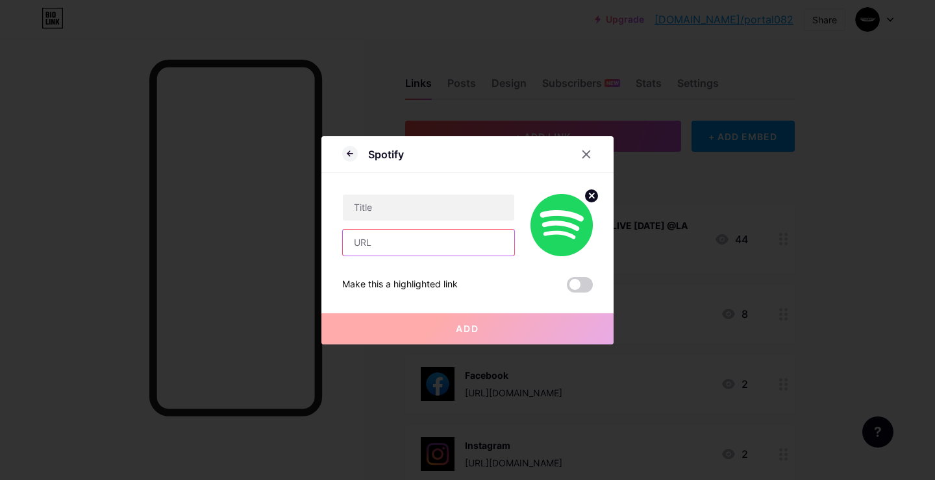
click at [456, 243] on input "text" at bounding box center [428, 243] width 171 height 26
paste input "<iframe data-testid="embed-iframe" style="border-radius:12px" src="https://open…"
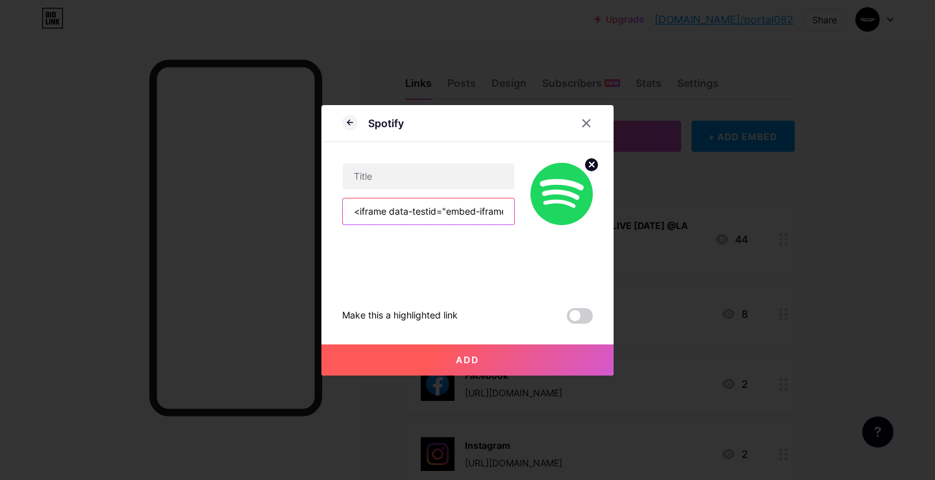
scroll to position [0, 1283]
type input "<iframe data-testid="embed-iframe" style="border-radius:12px" src="https://open…"
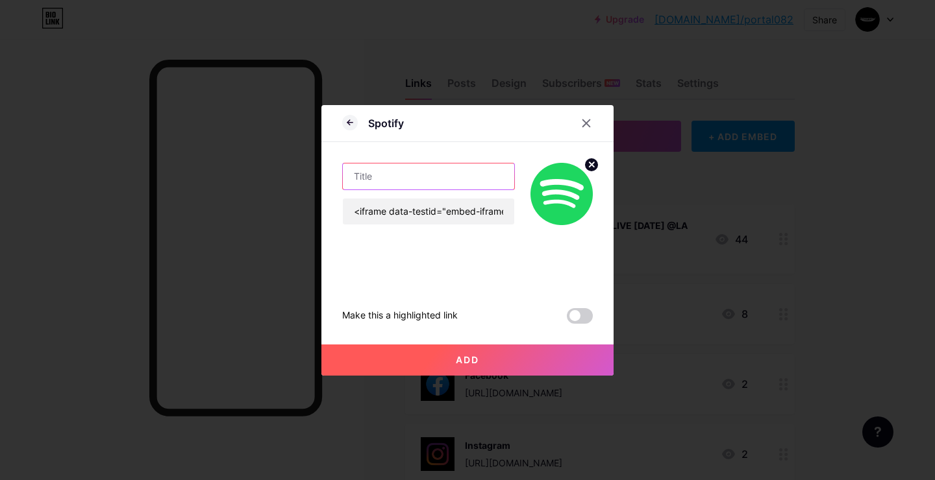
click at [430, 180] on input "text" at bounding box center [428, 177] width 171 height 26
type input "Pamilya EP by [PERSON_NAME]"
click at [574, 320] on span at bounding box center [580, 316] width 26 height 16
click at [567, 319] on input "checkbox" at bounding box center [567, 319] width 0 height 0
click at [562, 351] on button "Add" at bounding box center [467, 360] width 292 height 31
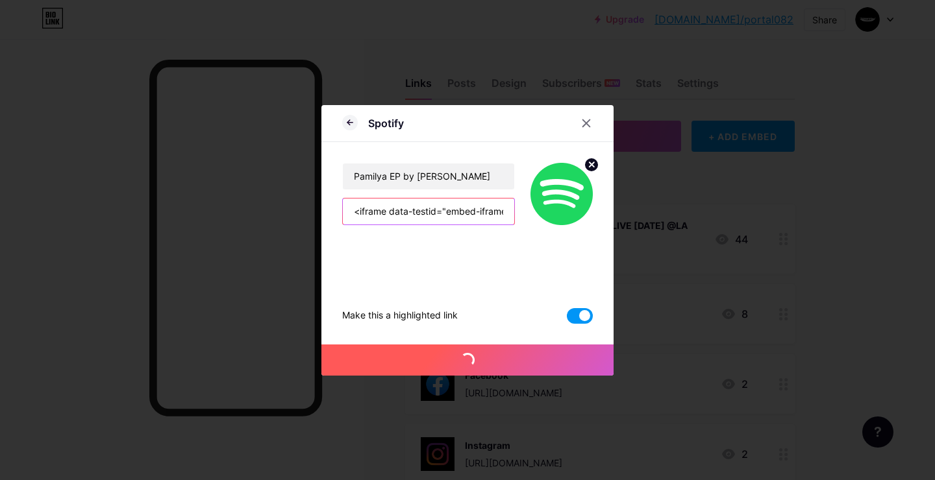
click at [442, 219] on input "<iframe data-testid="embed-iframe" style="border-radius:12px" src="https://open…" at bounding box center [428, 212] width 171 height 26
click at [442, 219] on input "<iframe data-testid="embed-iframe" style="border-radius:12px" src="[URL][DOMAIN…" at bounding box center [428, 212] width 171 height 26
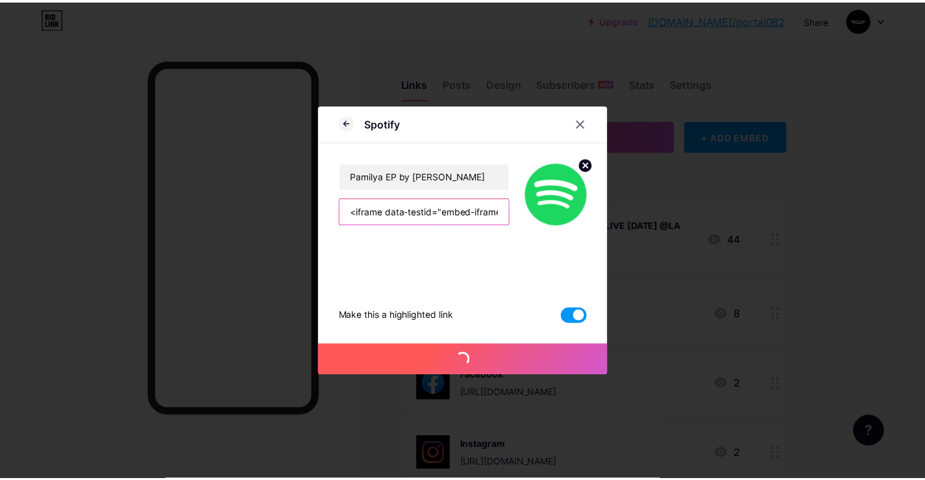
scroll to position [0, 1283]
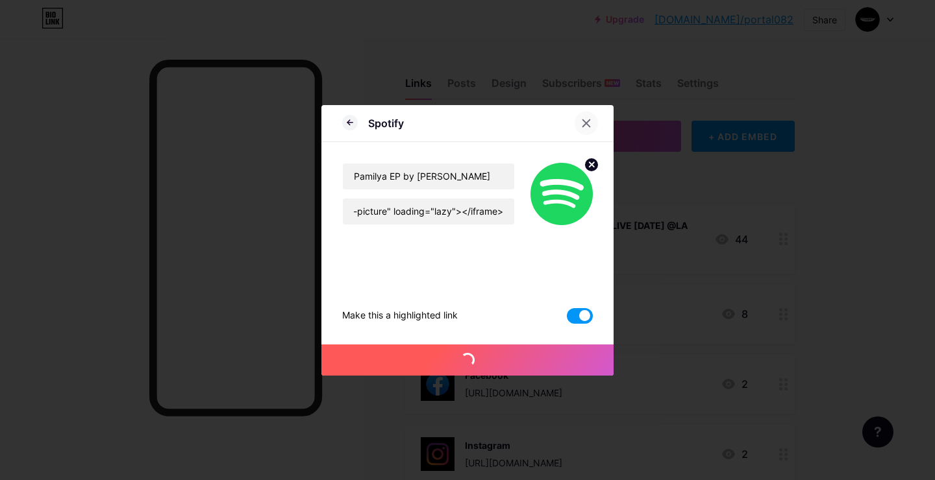
click at [583, 119] on icon at bounding box center [586, 123] width 10 height 10
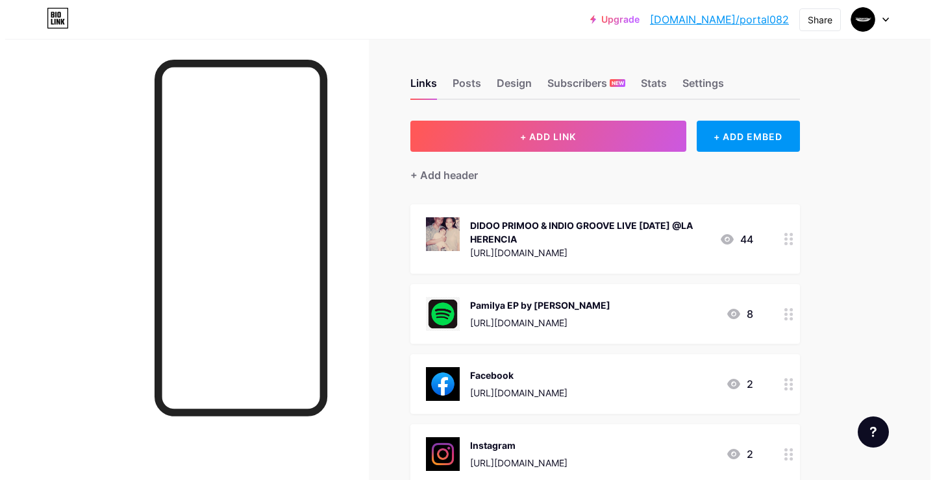
scroll to position [3, 0]
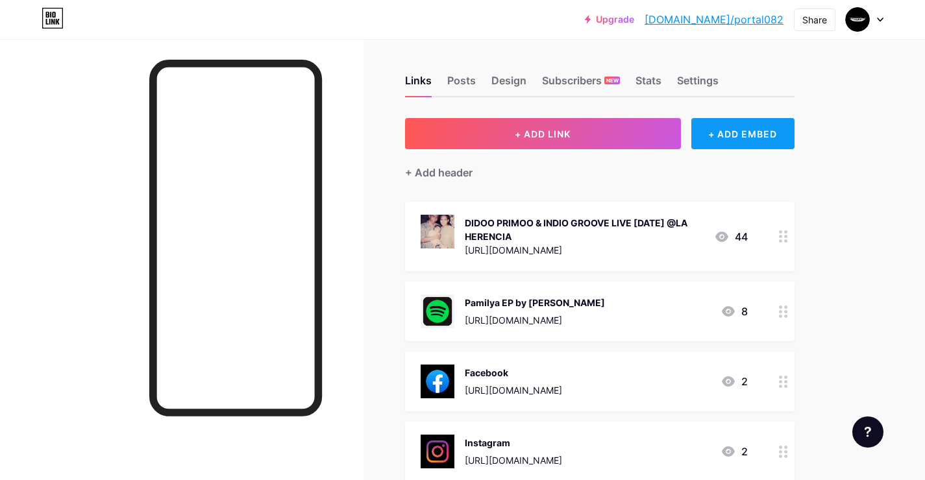
click at [702, 132] on div "+ ADD EMBED" at bounding box center [742, 133] width 103 height 31
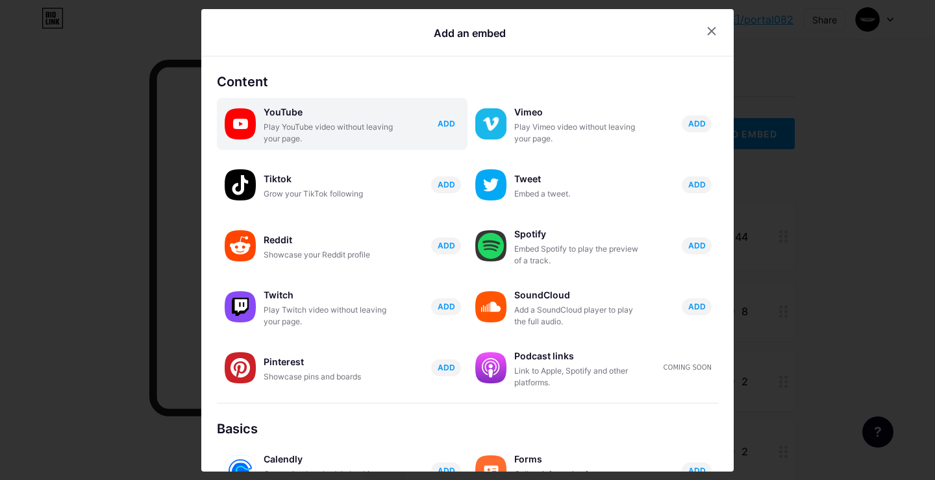
click at [439, 125] on span "ADD" at bounding box center [447, 123] width 18 height 11
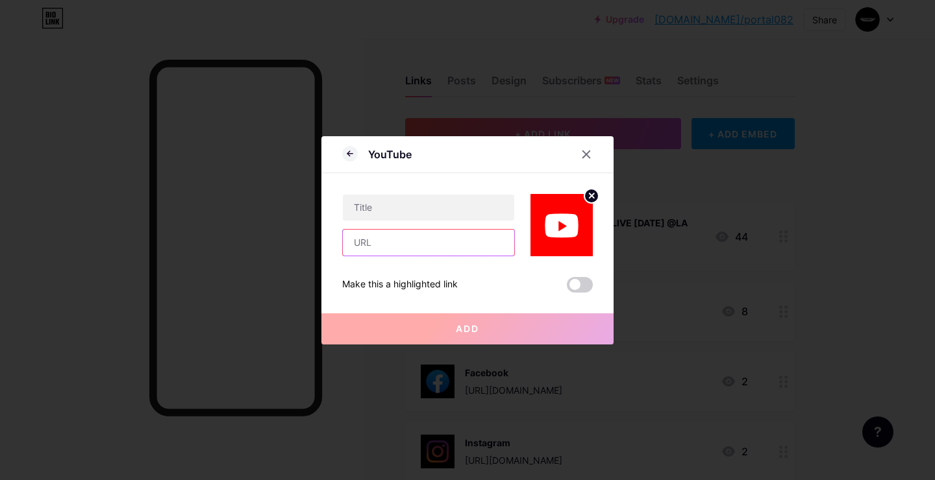
click at [425, 247] on input "text" at bounding box center [428, 243] width 171 height 26
paste input "[URL][DOMAIN_NAME]"
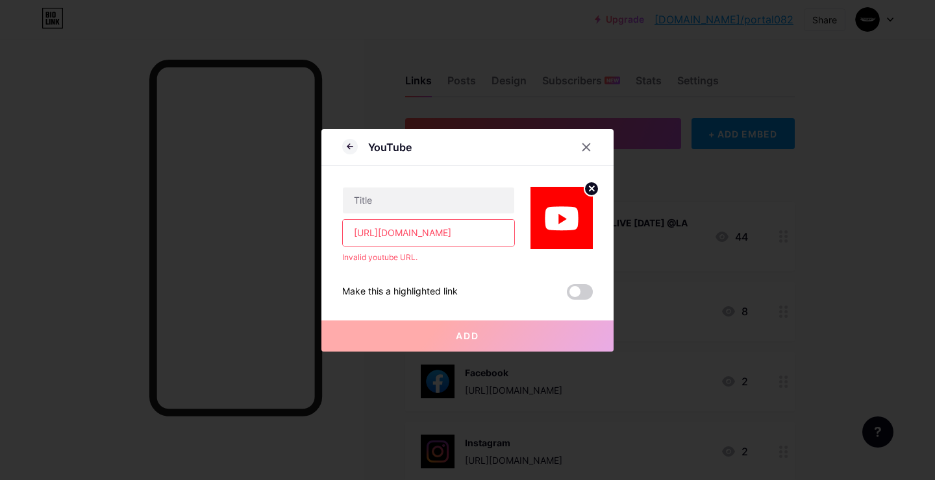
scroll to position [0, 0]
drag, startPoint x: 353, startPoint y: 232, endPoint x: 278, endPoint y: 232, distance: 74.7
click at [278, 232] on div "YouTube [URL][DOMAIN_NAME] Invalid youtube URL. Make this a highlighted link Ad…" at bounding box center [467, 240] width 935 height 480
type input "[URL][DOMAIN_NAME]"
paste input "text"
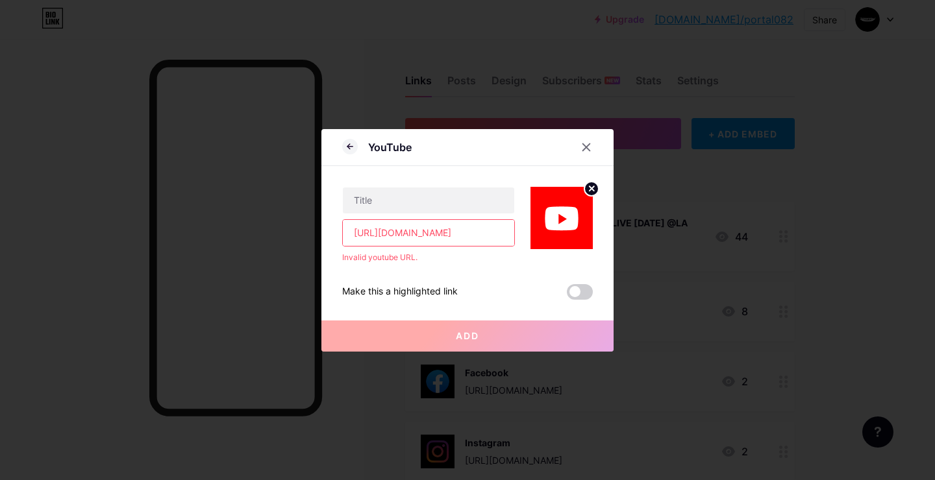
scroll to position [0, 29]
click at [475, 238] on input "[URL][DOMAIN_NAME]" at bounding box center [428, 233] width 171 height 26
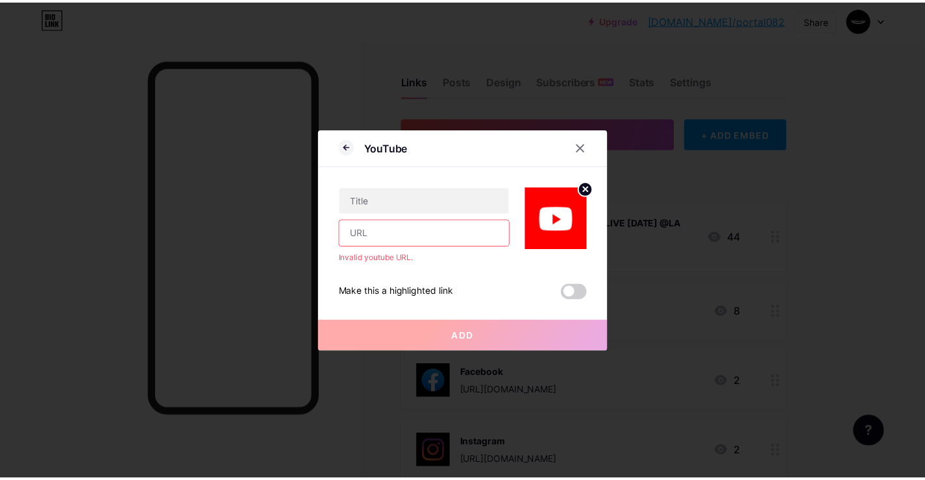
scroll to position [0, 0]
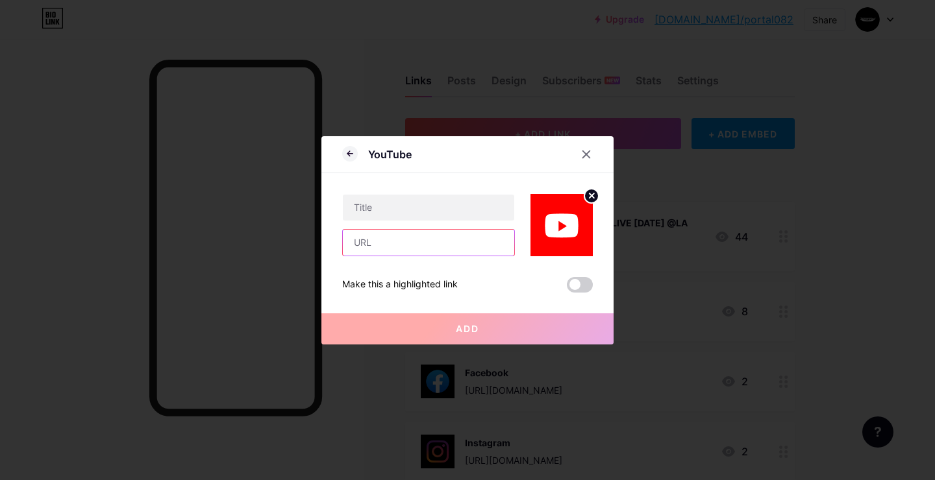
paste input "[DOMAIN_NAME][URL]"
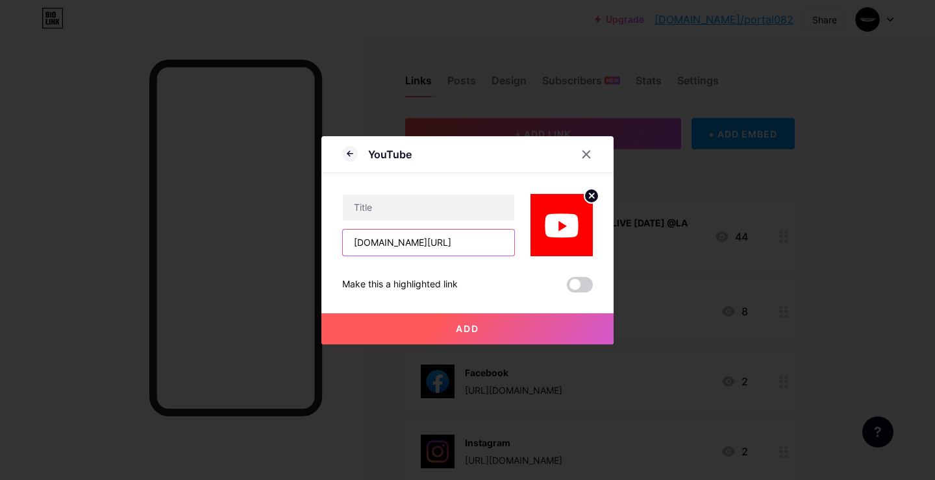
type input "[DOMAIN_NAME][URL]"
click at [439, 221] on div "[DOMAIN_NAME][URL]" at bounding box center [428, 225] width 173 height 62
click at [434, 212] on input "text" at bounding box center [428, 208] width 171 height 26
drag, startPoint x: 460, startPoint y: 207, endPoint x: 419, endPoint y: 208, distance: 40.3
click at [419, 208] on input "[PERSON_NAME]'s Youtube" at bounding box center [428, 208] width 171 height 26
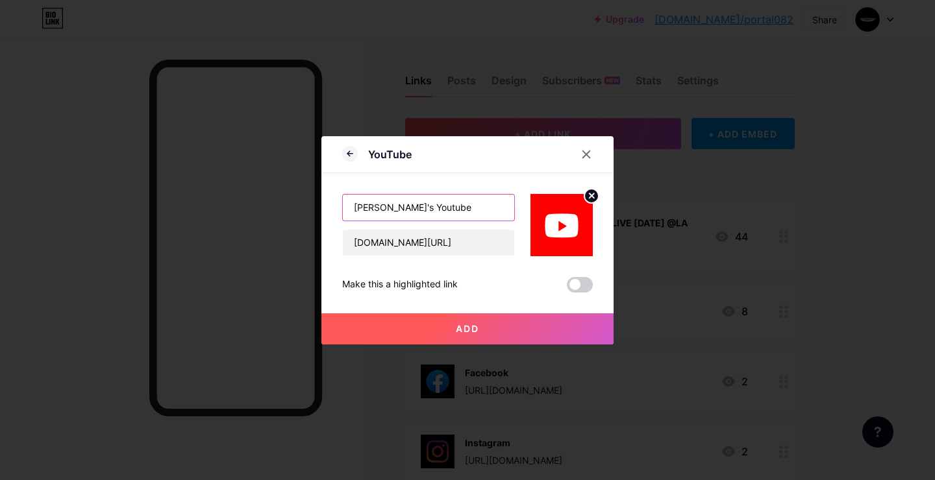
click at [419, 206] on input "[PERSON_NAME]'s Youtube" at bounding box center [428, 208] width 171 height 26
click at [480, 209] on input "[PERSON_NAME]'s Youtube" at bounding box center [428, 208] width 171 height 26
type input "D"
type input "[PERSON_NAME]'s Youtube"
click at [482, 327] on button "Add" at bounding box center [467, 329] width 292 height 31
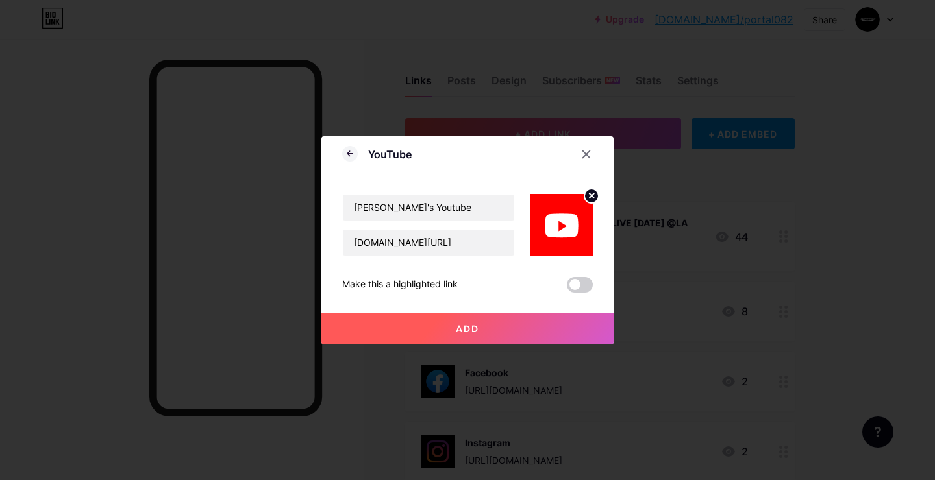
click at [439, 328] on button "Add" at bounding box center [467, 329] width 292 height 31
click at [470, 329] on span "Add" at bounding box center [467, 328] width 23 height 11
click at [451, 319] on button "Add" at bounding box center [467, 329] width 292 height 31
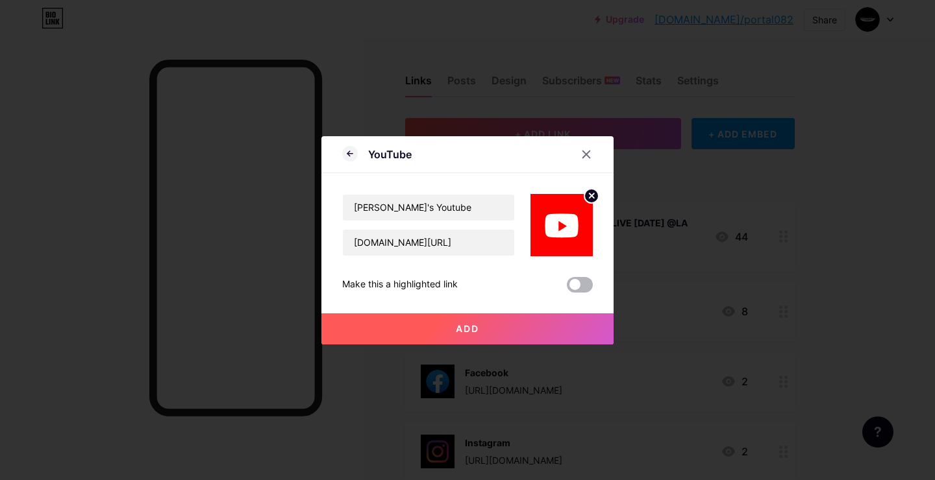
click at [567, 290] on span at bounding box center [580, 285] width 26 height 16
click at [567, 288] on input "checkbox" at bounding box center [567, 288] width 0 height 0
click at [530, 331] on button "Add" at bounding box center [467, 329] width 292 height 31
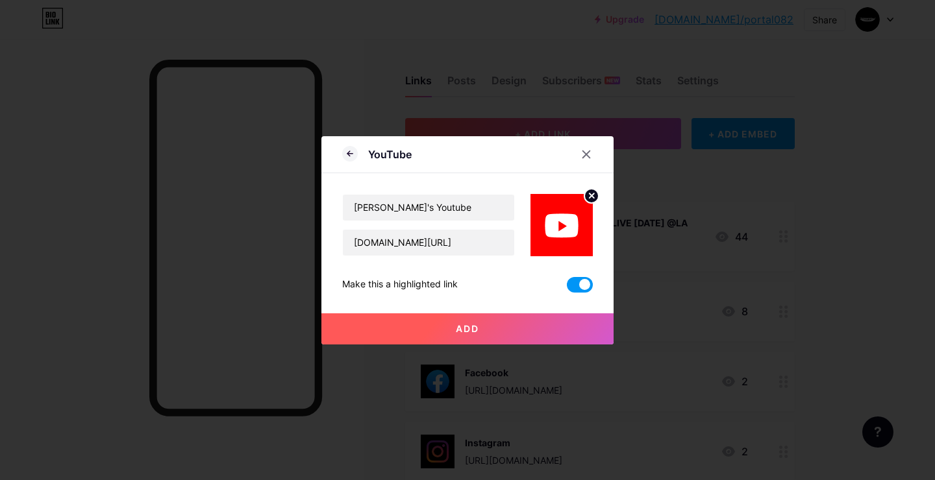
click at [576, 284] on span at bounding box center [580, 285] width 26 height 16
click at [567, 288] on input "checkbox" at bounding box center [567, 288] width 0 height 0
click at [414, 211] on input "[PERSON_NAME]'s Youtube" at bounding box center [428, 208] width 171 height 26
click at [475, 340] on button "Add" at bounding box center [467, 329] width 292 height 31
click at [586, 152] on icon at bounding box center [586, 154] width 10 height 10
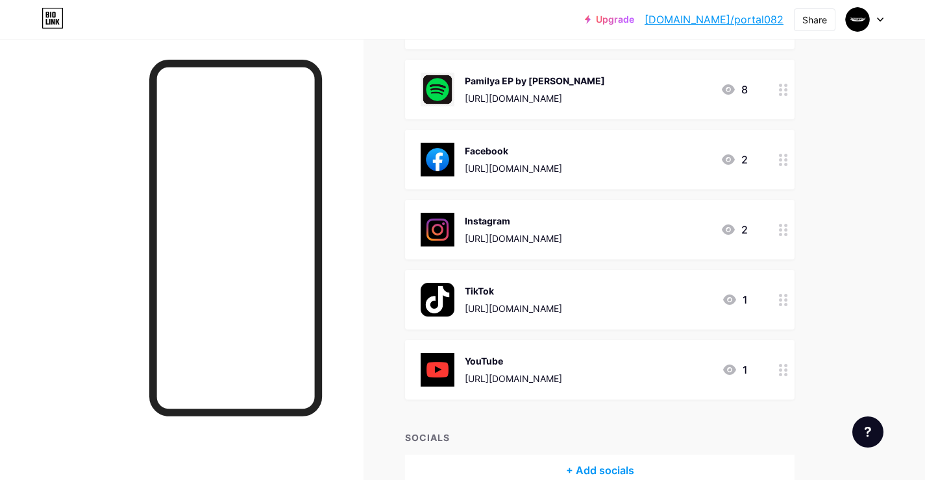
scroll to position [291, 0]
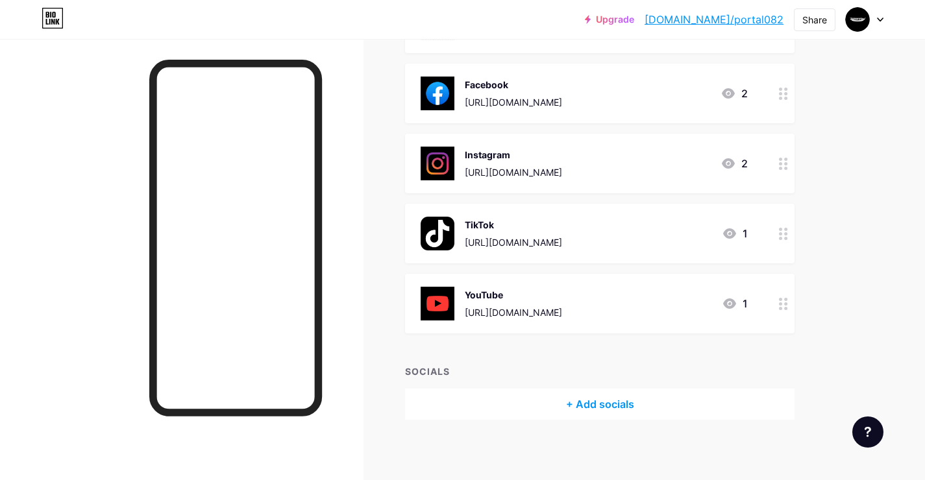
click at [734, 299] on icon at bounding box center [729, 304] width 13 height 10
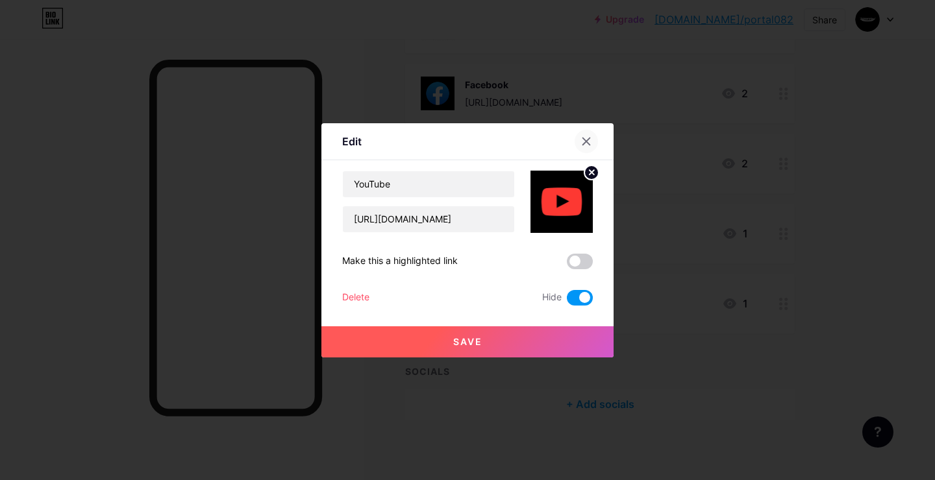
click at [584, 147] on div at bounding box center [586, 141] width 23 height 23
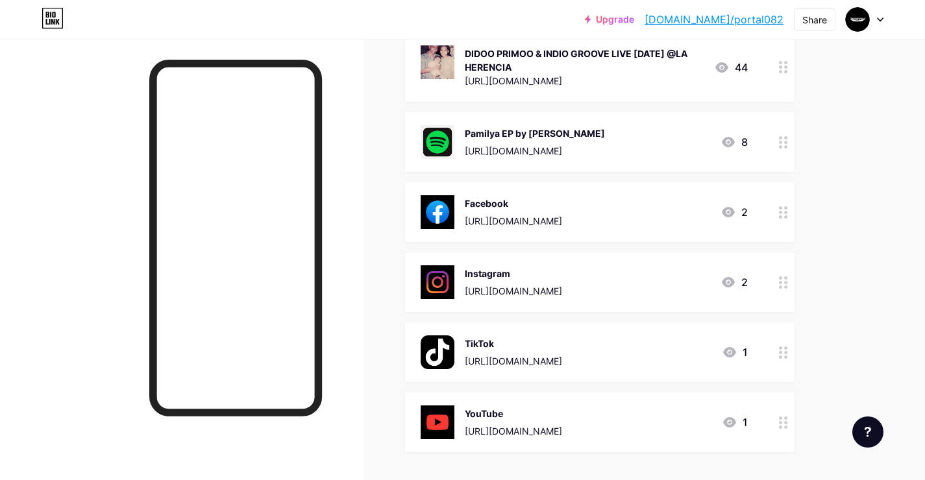
scroll to position [0, 0]
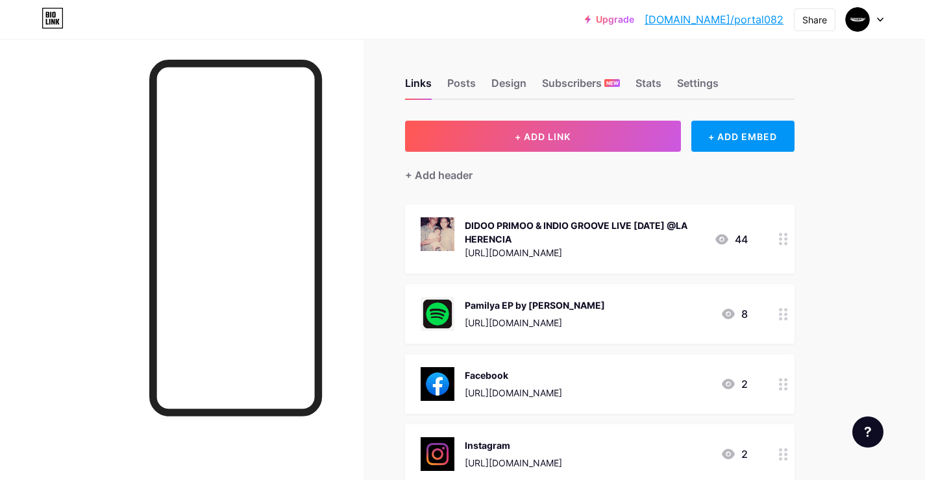
click at [605, 310] on div "Pamilya EP by [PERSON_NAME] [URL][DOMAIN_NAME]" at bounding box center [535, 314] width 140 height 34
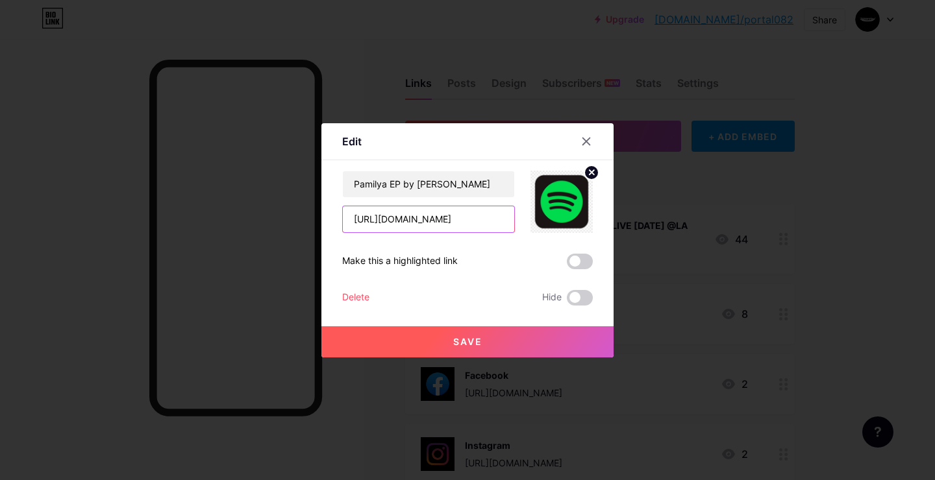
click at [472, 219] on input "[URL][DOMAIN_NAME]" at bounding box center [428, 219] width 171 height 26
paste input "[DOMAIN_NAME][URL]"
type input "[DOMAIN_NAME][URL]"
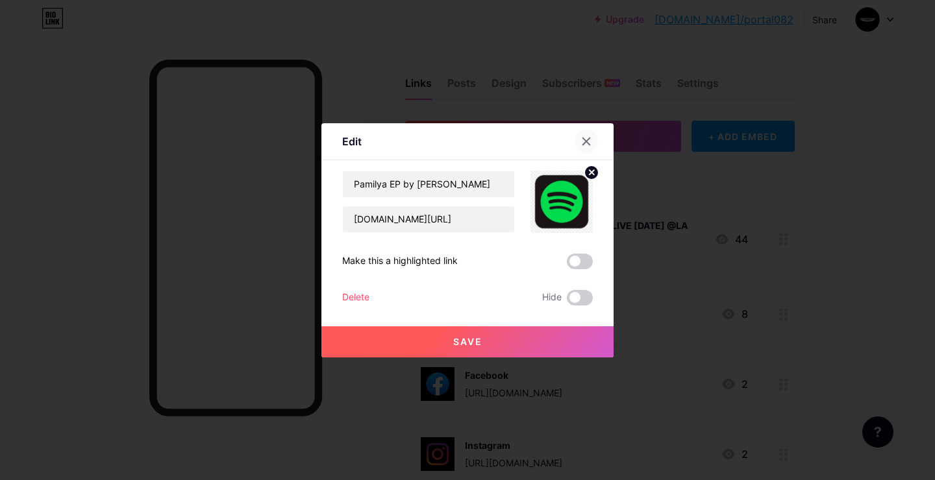
click at [588, 138] on div at bounding box center [586, 141] width 23 height 23
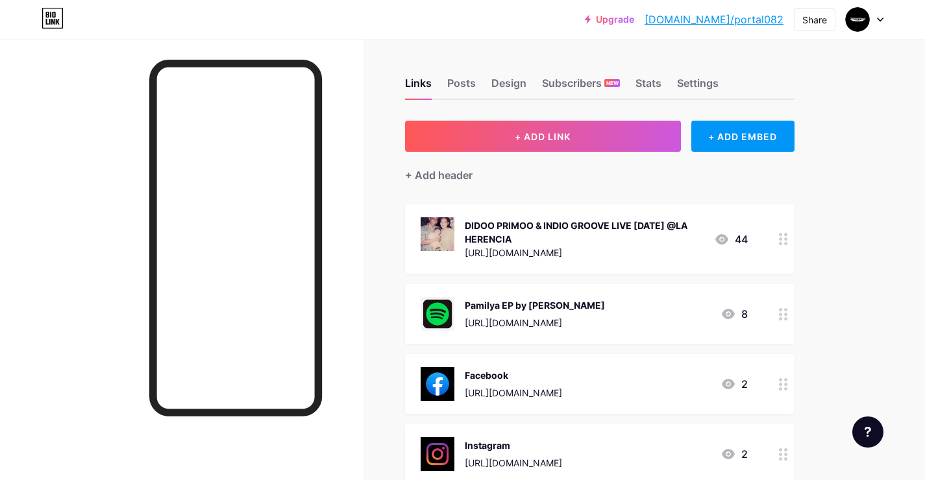
click at [581, 319] on div "[URL][DOMAIN_NAME]" at bounding box center [535, 323] width 140 height 14
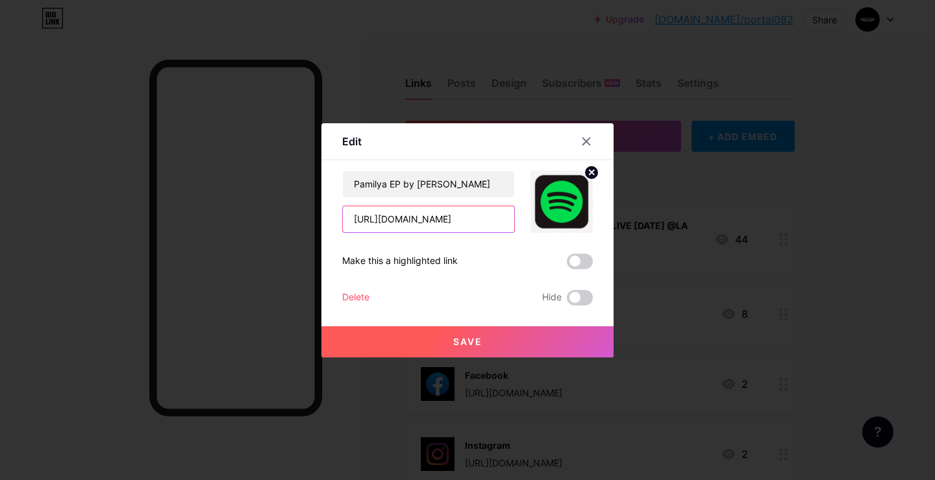
click at [441, 221] on input "[URL][DOMAIN_NAME]" at bounding box center [428, 219] width 171 height 26
paste input "<iframe data-testid="embed-iframe" style="border-radius:12px" src="[URL][DOMAIN…"
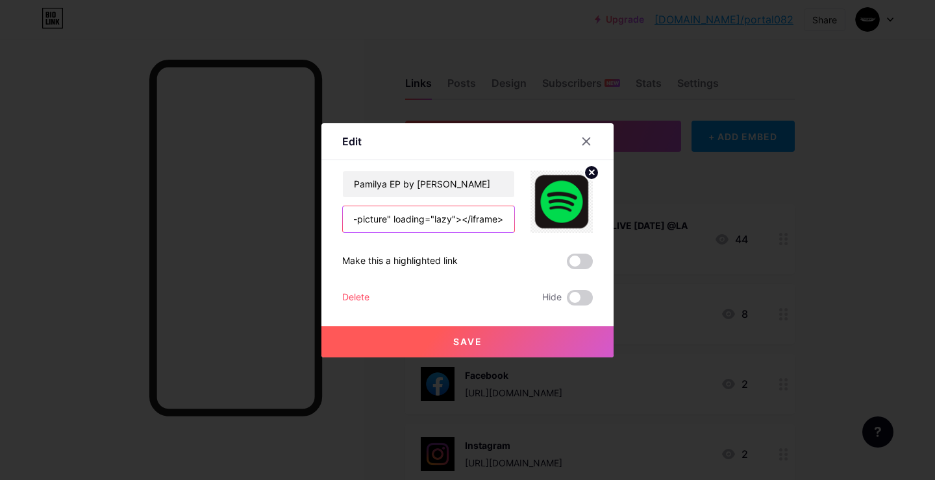
type input "<iframe data-testid="embed-iframe" style="border-radius:12px" src="[URL][DOMAIN…"
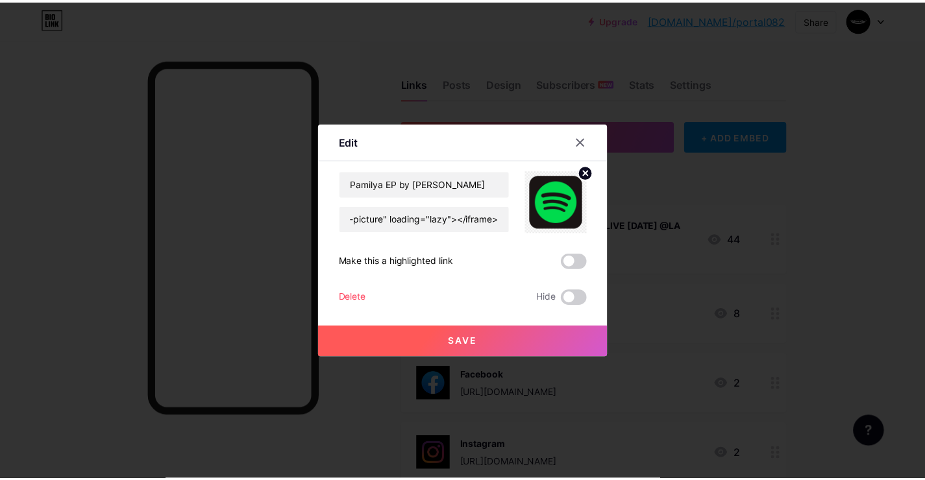
scroll to position [0, 0]
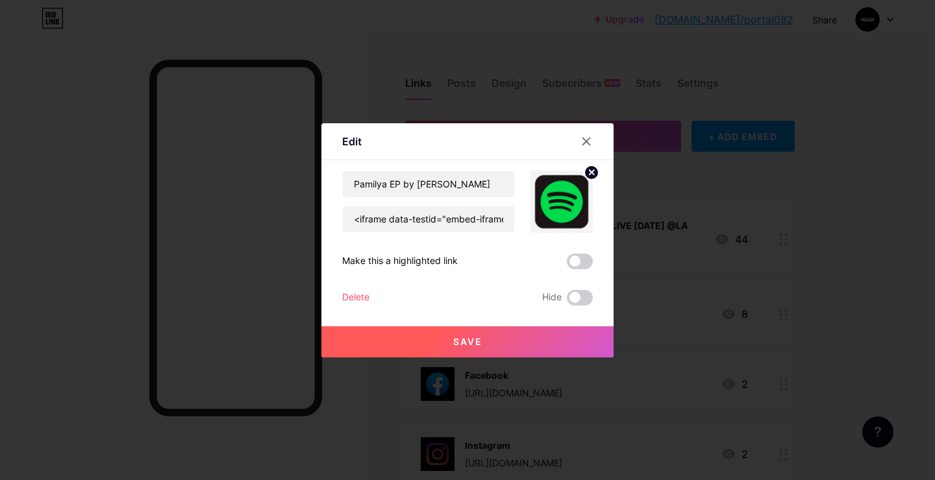
click at [475, 348] on button "Save" at bounding box center [467, 342] width 292 height 31
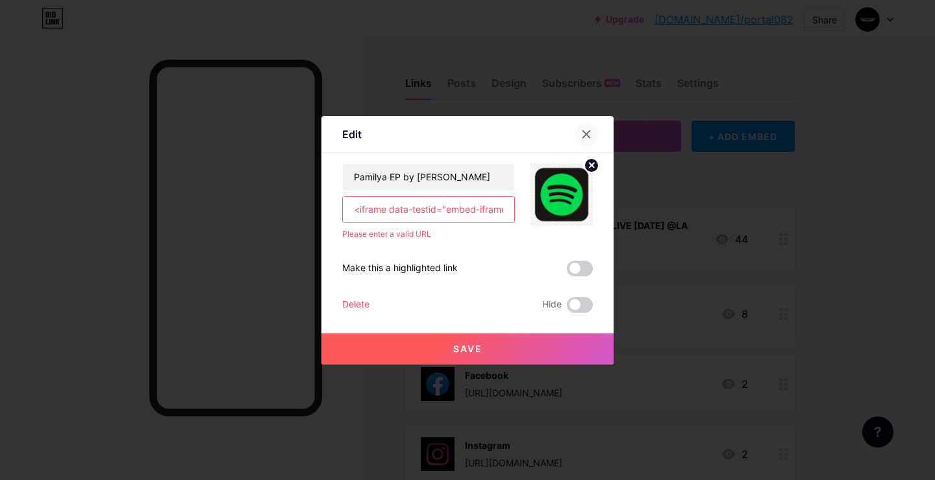
click at [588, 142] on div at bounding box center [586, 134] width 23 height 23
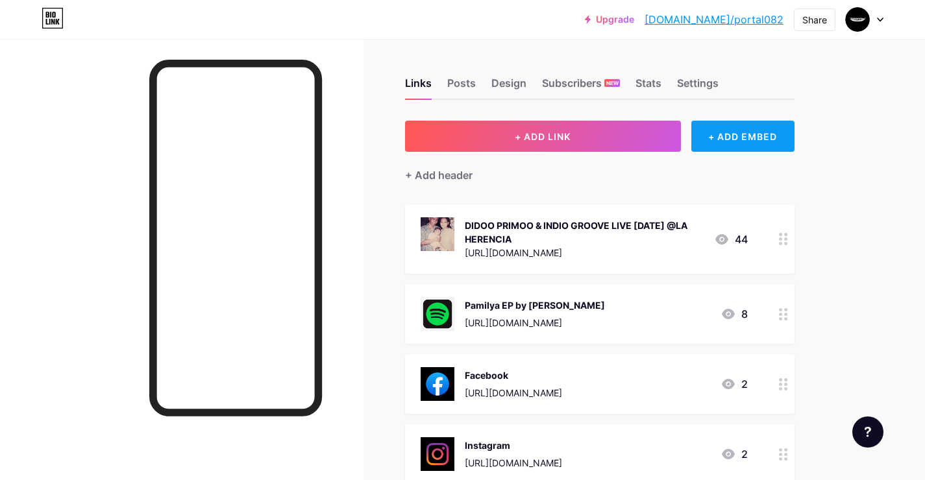
click at [727, 139] on div "+ ADD EMBED" at bounding box center [742, 136] width 103 height 31
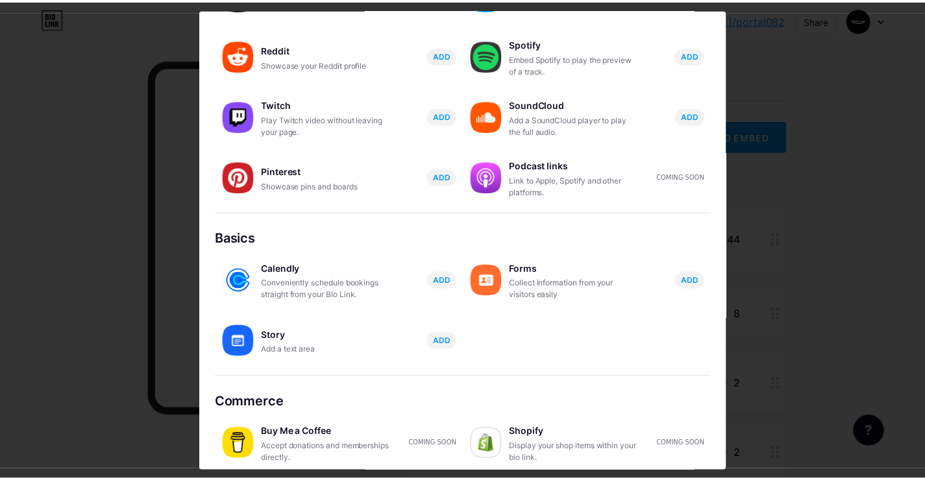
scroll to position [170, 0]
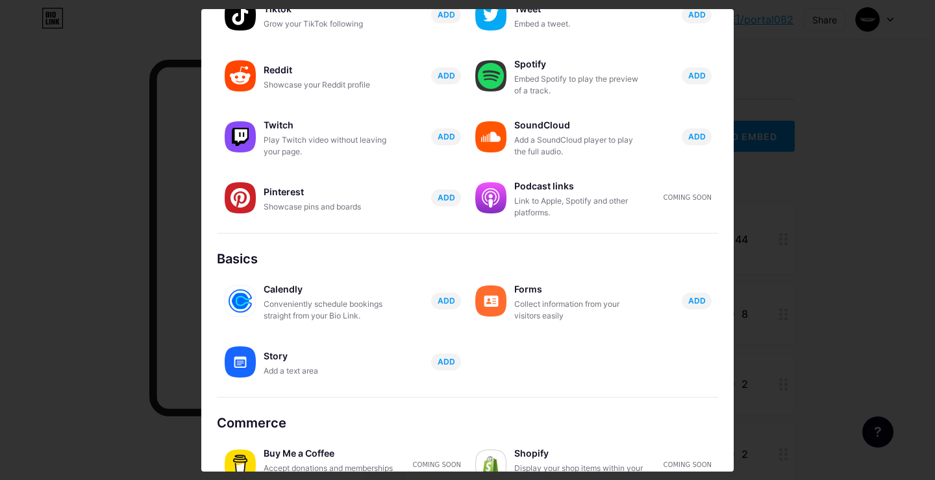
click at [888, 178] on div at bounding box center [467, 240] width 935 height 480
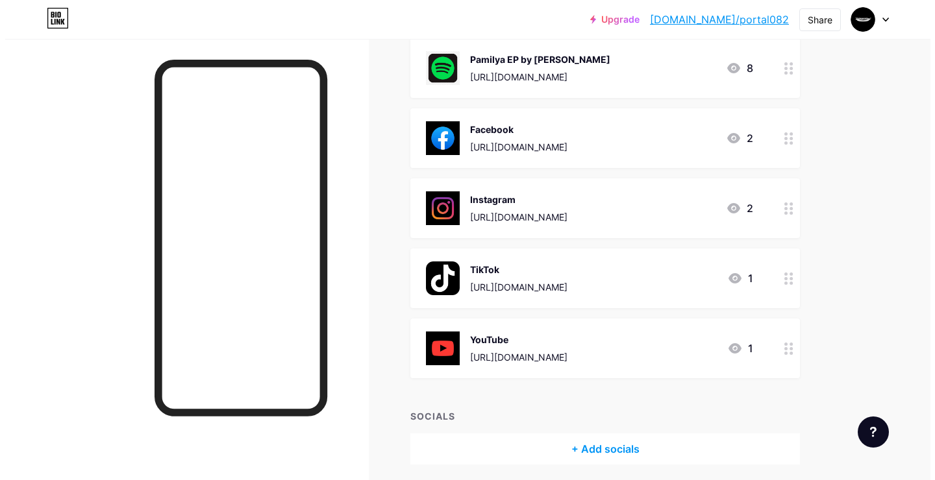
scroll to position [286, 0]
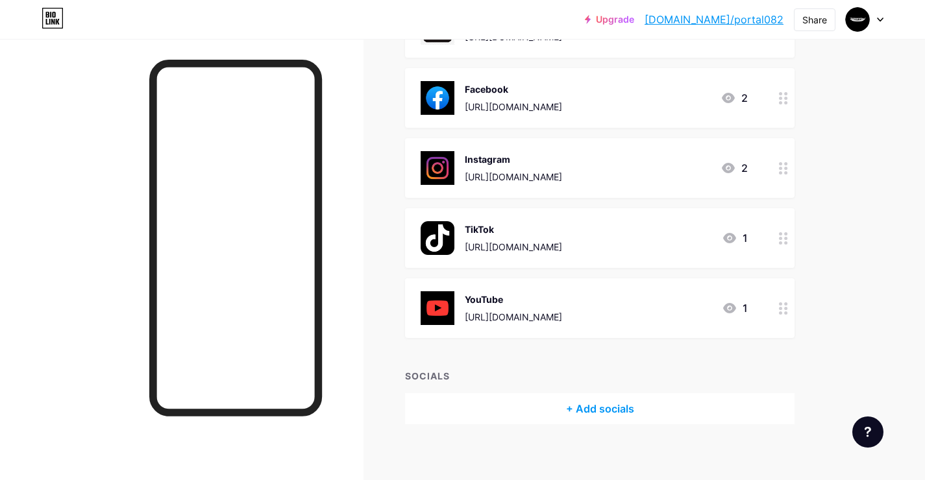
click at [601, 401] on div "+ Add socials" at bounding box center [600, 408] width 390 height 31
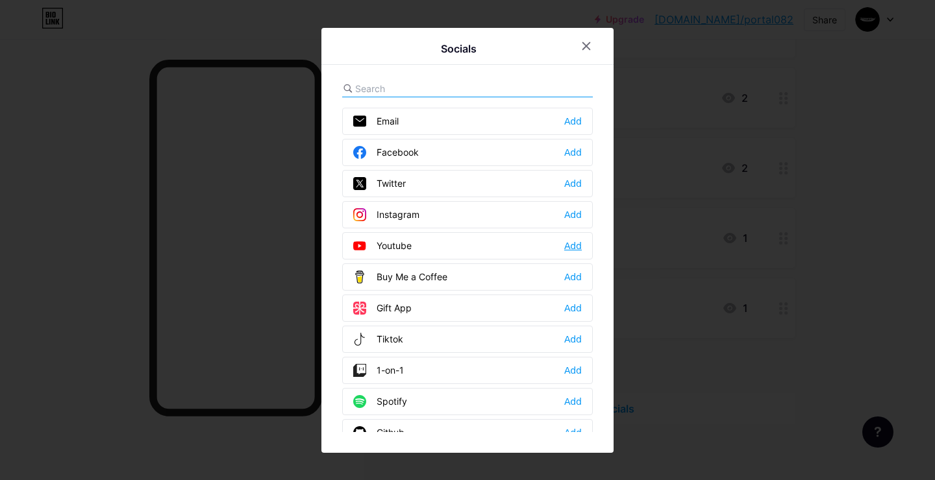
click at [566, 251] on div "Add" at bounding box center [573, 246] width 18 height 13
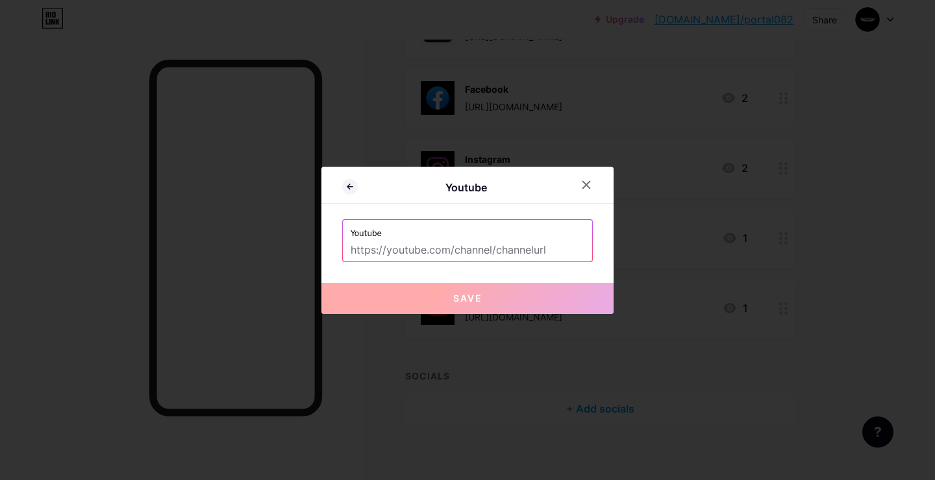
click at [508, 250] on input "text" at bounding box center [468, 251] width 234 height 22
paste input "<iframe data-testid="embed-iframe" style="border-radius:12px" src="[URL][DOMAIN…"
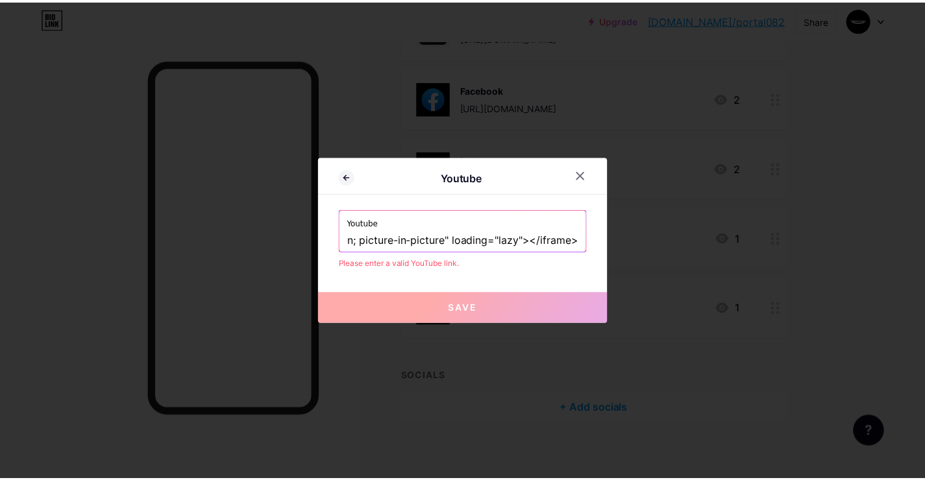
scroll to position [0, 0]
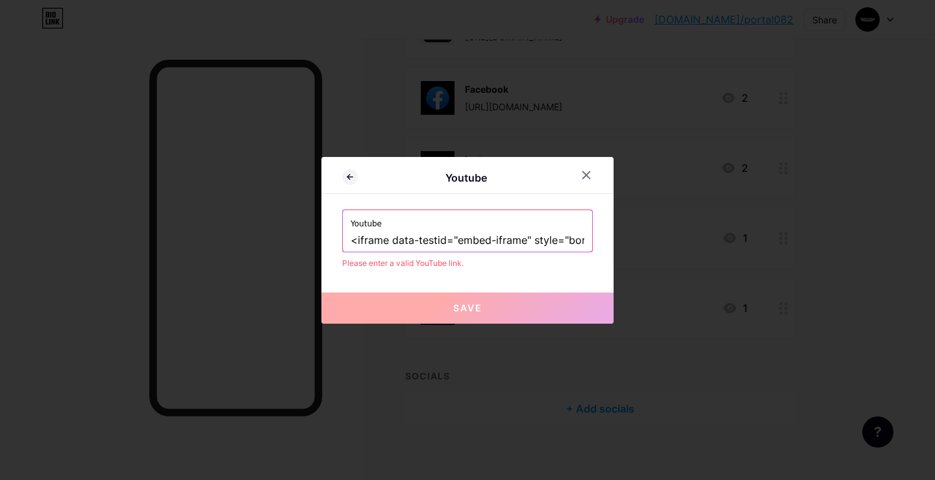
paste input "[DOMAIN_NAME][URL]"
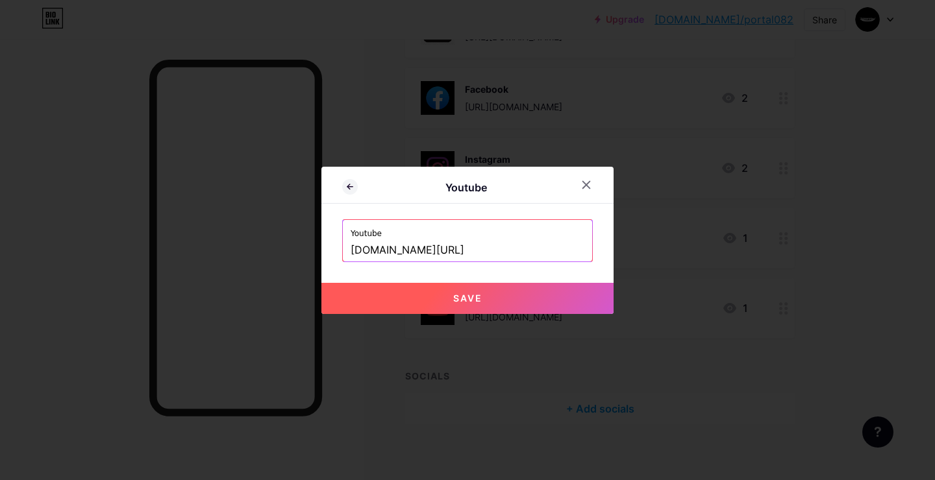
click at [495, 304] on button "Save" at bounding box center [467, 298] width 292 height 31
type input "[URL][DOMAIN_NAME]"
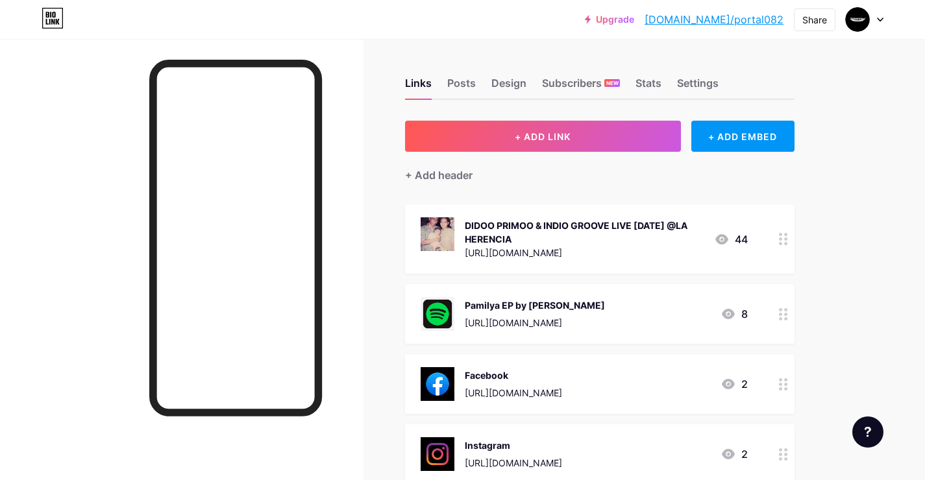
scroll to position [330, 0]
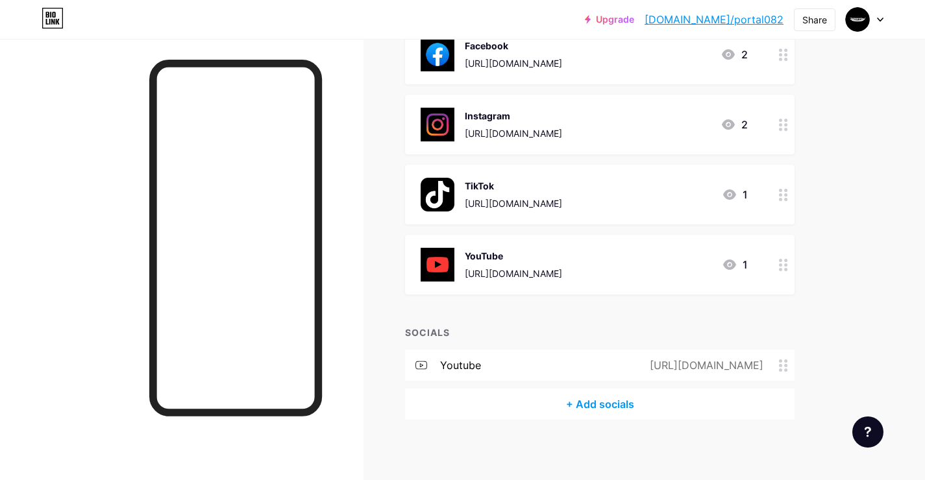
drag, startPoint x: 771, startPoint y: 327, endPoint x: 772, endPoint y: 214, distance: 113.6
click at [771, 212] on div "+ ADD LINK + ADD EMBED + Add header DIDOO PRIMOO & INDIO GROOVE LIVE [DATE] @LA…" at bounding box center [600, 105] width 390 height 629
click at [878, 310] on div "Upgrade [DOMAIN_NAME]/portal... [DOMAIN_NAME]/portal082 Share Switch accounts 0…" at bounding box center [462, 77] width 925 height 815
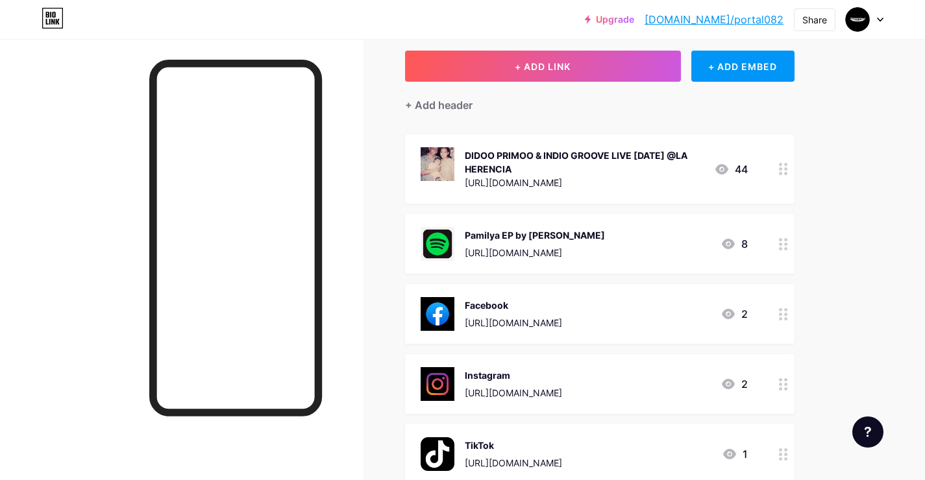
scroll to position [314, 0]
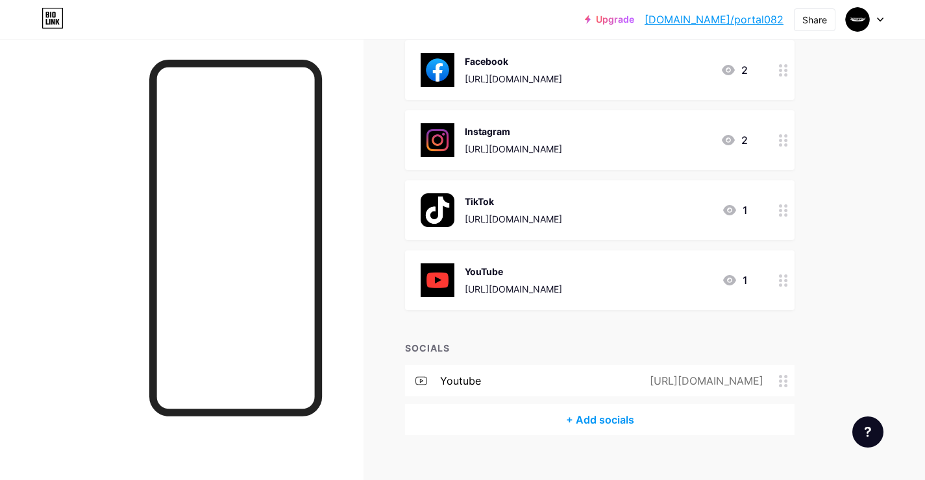
click at [606, 299] on div "YouTube [URL][DOMAIN_NAME] 1" at bounding box center [600, 281] width 390 height 60
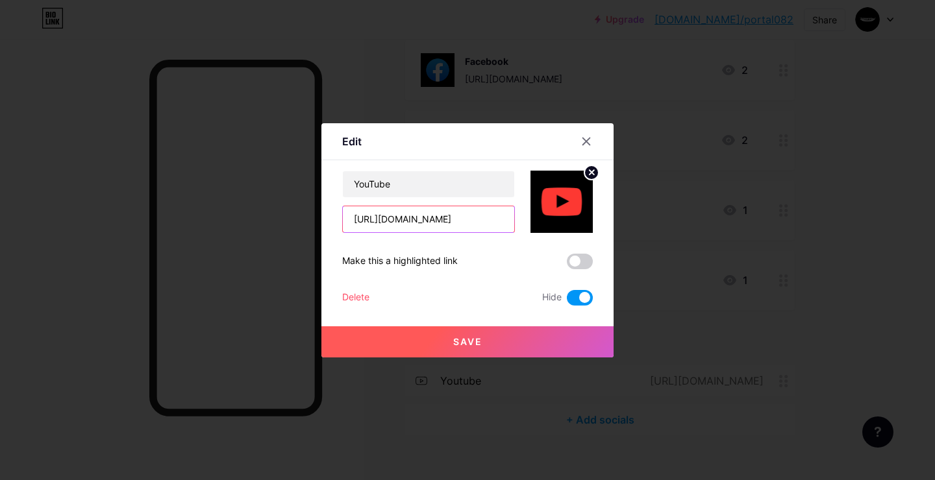
click at [431, 219] on input "[URL][DOMAIN_NAME]" at bounding box center [428, 219] width 171 height 26
type input "[URL][DOMAIN_NAME]"
click at [588, 136] on div at bounding box center [586, 141] width 23 height 23
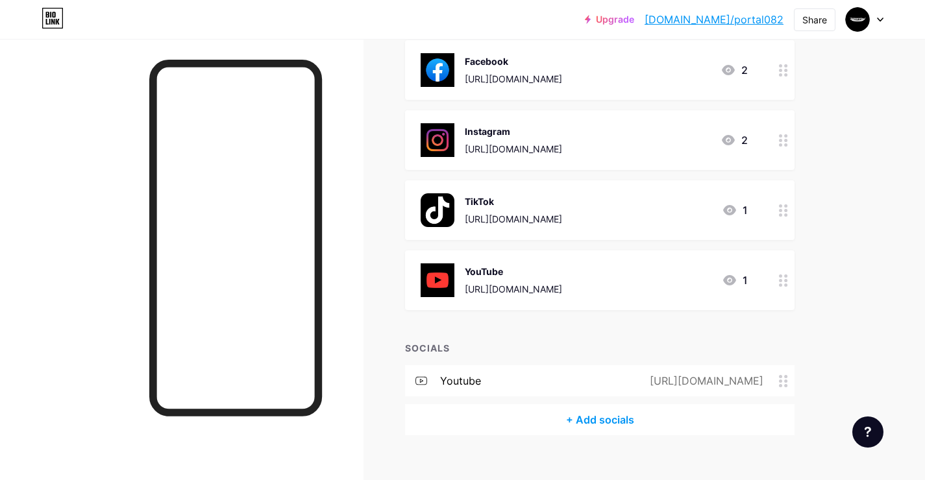
click at [660, 384] on div "youtube [URL][DOMAIN_NAME]" at bounding box center [600, 380] width 390 height 31
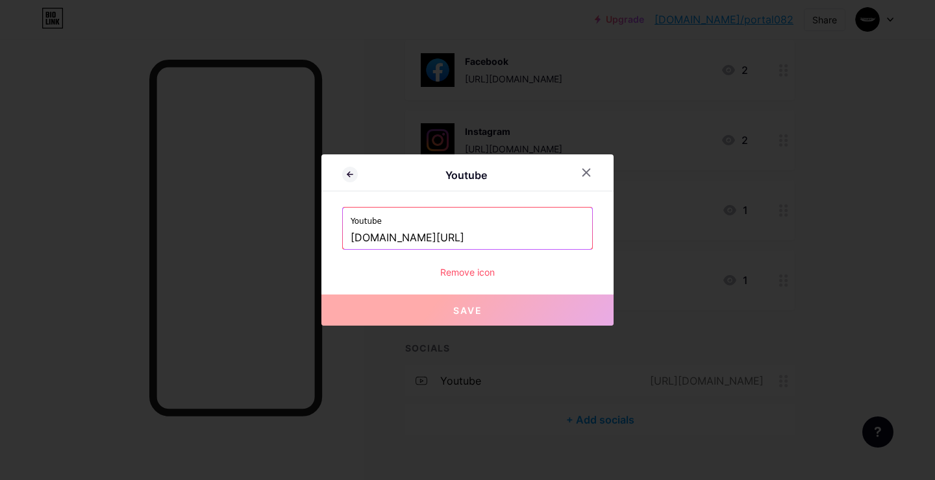
click at [480, 228] on input "[DOMAIN_NAME][URL]" at bounding box center [468, 238] width 234 height 22
click at [480, 237] on input "[DOMAIN_NAME][URL]" at bounding box center [468, 238] width 234 height 22
paste input "[URL][DOMAIN_NAME]"
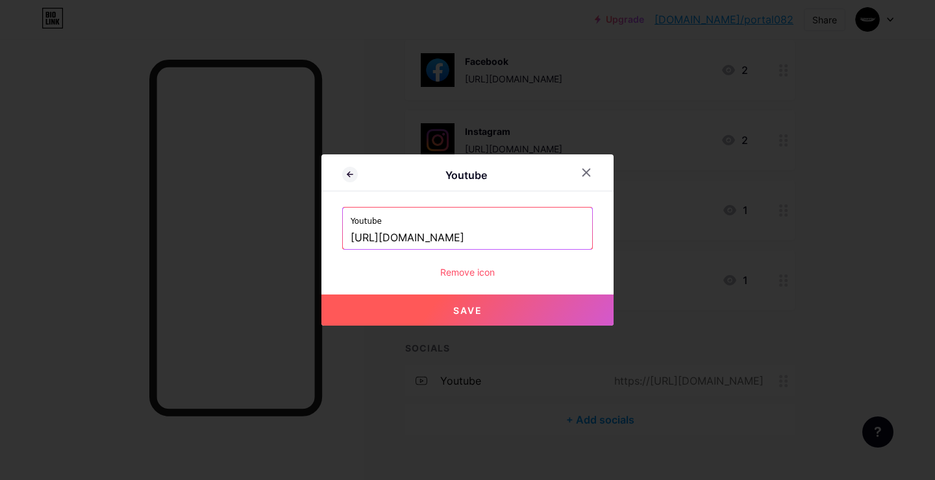
type input "[URL][DOMAIN_NAME]"
click at [491, 311] on button "Save" at bounding box center [467, 310] width 292 height 31
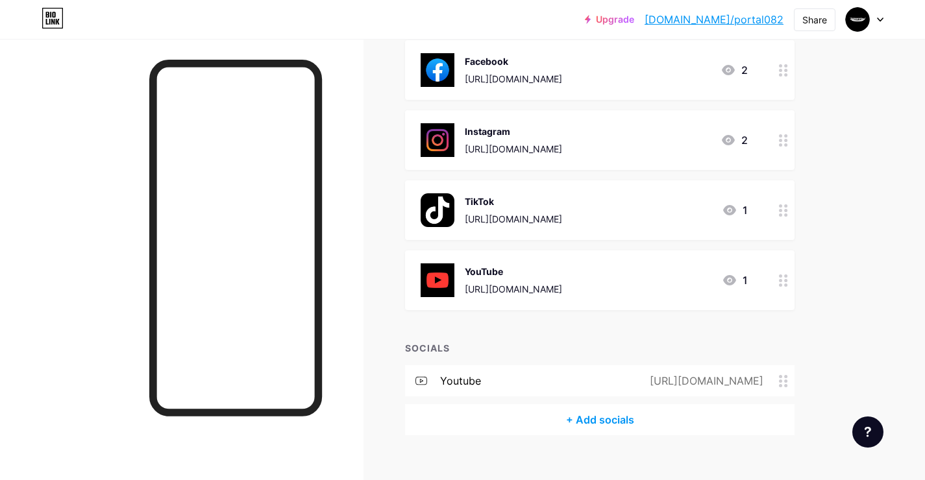
click at [544, 142] on div "[URL][DOMAIN_NAME]" at bounding box center [513, 149] width 97 height 14
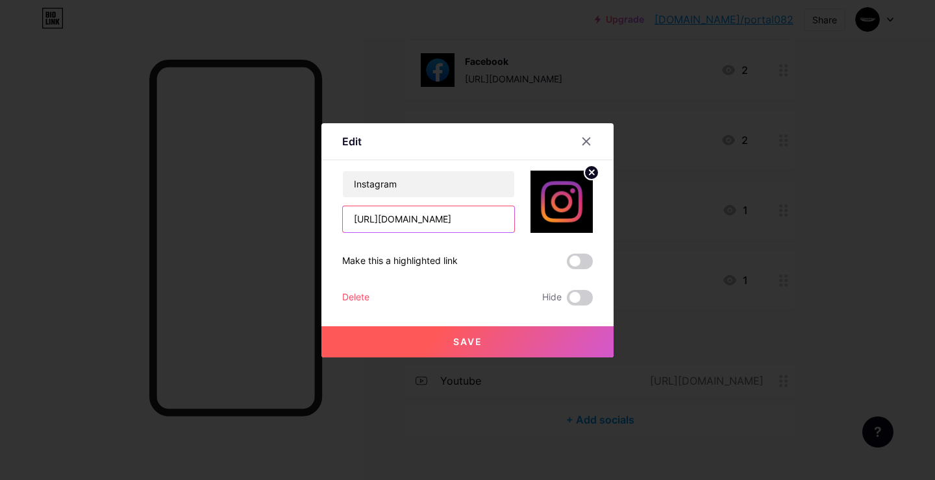
click at [473, 217] on input "[URL][DOMAIN_NAME]" at bounding box center [428, 219] width 171 height 26
click at [586, 132] on div at bounding box center [586, 141] width 23 height 23
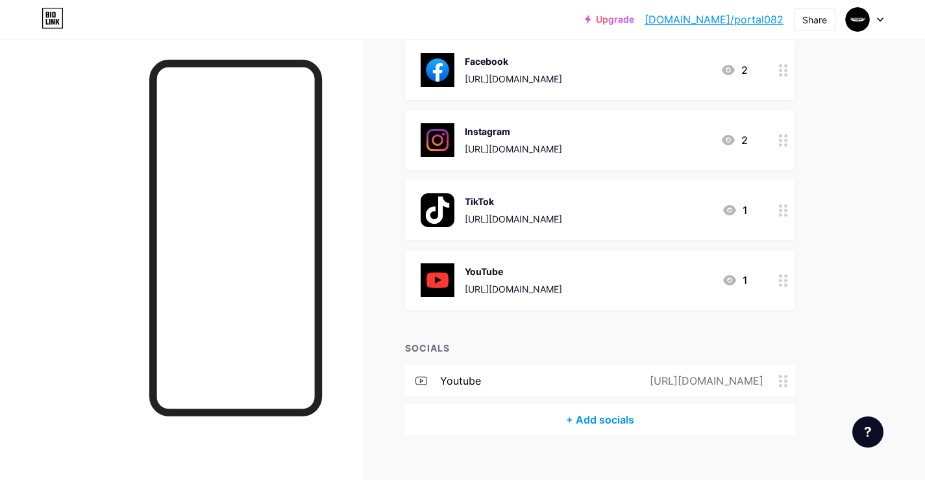
click at [622, 420] on div "+ Add socials" at bounding box center [600, 419] width 390 height 31
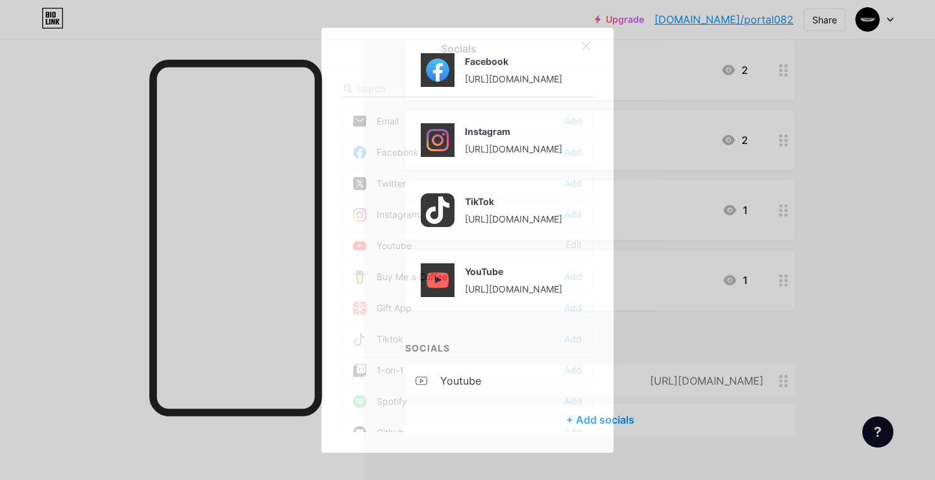
click at [566, 221] on div "Instagram Add" at bounding box center [467, 214] width 251 height 27
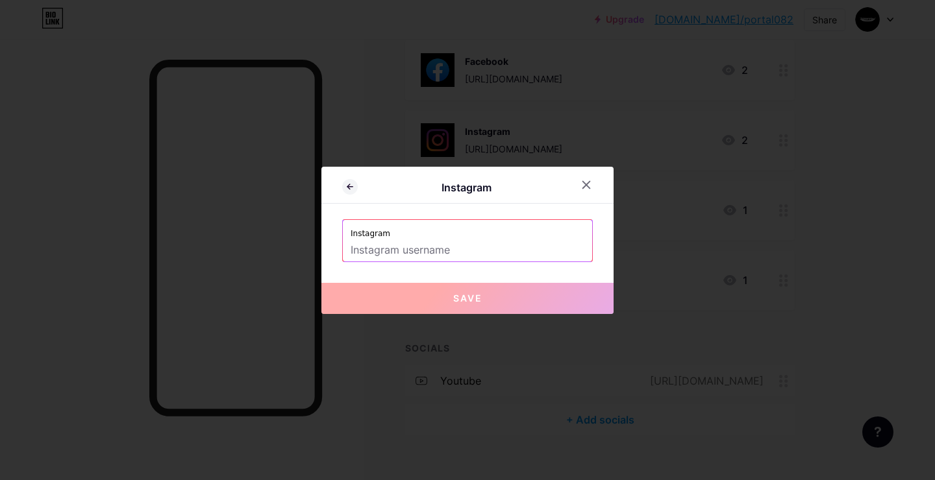
click at [503, 258] on input "text" at bounding box center [468, 251] width 234 height 22
click at [500, 254] on input "text" at bounding box center [468, 251] width 234 height 22
paste input "[URL][DOMAIN_NAME]"
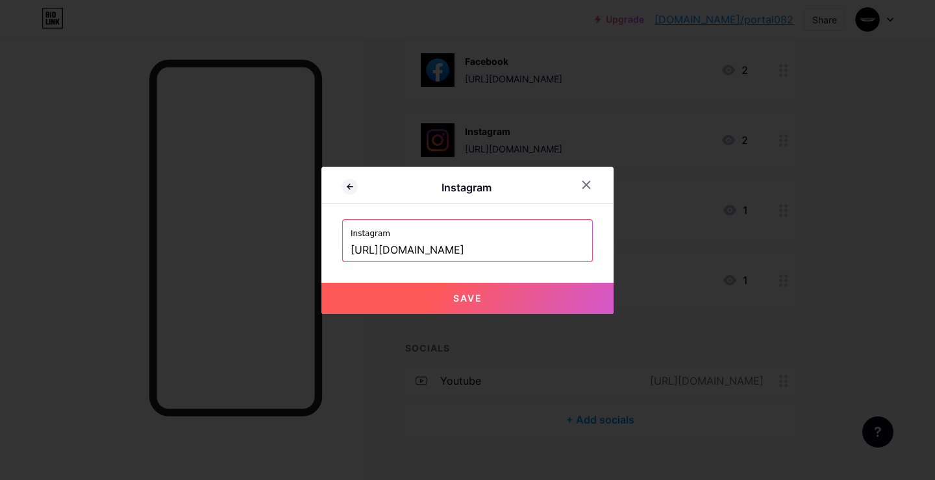
click at [503, 300] on button "Save" at bounding box center [467, 298] width 292 height 31
type input "[URL][DOMAIN_NAME][DOMAIN_NAME]"
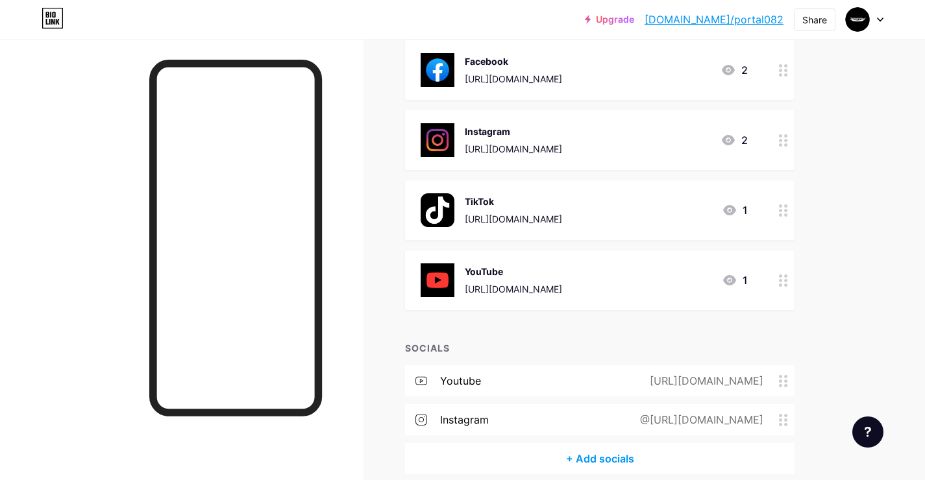
click at [619, 418] on div "@[URL][DOMAIN_NAME]" at bounding box center [699, 420] width 160 height 16
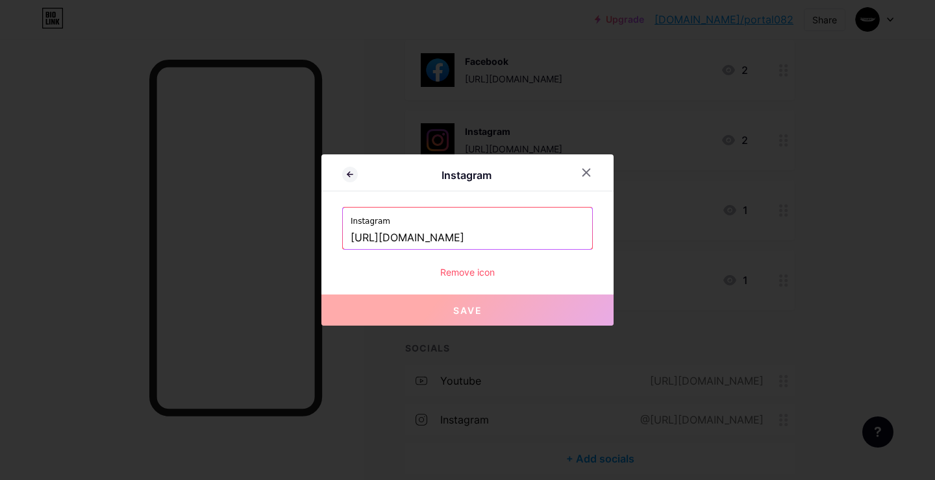
drag, startPoint x: 384, startPoint y: 236, endPoint x: 270, endPoint y: 241, distance: 113.7
click at [270, 241] on div "Instagram Instagram [URL][DOMAIN_NAME] Remove icon Save" at bounding box center [467, 240] width 935 height 480
drag, startPoint x: 486, startPoint y: 240, endPoint x: 257, endPoint y: 233, distance: 229.3
click at [257, 233] on div "Instagram Instagram [URL][DOMAIN_NAME] Remove icon Save" at bounding box center [467, 240] width 935 height 480
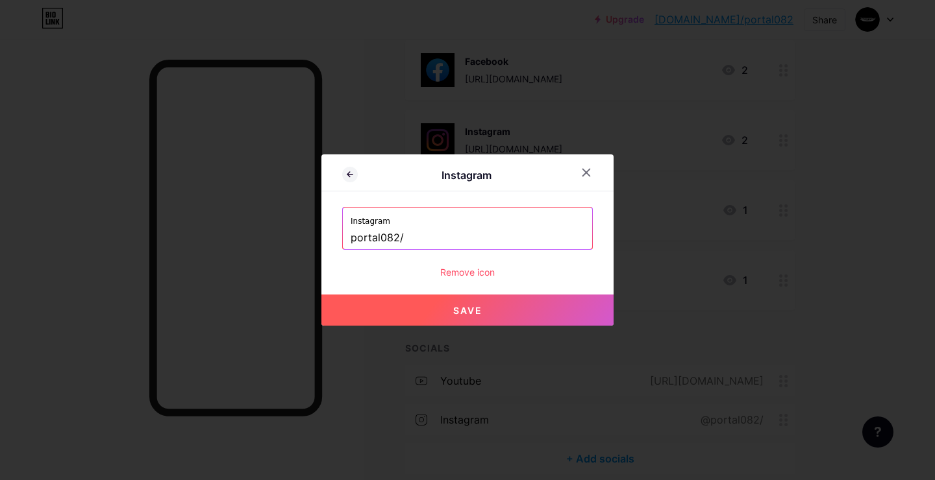
click at [414, 243] on input "portal082/" at bounding box center [468, 238] width 234 height 22
click at [438, 310] on button "Save" at bounding box center [467, 310] width 292 height 31
type input "[URL][DOMAIN_NAME]"
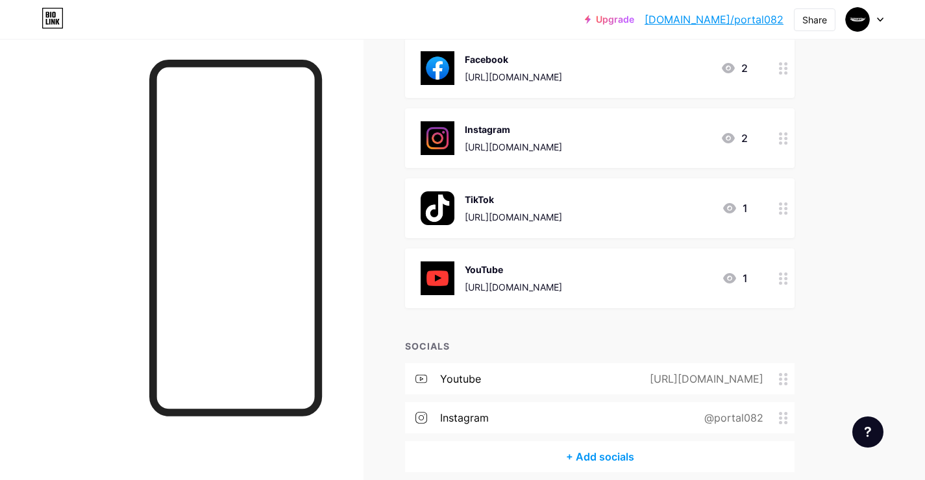
scroll to position [317, 0]
click at [667, 69] on div "Facebook [URL][DOMAIN_NAME] 2" at bounding box center [584, 68] width 327 height 34
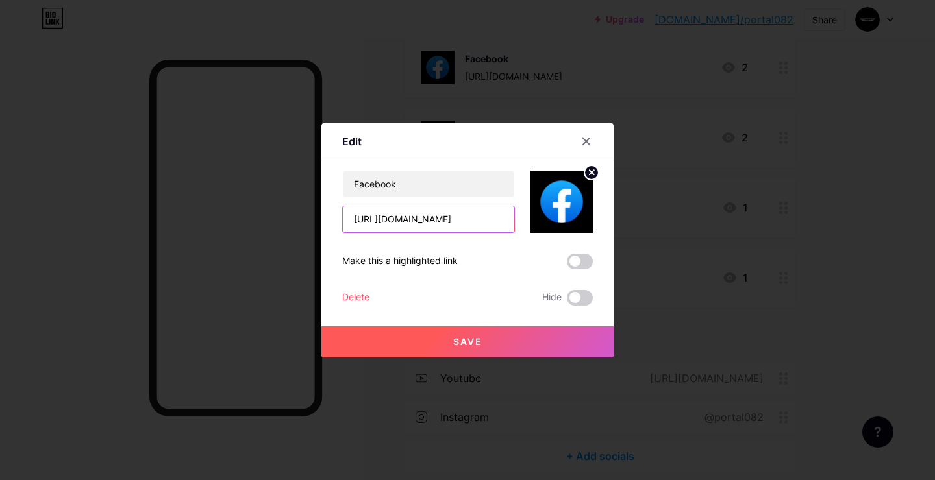
click at [452, 226] on input "[URL][DOMAIN_NAME]" at bounding box center [428, 219] width 171 height 26
click at [580, 299] on span at bounding box center [580, 298] width 26 height 16
click at [567, 301] on input "checkbox" at bounding box center [567, 301] width 0 height 0
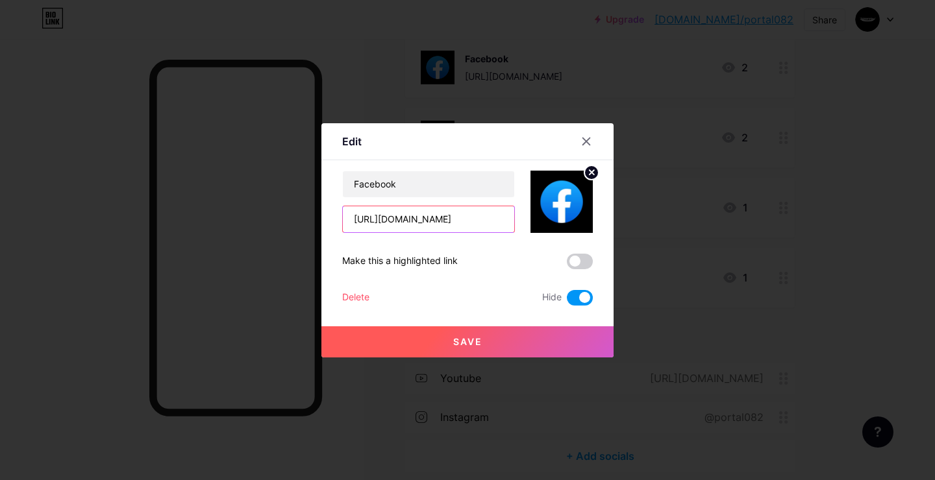
click at [458, 221] on input "[URL][DOMAIN_NAME]" at bounding box center [428, 219] width 171 height 26
click at [488, 347] on button "Save" at bounding box center [467, 342] width 292 height 31
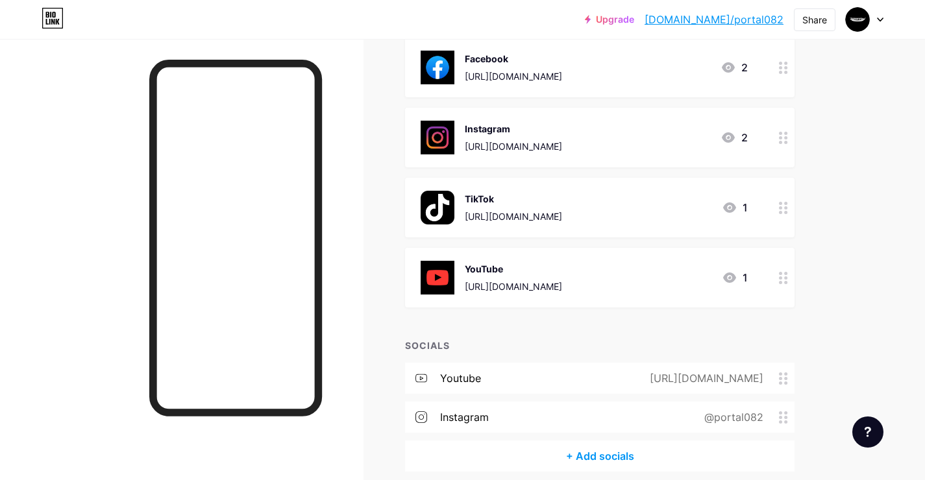
click at [606, 455] on div "+ Add socials" at bounding box center [600, 456] width 390 height 31
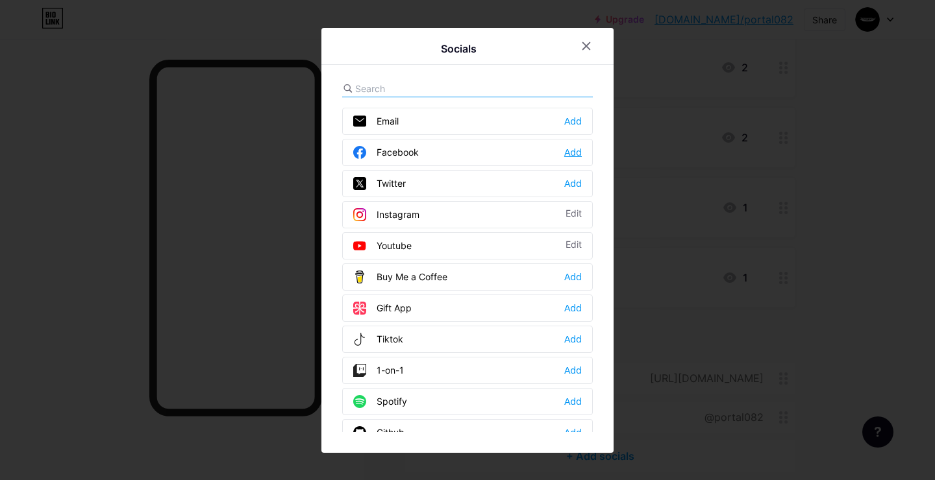
click at [564, 152] on div "Add" at bounding box center [573, 152] width 18 height 13
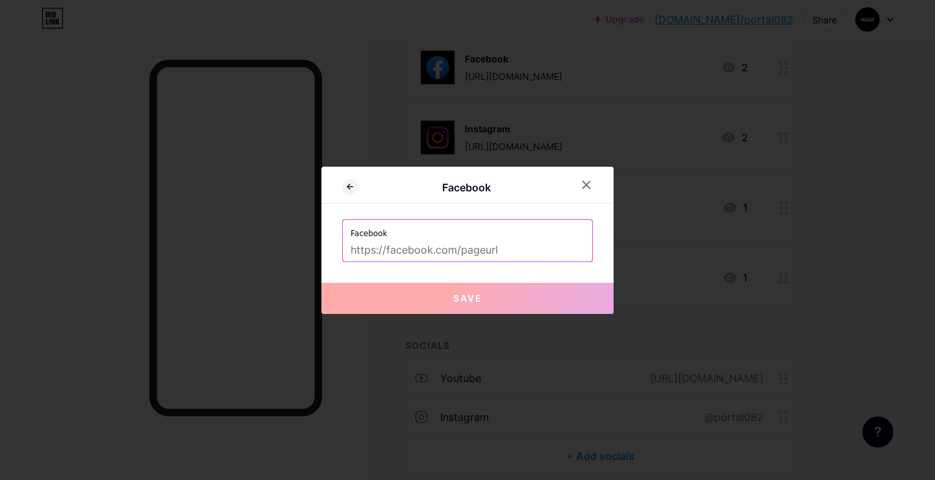
click at [497, 241] on input "text" at bounding box center [468, 251] width 234 height 22
paste input "[URL][DOMAIN_NAME]"
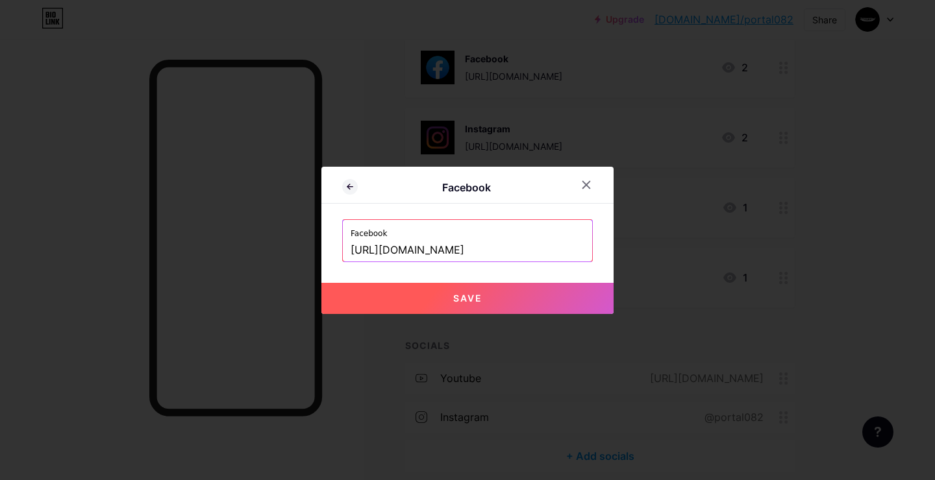
type input "[URL][DOMAIN_NAME]"
click at [517, 290] on button "Save" at bounding box center [467, 298] width 292 height 31
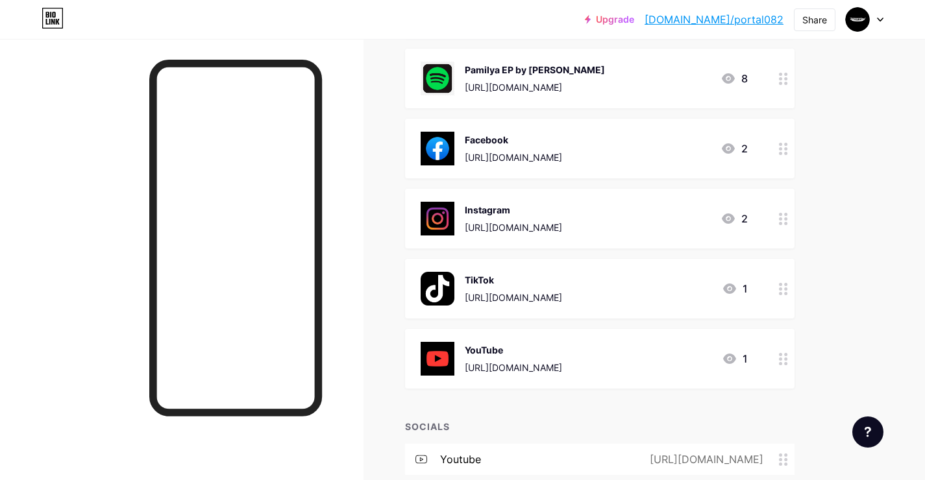
scroll to position [129, 0]
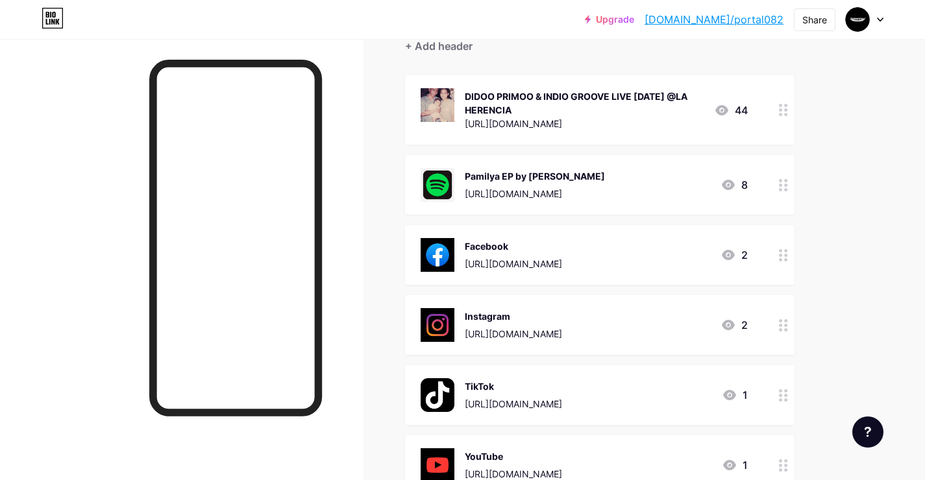
click at [663, 310] on div "Instagram [URL][DOMAIN_NAME] 2" at bounding box center [584, 325] width 327 height 34
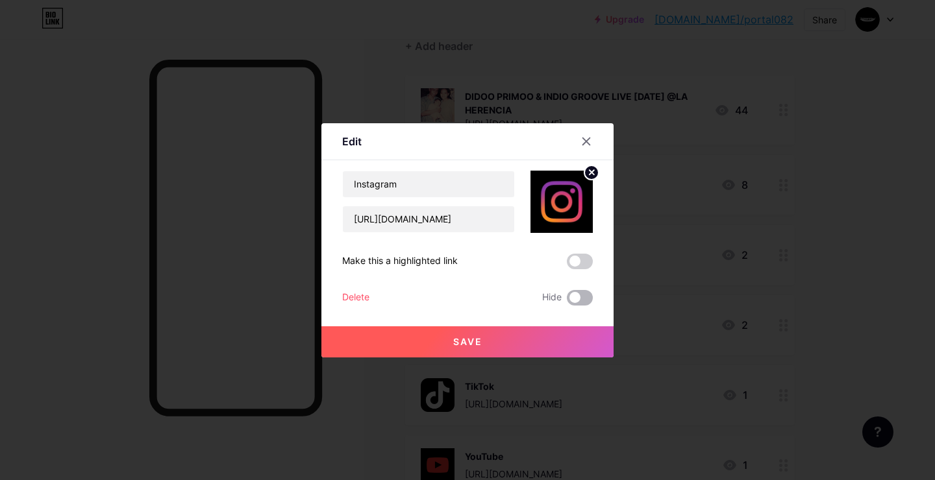
click at [567, 296] on span at bounding box center [580, 298] width 26 height 16
click at [567, 301] on input "checkbox" at bounding box center [567, 301] width 0 height 0
click at [515, 332] on button "Save" at bounding box center [467, 342] width 292 height 31
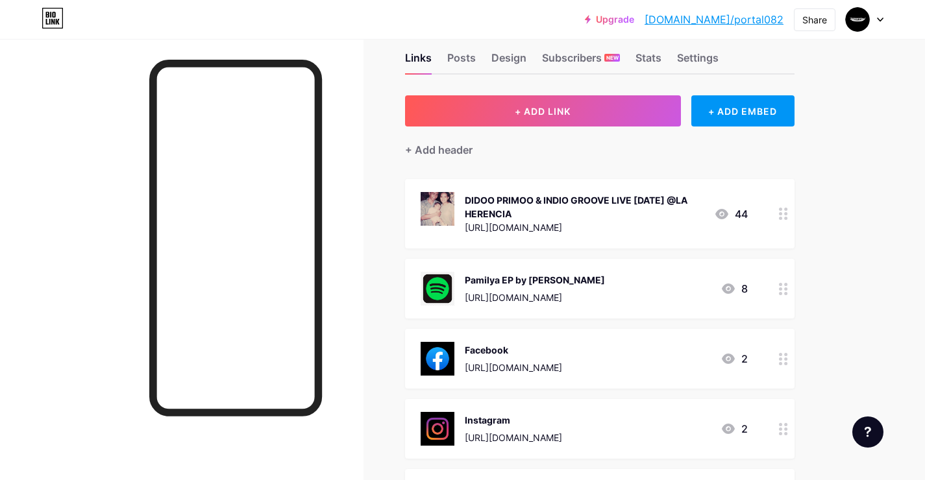
scroll to position [0, 0]
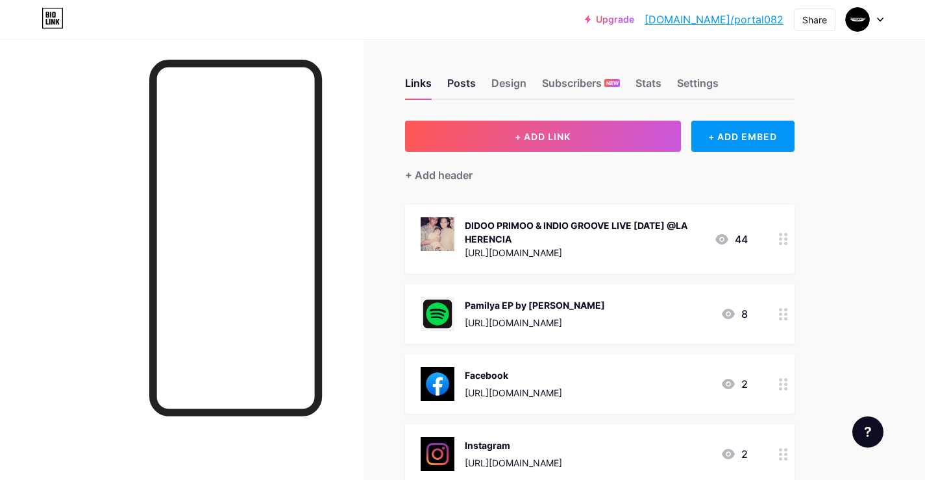
click at [462, 84] on div "Posts" at bounding box center [461, 86] width 29 height 23
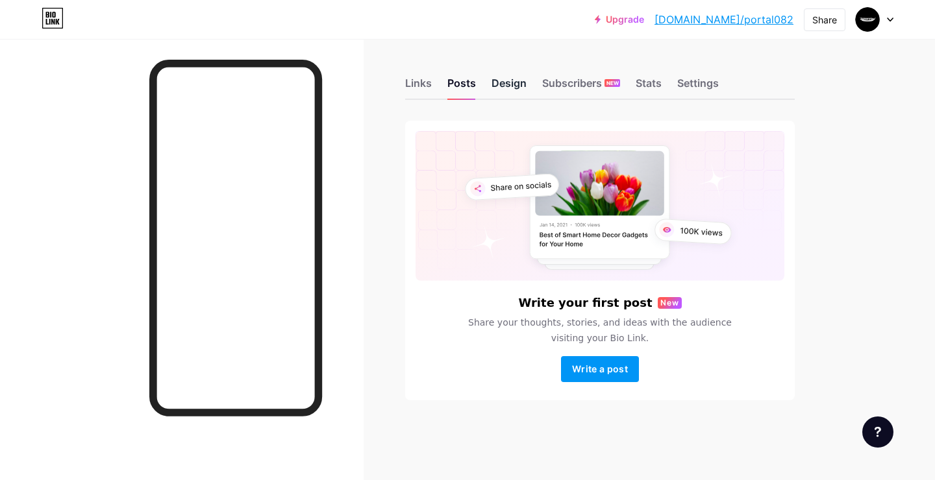
click at [496, 88] on div "Design" at bounding box center [508, 86] width 35 height 23
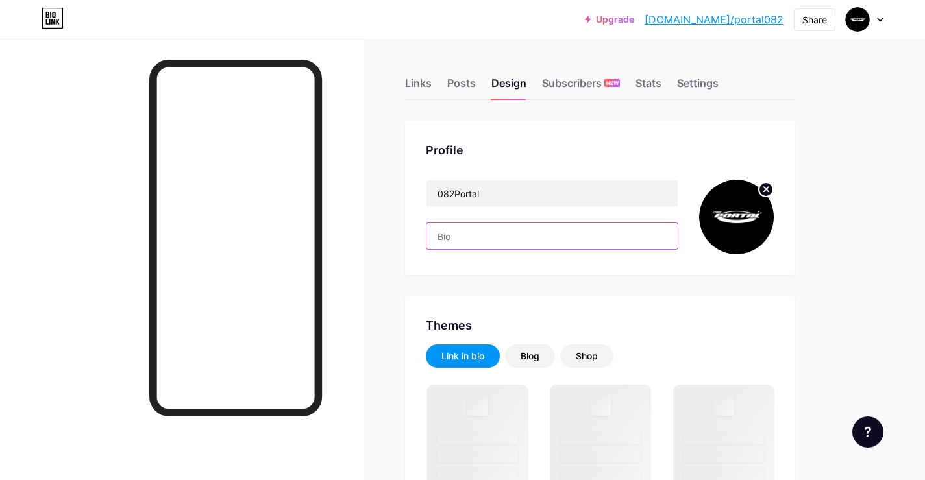
click at [521, 241] on input "text" at bounding box center [552, 236] width 251 height 26
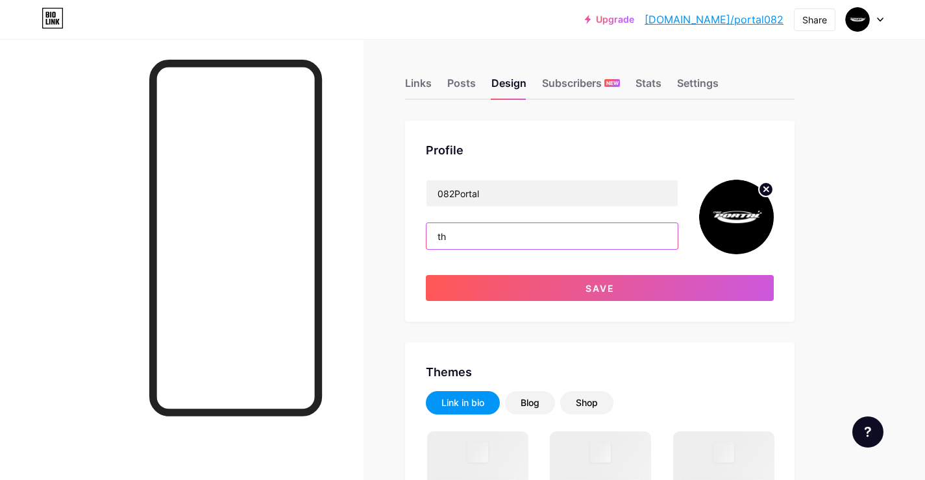
type input "t"
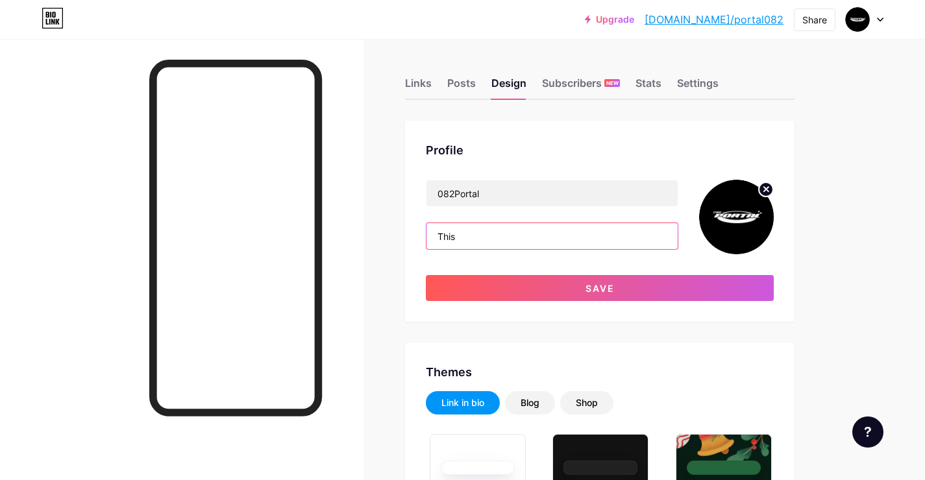
type input "This"
type input "#ffffff"
type input "#000000"
type input "This month's highlight [PERSON_NAME]"
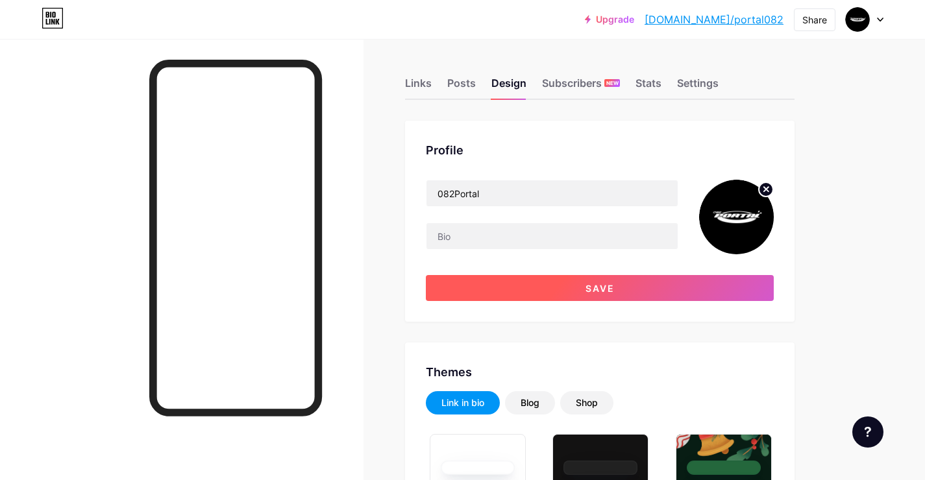
click at [553, 287] on button "Save" at bounding box center [600, 288] width 348 height 26
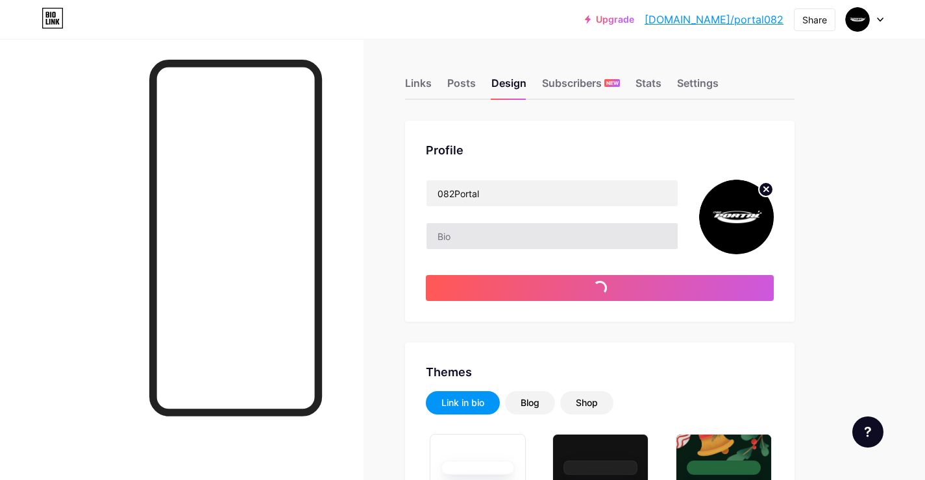
scroll to position [271, 0]
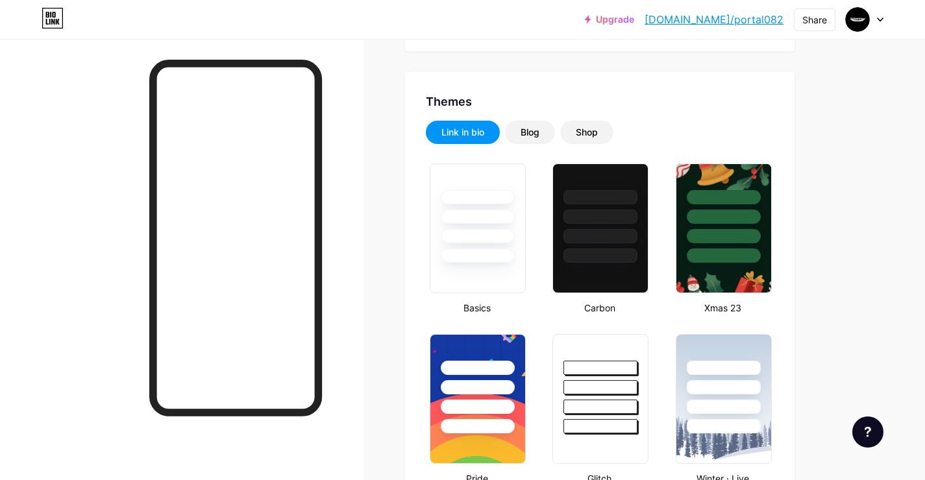
type input "#ffffff"
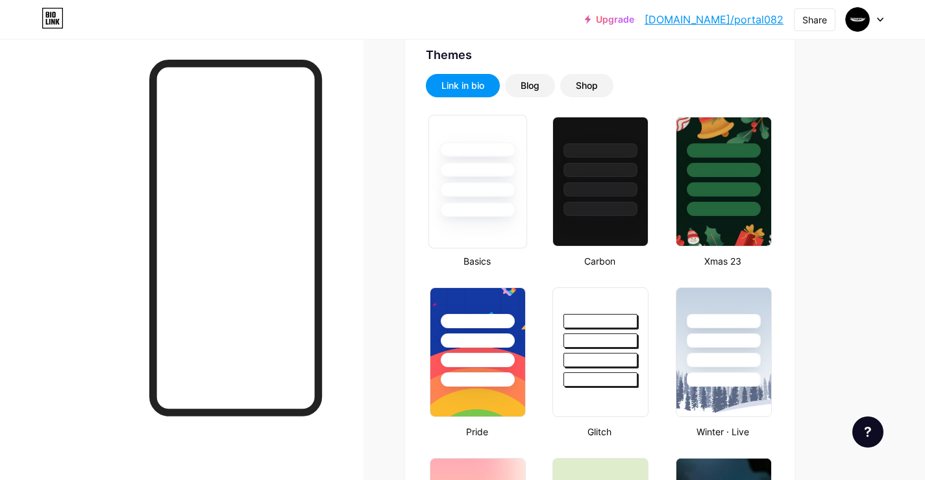
scroll to position [0, 0]
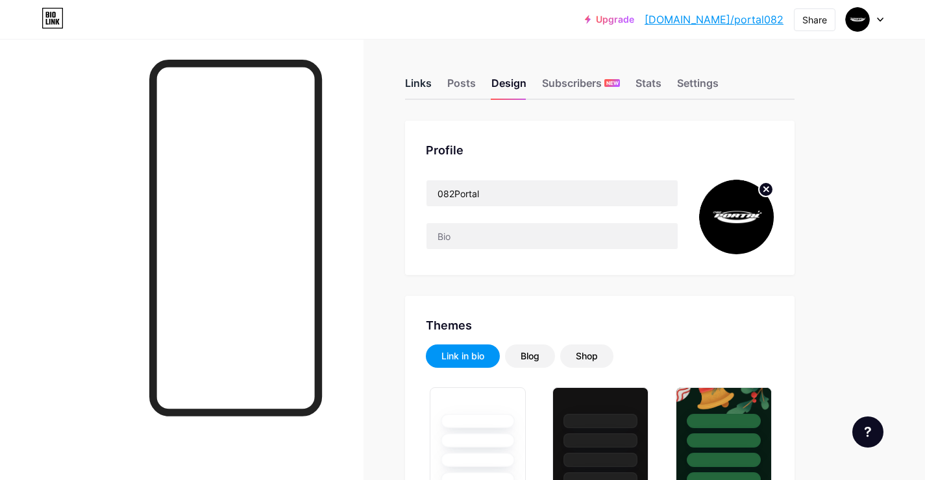
click at [419, 90] on div "Links" at bounding box center [418, 86] width 27 height 23
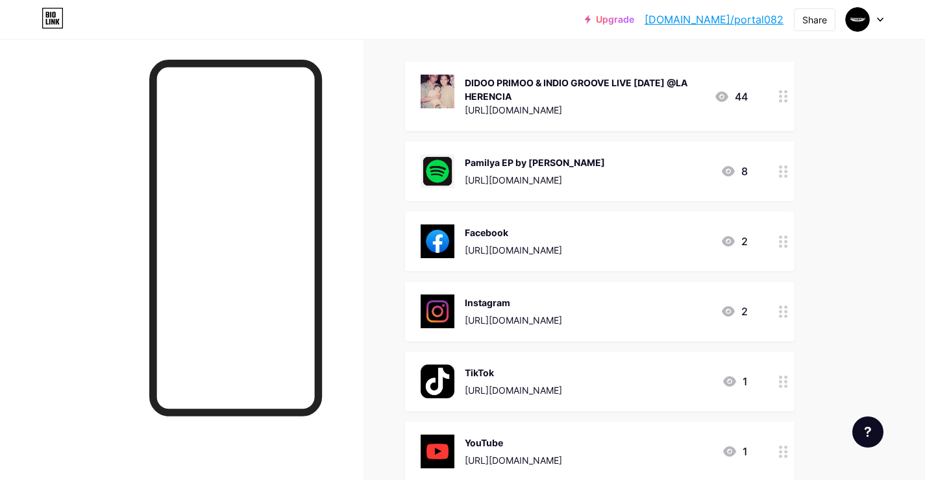
scroll to position [380, 0]
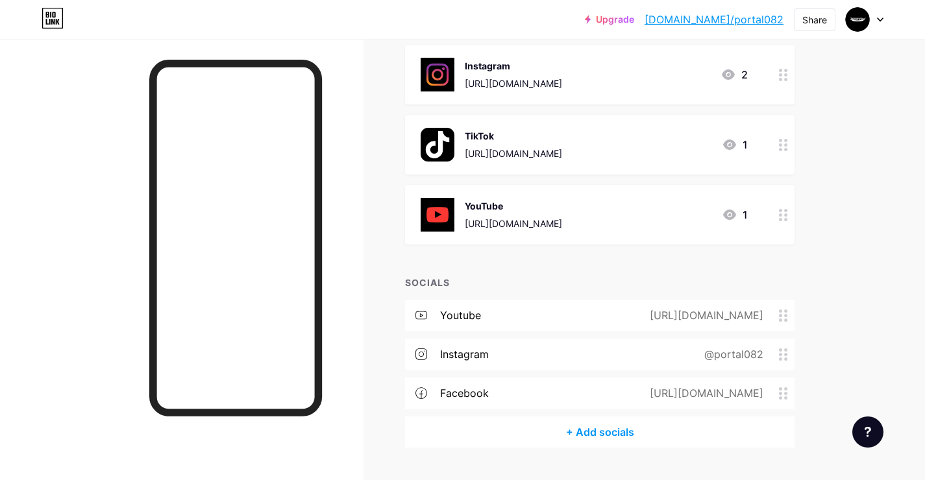
drag, startPoint x: 616, startPoint y: 222, endPoint x: 626, endPoint y: 252, distance: 31.6
click at [626, 252] on div "+ ADD LINK + ADD EMBED + Add header DIDOO PRIMOO & INDIO GROOVE LIVE [DATE] @LA…" at bounding box center [600, 94] width 390 height 707
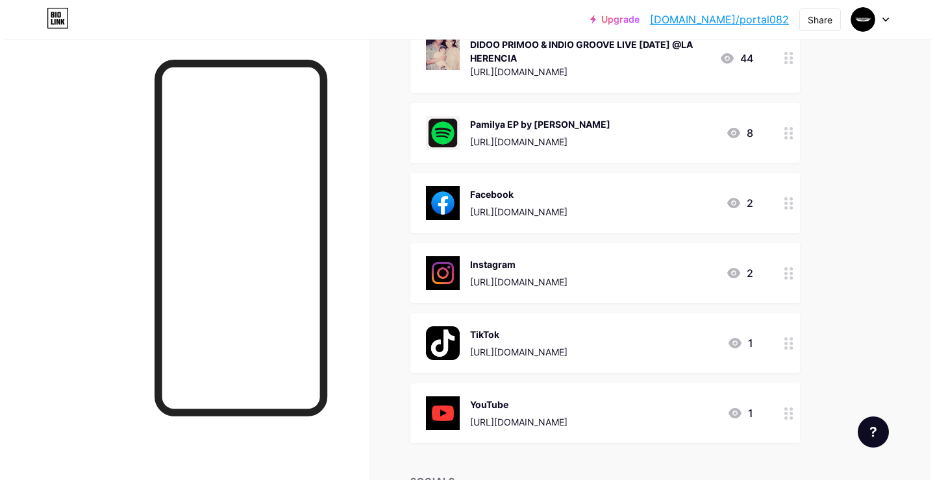
scroll to position [0, 0]
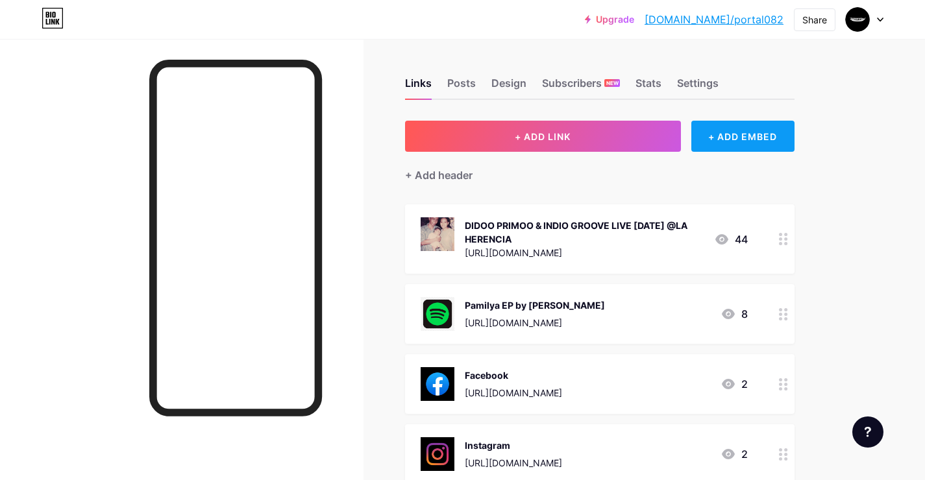
click at [737, 130] on div "+ ADD EMBED" at bounding box center [742, 136] width 103 height 31
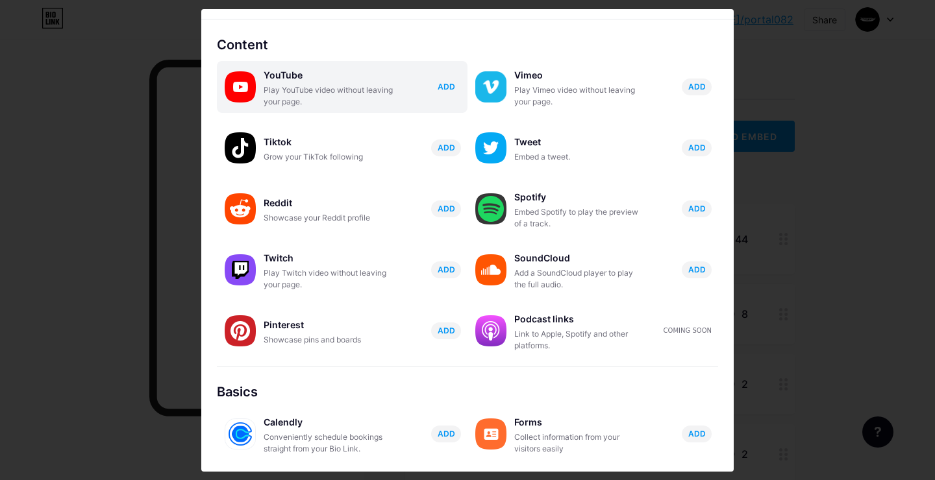
scroll to position [34, 0]
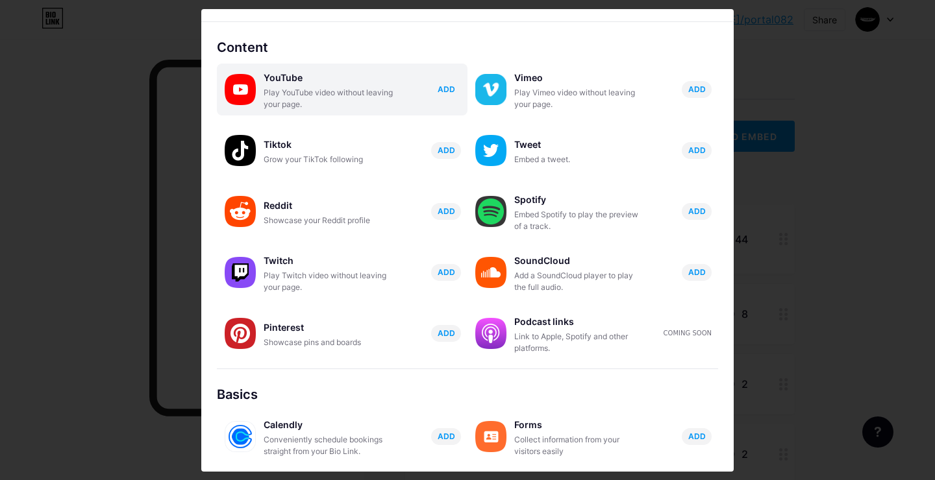
click at [438, 92] on span "ADD" at bounding box center [447, 89] width 18 height 11
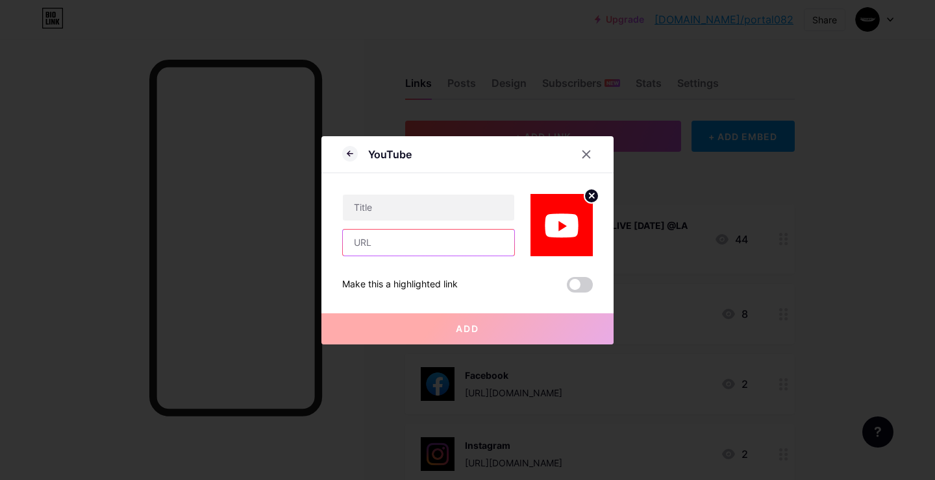
click at [423, 240] on input "text" at bounding box center [428, 243] width 171 height 26
paste input "UCWElgOjNdhE46-cTGANJYXQ"
type input "UCWElgOjNdhE46-cTGANJYXQ"
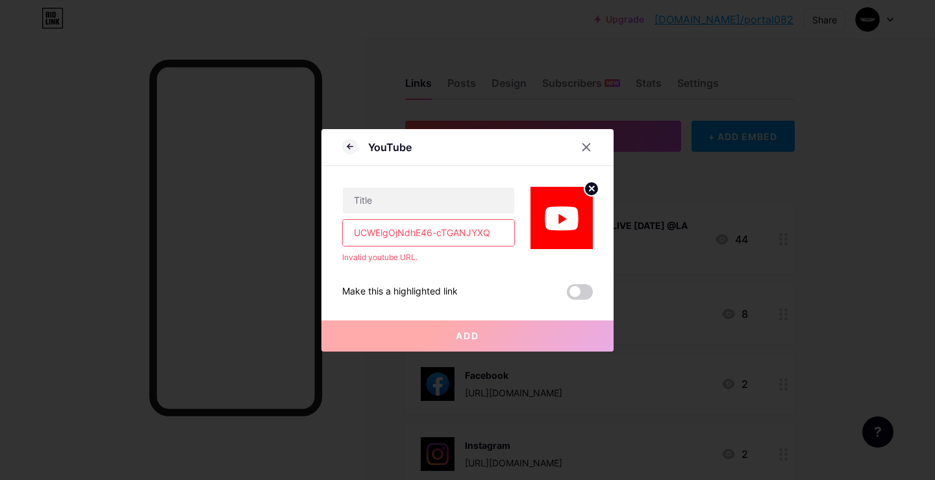
drag, startPoint x: 494, startPoint y: 233, endPoint x: 260, endPoint y: 233, distance: 234.4
click at [260, 233] on div "YouTube UCWElgOjNdhE46-cTGANJYXQ Invalid youtube URL. Make this a highlighted l…" at bounding box center [467, 240] width 935 height 480
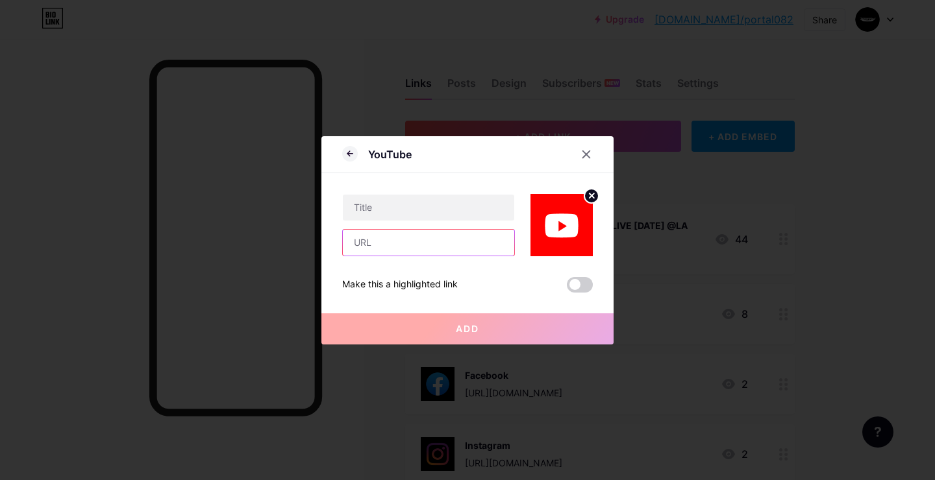
paste input "[URL][DOMAIN_NAME]"
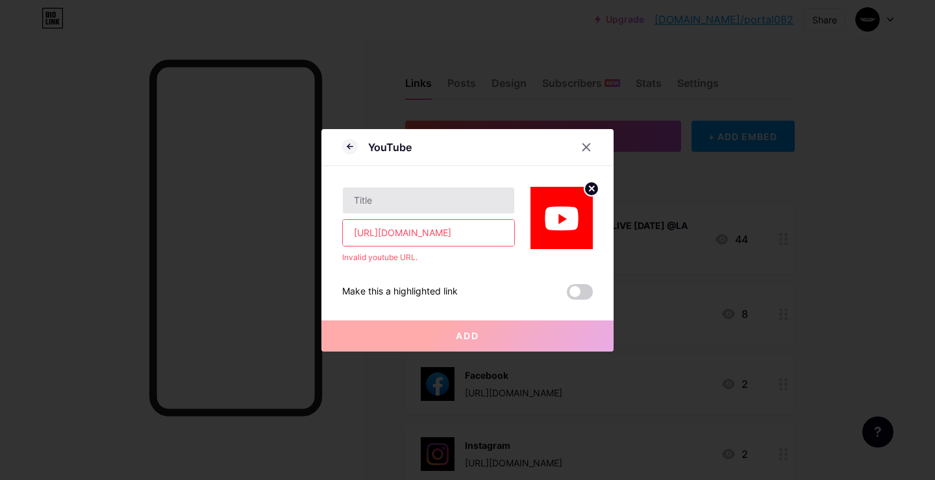
type input "[URL][DOMAIN_NAME]"
click at [412, 203] on input "text" at bounding box center [428, 201] width 171 height 26
drag, startPoint x: 370, startPoint y: 204, endPoint x: 306, endPoint y: 195, distance: 64.9
click at [306, 195] on div "YouTube [PERSON_NAME]'s Youtube [URL][DOMAIN_NAME] Invalid youtube URL. Make th…" at bounding box center [467, 240] width 935 height 480
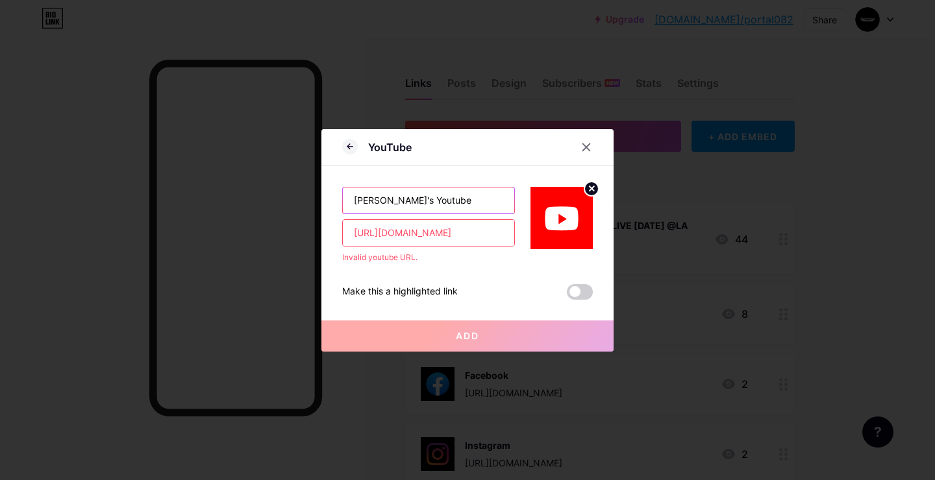
type input "[PERSON_NAME]'s Youtube"
click at [478, 303] on div "Add" at bounding box center [467, 326] width 292 height 52
drag, startPoint x: 380, startPoint y: 232, endPoint x: 294, endPoint y: 230, distance: 86.4
click at [294, 230] on div "YouTube [PERSON_NAME]'s Youtube [URL][DOMAIN_NAME] Invalid youtube URL. Make th…" at bounding box center [467, 240] width 935 height 480
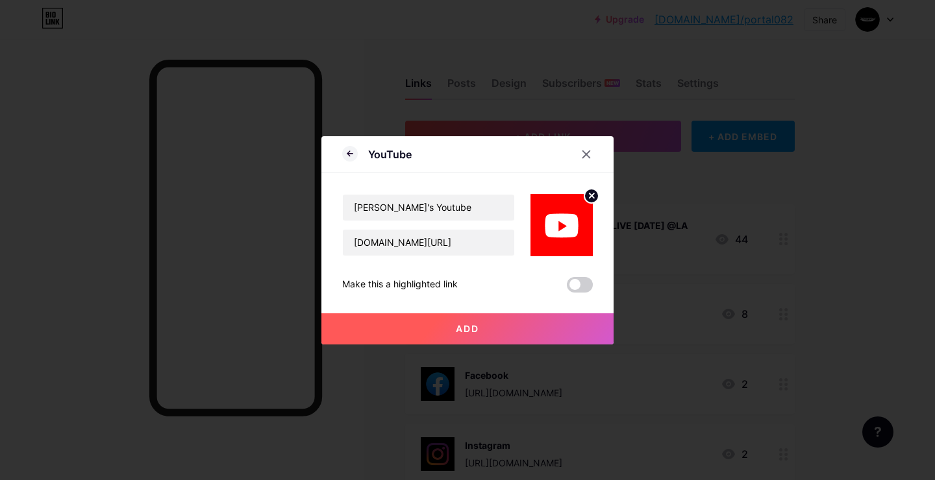
click at [464, 334] on span "Add" at bounding box center [467, 328] width 23 height 11
click at [573, 293] on div "Add" at bounding box center [467, 319] width 292 height 52
click at [550, 336] on button "Add" at bounding box center [467, 329] width 292 height 31
click at [475, 329] on button "Add" at bounding box center [467, 329] width 292 height 31
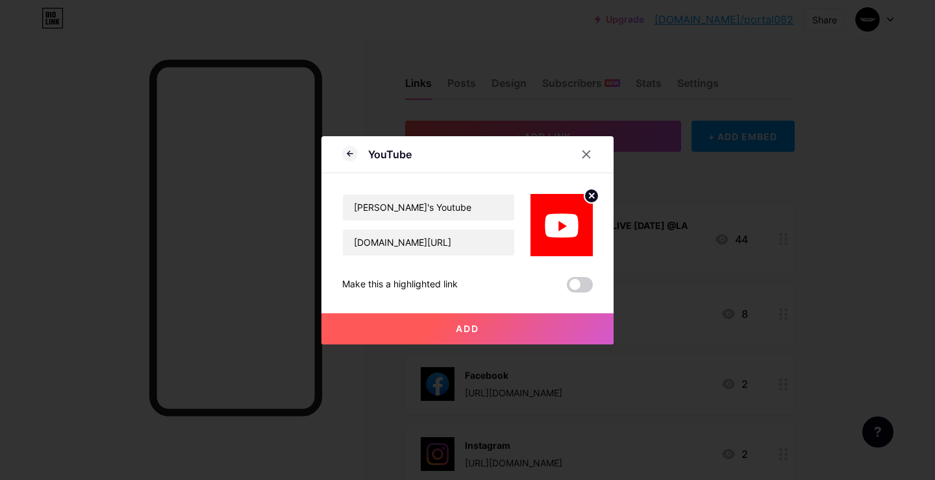
click at [475, 329] on button "Add" at bounding box center [467, 329] width 292 height 31
drag, startPoint x: 452, startPoint y: 243, endPoint x: 567, endPoint y: 249, distance: 115.1
click at [567, 249] on div "[PERSON_NAME]'s Youtube [DOMAIN_NAME][URL]" at bounding box center [467, 214] width 251 height 83
click at [432, 240] on input "[DOMAIN_NAME][URL]" at bounding box center [428, 243] width 171 height 26
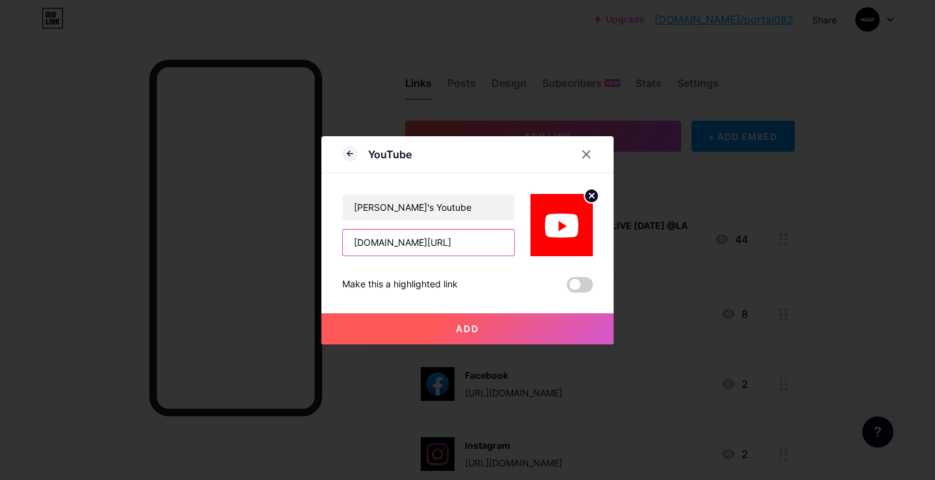
drag, startPoint x: 393, startPoint y: 243, endPoint x: 534, endPoint y: 256, distance: 141.5
click at [534, 256] on div "[PERSON_NAME]'s Youtube [DOMAIN_NAME][URL] Make this a highlighted link Add" at bounding box center [467, 232] width 251 height 119
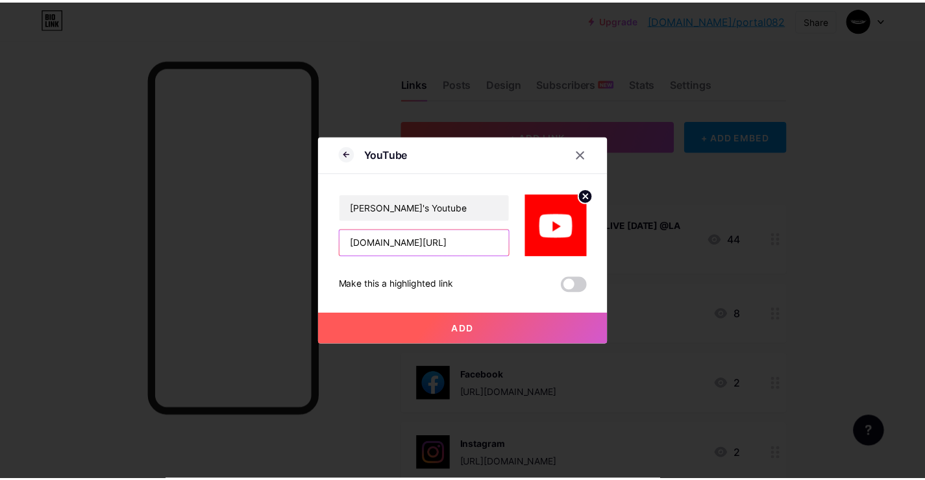
scroll to position [0, 0]
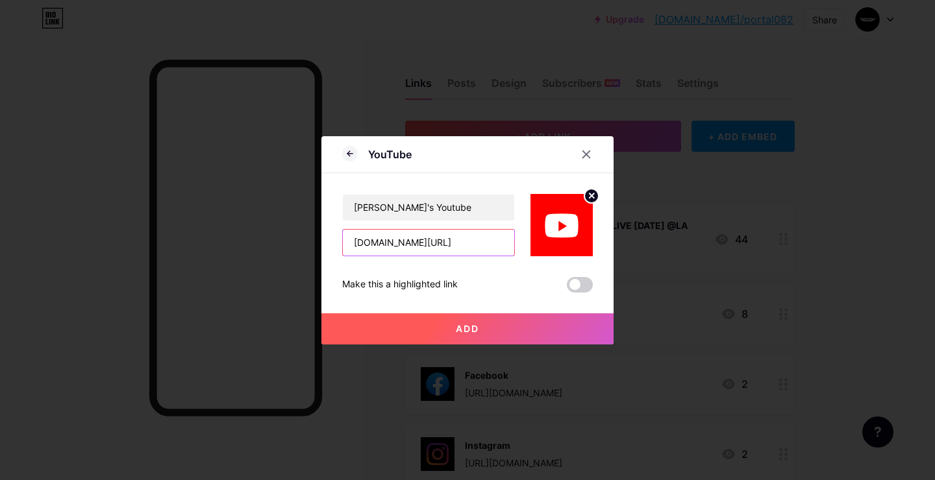
type input "[DOMAIN_NAME][URL]"
click at [494, 325] on button "Add" at bounding box center [467, 329] width 292 height 31
click at [577, 160] on div at bounding box center [586, 154] width 23 height 23
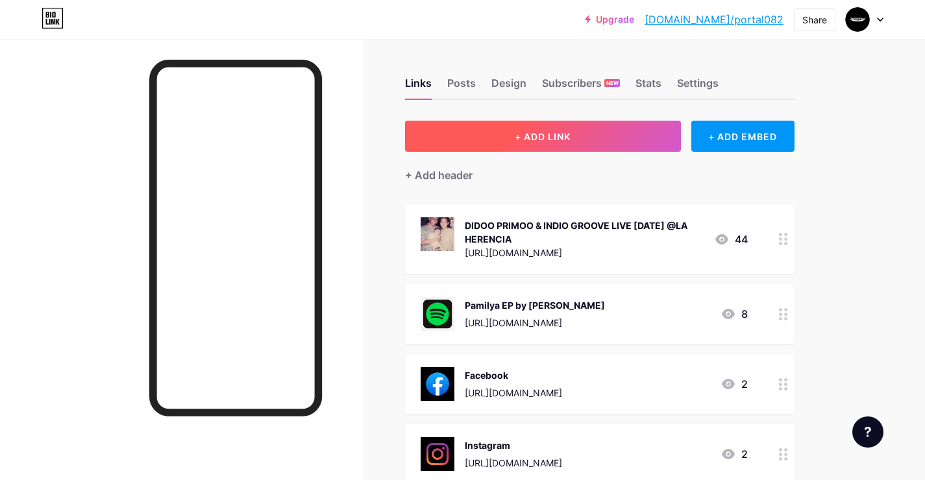
click at [595, 135] on button "+ ADD LINK" at bounding box center [543, 136] width 276 height 31
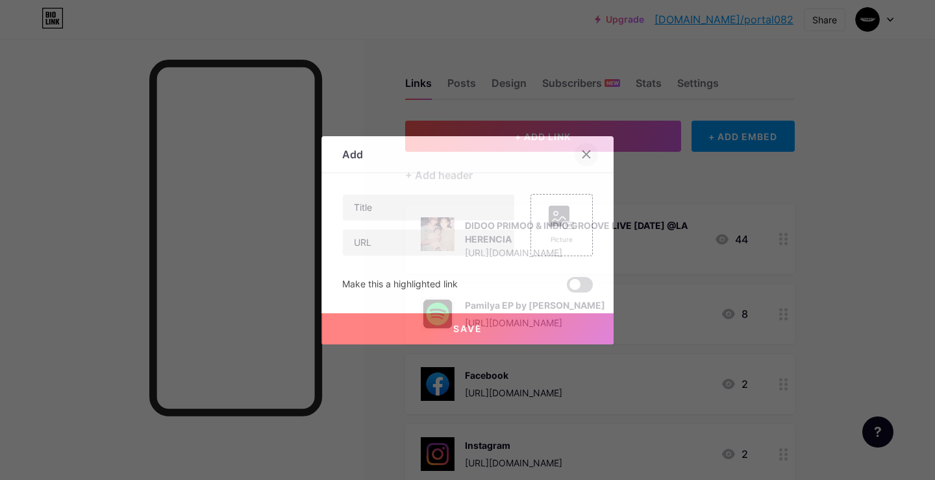
click at [585, 149] on icon at bounding box center [586, 154] width 10 height 10
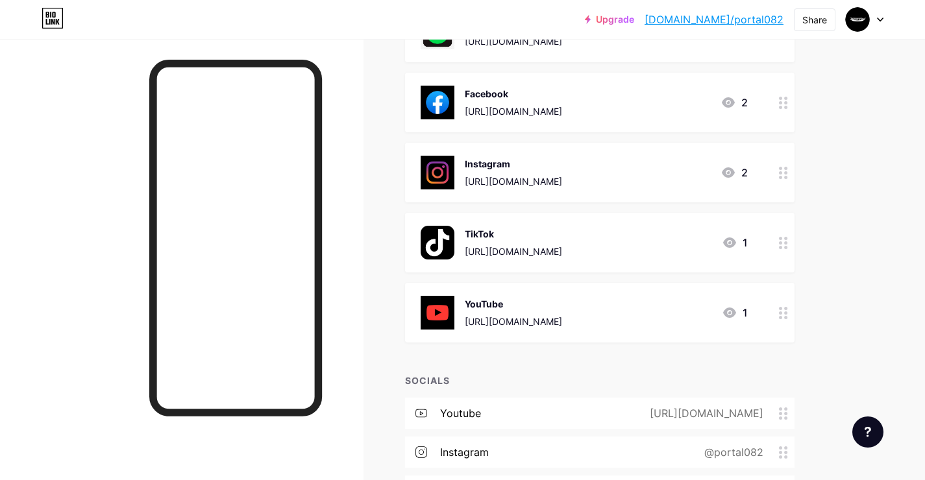
scroll to position [306, 0]
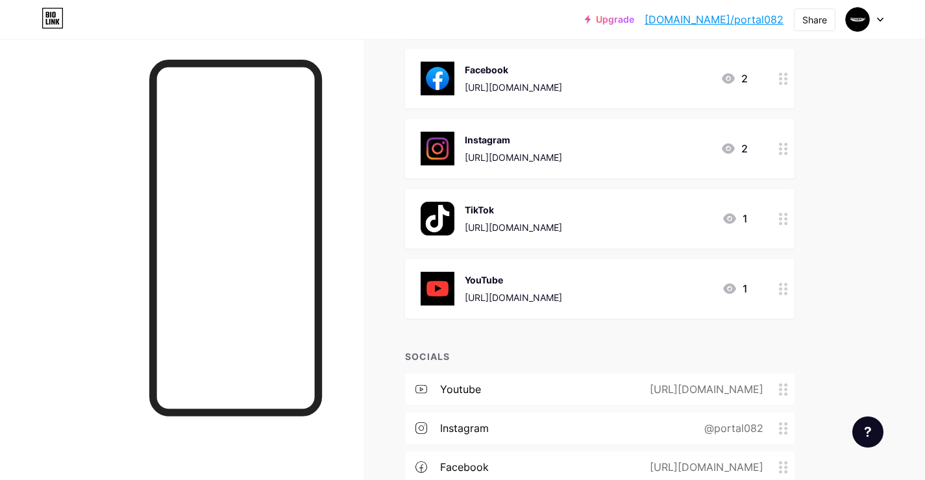
click at [452, 287] on img at bounding box center [438, 289] width 34 height 34
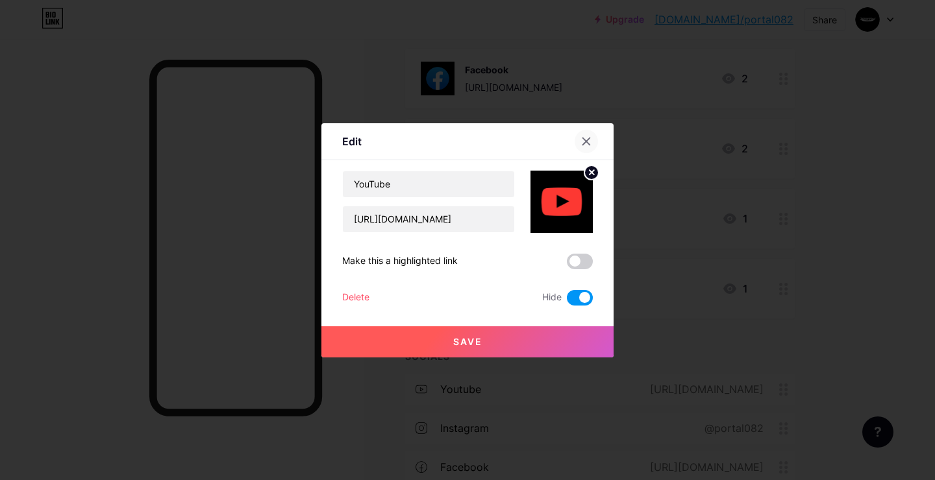
click at [585, 143] on icon at bounding box center [586, 141] width 10 height 10
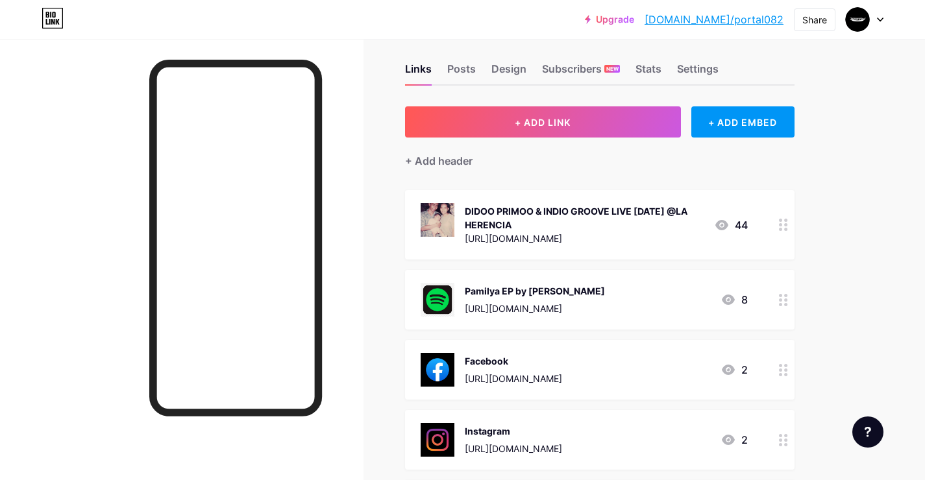
scroll to position [0, 0]
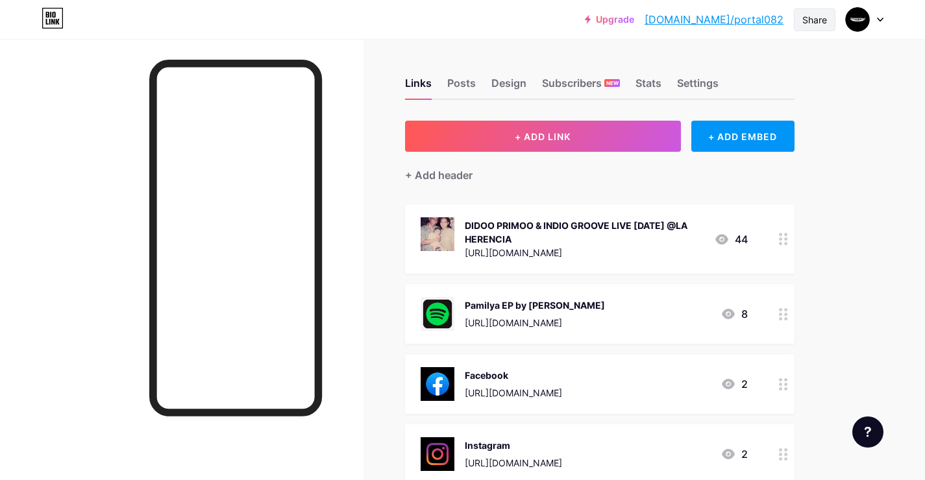
click at [831, 19] on div "Share" at bounding box center [815, 19] width 42 height 23
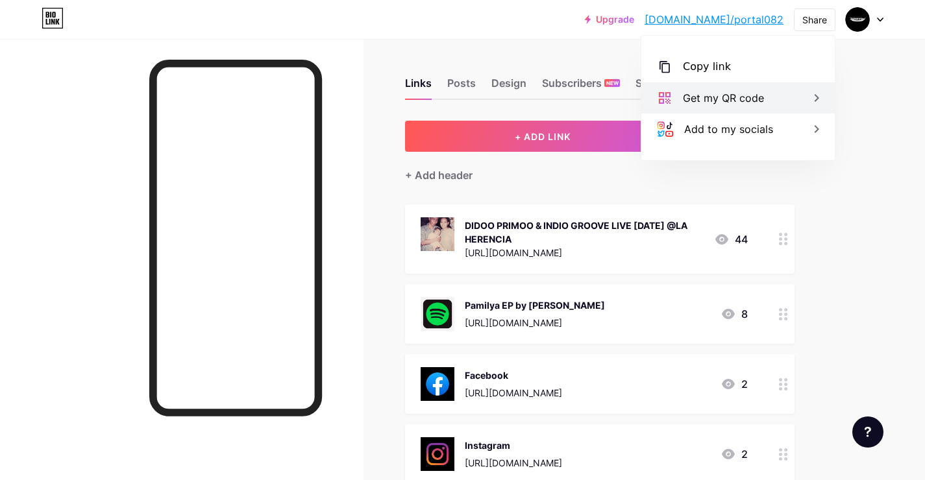
click at [789, 100] on div "Get my QR code" at bounding box center [737, 97] width 193 height 31
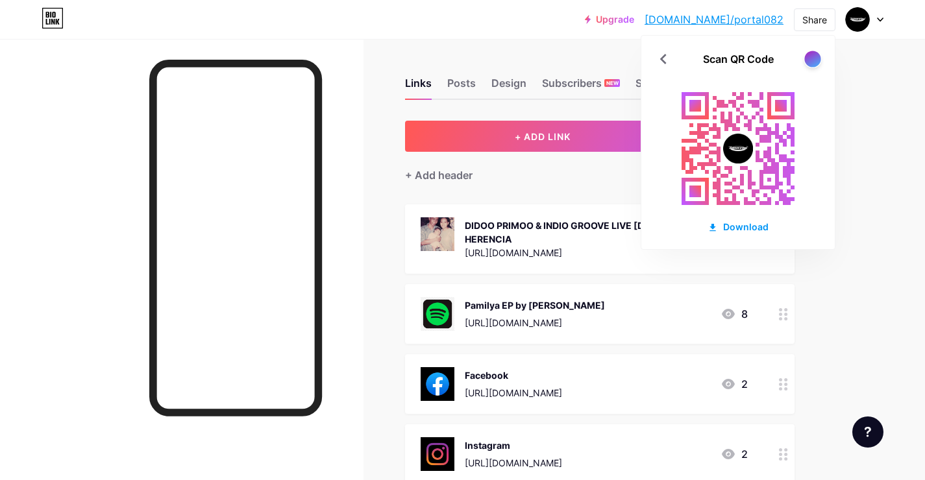
click at [812, 63] on div at bounding box center [812, 59] width 16 height 16
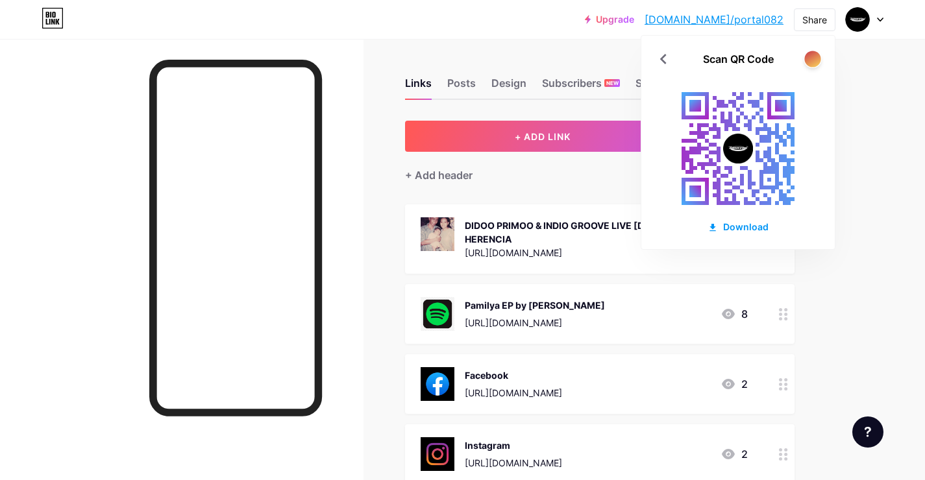
click at [812, 63] on div at bounding box center [812, 59] width 16 height 16
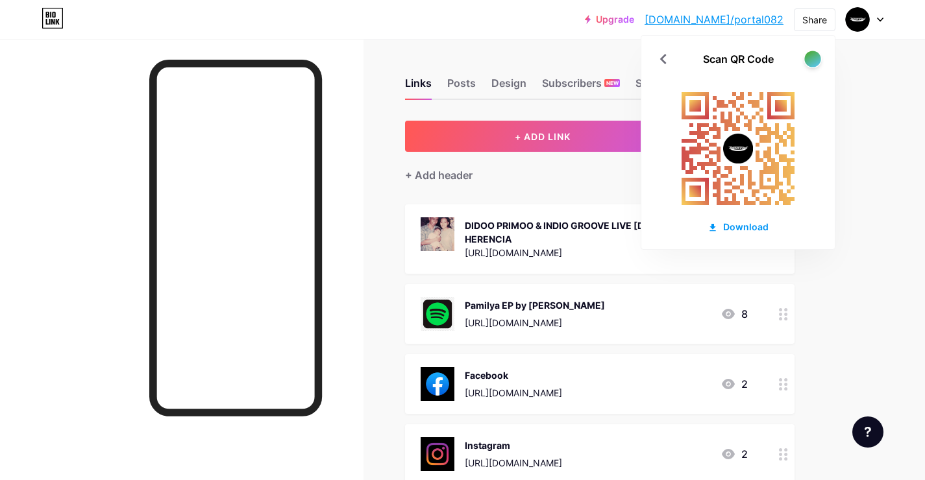
click at [812, 63] on div at bounding box center [812, 59] width 16 height 16
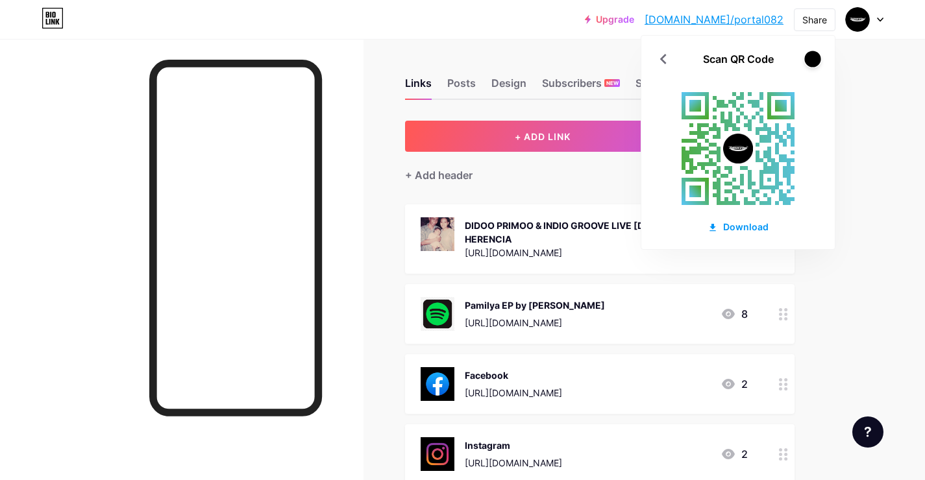
click at [812, 63] on div at bounding box center [812, 59] width 16 height 16
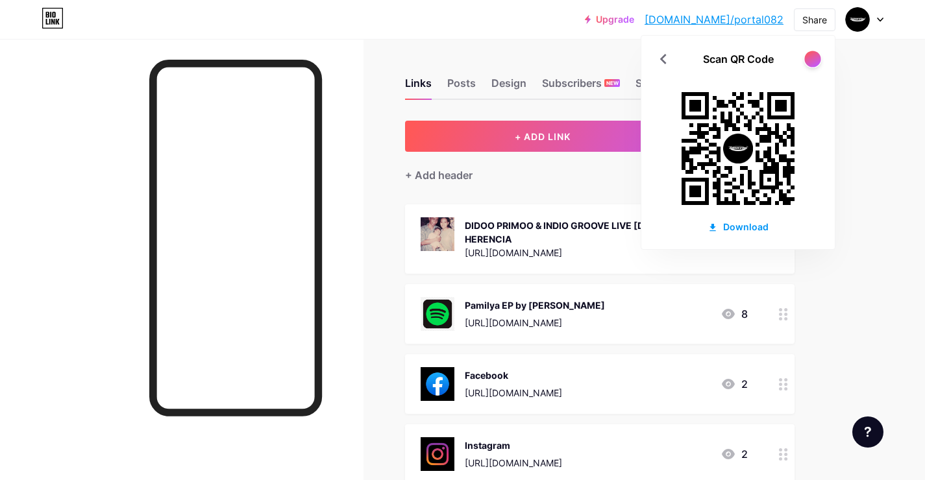
click at [812, 63] on div at bounding box center [812, 59] width 16 height 16
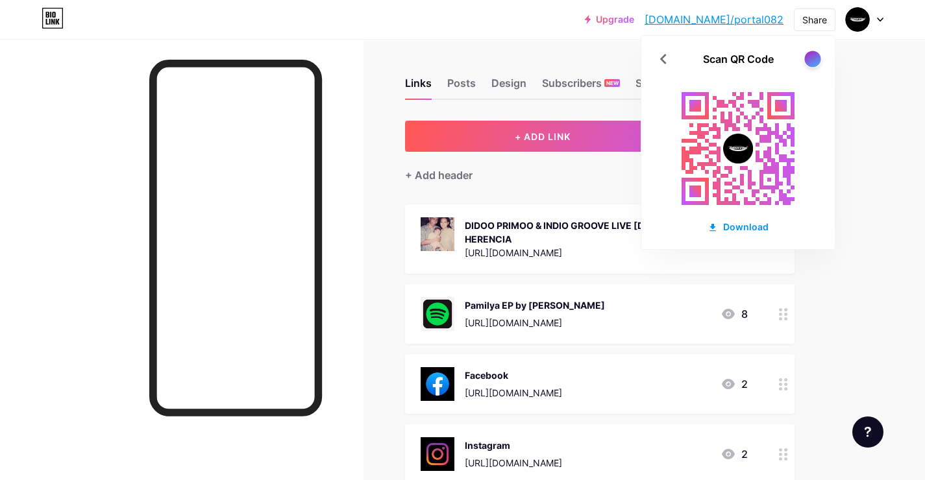
click at [812, 63] on div at bounding box center [812, 59] width 16 height 16
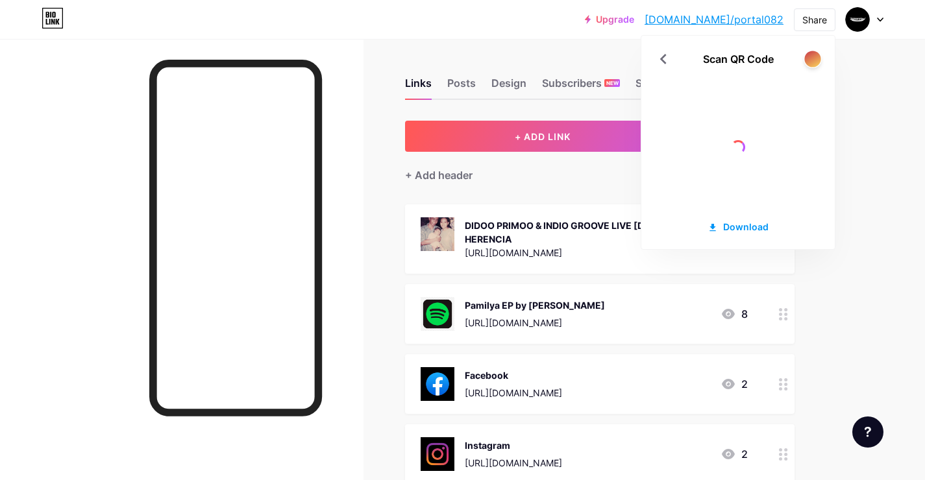
click at [812, 63] on div at bounding box center [812, 59] width 16 height 16
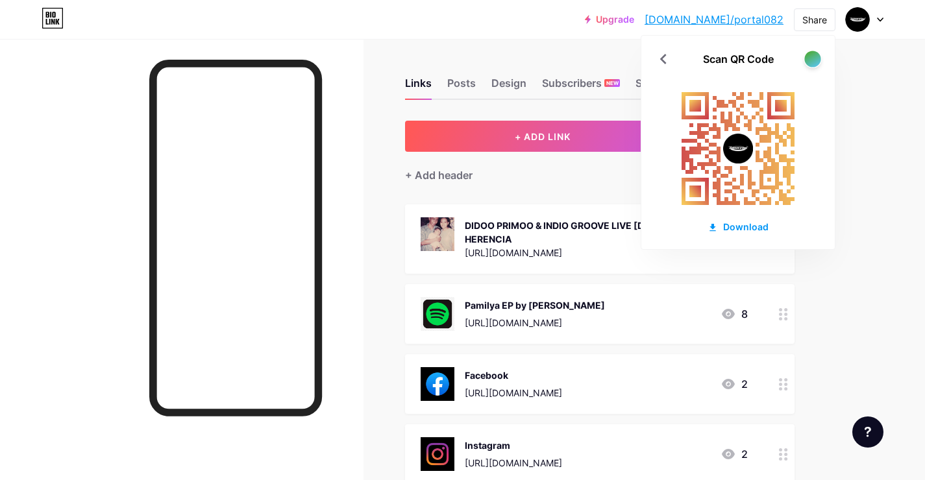
click at [812, 63] on div at bounding box center [812, 59] width 16 height 16
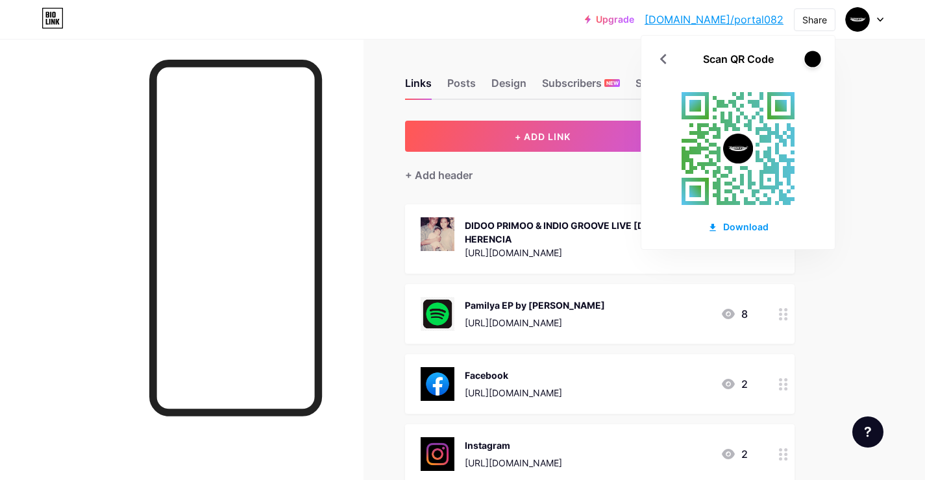
click at [812, 63] on div at bounding box center [812, 59] width 16 height 16
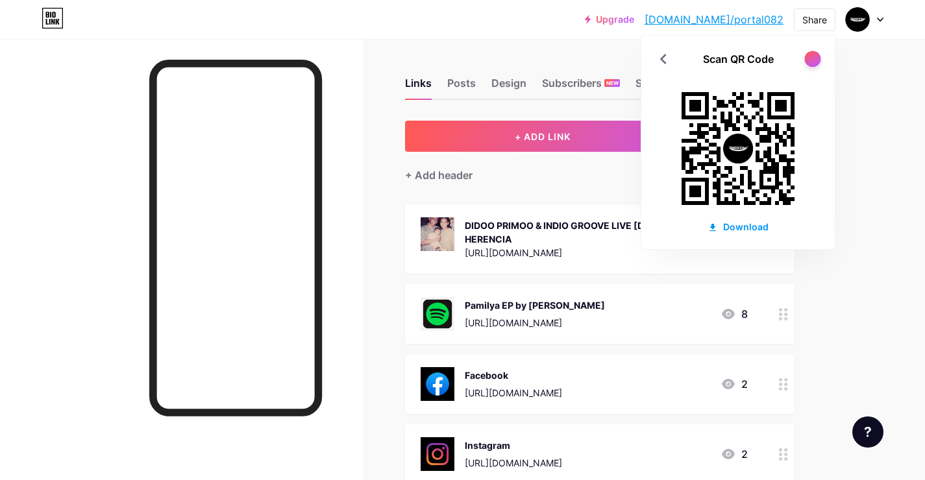
click at [812, 63] on div at bounding box center [812, 59] width 16 height 16
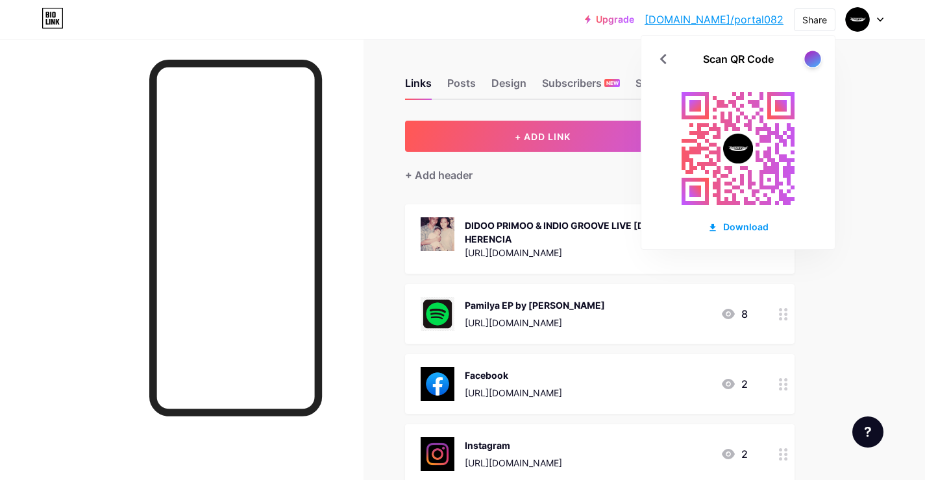
click at [812, 63] on div at bounding box center [812, 59] width 16 height 16
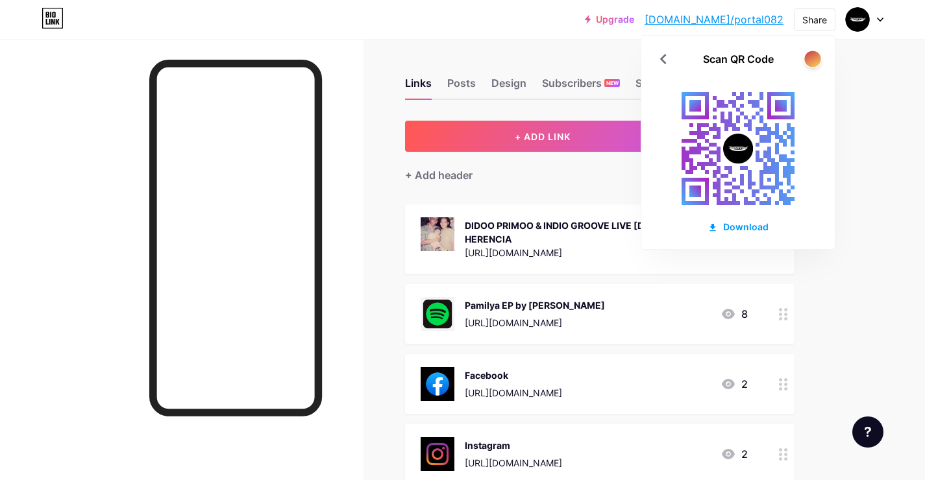
click at [812, 63] on div at bounding box center [812, 59] width 16 height 16
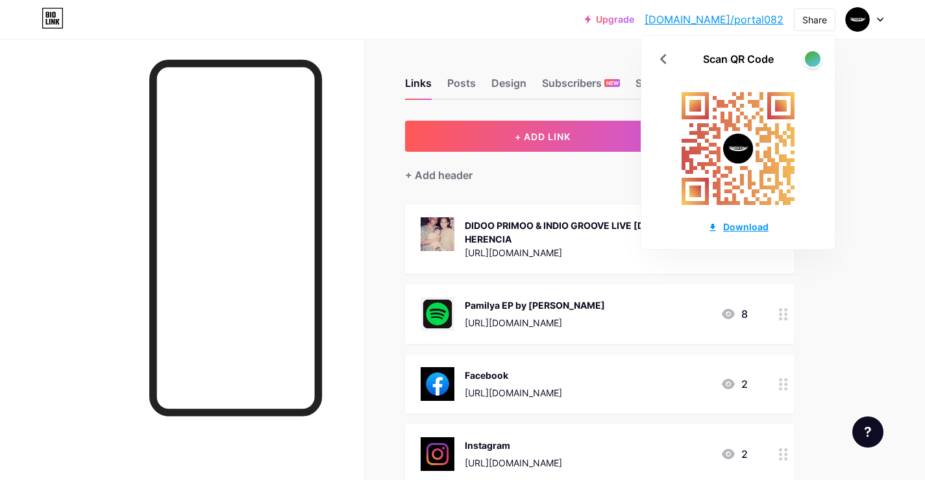
click at [735, 220] on div "Download" at bounding box center [738, 227] width 61 height 14
click at [883, 133] on div "Upgrade [DOMAIN_NAME]/portal... [DOMAIN_NAME]/portal082 Share Scan QR Code Down…" at bounding box center [462, 446] width 925 height 893
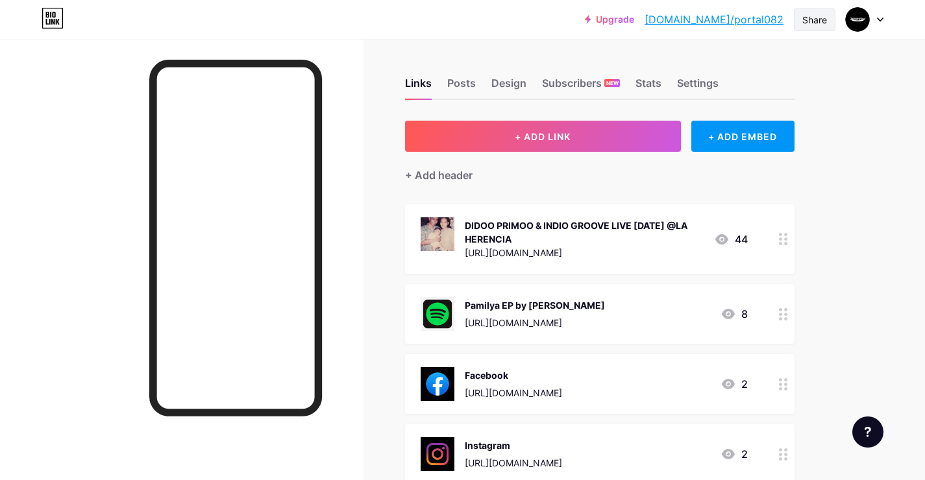
click at [823, 23] on div "Share" at bounding box center [814, 20] width 25 height 14
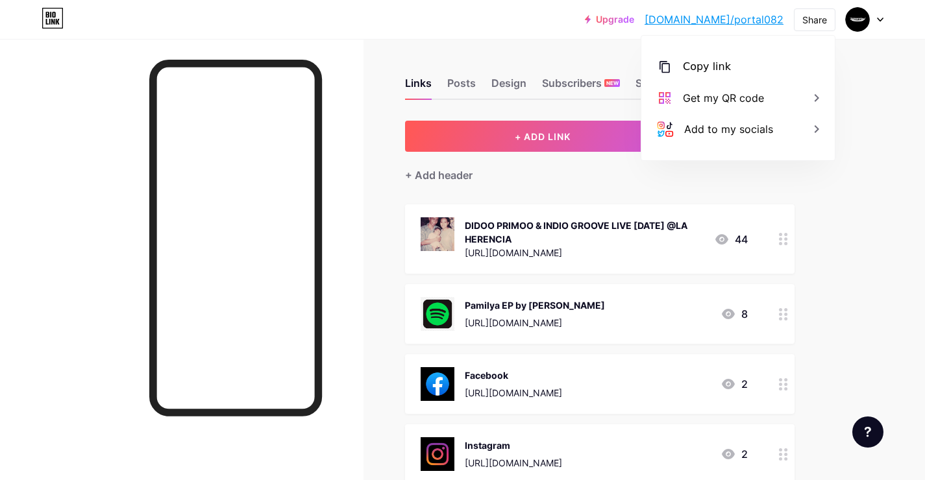
click at [590, 182] on div "+ ADD LINK + ADD EMBED + Add header DIDOO PRIMOO & INDIO GROOVE LIVE [DATE] @LA…" at bounding box center [600, 474] width 390 height 707
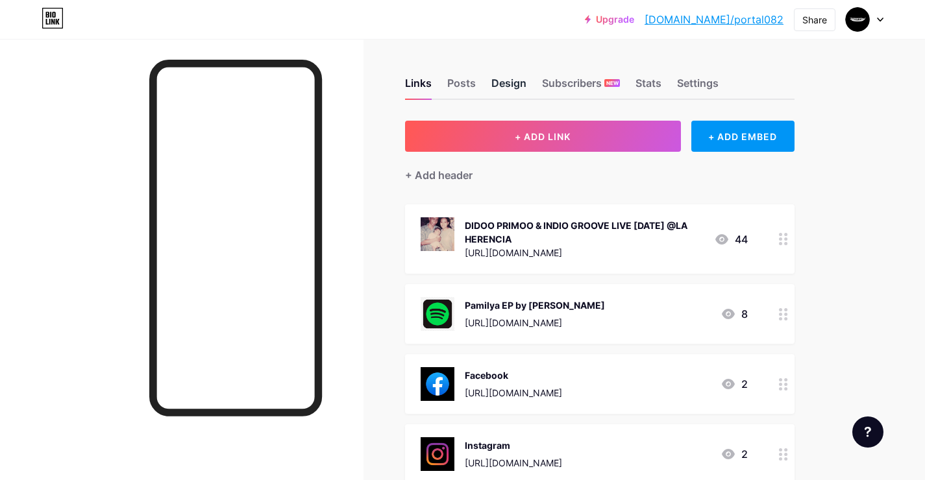
click at [505, 90] on div "Design" at bounding box center [508, 86] width 35 height 23
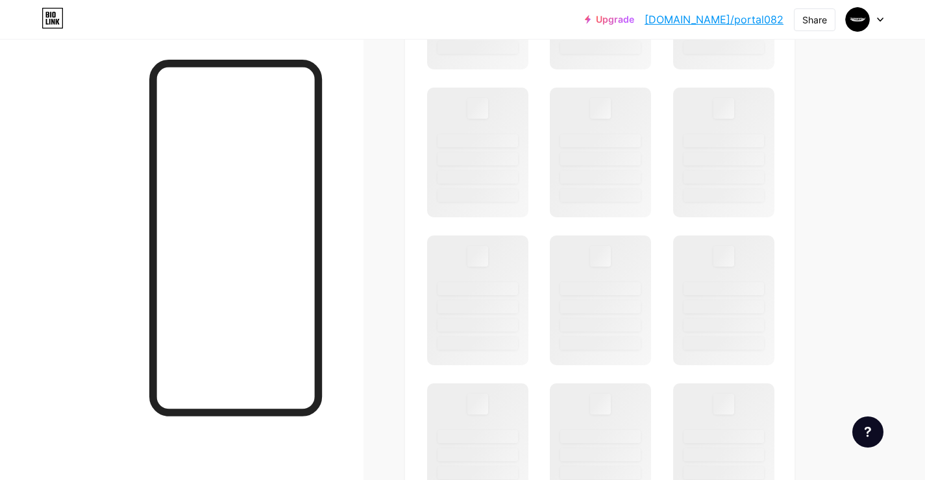
scroll to position [889, 0]
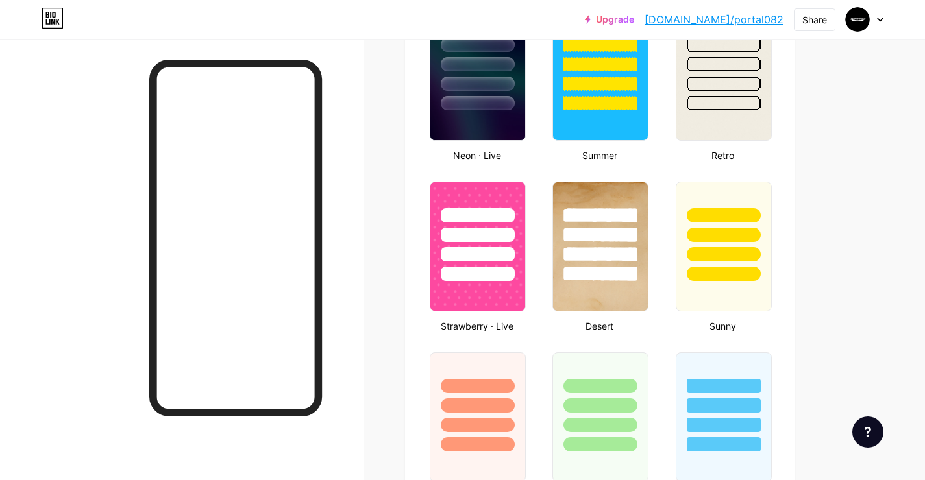
type input "#ffffff"
type input "#000000"
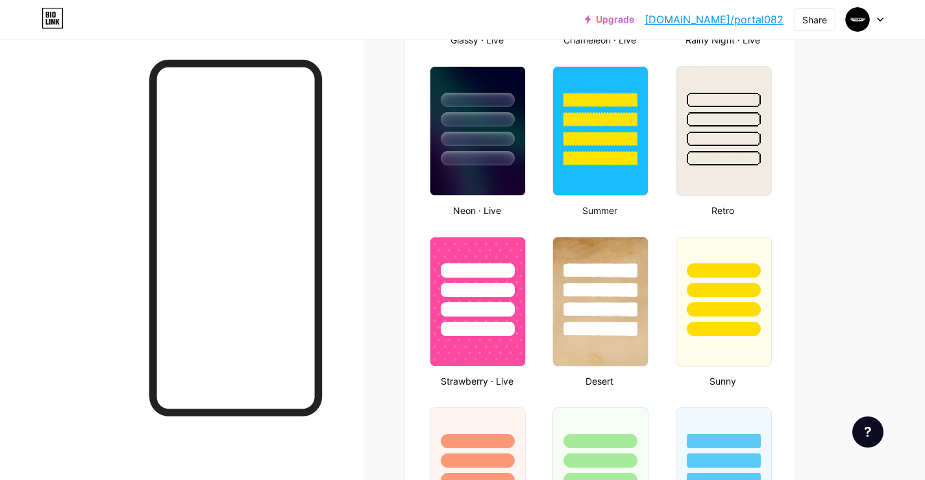
scroll to position [1083, 0]
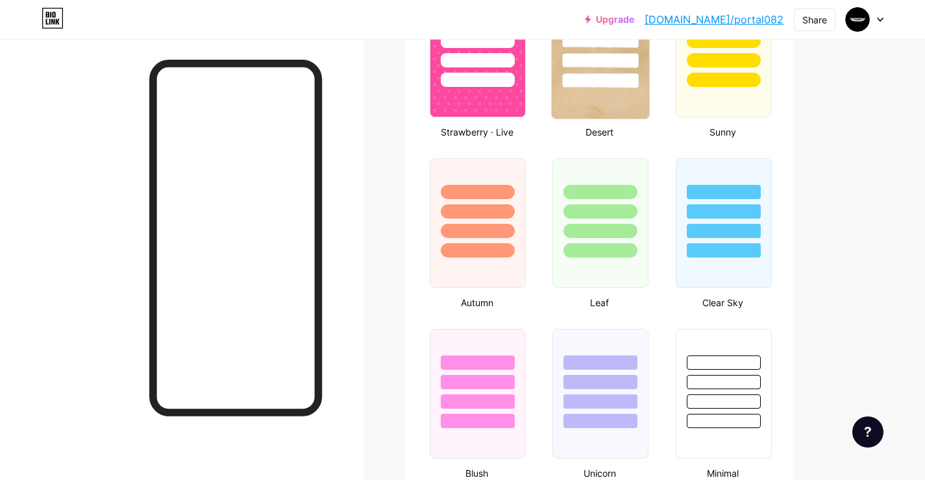
click at [604, 105] on img at bounding box center [600, 52] width 97 height 132
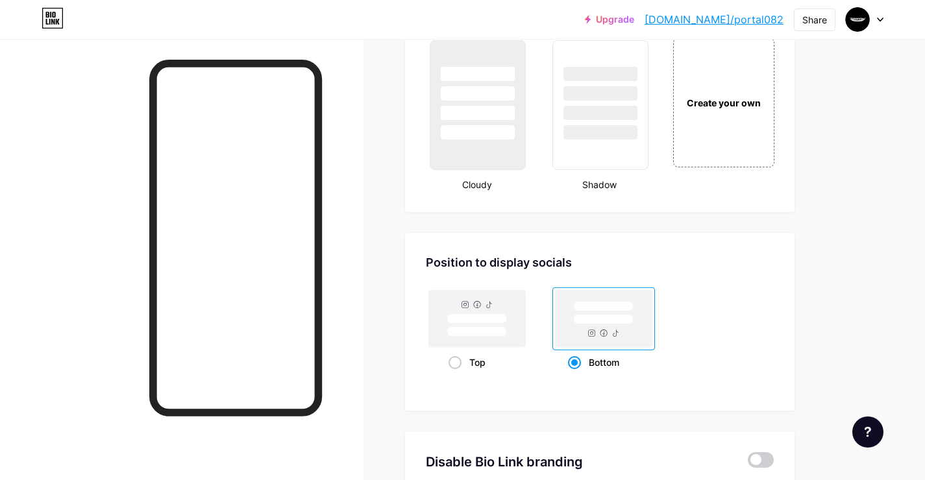
scroll to position [1725, 0]
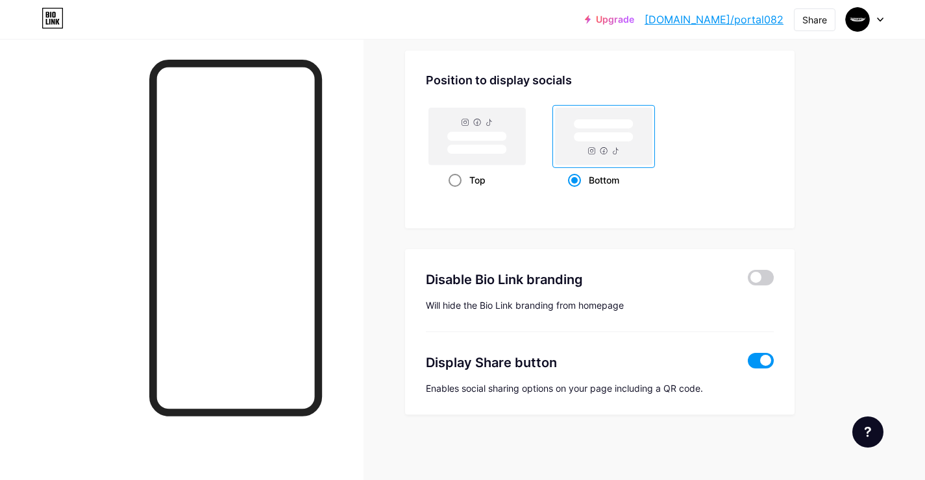
click at [461, 176] on div "Top" at bounding box center [478, 180] width 58 height 24
click at [457, 192] on input "Top" at bounding box center [453, 196] width 8 height 8
radio input "true"
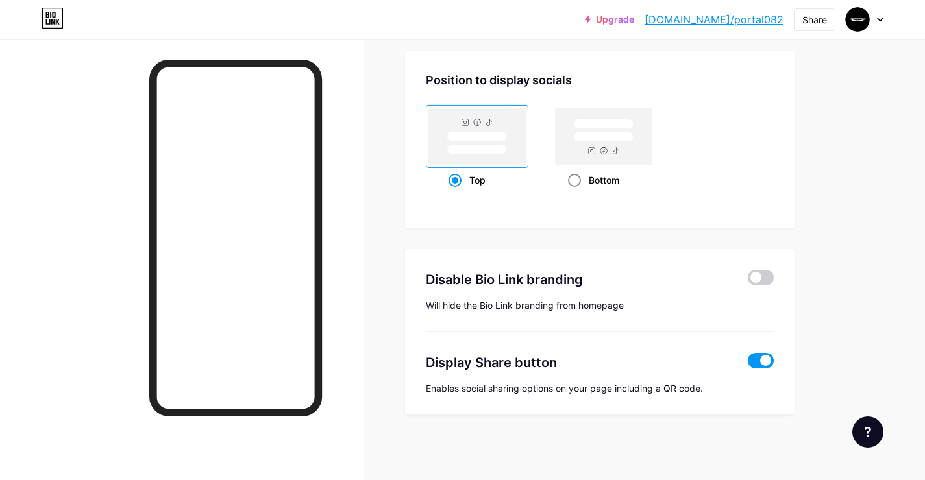
click at [577, 189] on div "Bottom" at bounding box center [604, 180] width 72 height 24
click at [576, 192] on input "Bottom" at bounding box center [572, 196] width 8 height 8
radio input "true"
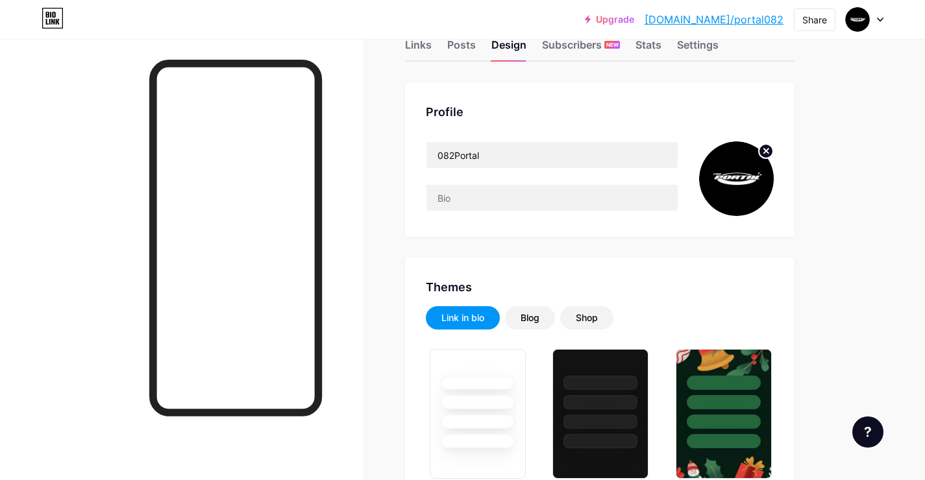
scroll to position [36, 0]
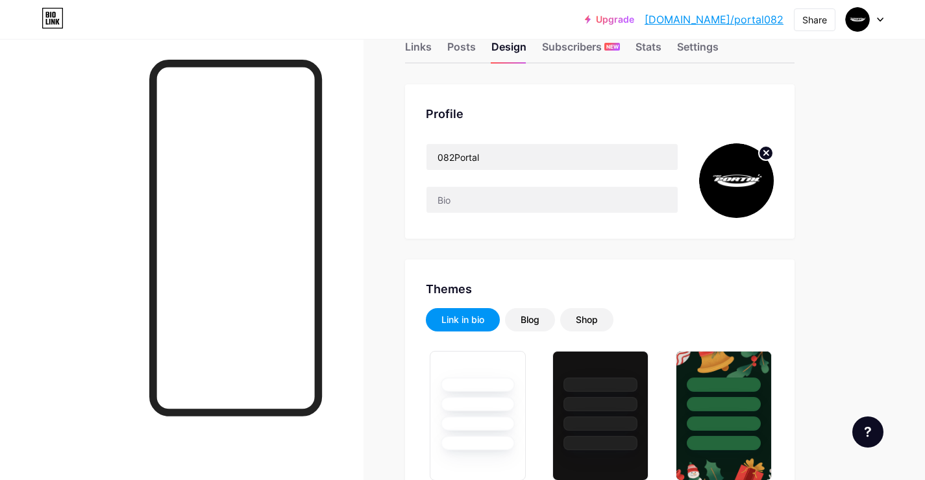
click at [439, 49] on div "Links Posts Design Subscribers NEW Stats Settings" at bounding box center [600, 40] width 390 height 45
click at [428, 45] on div "Links" at bounding box center [418, 50] width 27 height 23
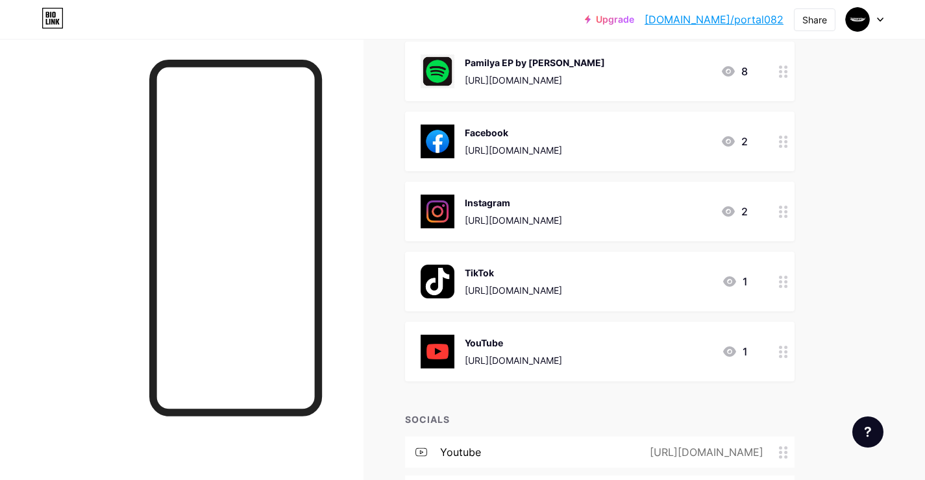
scroll to position [408, 0]
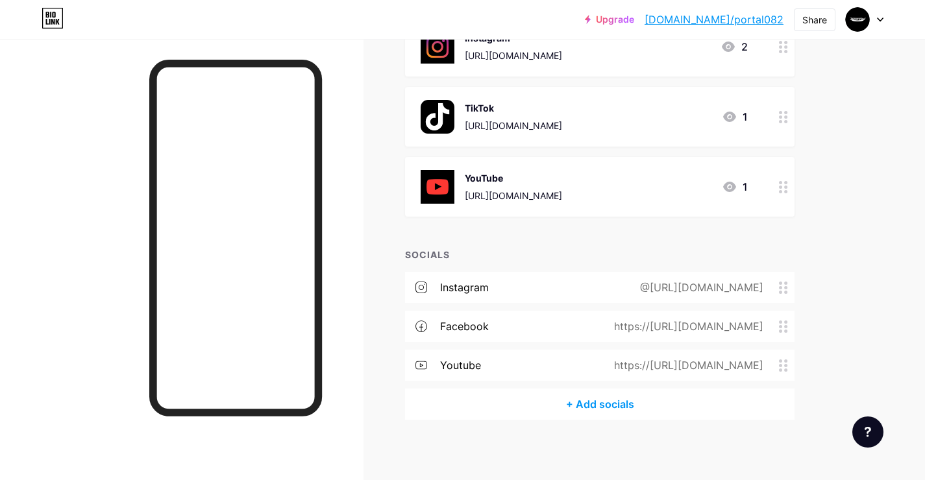
click at [844, 278] on div "Links Posts Design Subscribers NEW Stats Settings + ADD LINK + ADD EMBED + Add …" at bounding box center [424, 58] width 849 height 854
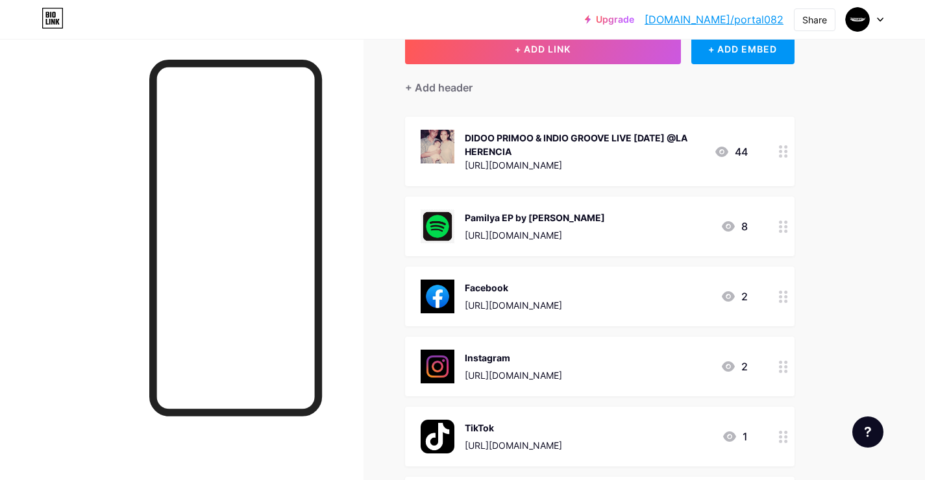
scroll to position [0, 0]
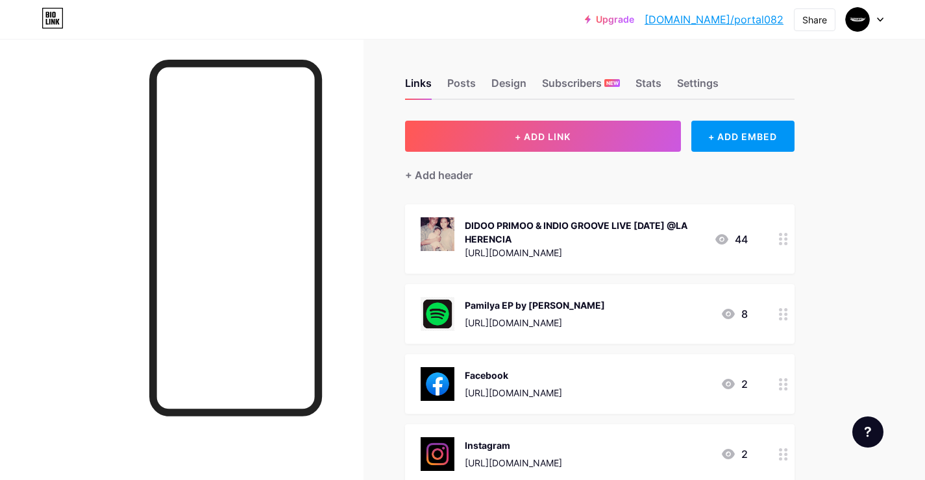
click at [788, 67] on div "Links Posts Design Subscribers NEW Stats Settings" at bounding box center [600, 77] width 390 height 45
click at [818, 18] on div "Share" at bounding box center [814, 20] width 25 height 14
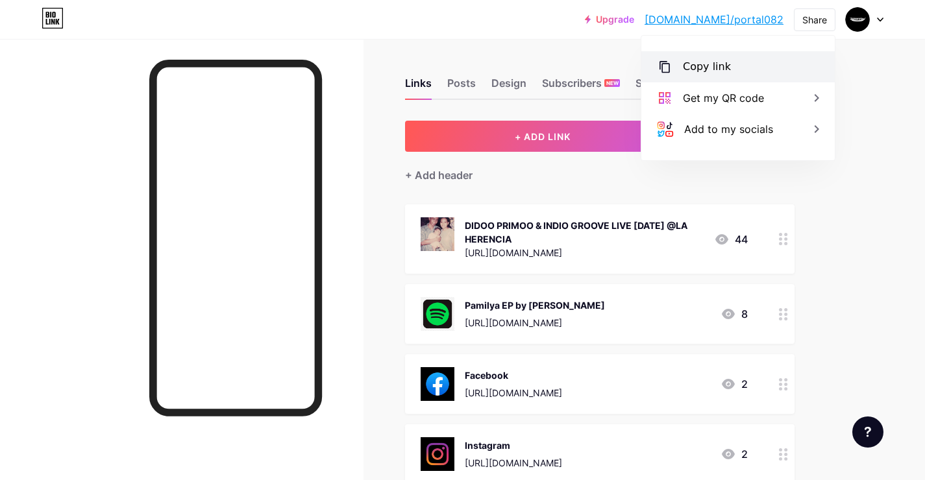
click at [776, 75] on div "Copy link" at bounding box center [737, 66] width 193 height 31
click at [854, 50] on div "Upgrade [DOMAIN_NAME]/portal... [DOMAIN_NAME]/portal082 Share Copy link [URL][D…" at bounding box center [462, 446] width 925 height 893
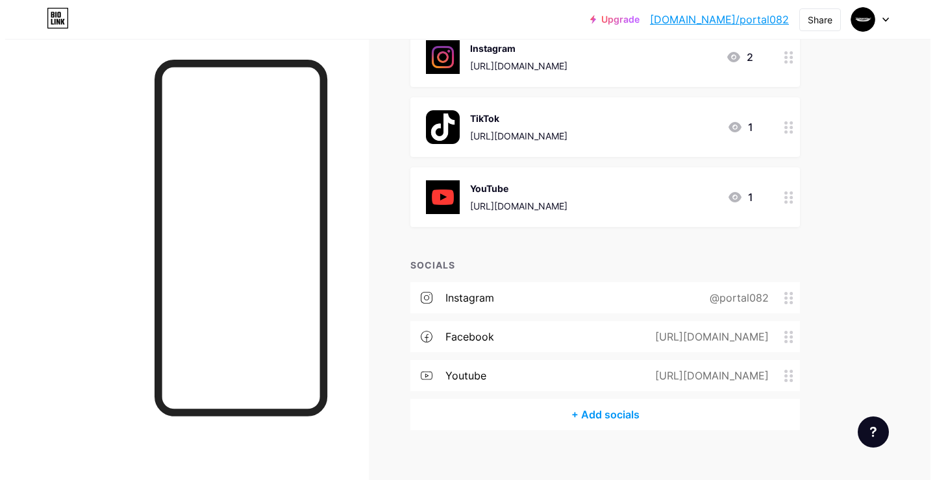
scroll to position [408, 0]
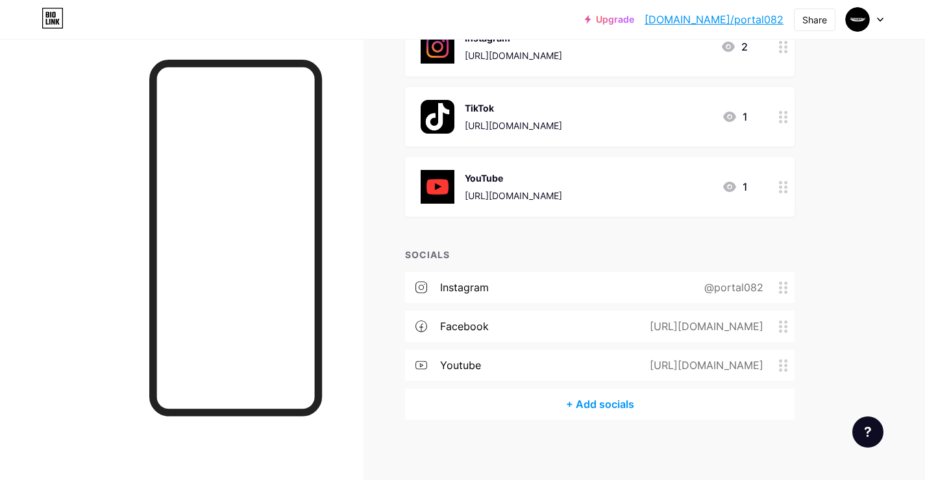
click at [649, 123] on div "TikTok [URL][DOMAIN_NAME] 1" at bounding box center [584, 117] width 327 height 34
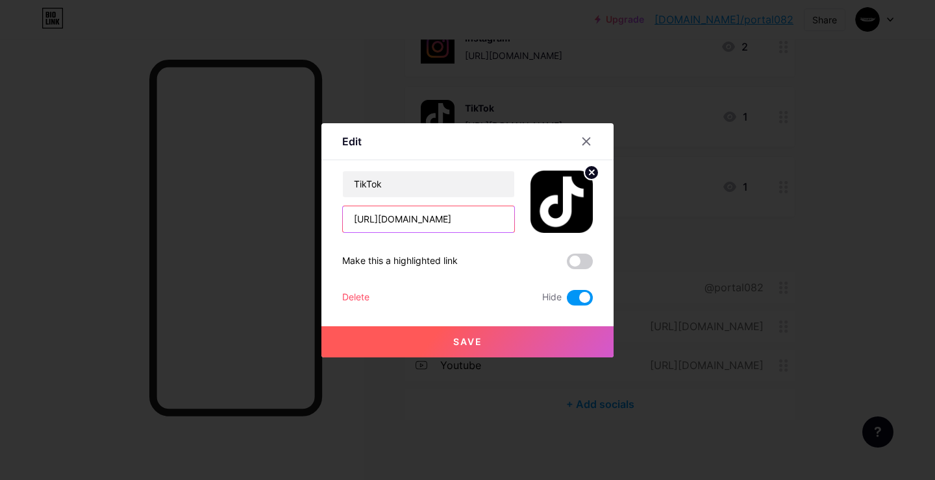
click at [444, 216] on input "[URL][DOMAIN_NAME]" at bounding box center [428, 219] width 171 height 26
click at [583, 143] on icon at bounding box center [586, 141] width 7 height 7
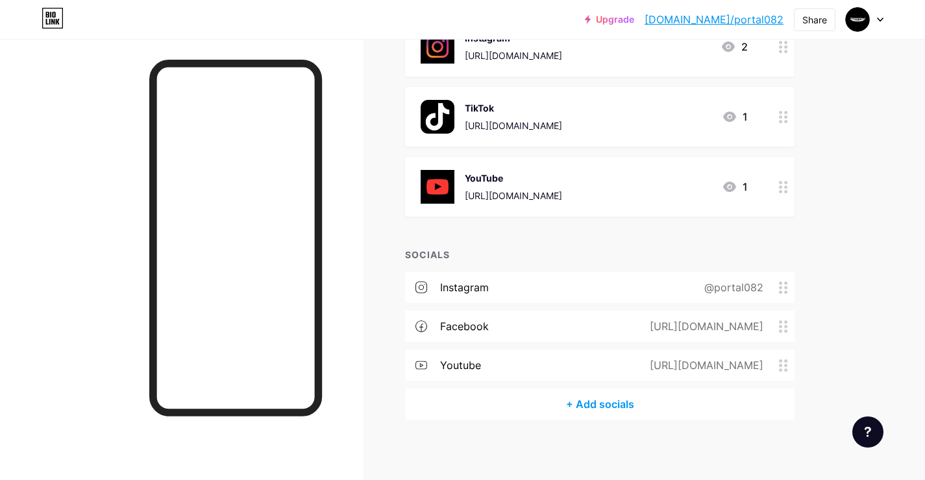
click at [609, 399] on div "+ Add socials" at bounding box center [600, 404] width 390 height 31
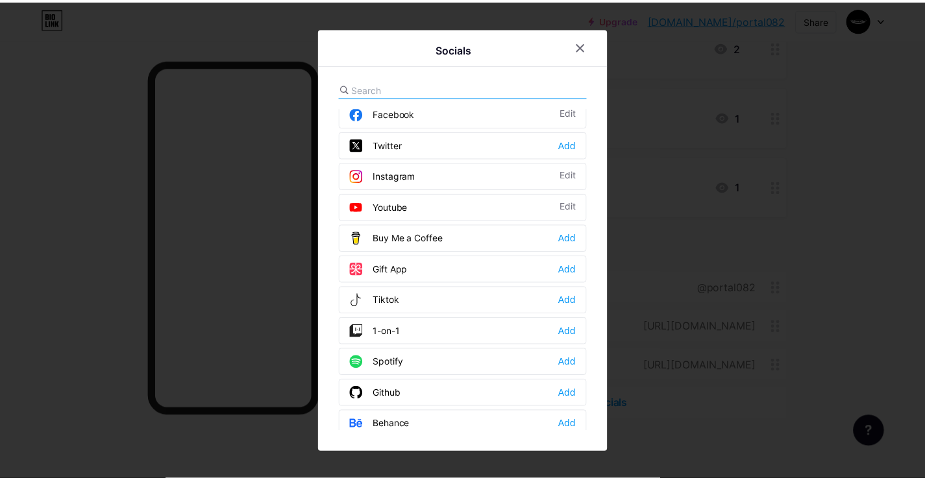
scroll to position [82, 0]
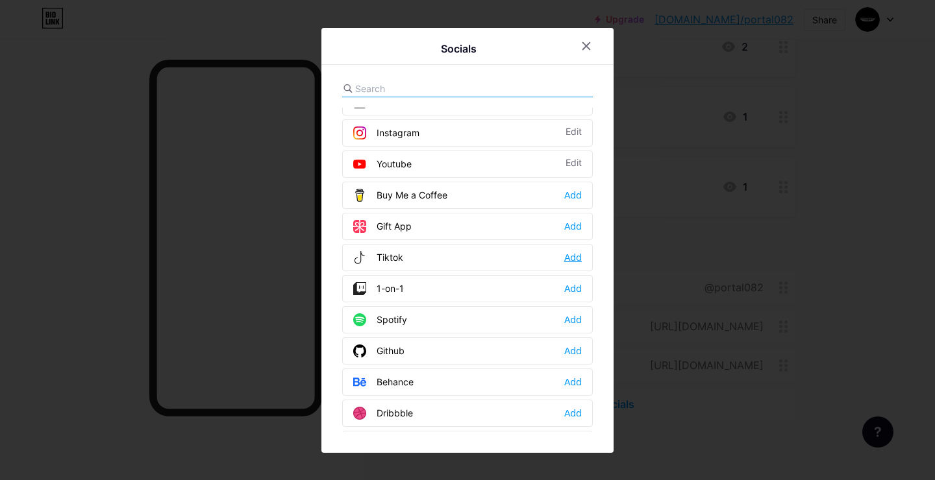
click at [571, 255] on div "Add" at bounding box center [573, 257] width 18 height 13
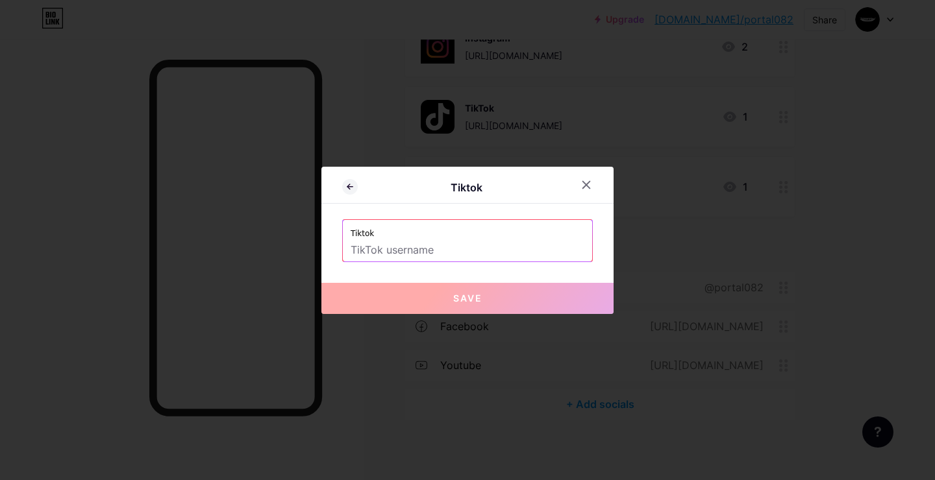
click at [498, 241] on input "text" at bounding box center [468, 251] width 234 height 22
click at [496, 249] on input "text" at bounding box center [468, 251] width 234 height 22
paste input "[URL][DOMAIN_NAME]"
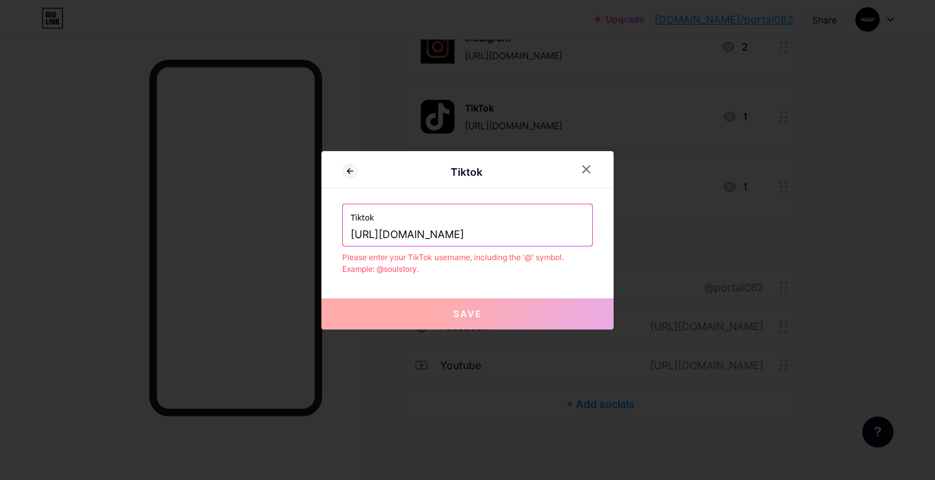
drag, startPoint x: 440, startPoint y: 234, endPoint x: 304, endPoint y: 234, distance: 135.7
click at [304, 234] on div "Tiktok Tiktok [URL][DOMAIN_NAME] Please enter your TikTok username, including t…" at bounding box center [467, 240] width 935 height 480
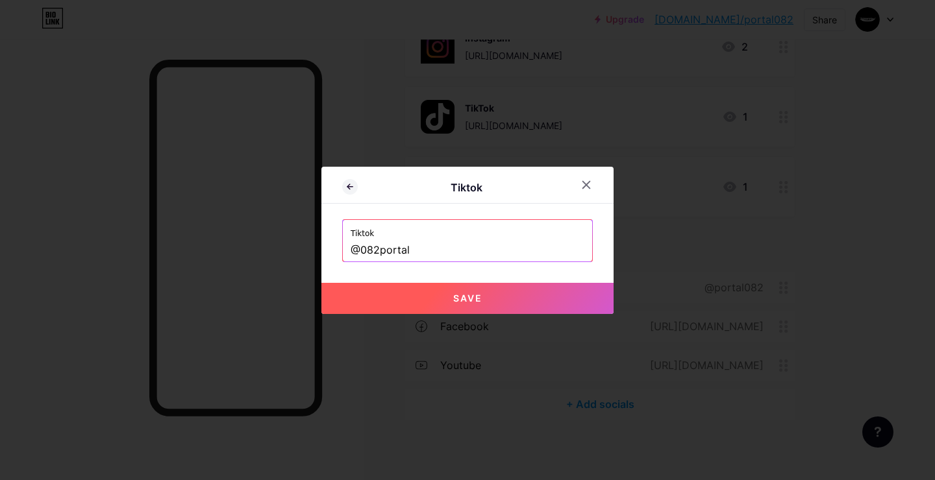
click at [450, 290] on button "Save" at bounding box center [467, 298] width 292 height 31
type input "[URL][DOMAIN_NAME]"
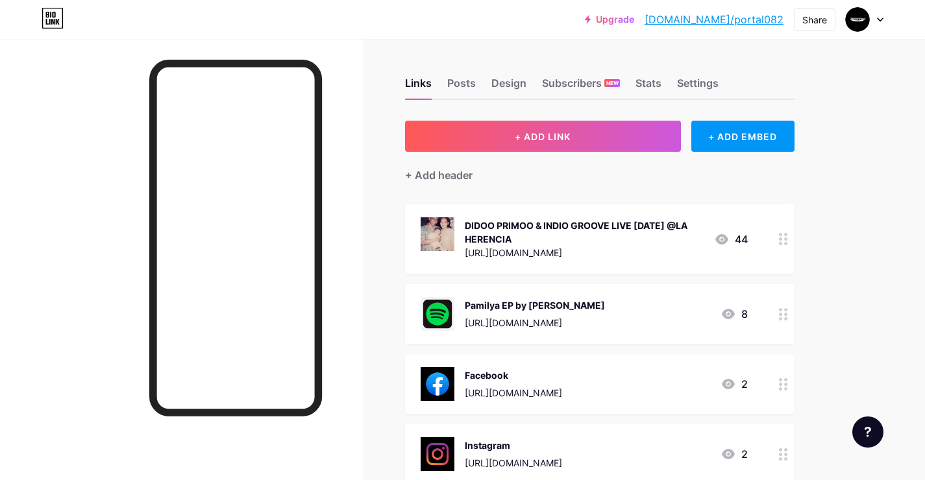
scroll to position [441, 0]
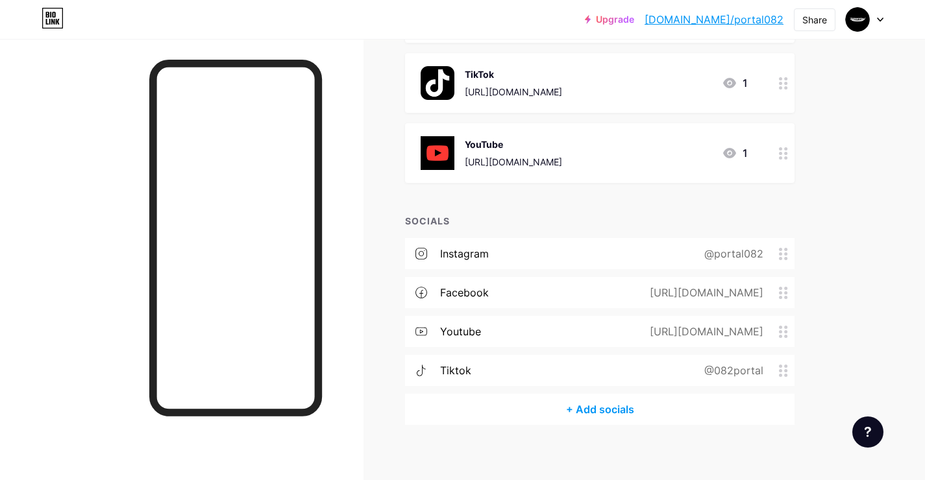
drag, startPoint x: 774, startPoint y: 362, endPoint x: 770, endPoint y: 332, distance: 30.1
click at [770, 332] on div "instagram @portal082 facebook [URL][DOMAIN_NAME] youtube [URL][DOMAIN_NAME] tik…" at bounding box center [600, 316] width 390 height 156
click at [856, 257] on div "Upgrade [DOMAIN_NAME]/portal... [DOMAIN_NAME]/portal082 Share Switch accounts 0…" at bounding box center [462, 25] width 925 height 932
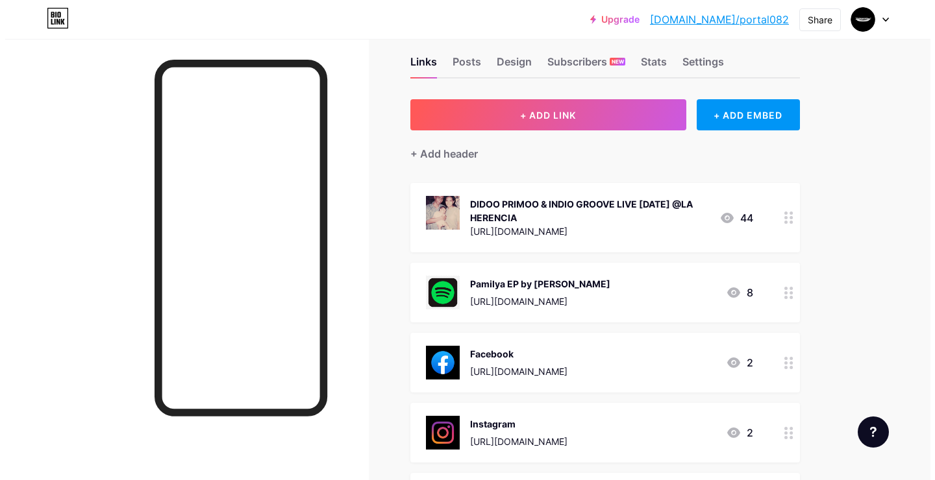
scroll to position [0, 0]
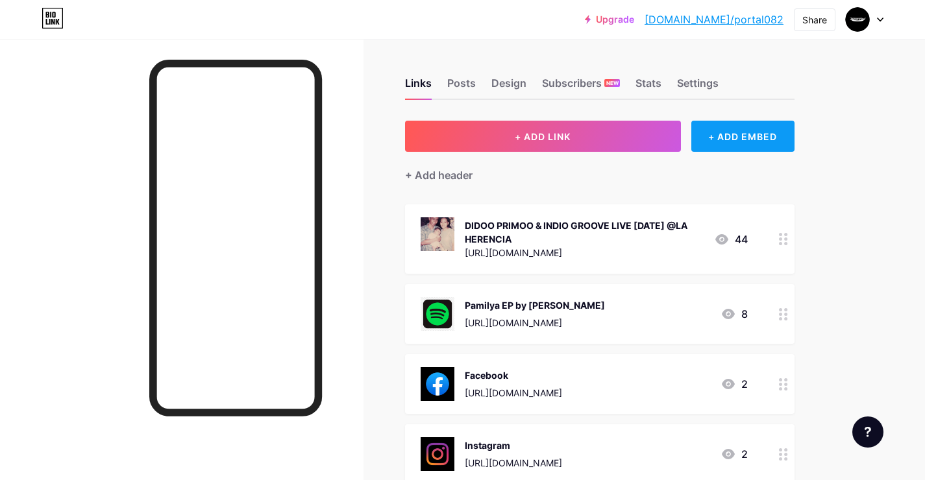
click at [710, 139] on div "+ ADD EMBED" at bounding box center [742, 136] width 103 height 31
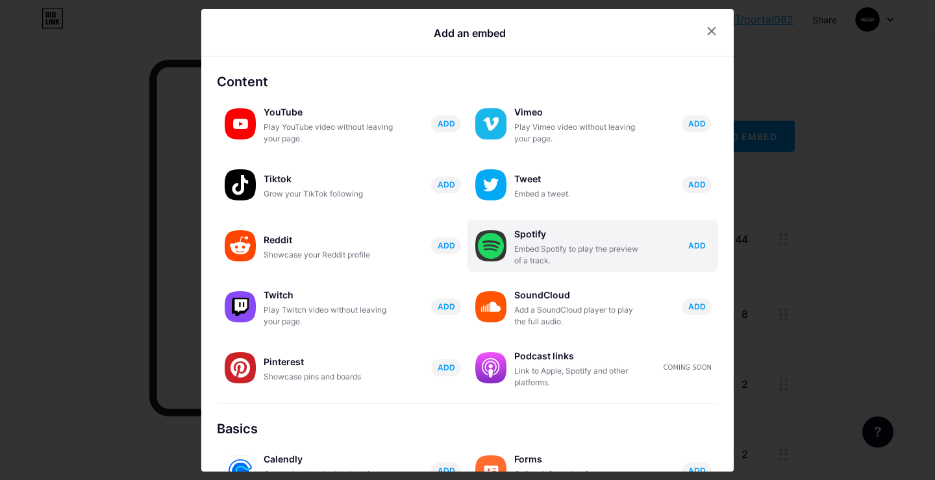
click at [682, 243] on button "ADD" at bounding box center [697, 246] width 30 height 17
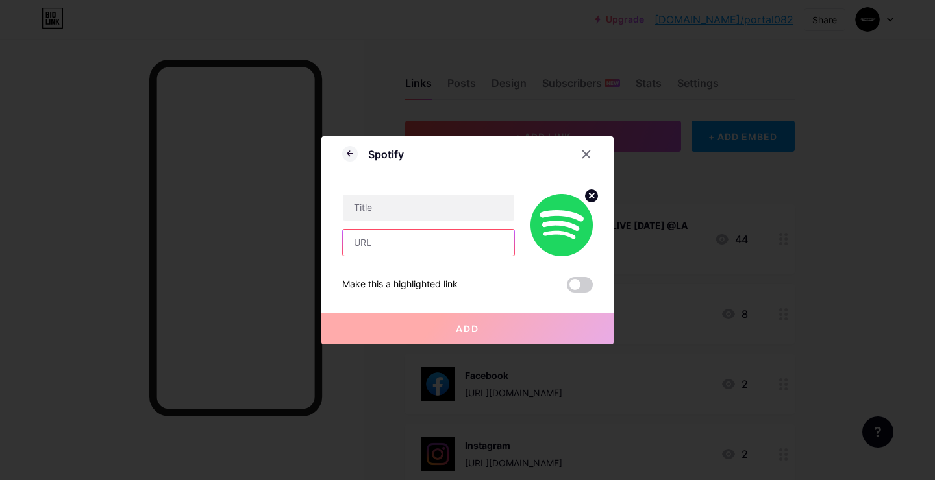
click at [501, 247] on input "text" at bounding box center [428, 243] width 171 height 26
paste input "<iframe data-testid="embed-iframe" style="border-radius:12px" src="[URL][DOMAIN…"
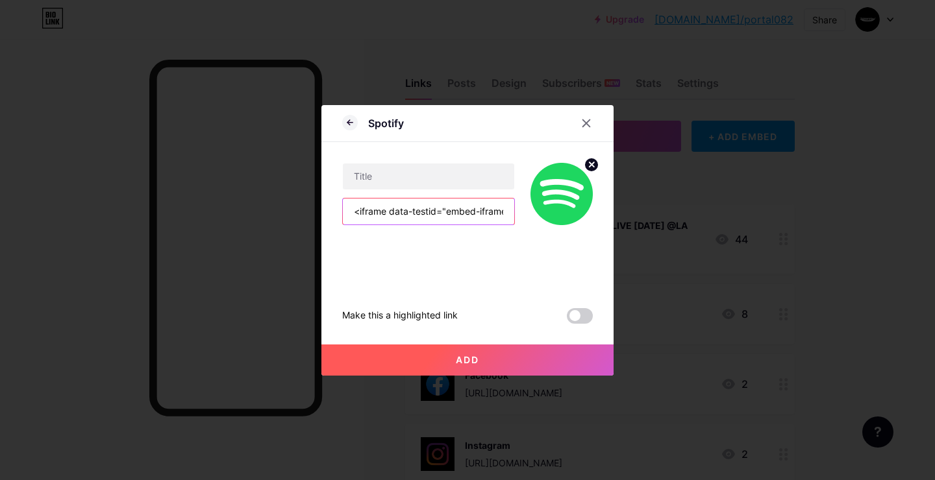
scroll to position [0, 1280]
click at [436, 199] on input "<iframe data-testid="embed-iframe" style="border-radius:12px" src="[URL][DOMAIN…" at bounding box center [428, 212] width 171 height 26
type input "<iframe data-testid="embed-iframe" style="border-radius:12px" src="[URL][DOMAIN…"
click at [423, 184] on input "text" at bounding box center [428, 177] width 171 height 26
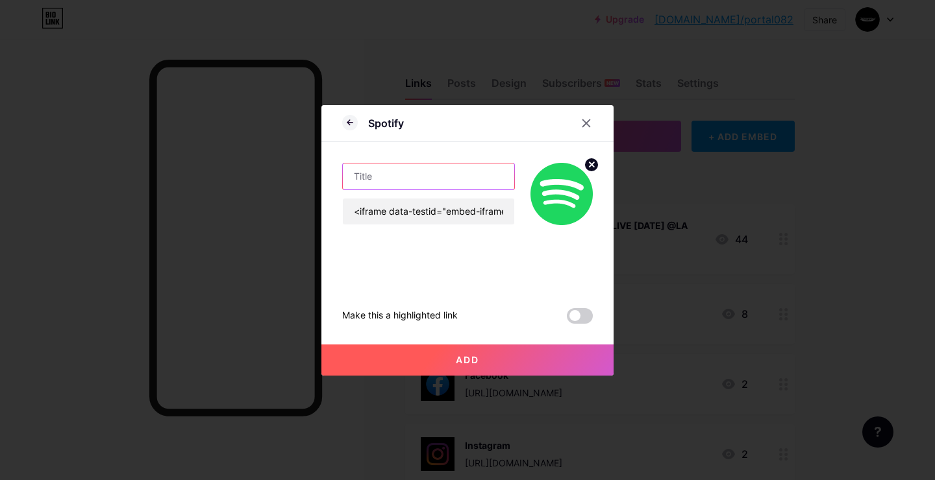
scroll to position [0, 0]
type input "D"
type input "Pamilya EP"
click at [571, 319] on span at bounding box center [580, 316] width 26 height 16
click at [567, 319] on input "checkbox" at bounding box center [567, 319] width 0 height 0
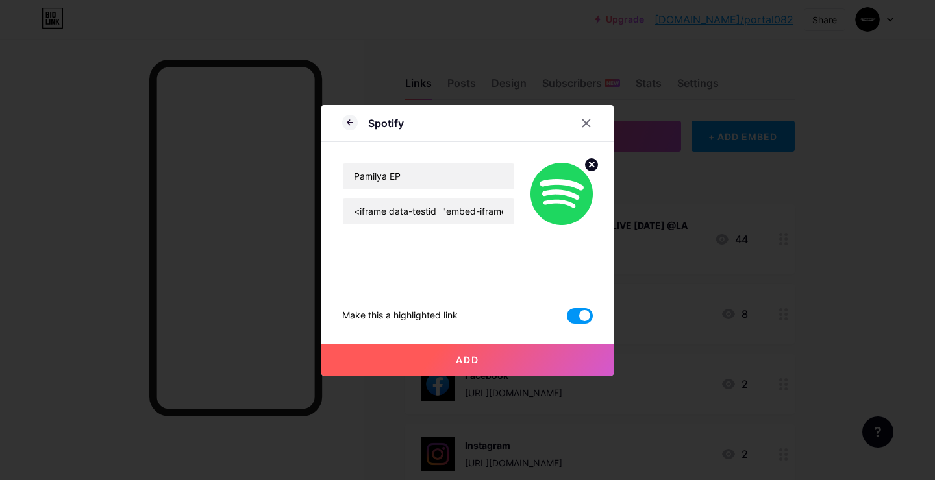
click at [557, 347] on button "Add" at bounding box center [467, 360] width 292 height 31
click at [570, 315] on span at bounding box center [580, 316] width 26 height 16
click at [567, 319] on input "checkbox" at bounding box center [567, 319] width 0 height 0
click at [570, 315] on span at bounding box center [580, 316] width 26 height 16
click at [567, 319] on input "checkbox" at bounding box center [567, 319] width 0 height 0
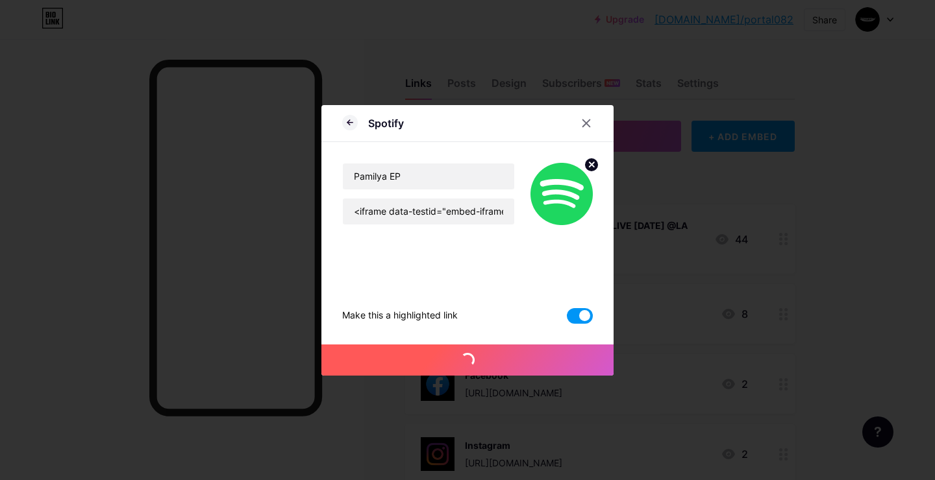
click at [570, 315] on span at bounding box center [580, 316] width 26 height 16
click at [567, 319] on input "checkbox" at bounding box center [567, 319] width 0 height 0
click at [570, 315] on span at bounding box center [580, 316] width 26 height 16
click at [567, 319] on input "checkbox" at bounding box center [567, 319] width 0 height 0
click at [570, 315] on span at bounding box center [580, 316] width 26 height 16
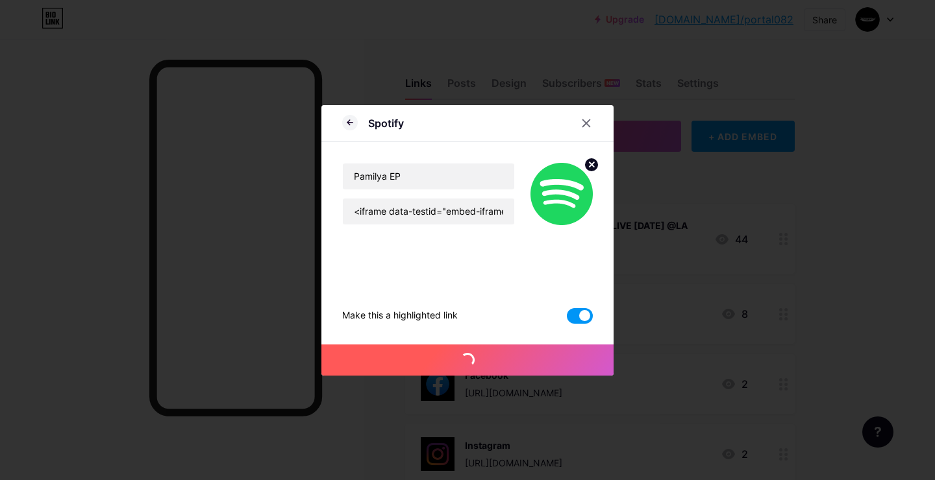
click at [567, 319] on input "checkbox" at bounding box center [567, 319] width 0 height 0
click at [570, 315] on span at bounding box center [580, 316] width 26 height 16
click at [567, 319] on input "checkbox" at bounding box center [567, 319] width 0 height 0
click at [393, 55] on div at bounding box center [467, 240] width 935 height 480
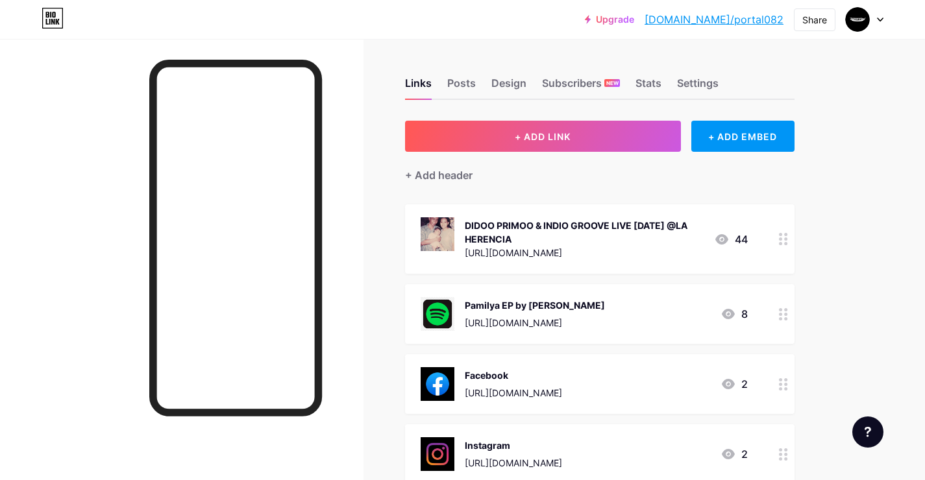
click at [393, 55] on div "Links Posts Design Subscribers NEW Stats Settings + ADD LINK + ADD EMBED + Add …" at bounding box center [424, 485] width 849 height 893
click at [509, 85] on div "Design" at bounding box center [508, 86] width 35 height 23
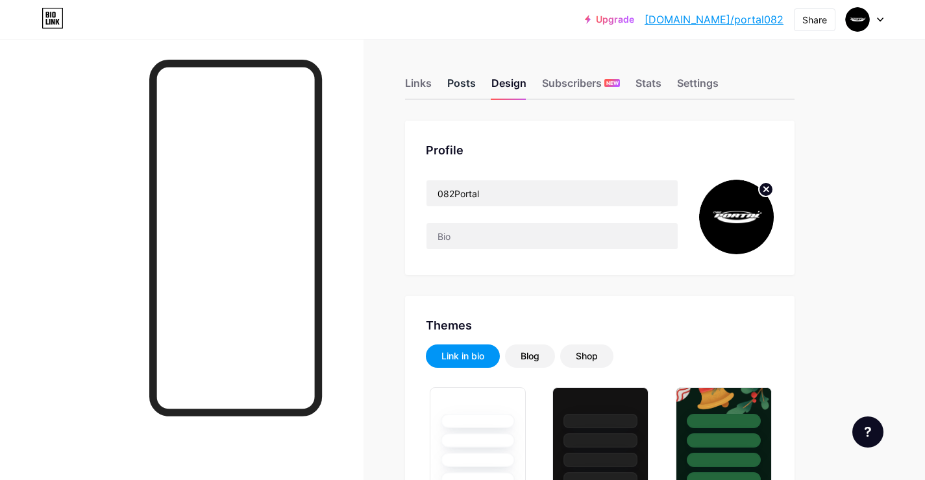
click at [471, 87] on div "Posts" at bounding box center [461, 86] width 29 height 23
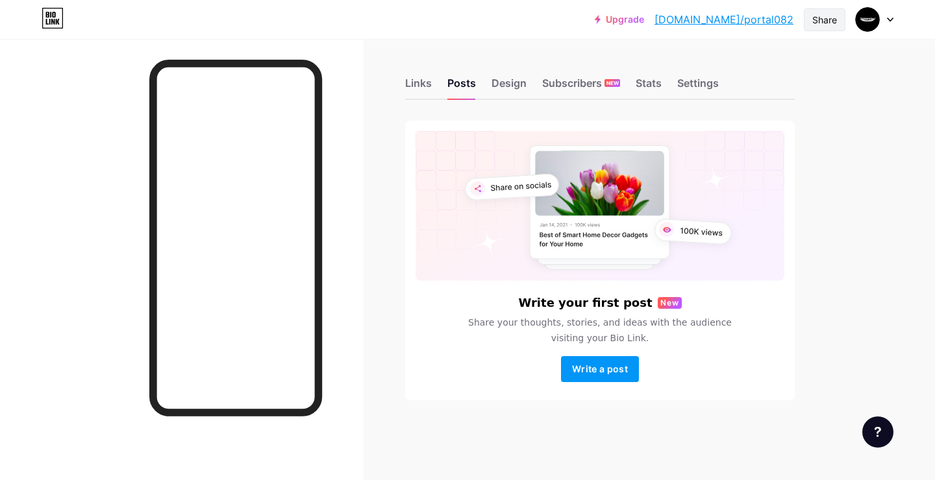
click at [834, 18] on div "Share" at bounding box center [824, 20] width 25 height 14
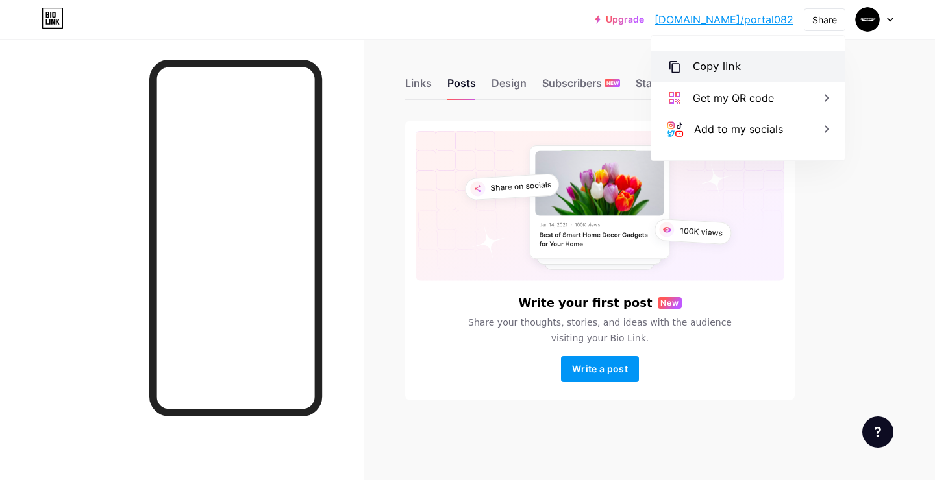
click at [768, 75] on div "Copy link" at bounding box center [747, 66] width 193 height 31
